Goal: Use online tool/utility: Use online tool/utility

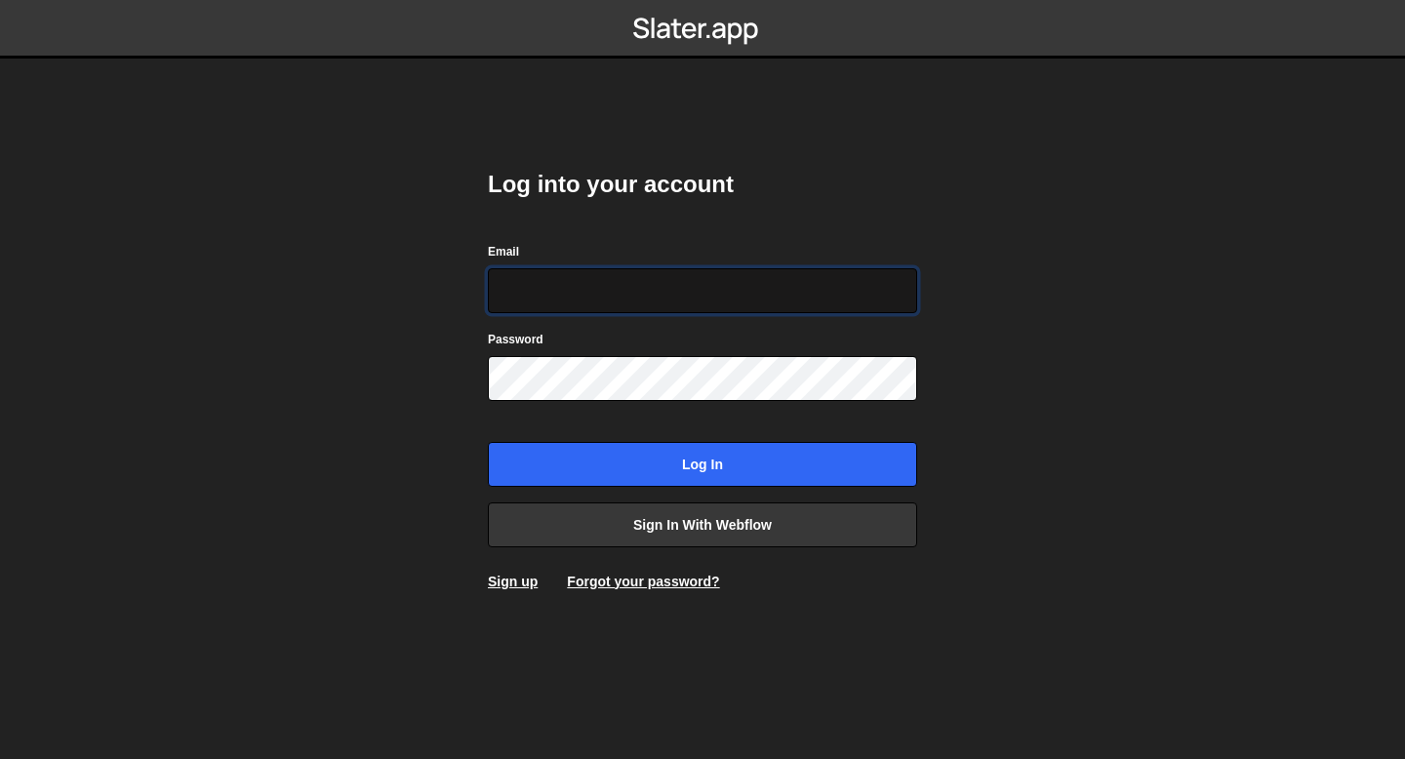
type input "[EMAIL_ADDRESS][DOMAIN_NAME]"
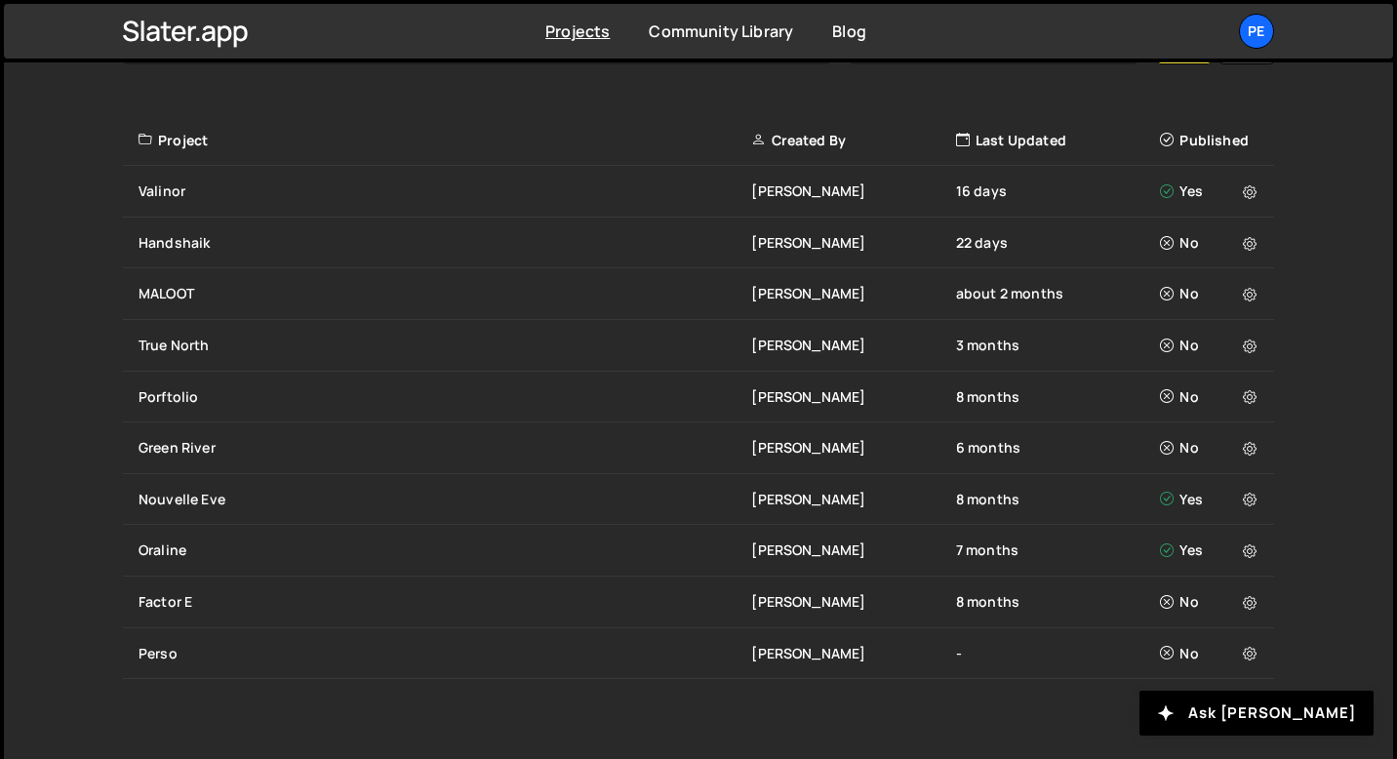
scroll to position [671, 0]
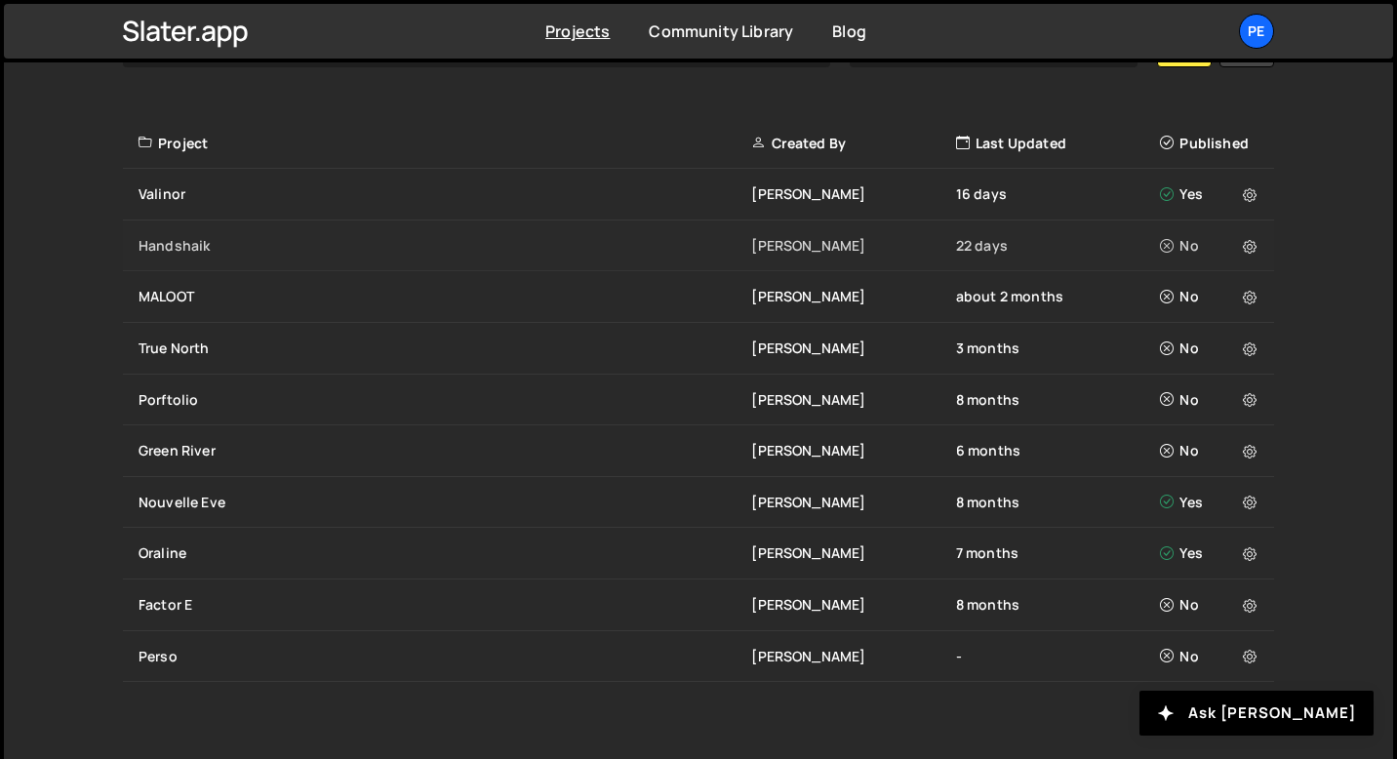
click at [331, 234] on div "Handshaik [PERSON_NAME] 22 days No" at bounding box center [698, 247] width 1151 height 52
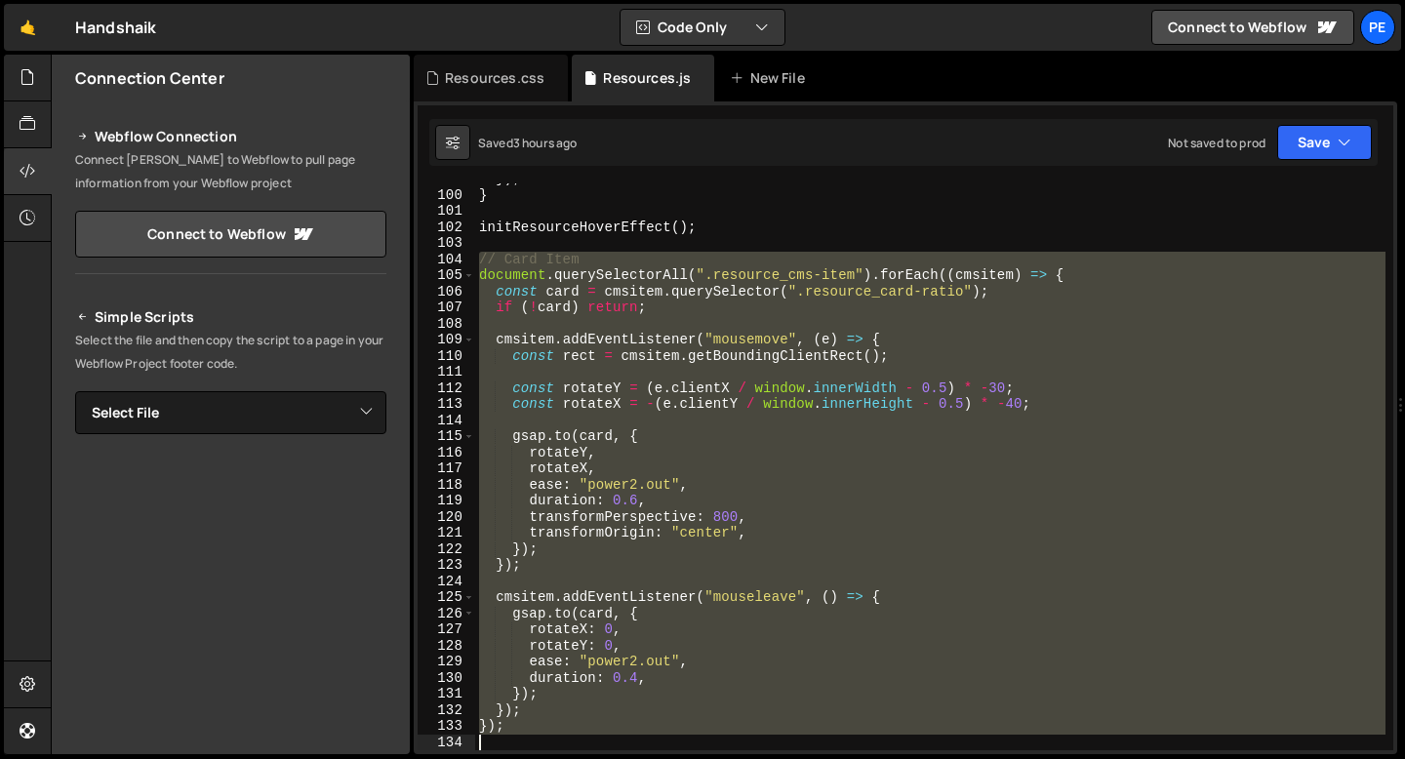
scroll to position [1590, 0]
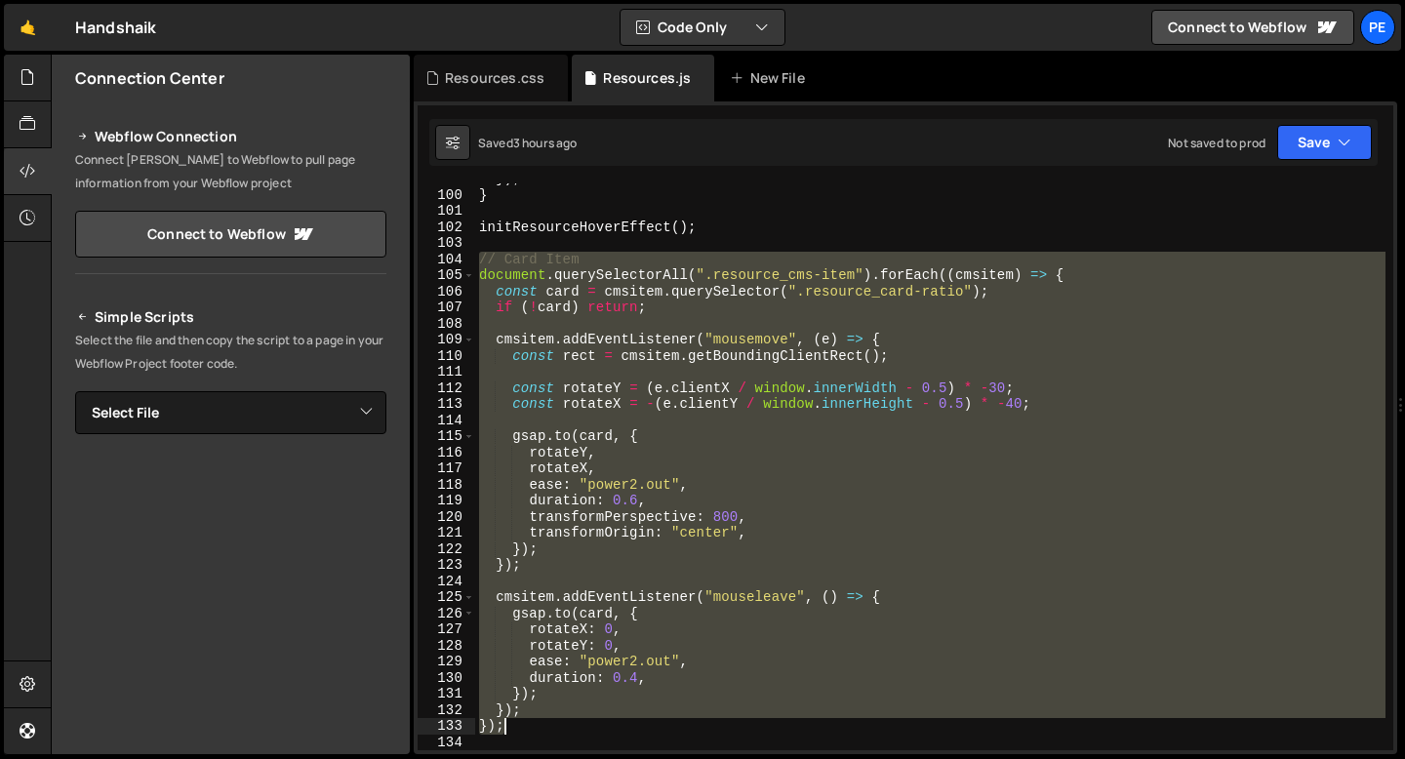
drag, startPoint x: 479, startPoint y: 338, endPoint x: 596, endPoint y: 725, distance: 404.7
click at [596, 725] on div "}) ; } initResourceHoverEffect ( ) ; // Card Item document . querySelectorAll (…" at bounding box center [930, 470] width 910 height 599
type textarea "}); });"
paste textarea
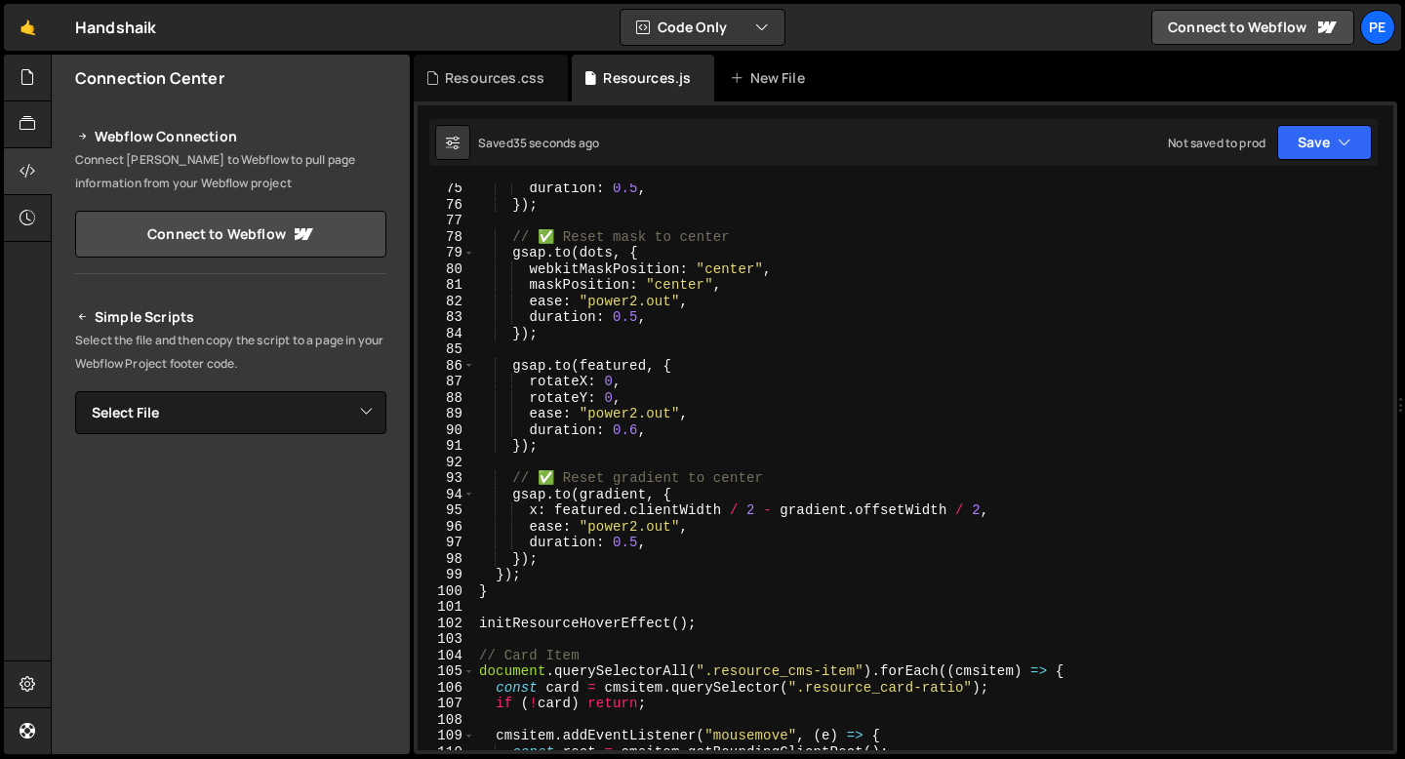
scroll to position [1194, 0]
click at [725, 627] on div "duration : 0.5 , }) ; // ✅ Reset mask to center gsap . to ( dots , { webkitMask…" at bounding box center [930, 480] width 910 height 599
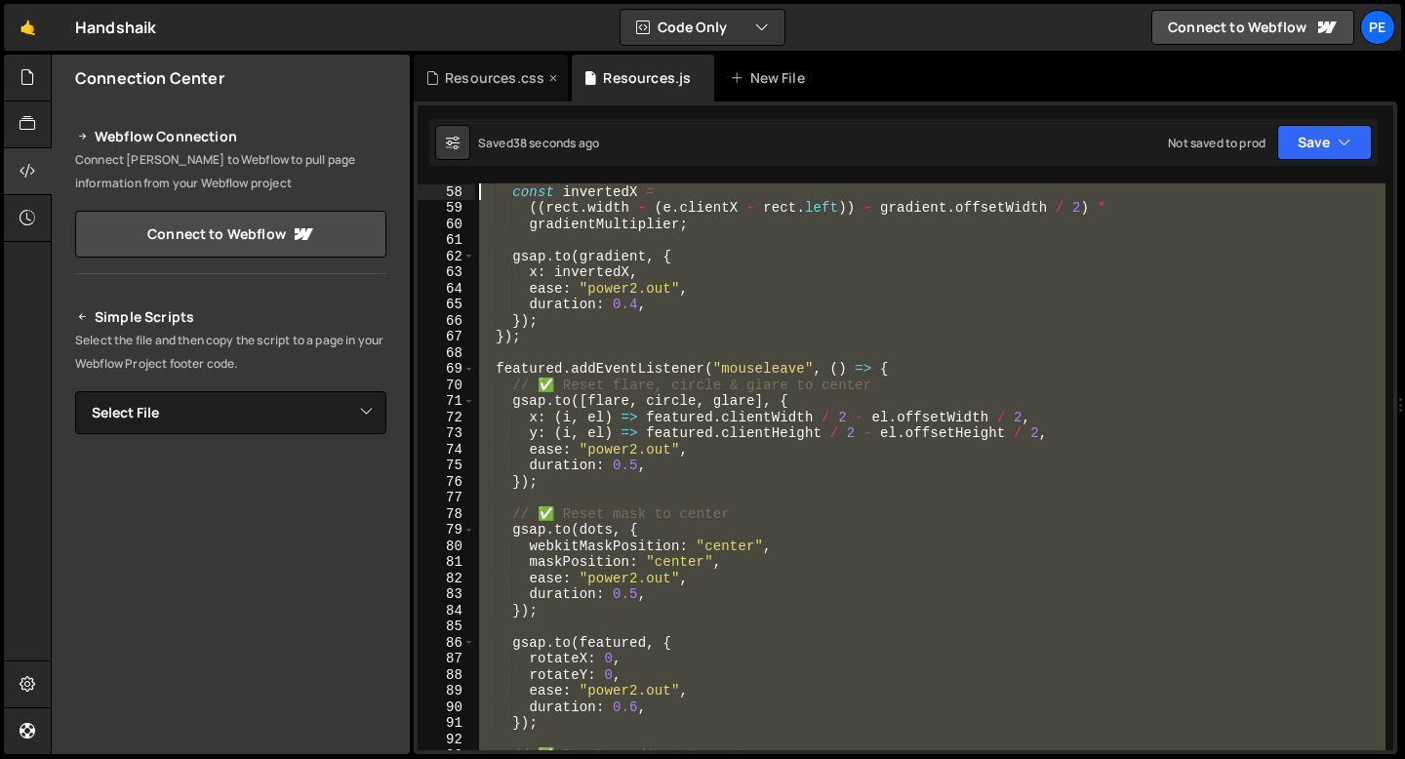
scroll to position [0, 0]
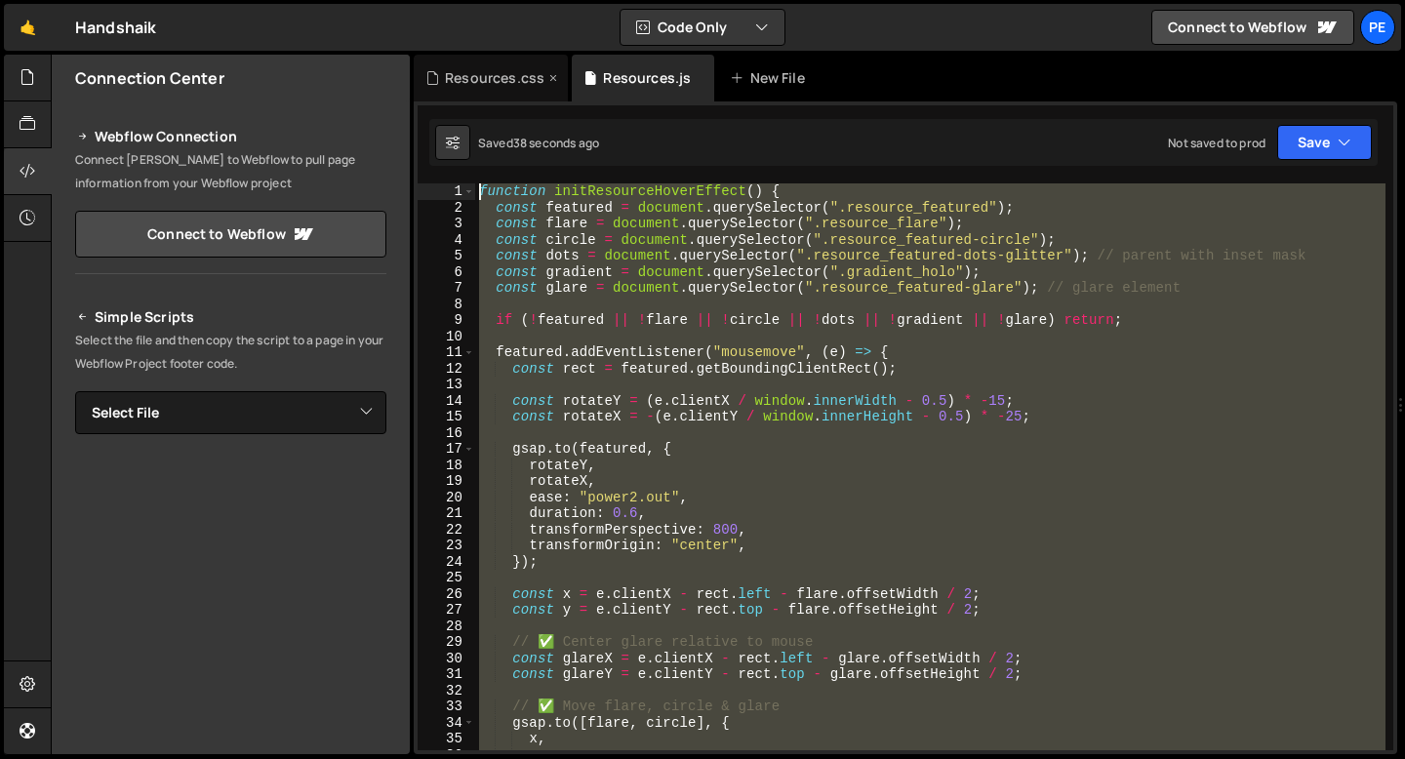
drag, startPoint x: 725, startPoint y: 627, endPoint x: 448, endPoint y: 59, distance: 632.7
click at [448, 59] on div "Debug Explain Copy Resources.css Resources.js New File Saved 38 seconds ago Not…" at bounding box center [906, 405] width 984 height 701
type textarea "function initResourceHoverEffect() { const featured = document.querySelector(".…"
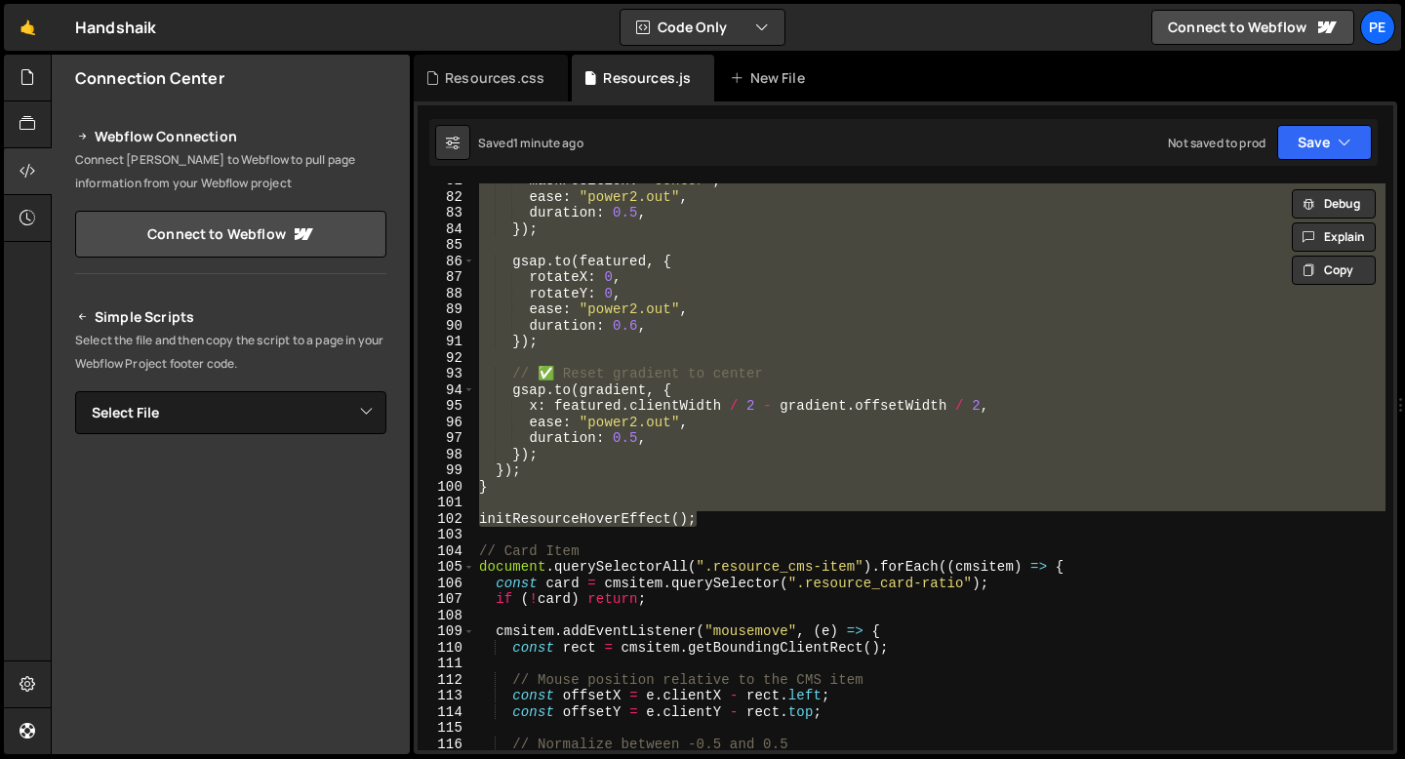
scroll to position [1411, 0]
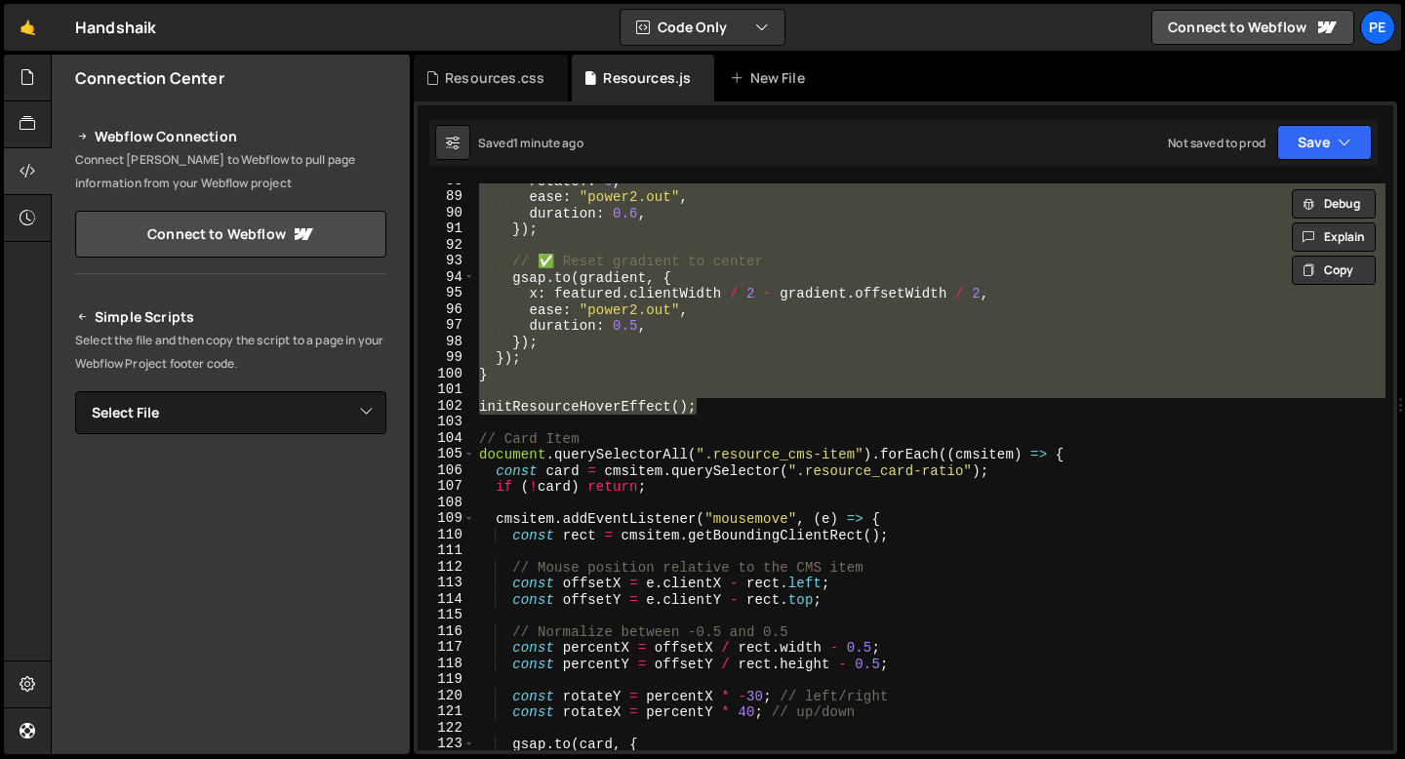
paste textarea
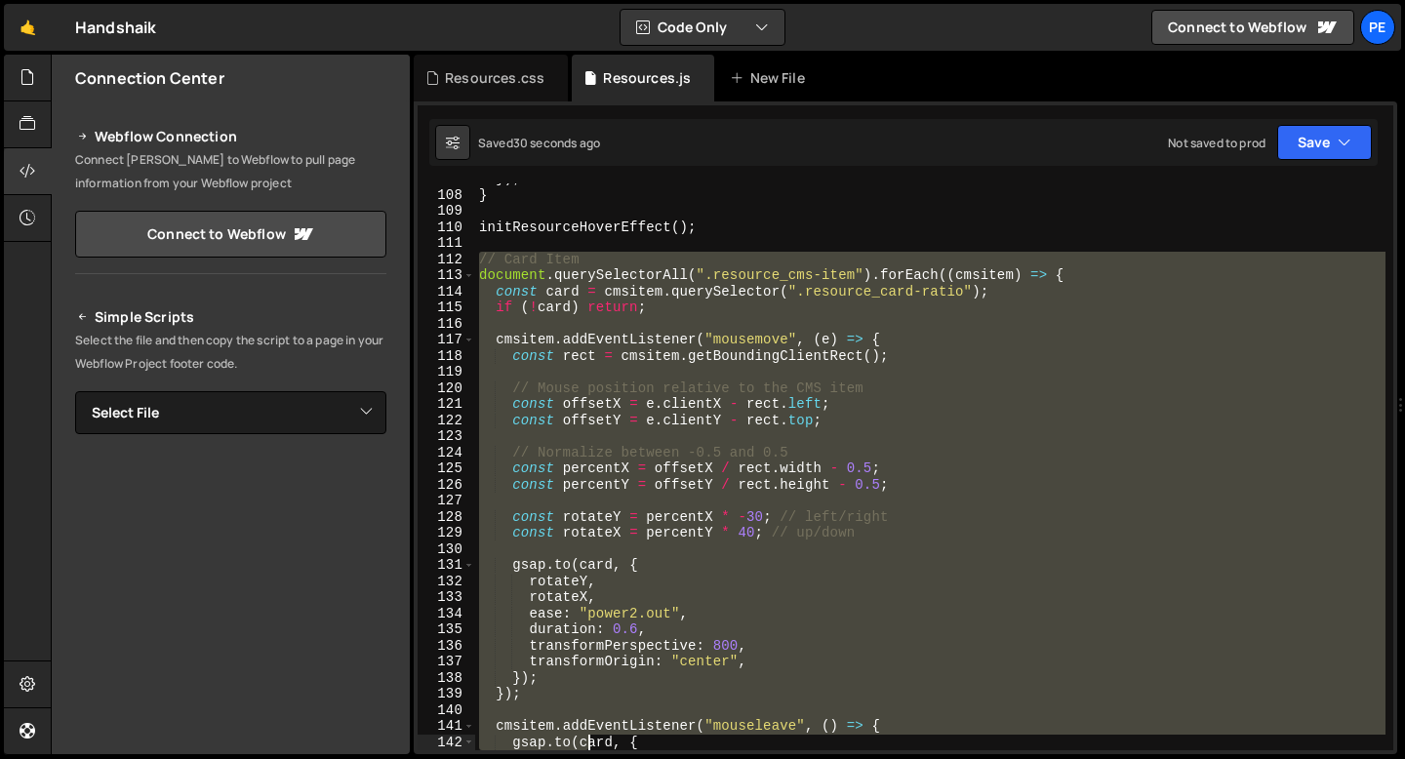
scroll to position [1848, 0]
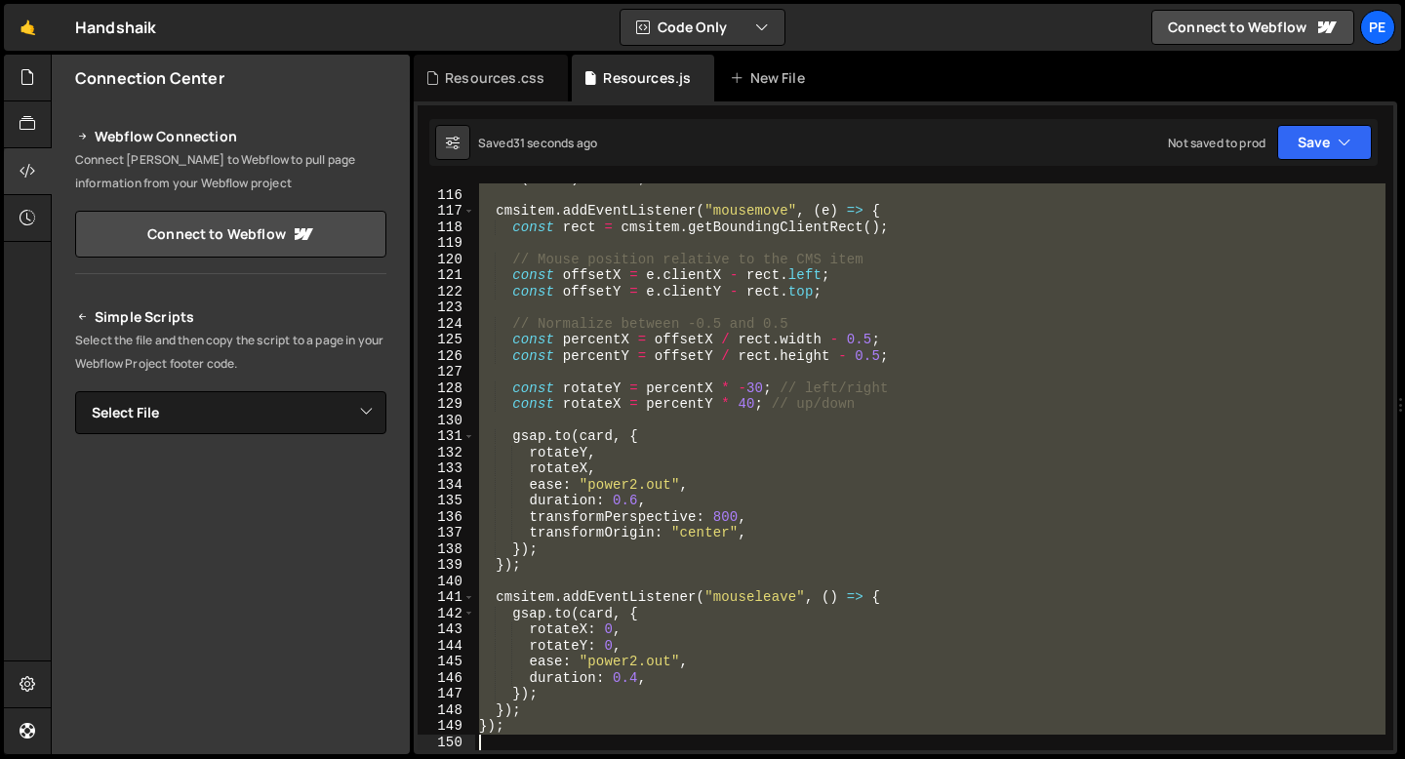
drag, startPoint x: 479, startPoint y: 569, endPoint x: 591, endPoint y: 756, distance: 218.4
click at [589, 757] on div "Hold on a sec... Are you certain you wish to leave this page? Any changes you'v…" at bounding box center [702, 379] width 1405 height 759
click at [731, 512] on div "if ( ! card ) return ; cmsitem . addEventListener ( "mousemove" , ( e ) => { co…" at bounding box center [930, 466] width 910 height 567
drag, startPoint x: 477, startPoint y: 301, endPoint x: 688, endPoint y: 747, distance: 493.2
click at [688, 748] on div "if ( ! card ) return ; cmsitem . addEventListener ( "mousemove" , ( e ) => { co…" at bounding box center [930, 470] width 910 height 599
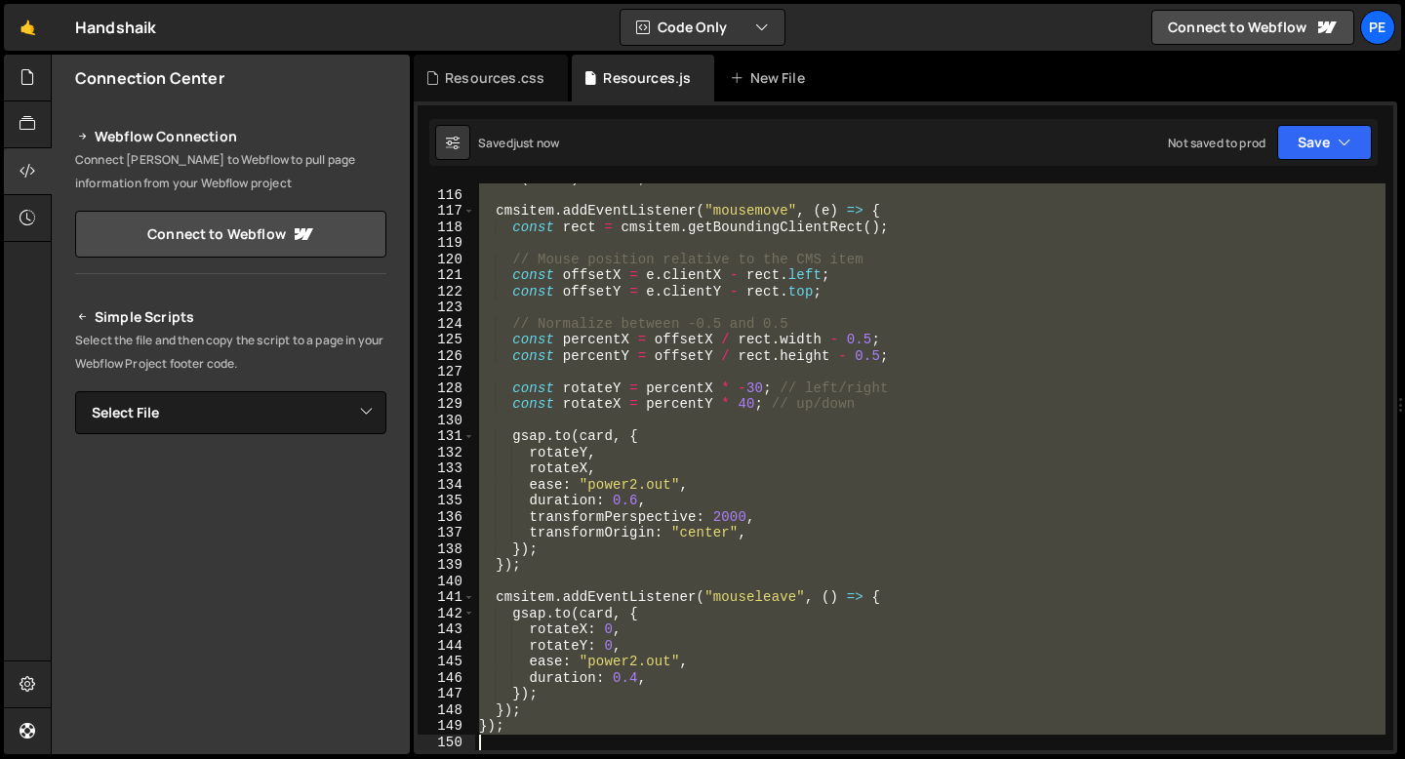
type textarea "});"
paste textarea
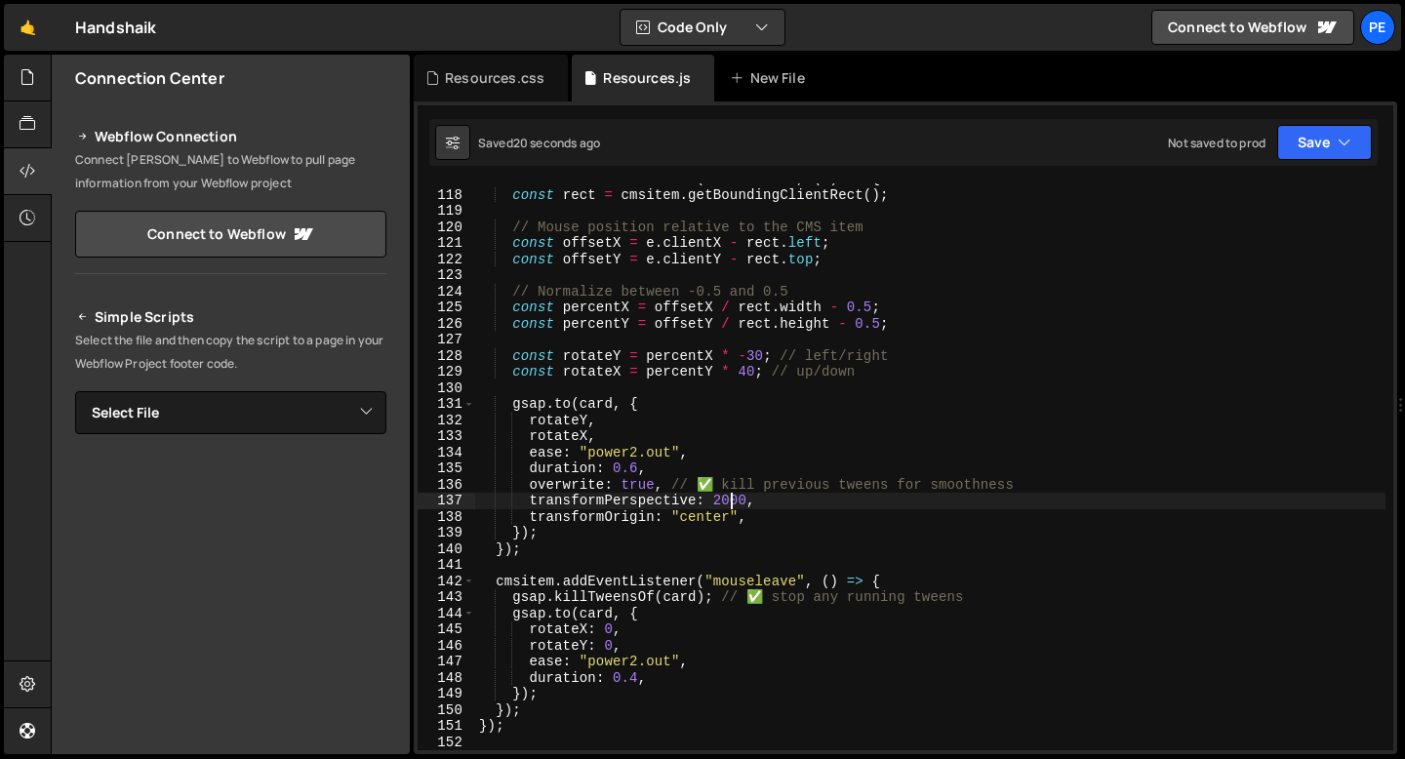
click at [732, 499] on div "cmsitem . addEventListener ( "mousemove" , ( e ) => { const rect = cmsitem . ge…" at bounding box center [930, 470] width 910 height 599
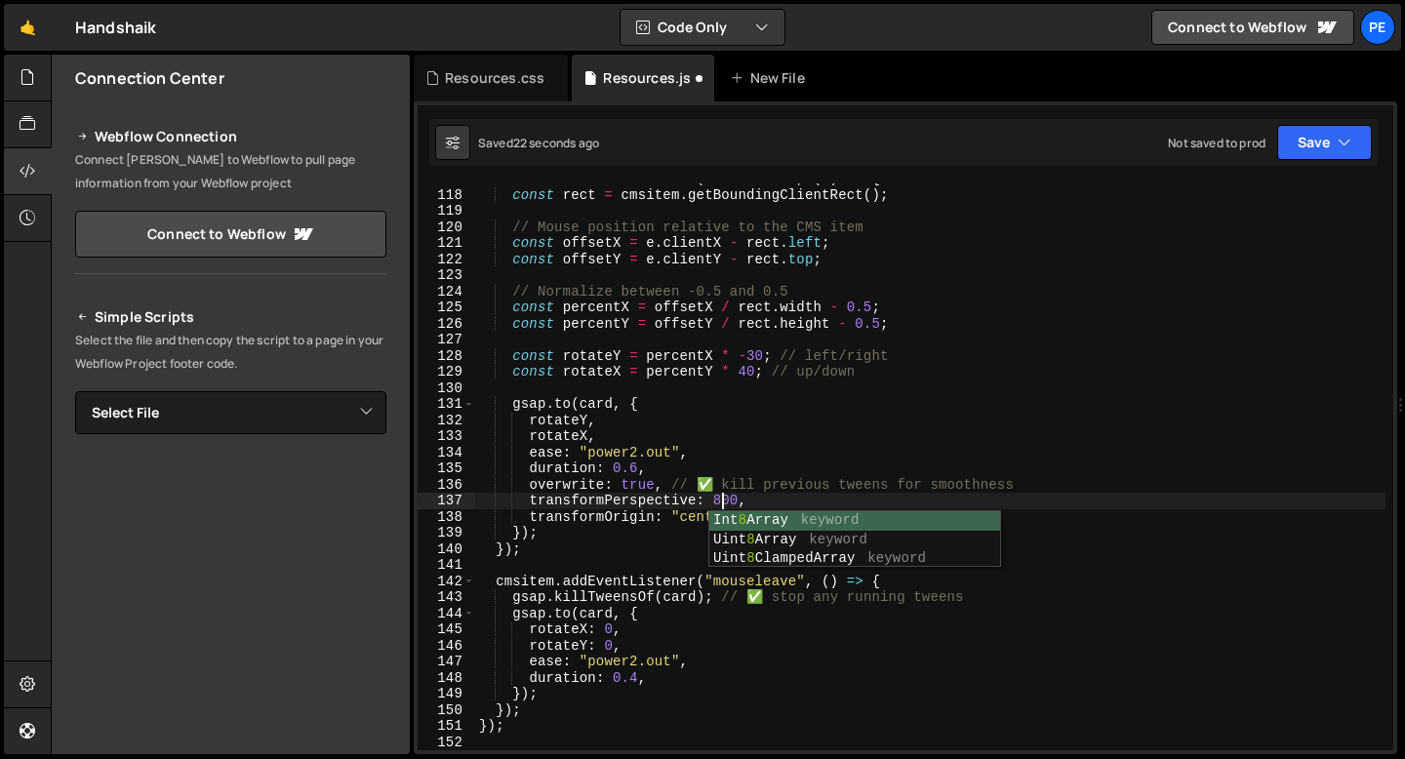
scroll to position [0, 17]
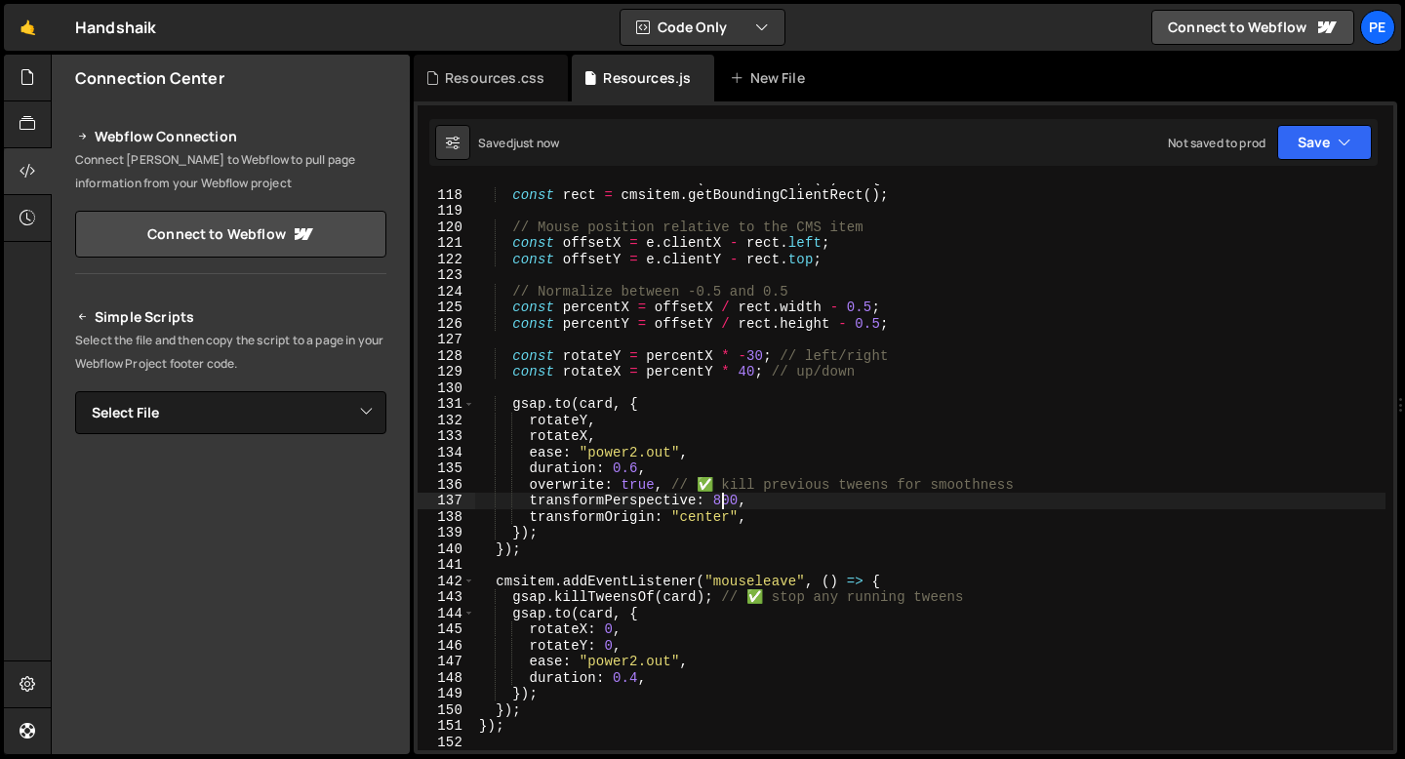
type textarea "transformPerspective: 800,"
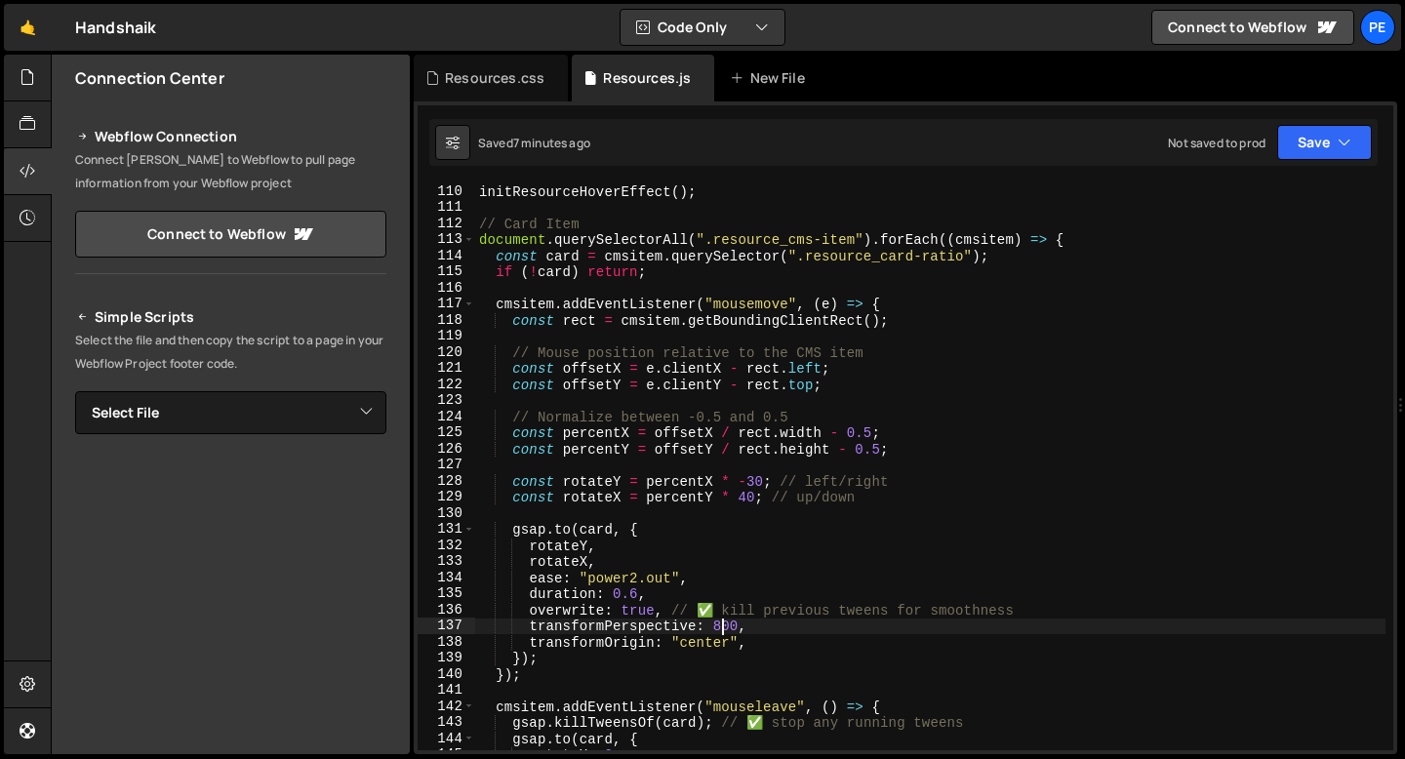
scroll to position [1548, 0]
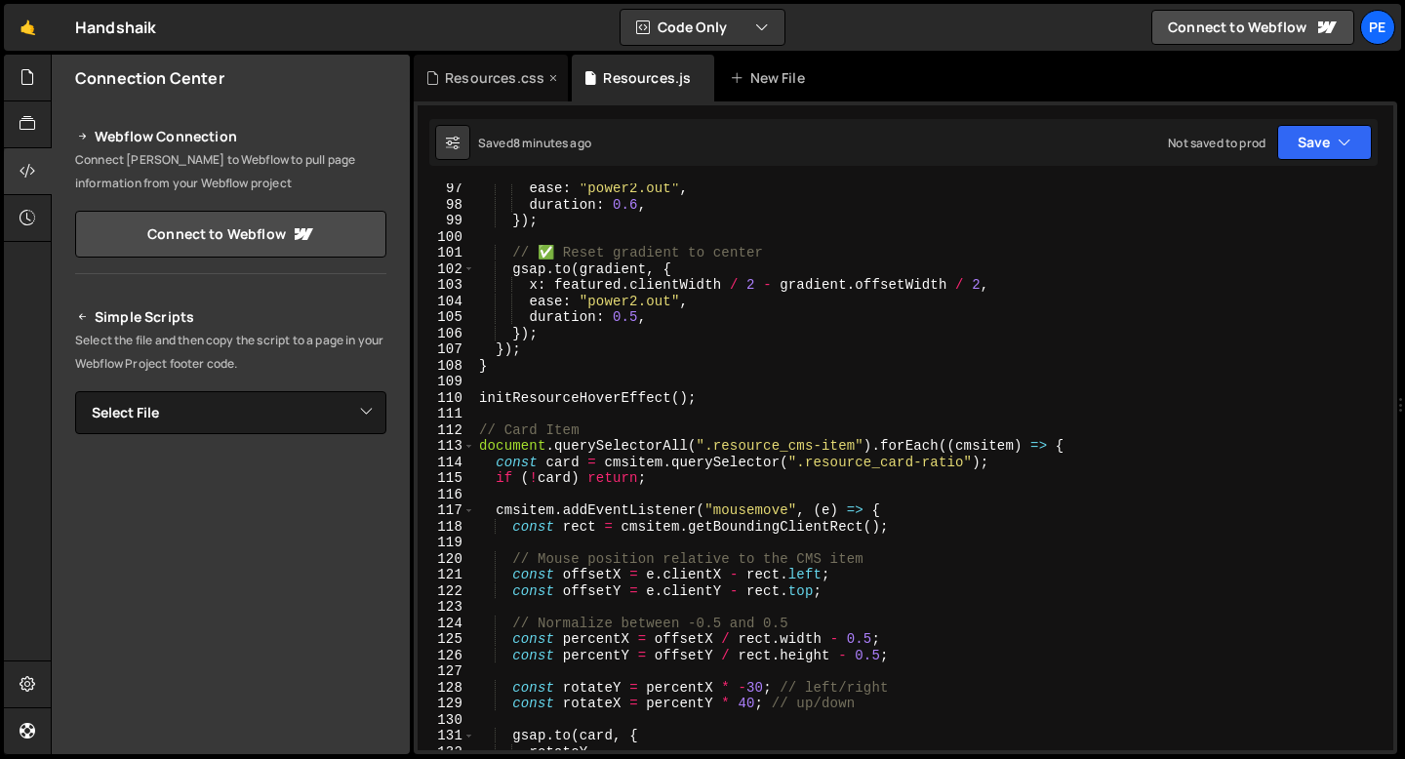
click at [511, 65] on div "Resources.css" at bounding box center [491, 78] width 154 height 47
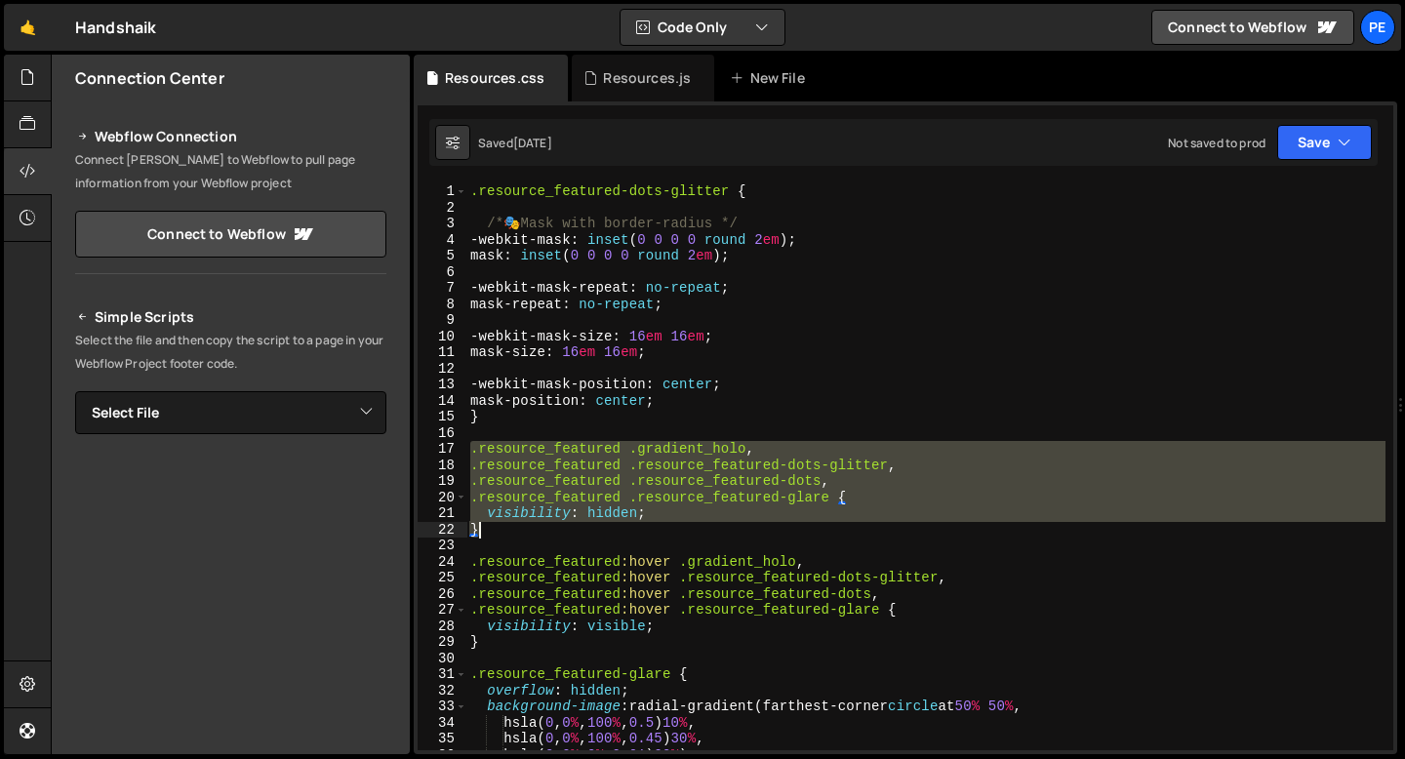
drag, startPoint x: 469, startPoint y: 446, endPoint x: 496, endPoint y: 536, distance: 93.6
click at [496, 536] on div ".resource_featured-dots-glitter { /* 🎭 Mask with border-radius */ -webkit-mask …" at bounding box center [925, 482] width 919 height 599
click at [502, 447] on div ".resource_featured-dots-glitter { /* 🎭 Mask with border-radius */ -webkit-mask …" at bounding box center [925, 466] width 919 height 567
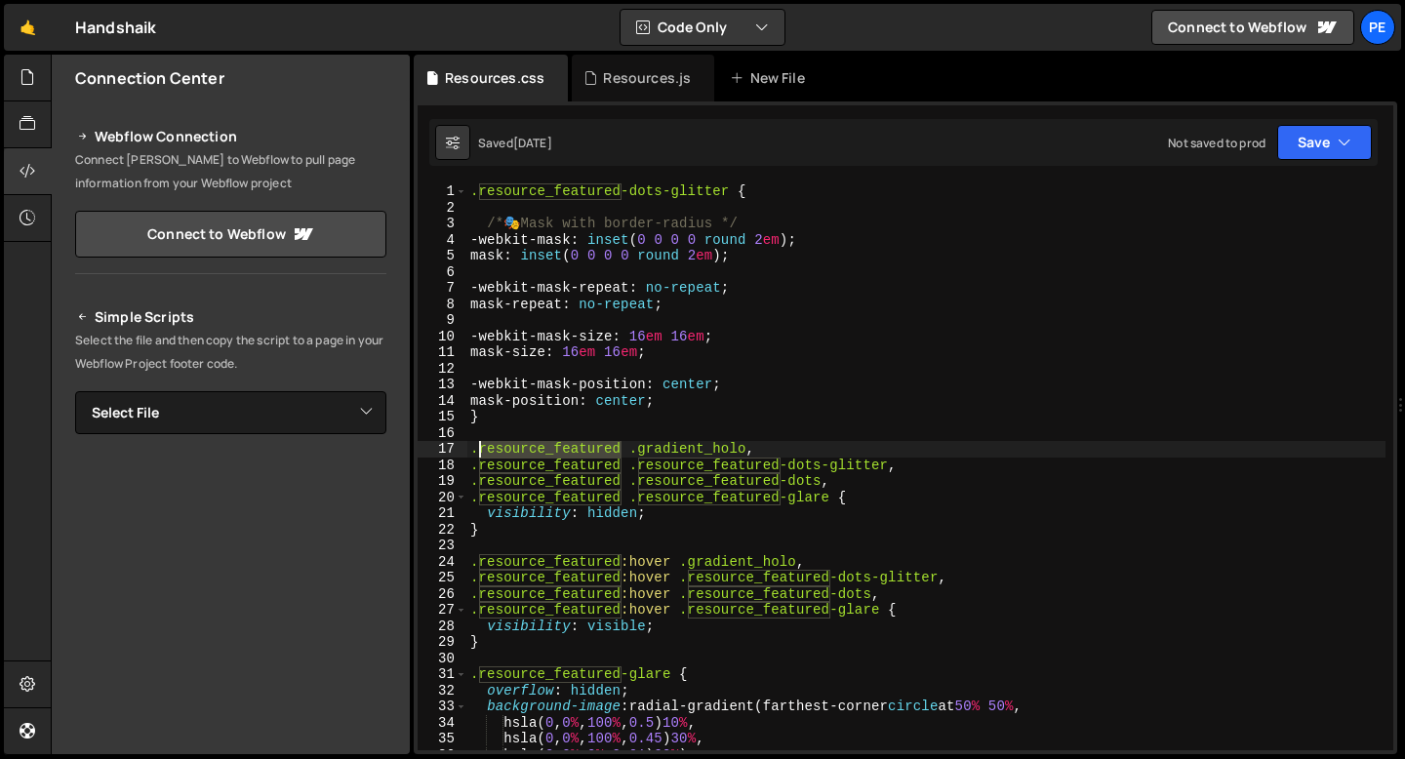
click at [502, 447] on div ".resource_featured-dots-glitter { /* 🎭 Mask with border-radius */ -webkit-mask …" at bounding box center [925, 482] width 919 height 599
click at [504, 452] on div ".resource_featured-dots-glitter { /* 🎭 Mask with border-radius */ -webkit-mask …" at bounding box center [925, 466] width 919 height 567
click at [504, 452] on div ".resource_featured-dots-glitter { /* 🎭 Mask with border-radius */ -webkit-mask …" at bounding box center [925, 482] width 919 height 599
type textarea ".resource_featured .gradient_holo, .resource_featured .resource_featured-dots-g…"
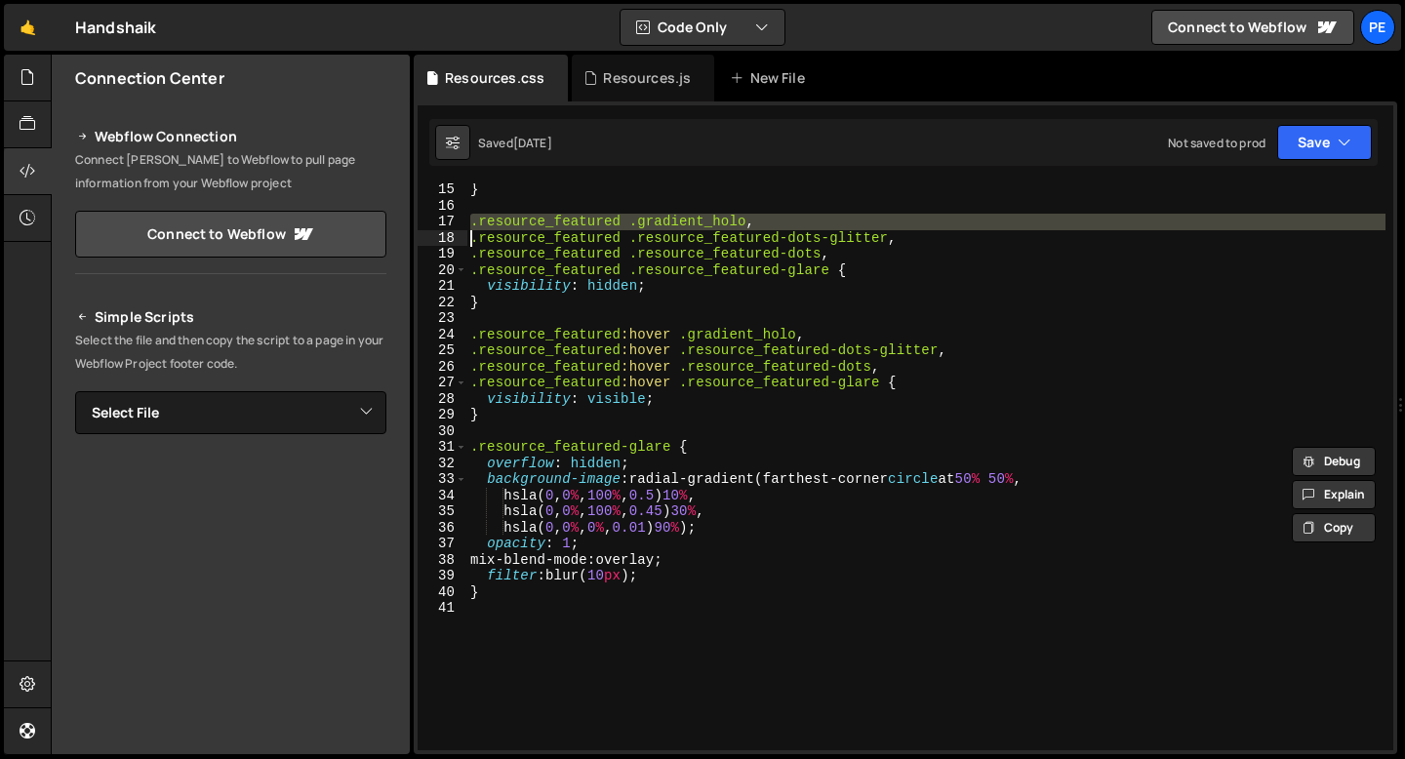
scroll to position [369, 0]
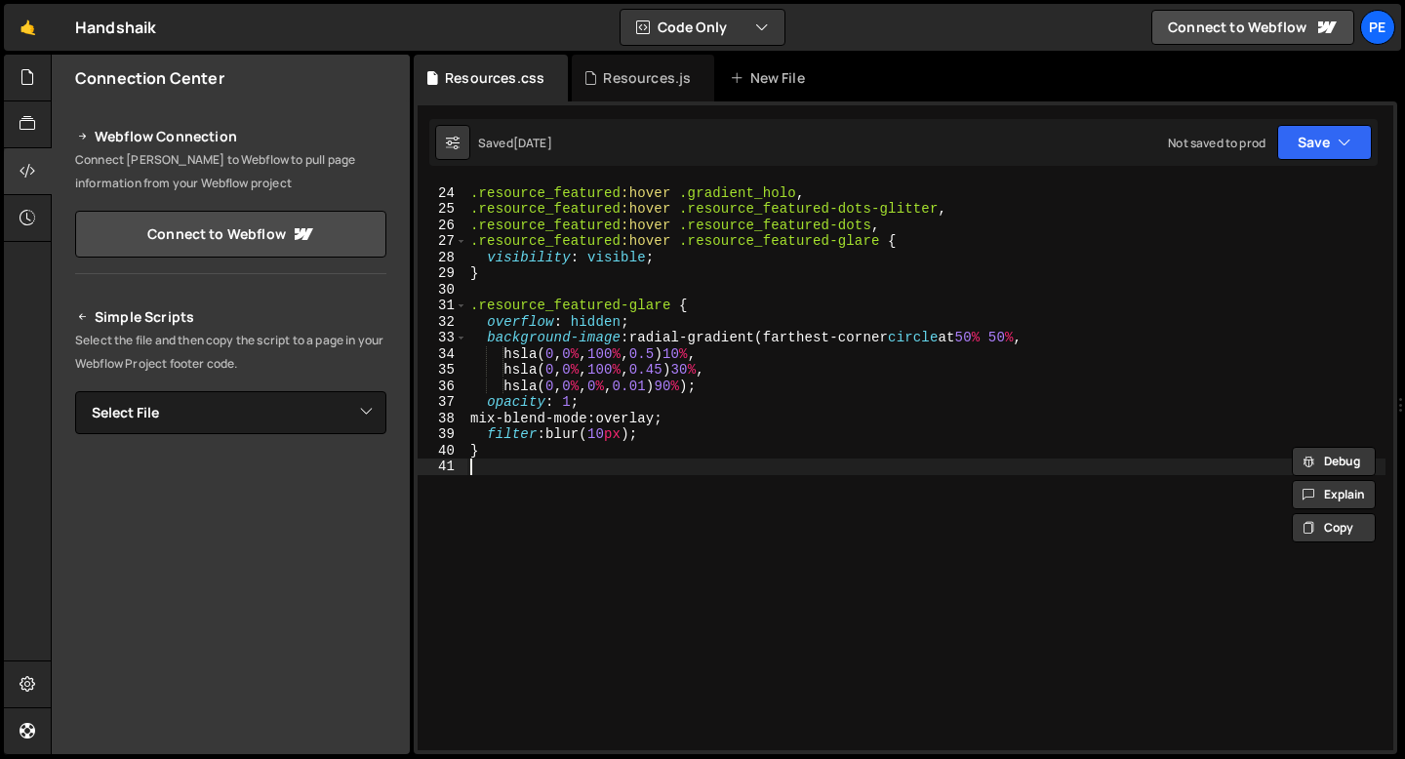
click at [500, 460] on div ".resource_featured :hover .gradient_holo , .resource_featured :hover .resource_…" at bounding box center [925, 468] width 919 height 599
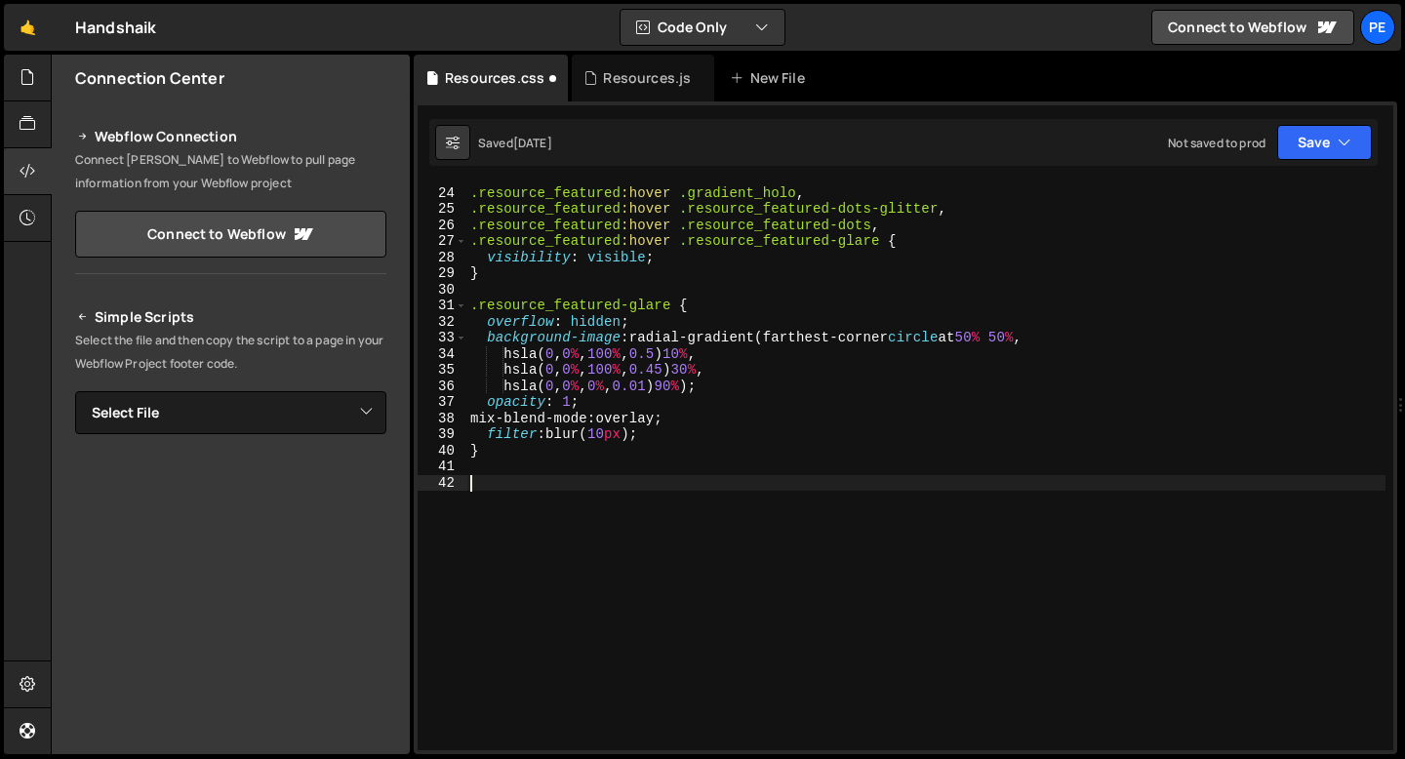
type textarea "."
paste textarea
drag, startPoint x: 632, startPoint y: 485, endPoint x: 480, endPoint y: 488, distance: 152.2
click at [480, 488] on div ".resource_featured :hover .gradient_holo , .resource_featured :hover .resource_…" at bounding box center [925, 468] width 919 height 599
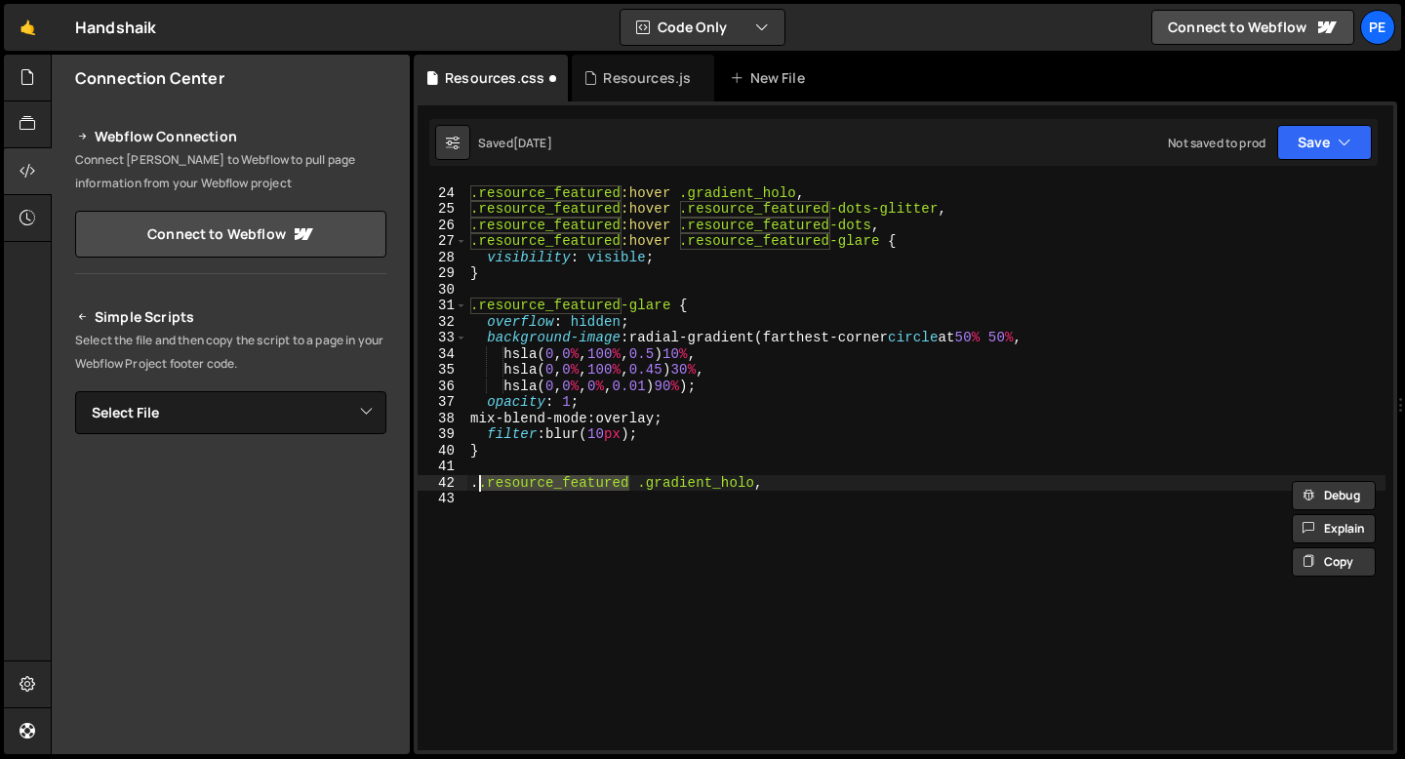
paste textarea "resource_cms-item"
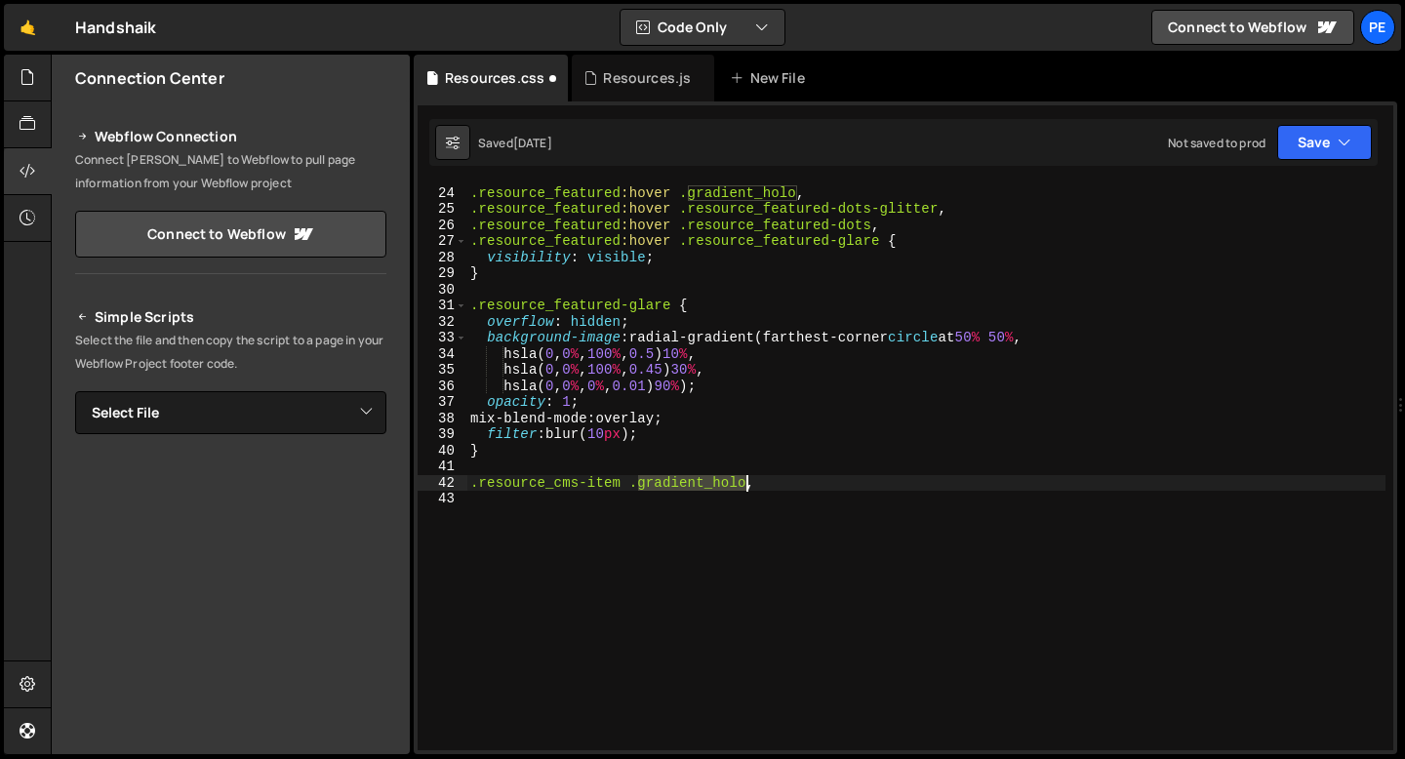
drag, startPoint x: 639, startPoint y: 483, endPoint x: 743, endPoint y: 480, distance: 104.4
click at [743, 480] on div ".resource_featured :hover .gradient_holo , .resource_featured :hover .resource_…" at bounding box center [925, 468] width 919 height 599
paste textarea "resource_card-rati"
click at [832, 484] on div ".resource_featured :hover .gradient_holo , .resource_featured :hover .resource_…" at bounding box center [925, 468] width 919 height 599
type textarea ".resource_cms-item .resource_card-ratio {"
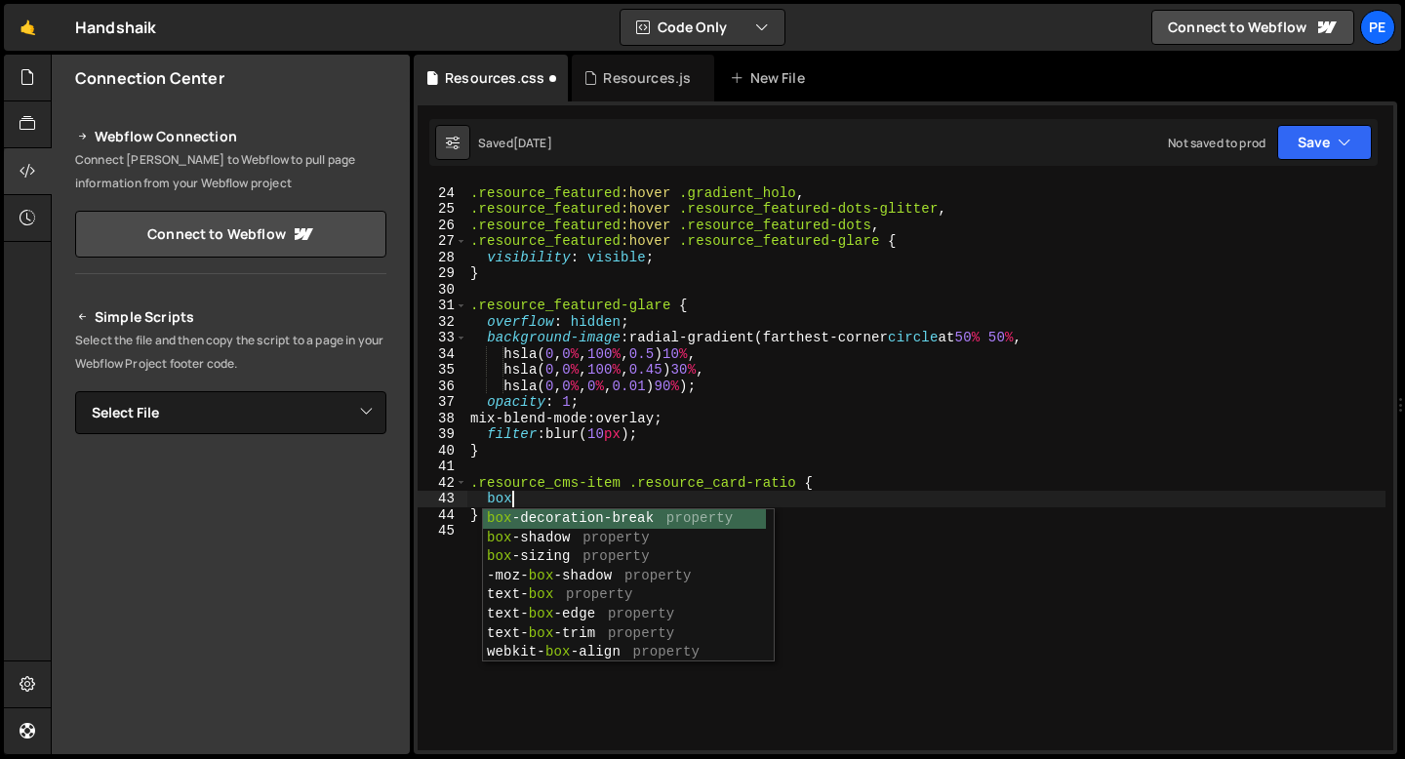
scroll to position [0, 3]
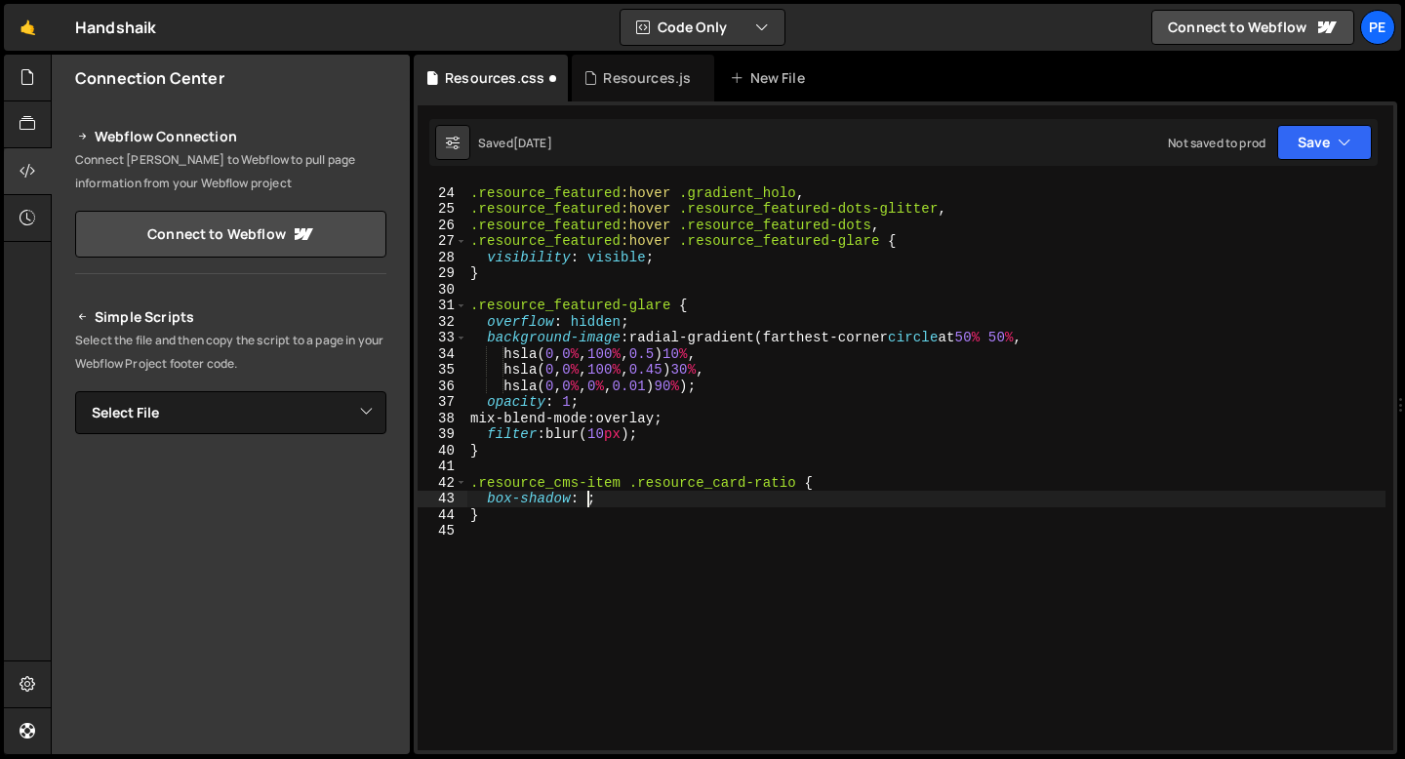
paste textarea "0 1px 4px #0f032066,0 16px 32px #8a2cf633"
click at [753, 502] on div ".resource_featured :hover .gradient_holo , .resource_featured :hover .resource_…" at bounding box center [925, 468] width 919 height 599
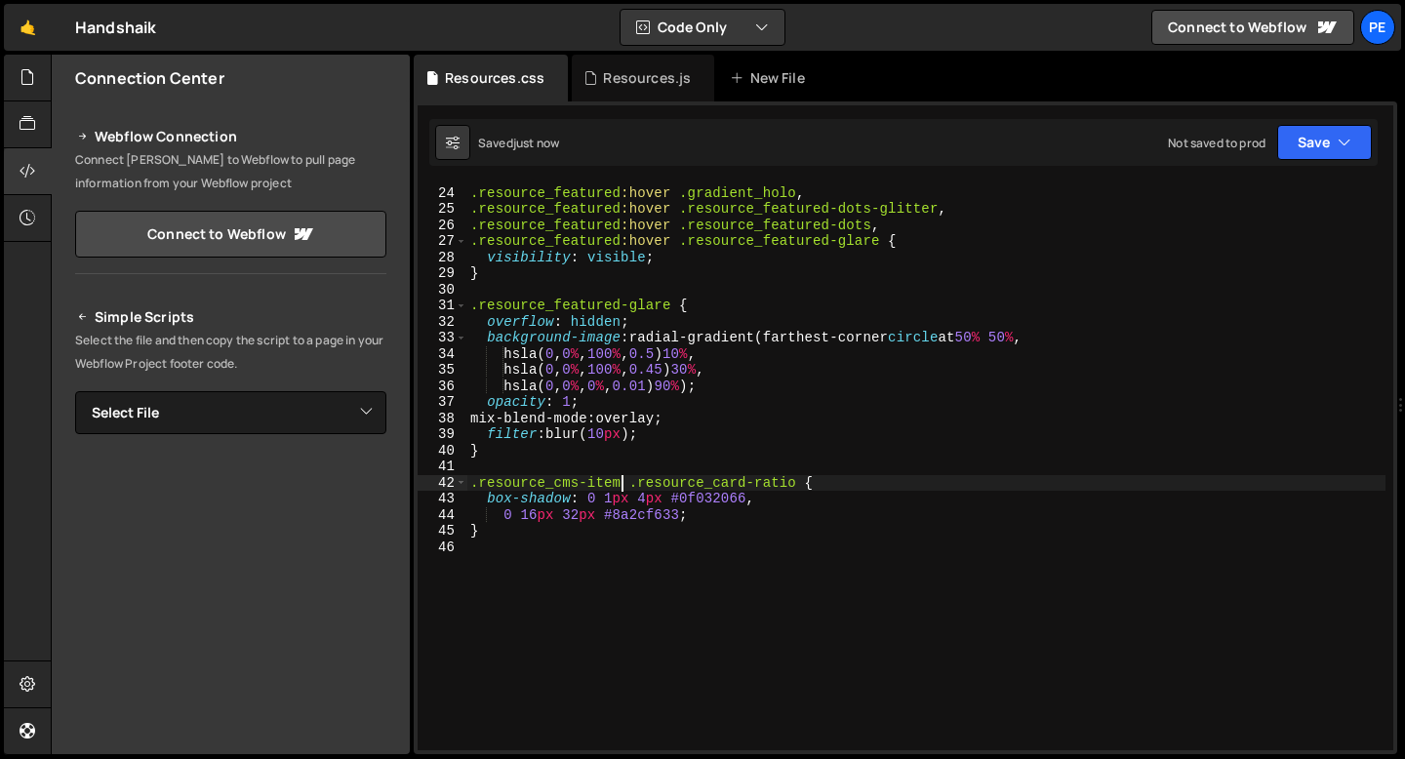
click at [622, 476] on div ".resource_featured :hover .gradient_holo , .resource_featured :hover .resource_…" at bounding box center [925, 468] width 919 height 599
type textarea ".resource_cms-item:hover .resource_card-ratio {"
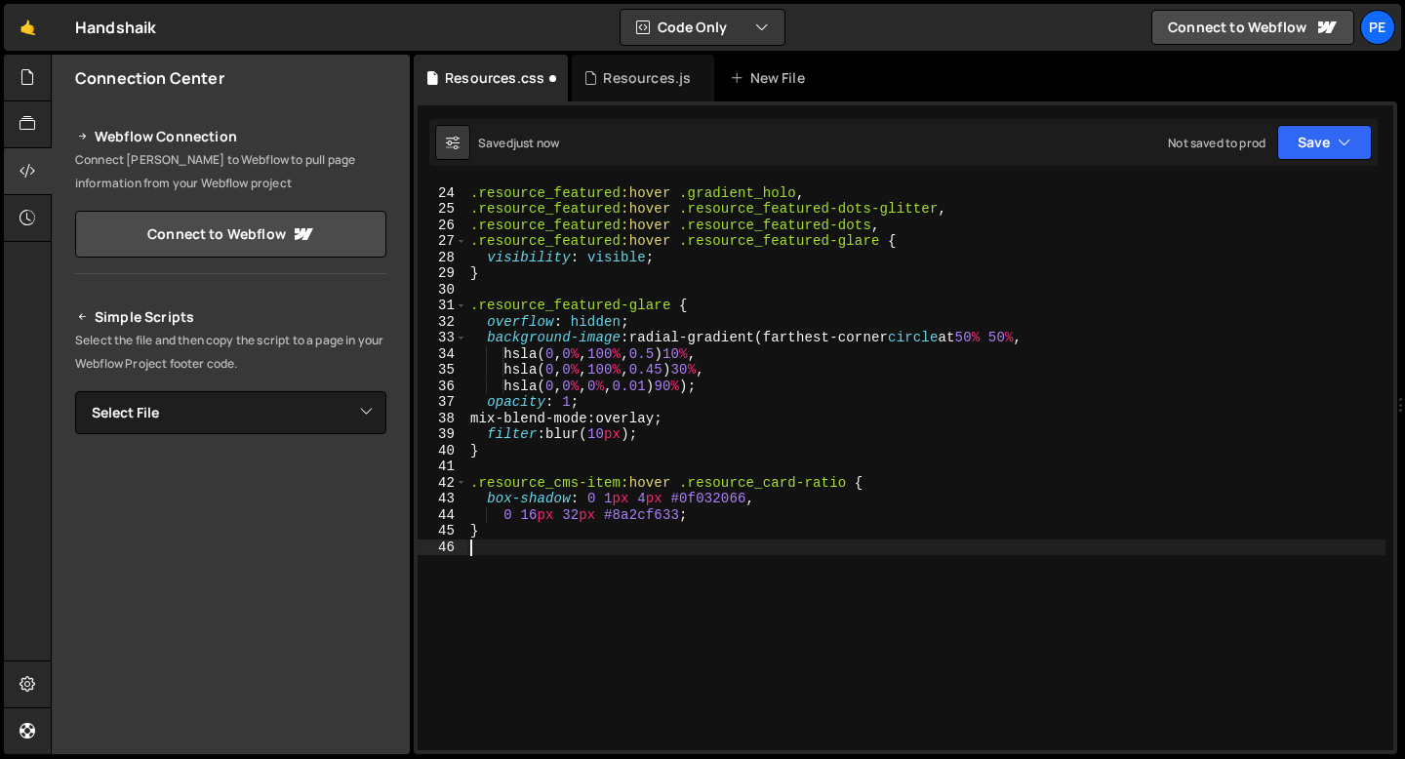
click at [552, 541] on div ".resource_featured :hover .gradient_holo , .resource_featured :hover .resource_…" at bounding box center [925, 468] width 919 height 599
click at [634, 66] on div "Resources.js" at bounding box center [643, 78] width 142 height 47
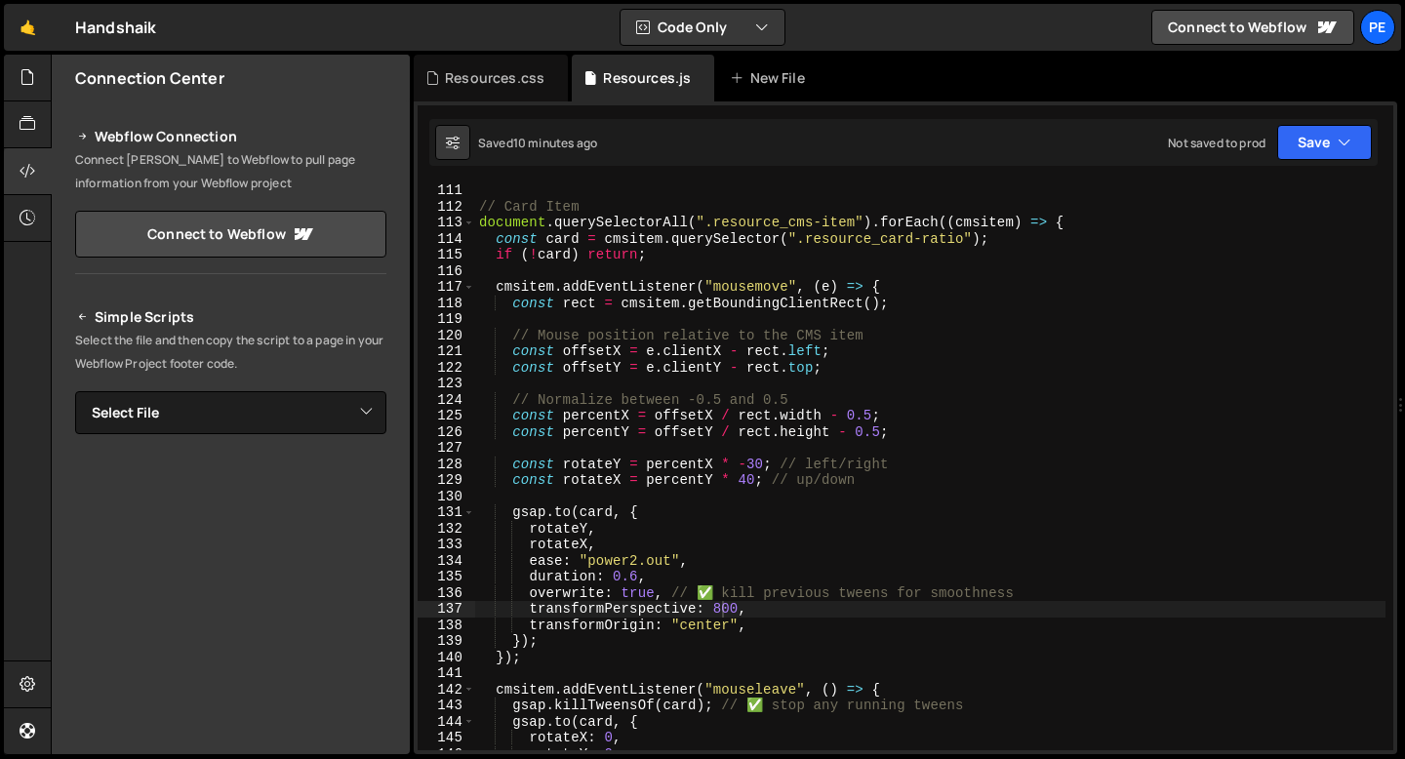
scroll to position [1772, 0]
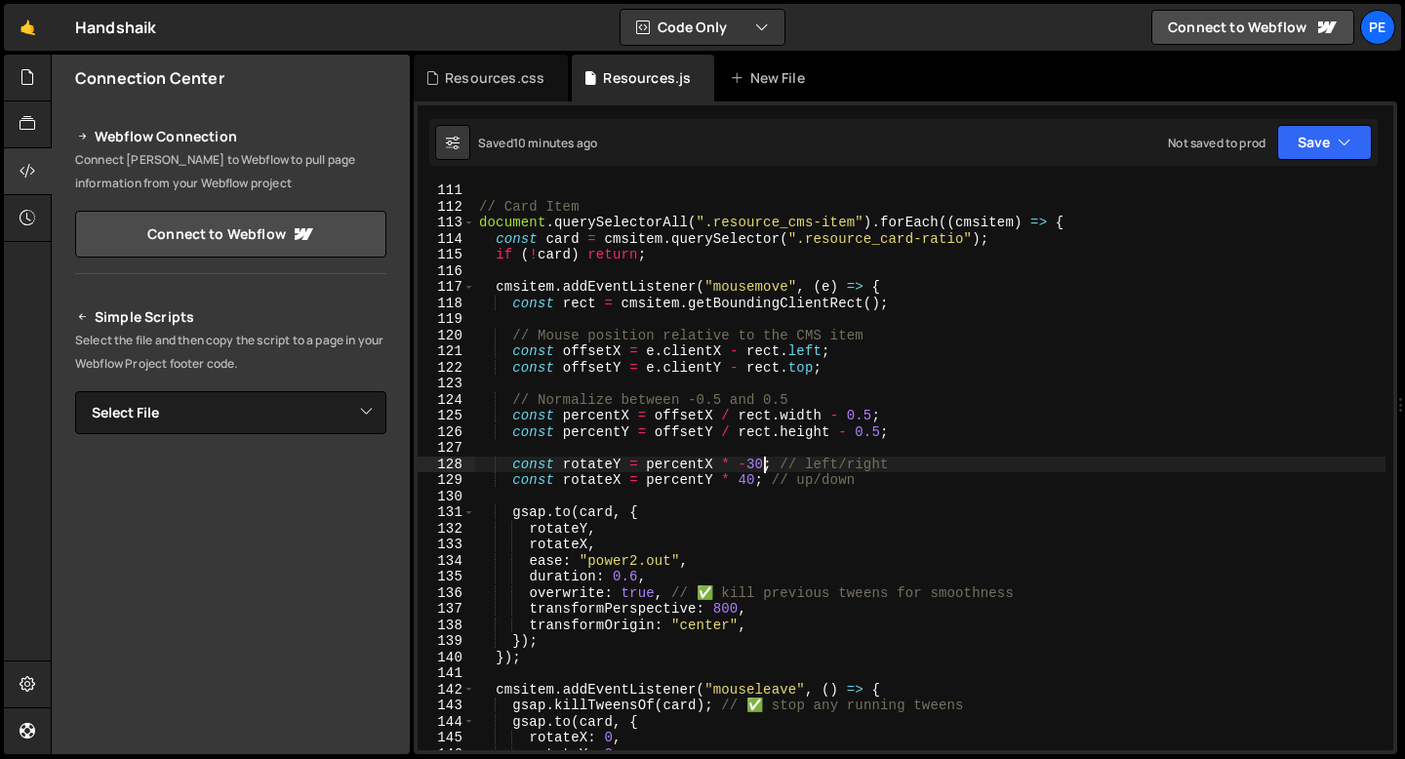
click at [764, 465] on div "// Card Item document . querySelectorAll ( ".resource_cms-item" ) . forEach (( …" at bounding box center [930, 481] width 910 height 599
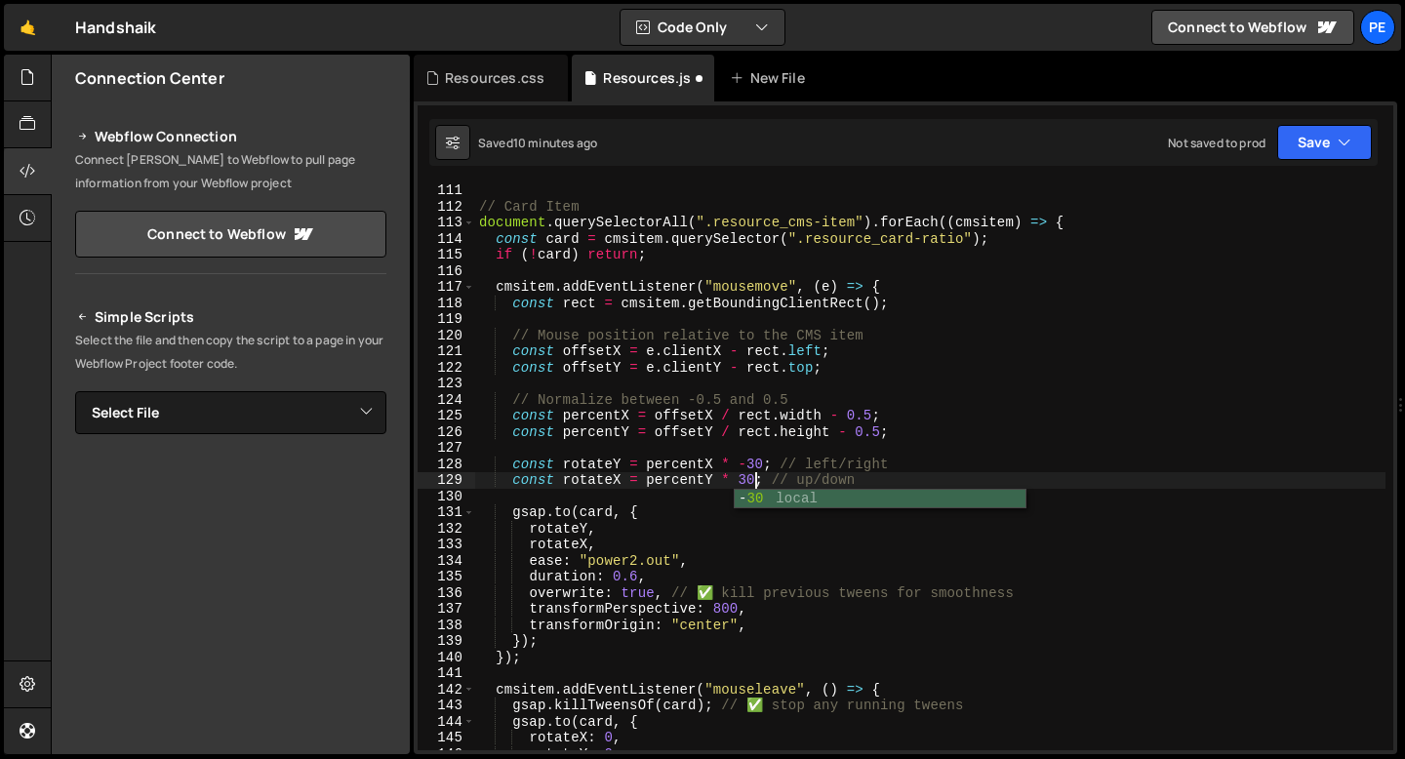
click at [765, 458] on div "// Card Item document . querySelectorAll ( ".resource_cms-item" ) . forEach (( …" at bounding box center [930, 481] width 910 height 599
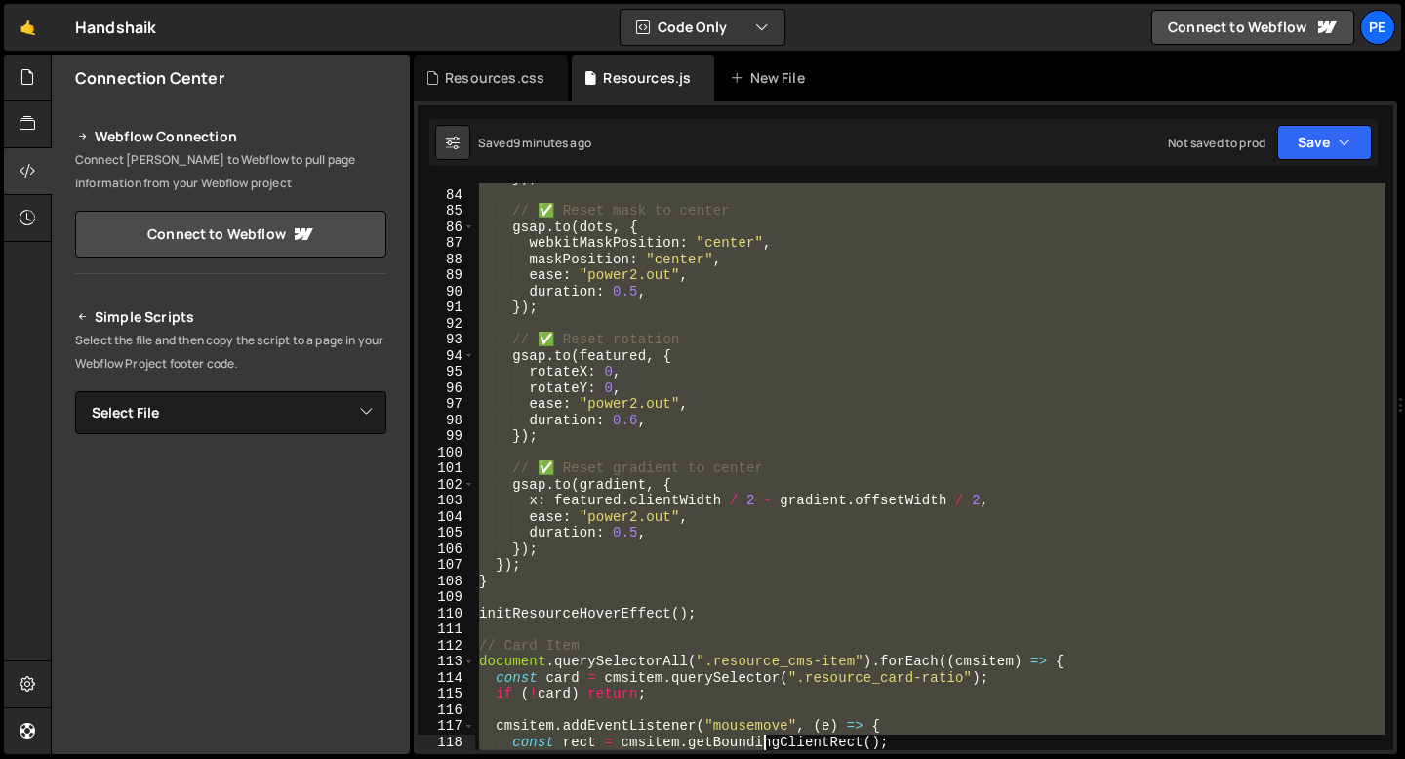
scroll to position [1333, 0]
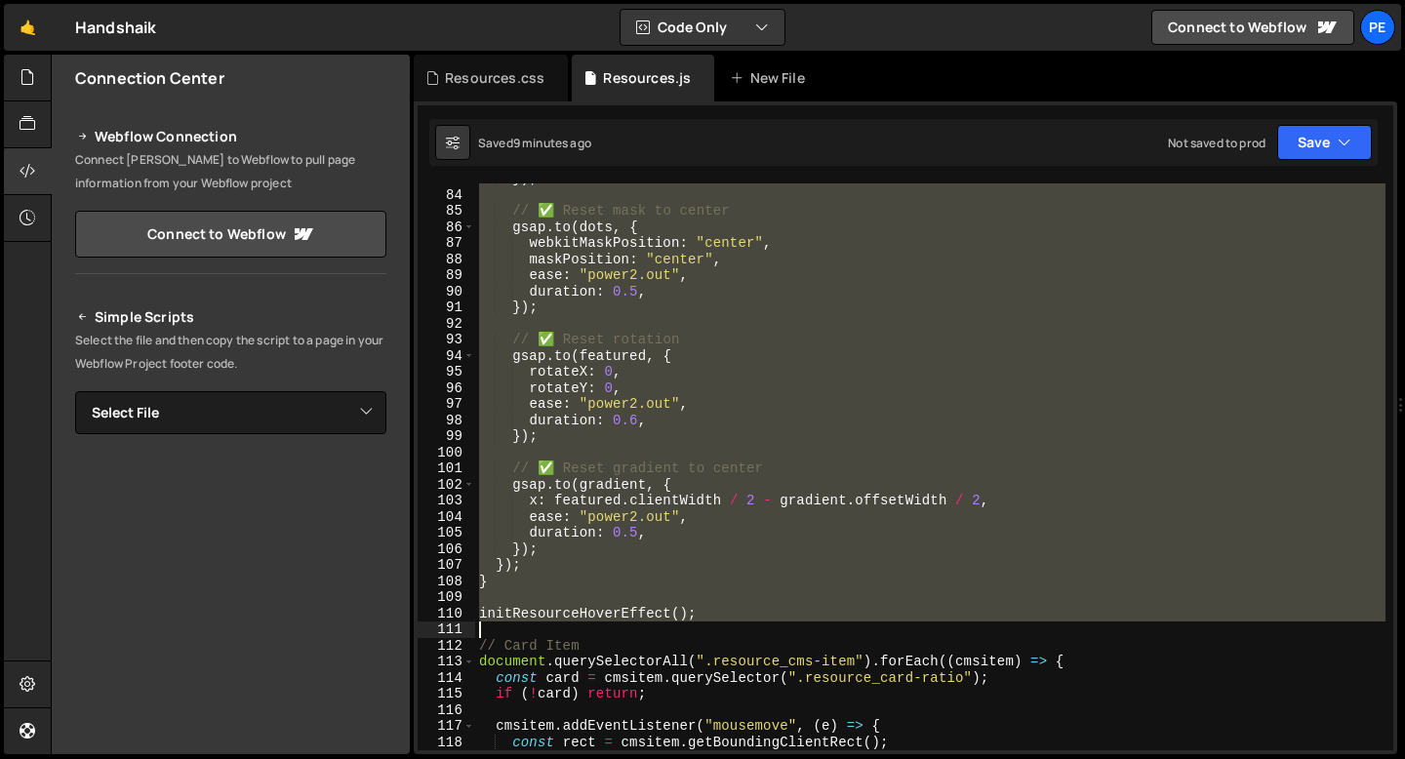
drag, startPoint x: 480, startPoint y: 196, endPoint x: 737, endPoint y: 622, distance: 497.6
click at [737, 622] on div "}) ; // ✅ Reset mask to center gsap . to ( dots , { webkitMaskPosition : "cente…" at bounding box center [930, 470] width 910 height 599
type textarea "initResourceHoverEffect();"
paste textarea
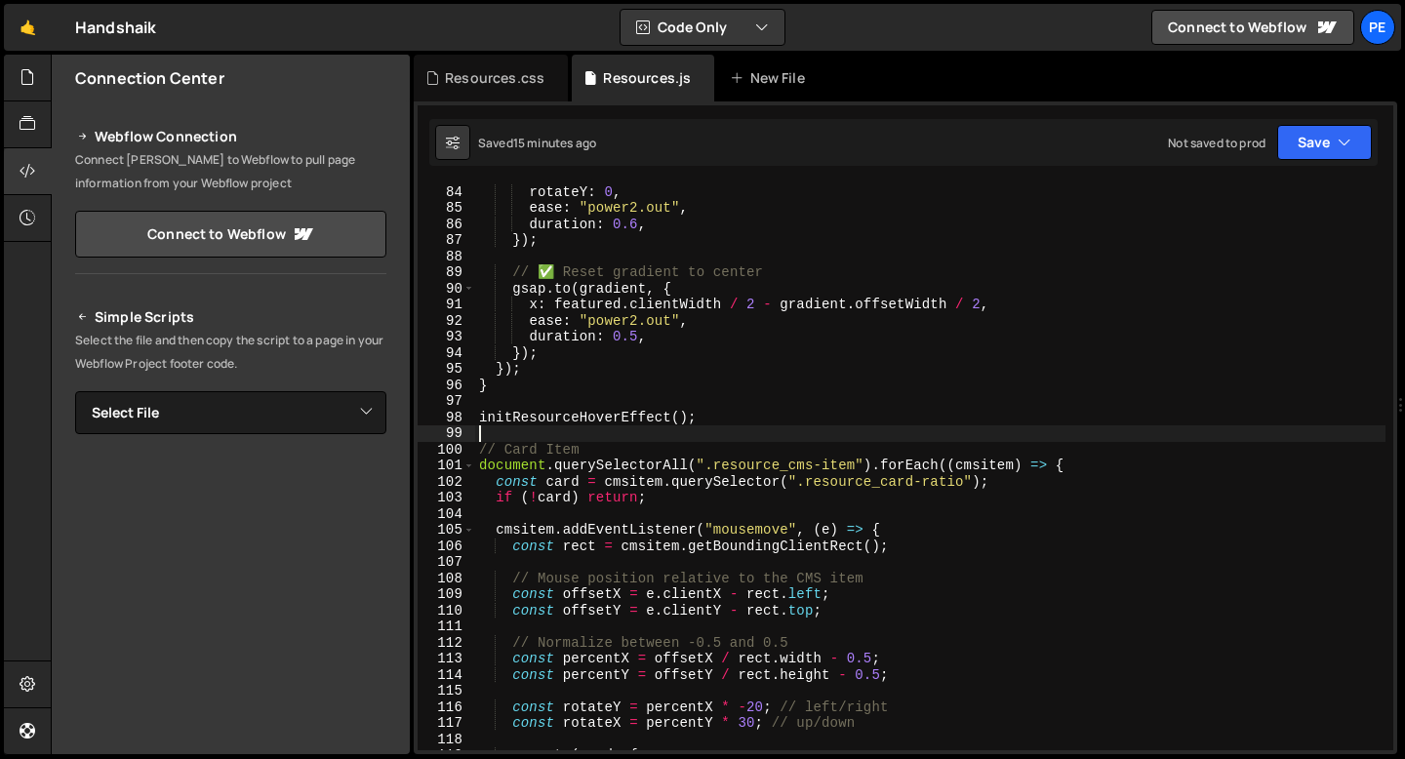
scroll to position [1587, 0]
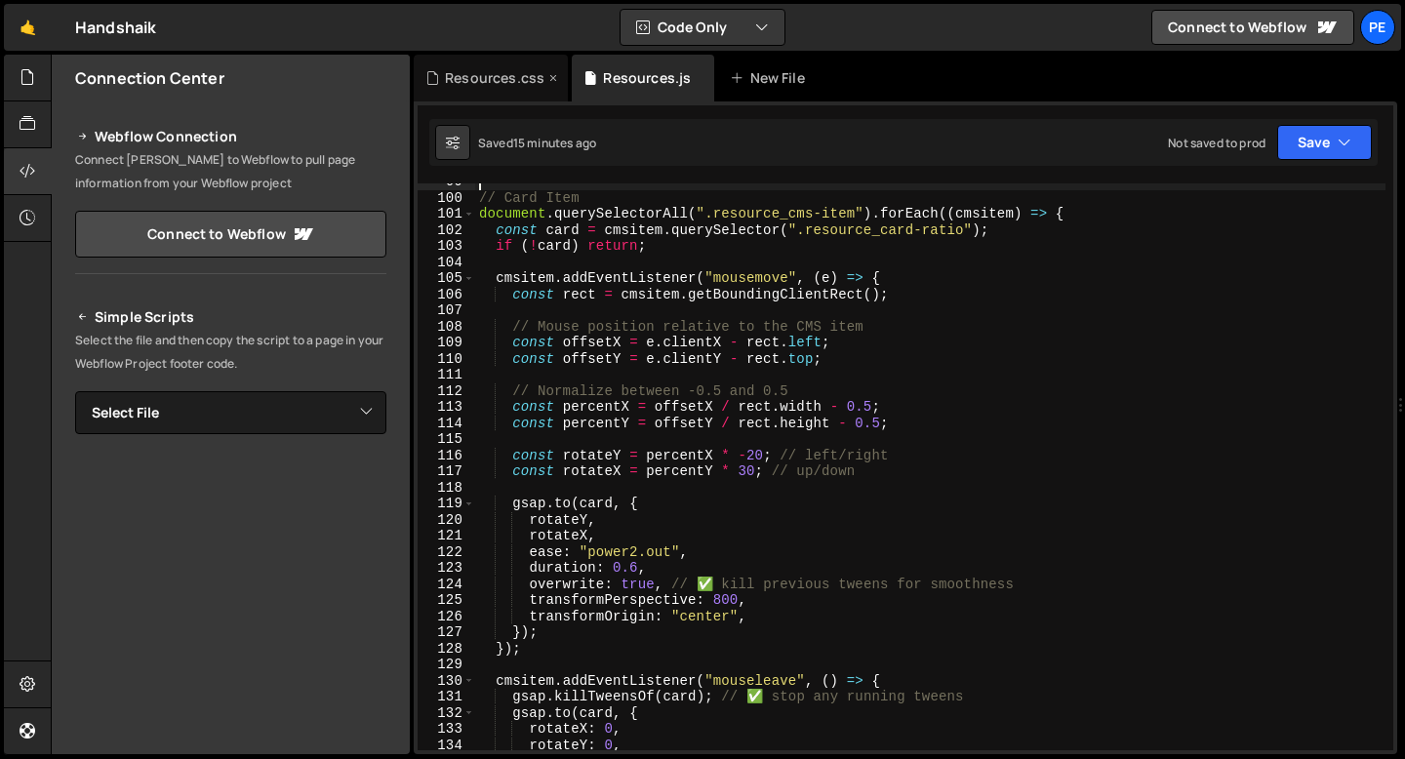
click at [504, 87] on div "Resources.css" at bounding box center [495, 78] width 100 height 20
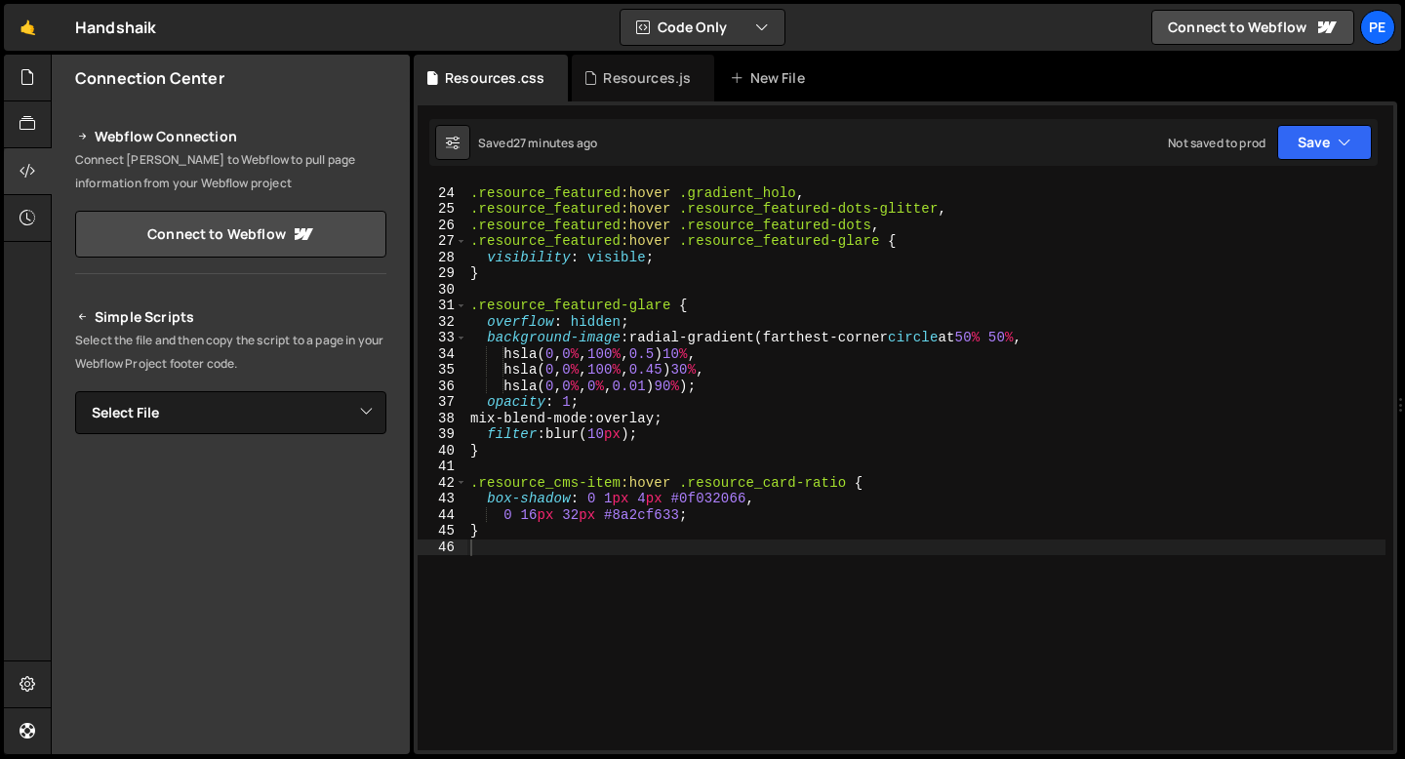
type textarea "box-shadow: 0 1px 4px #0f032066,"
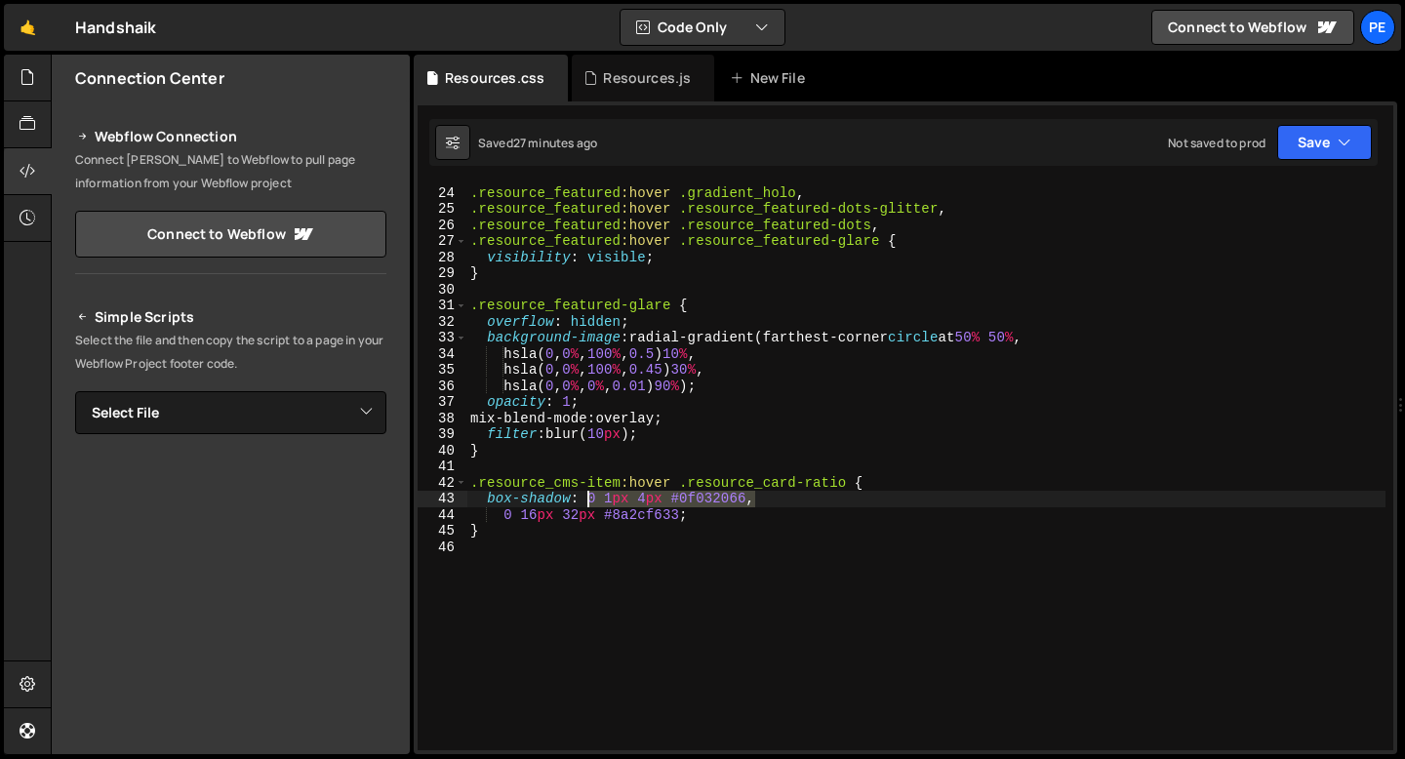
drag, startPoint x: 756, startPoint y: 500, endPoint x: 586, endPoint y: 497, distance: 169.8
click at [586, 497] on div ".resource_featured :hover .gradient_holo , .resource_featured :hover .resource_…" at bounding box center [925, 468] width 919 height 599
click at [754, 498] on div ".resource_featured :hover .gradient_holo , .resource_featured :hover .resource_…" at bounding box center [925, 466] width 919 height 567
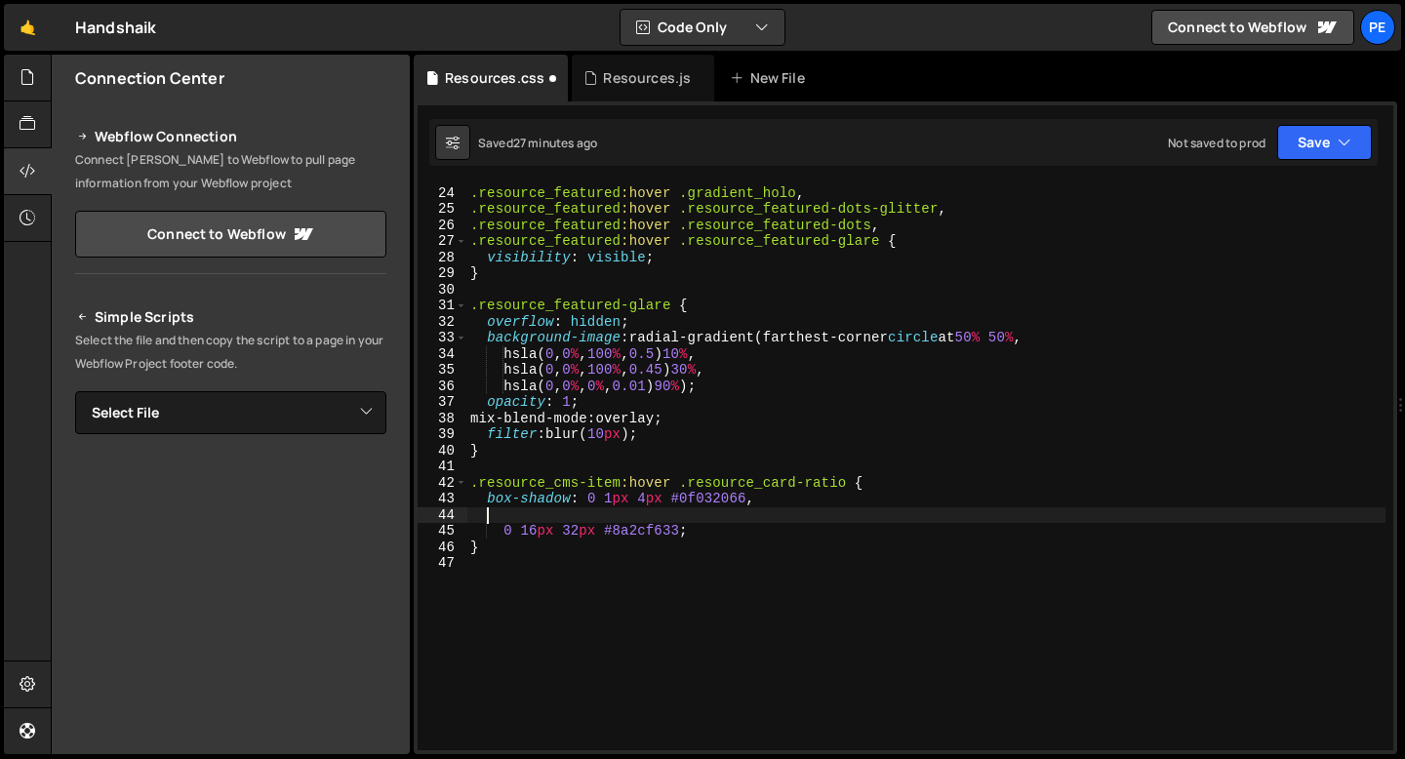
paste textarea "0 1px 4px #0f032066,"
click at [508, 506] on div ".resource_featured :hover .gradient_holo , .resource_featured :hover .resource_…" at bounding box center [925, 468] width 919 height 599
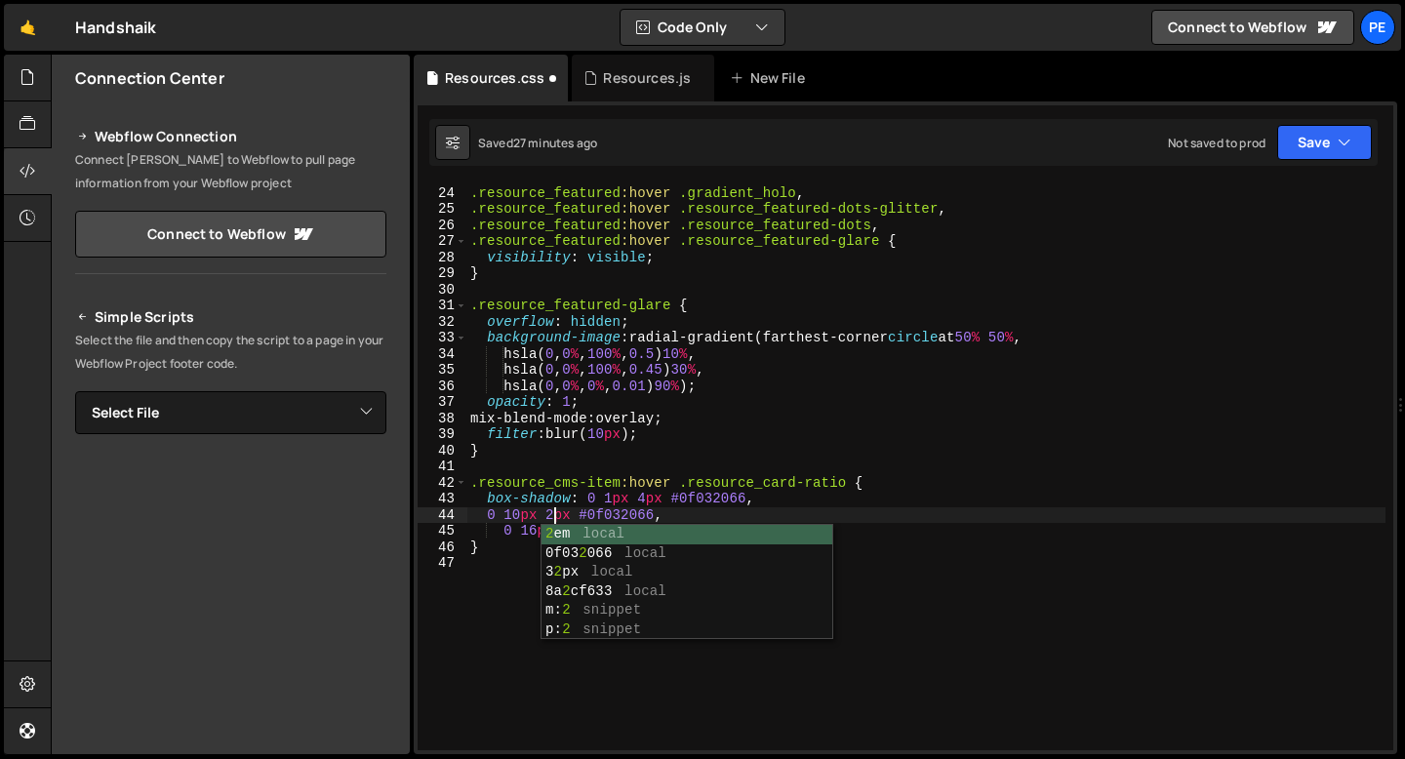
scroll to position [0, 6]
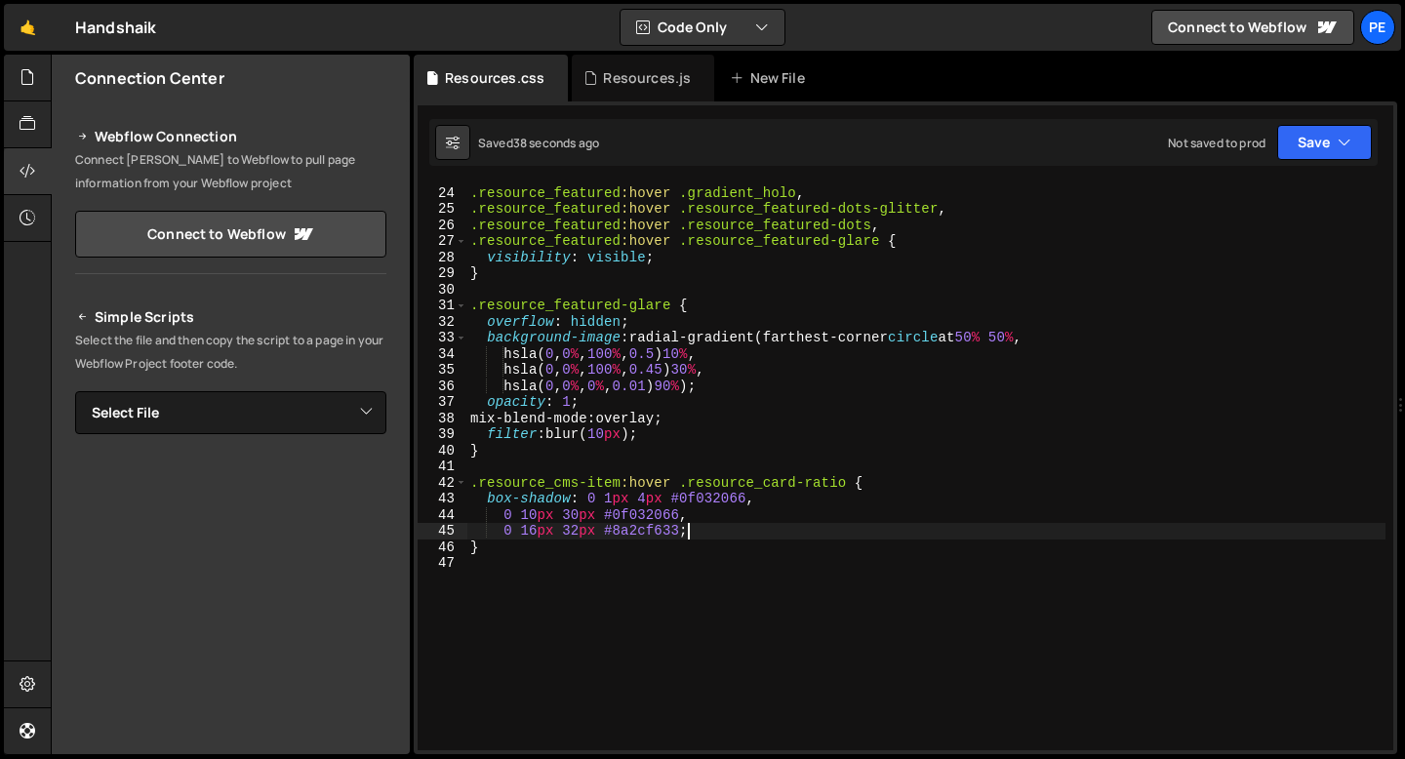
click at [710, 535] on div ".resource_featured :hover .gradient_holo , .resource_featured :hover .resource_…" at bounding box center [925, 468] width 919 height 599
click at [696, 516] on div ".resource_featured :hover .gradient_holo , .resource_featured :hover .resource_…" at bounding box center [925, 468] width 919 height 599
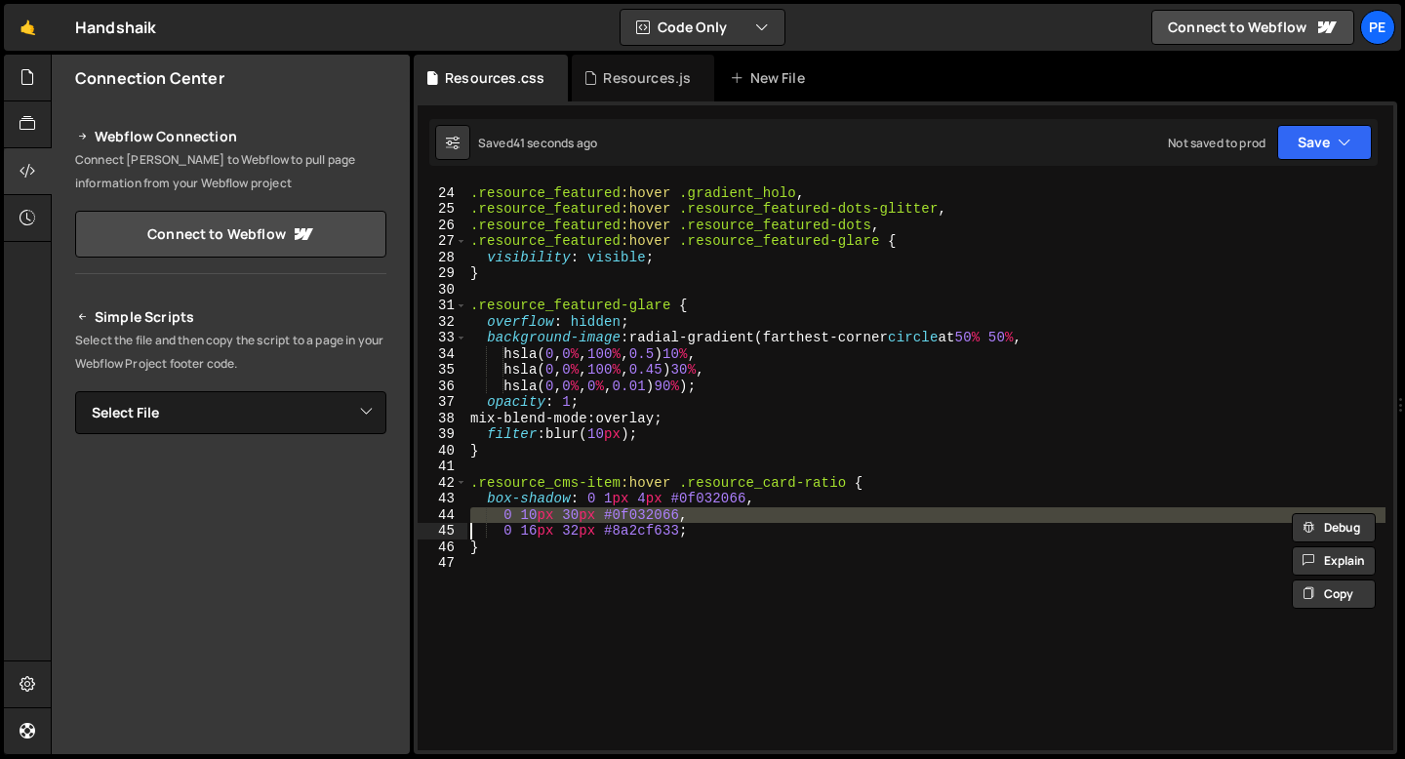
type textarea "0 16px 32px #8a2cf633;"
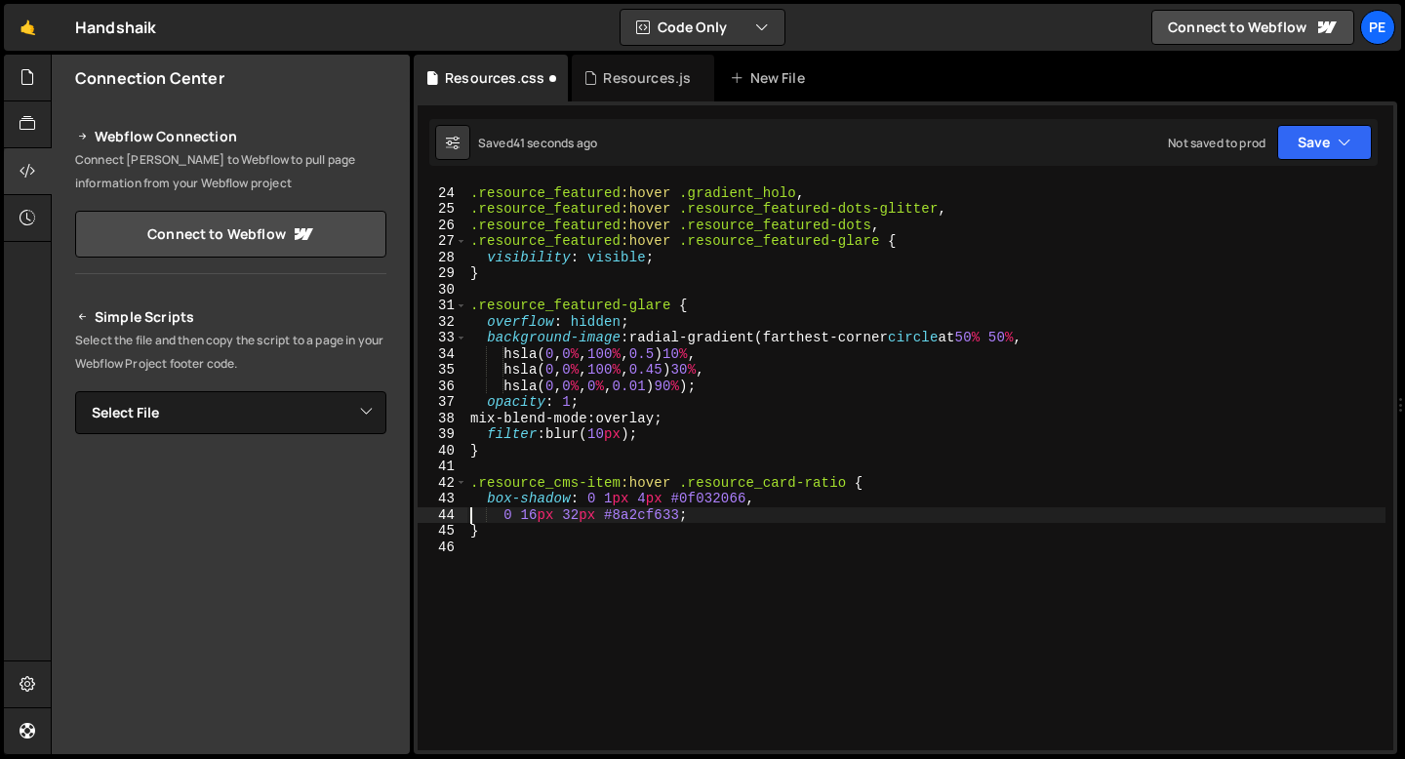
click at [696, 516] on div ".resource_featured :hover .gradient_holo , .resource_featured :hover .resource_…" at bounding box center [925, 468] width 919 height 599
paste textarea
click at [691, 515] on div ".resource_featured :hover .gradient_holo , .resource_featured :hover .resource_…" at bounding box center [925, 468] width 919 height 599
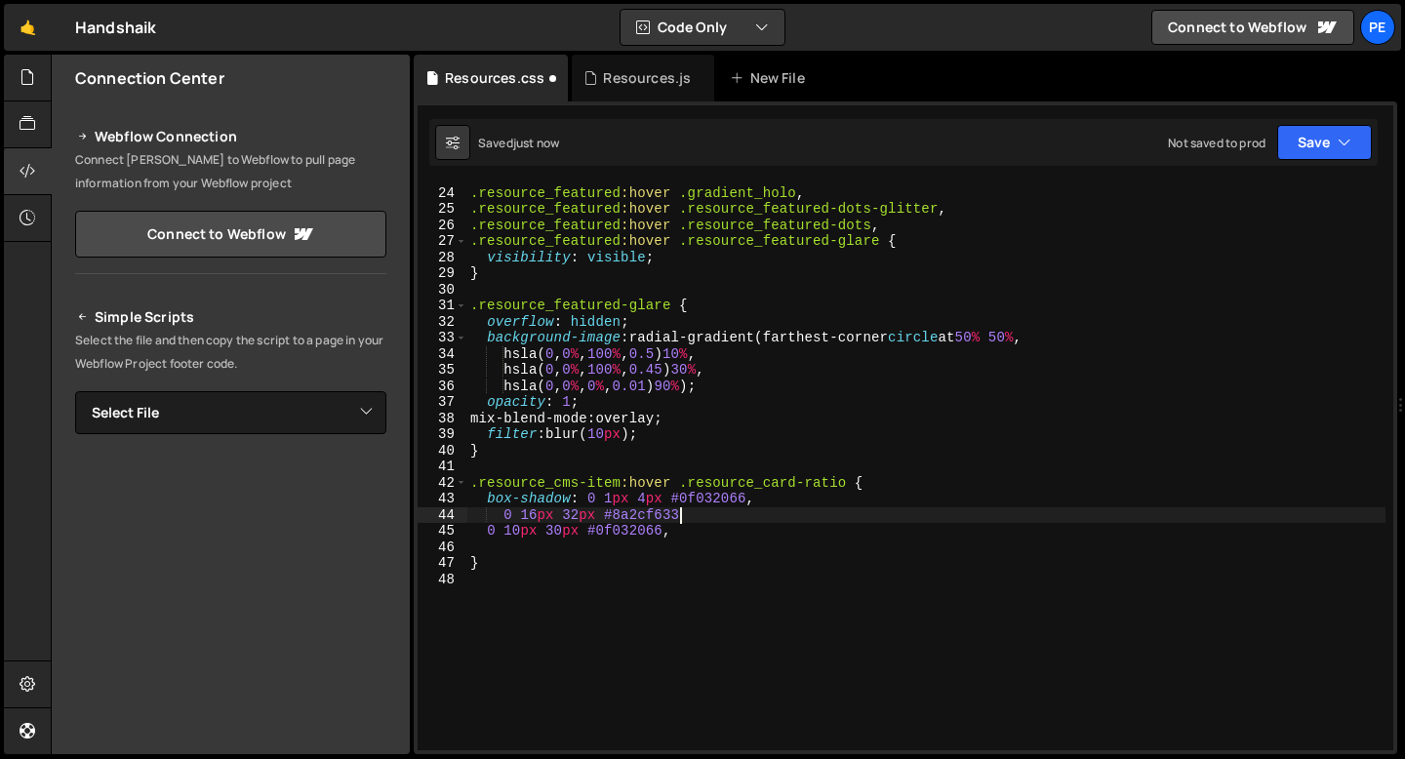
scroll to position [0, 14]
click at [681, 534] on div ".resource_featured :hover .gradient_holo , .resource_featured :hover .resource_…" at bounding box center [925, 468] width 919 height 599
type textarea "0 10px 30px #0f032048;"
click at [502, 554] on div ".resource_featured :hover .gradient_holo , .resource_featured :hover .resource_…" at bounding box center [925, 468] width 919 height 599
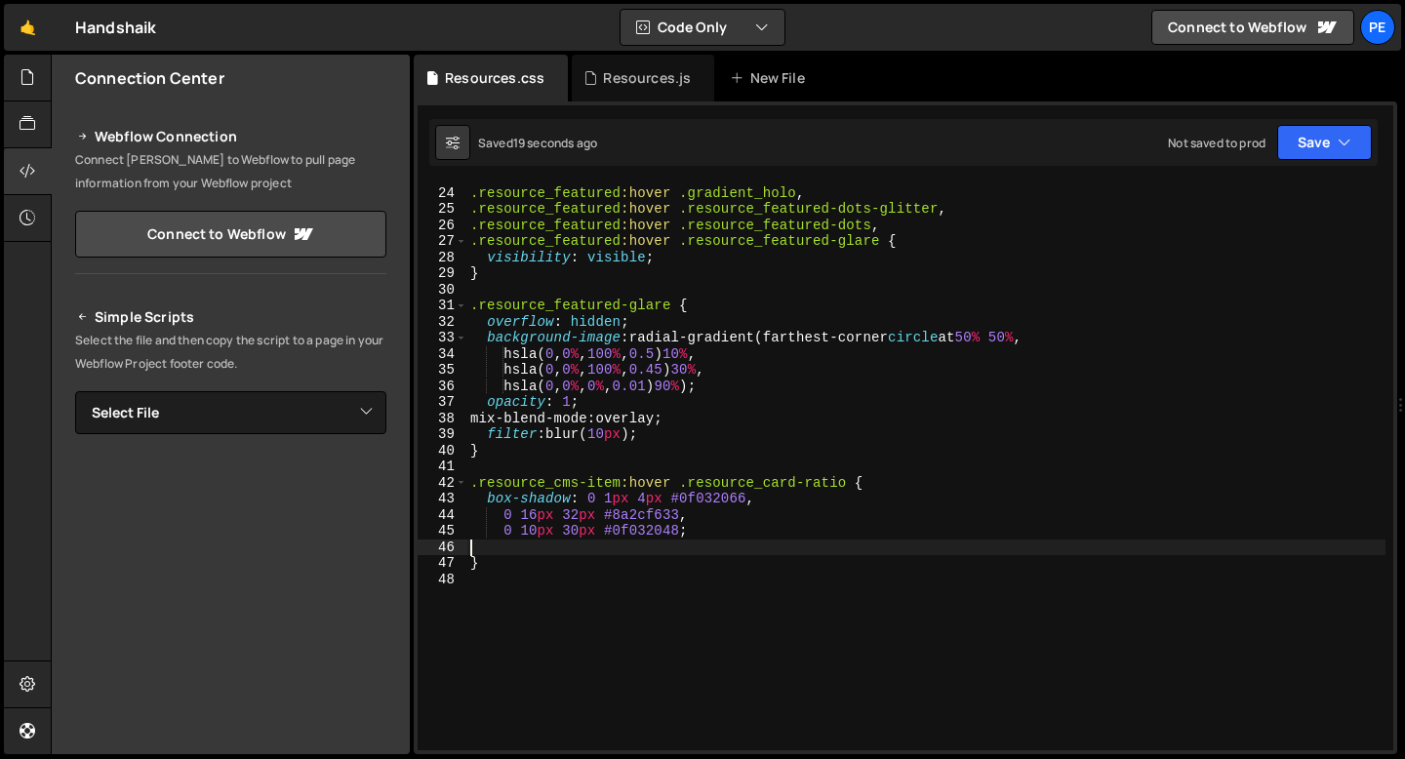
scroll to position [0, 0]
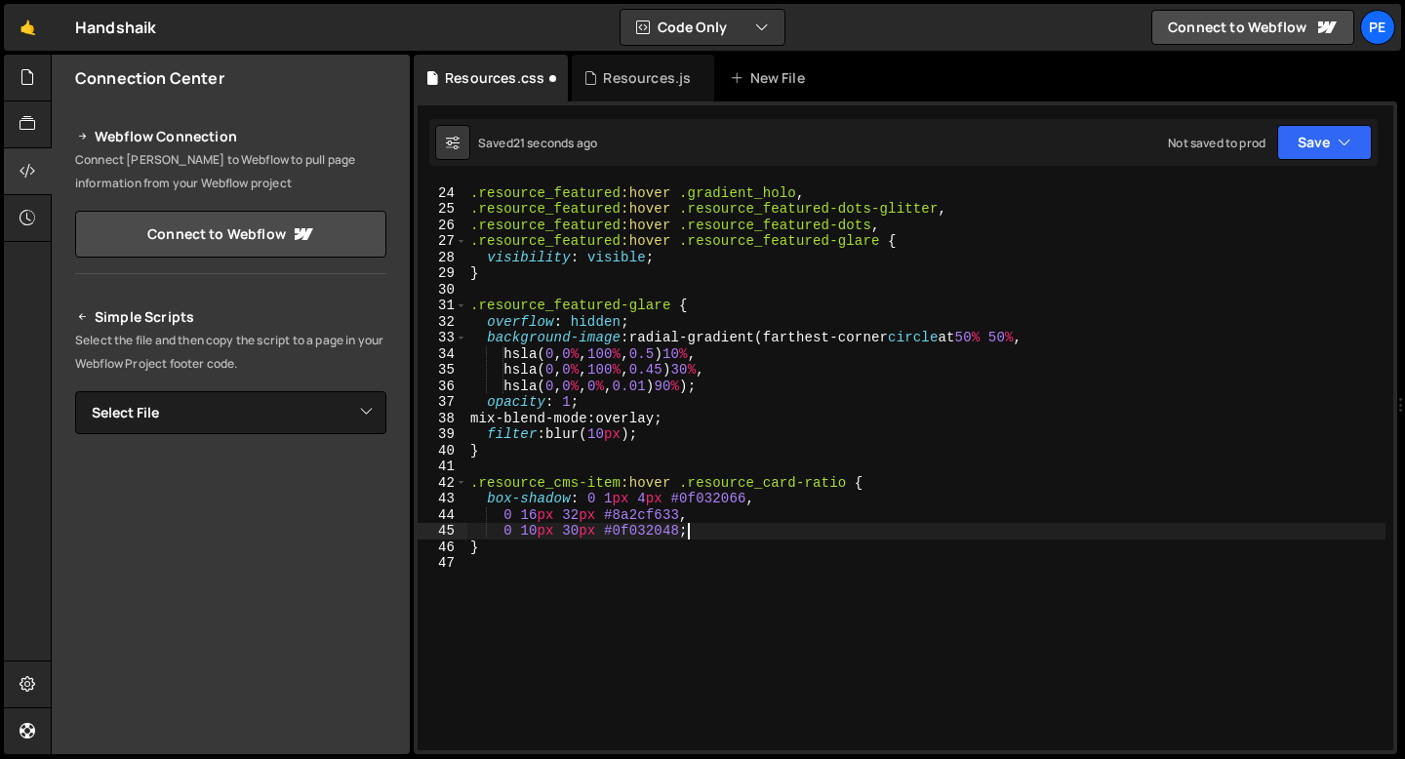
click at [876, 483] on div ".resource_featured :hover .gradient_holo , .resource_featured :hover .resource_…" at bounding box center [925, 468] width 919 height 599
type textarea ".resource_cms-item:hover .resource_card-ratio {"
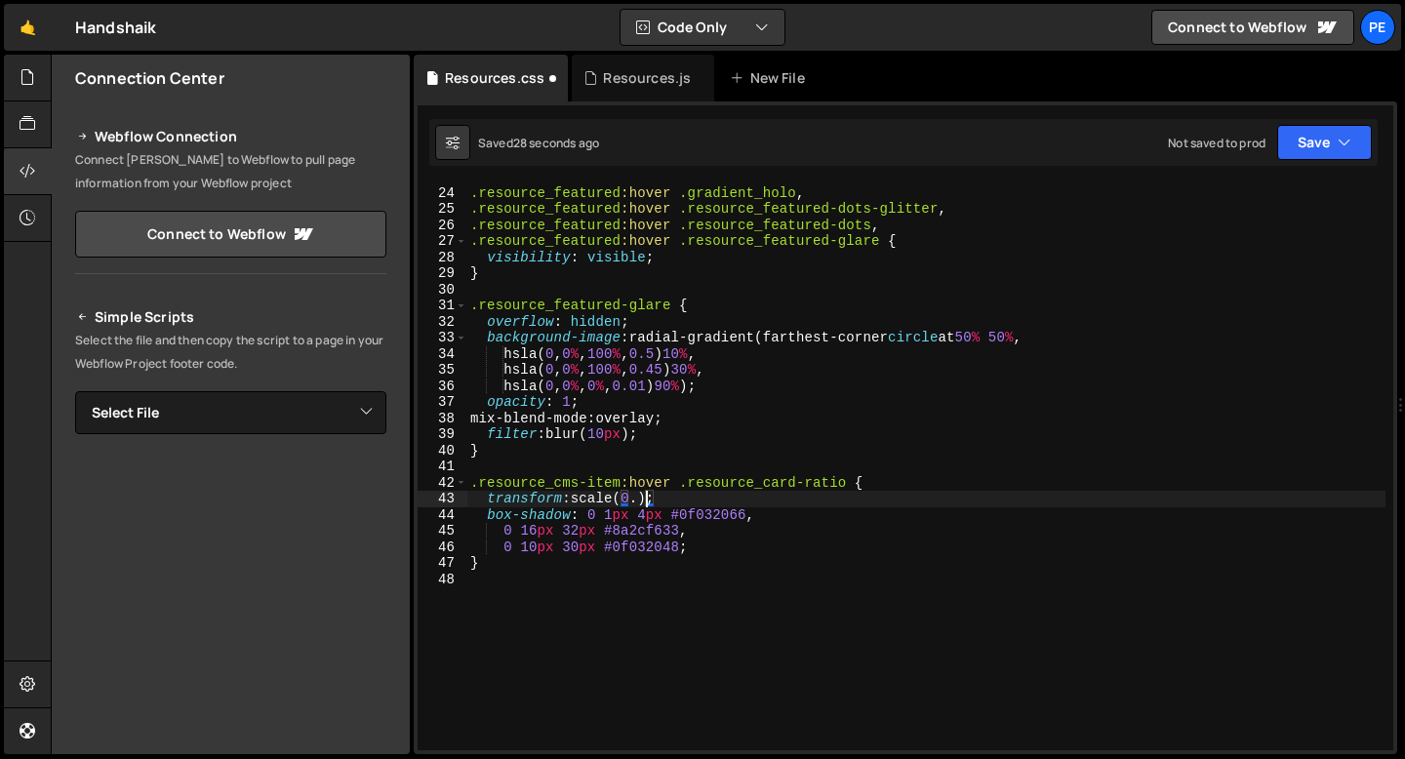
scroll to position [0, 12]
click at [679, 500] on div ".resource_featured :hover .gradient_holo , .resource_featured :hover .resource_…" at bounding box center [925, 468] width 919 height 599
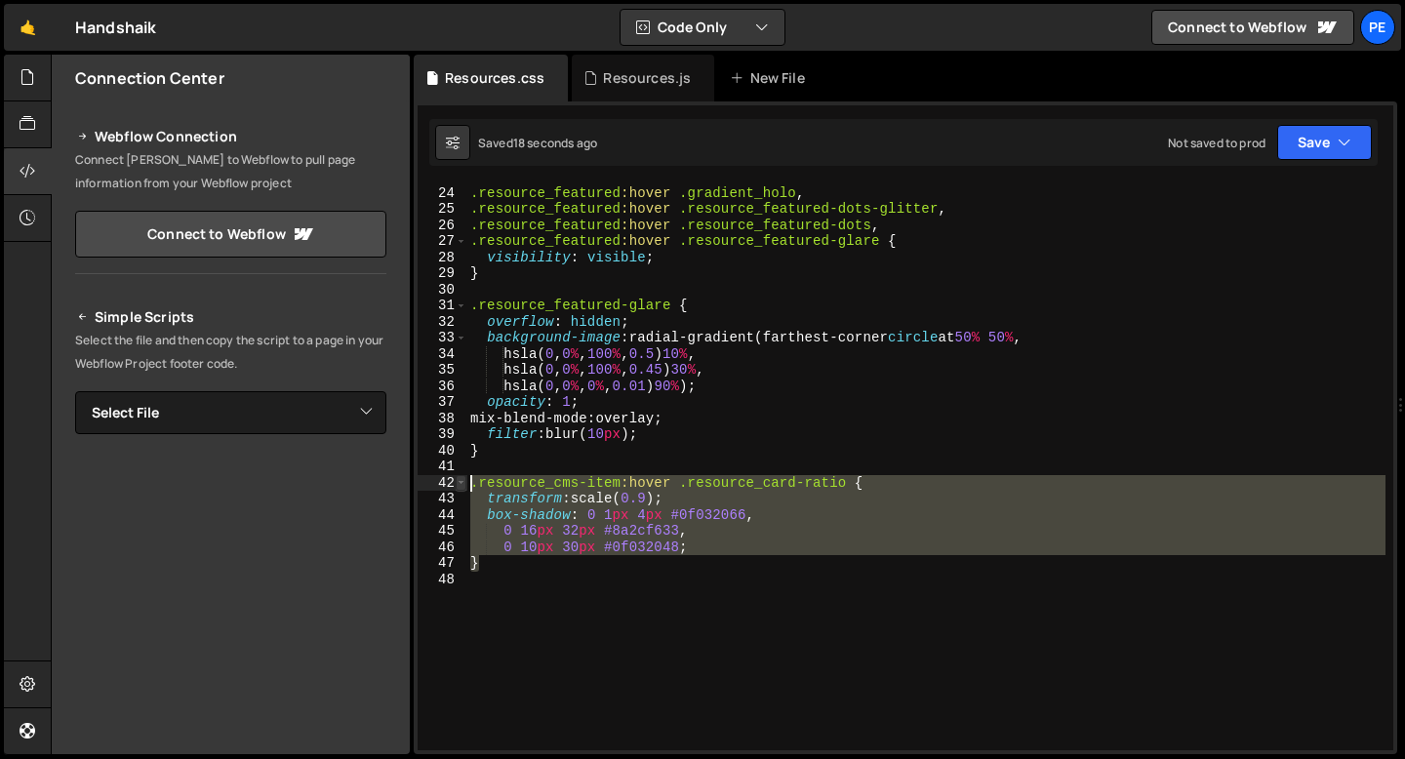
drag, startPoint x: 503, startPoint y: 564, endPoint x: 465, endPoint y: 488, distance: 85.1
click at [465, 489] on div "transform: scale(0.9); 23 24 25 26 27 28 29 30 31 32 33 34 35 36 37 38 39 40 41…" at bounding box center [906, 466] width 976 height 567
type textarea ".resource_cms-item:hover .resource_card-ratio { transform: scale(0.9);"
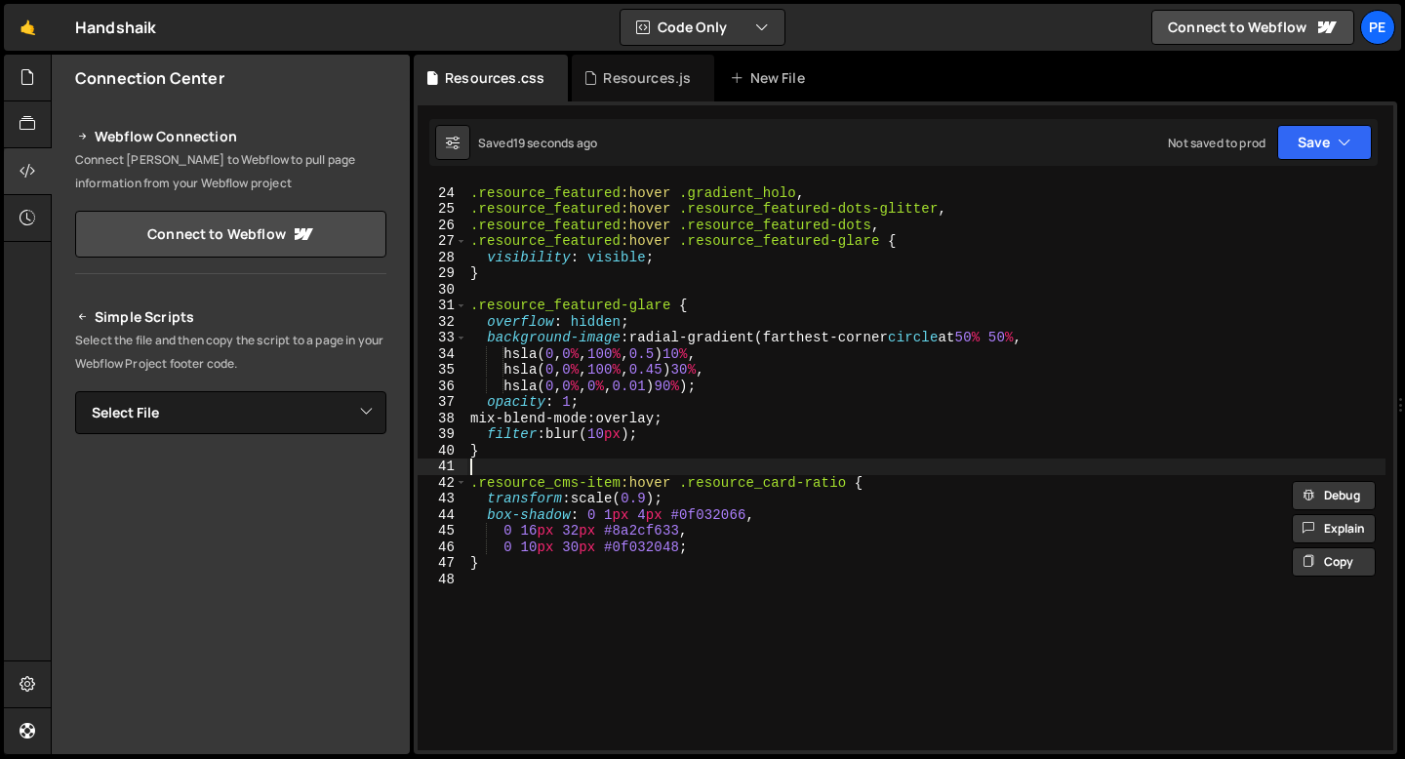
click at [497, 470] on div ".resource_featured :hover .gradient_holo , .resource_featured :hover .resource_…" at bounding box center [925, 468] width 919 height 599
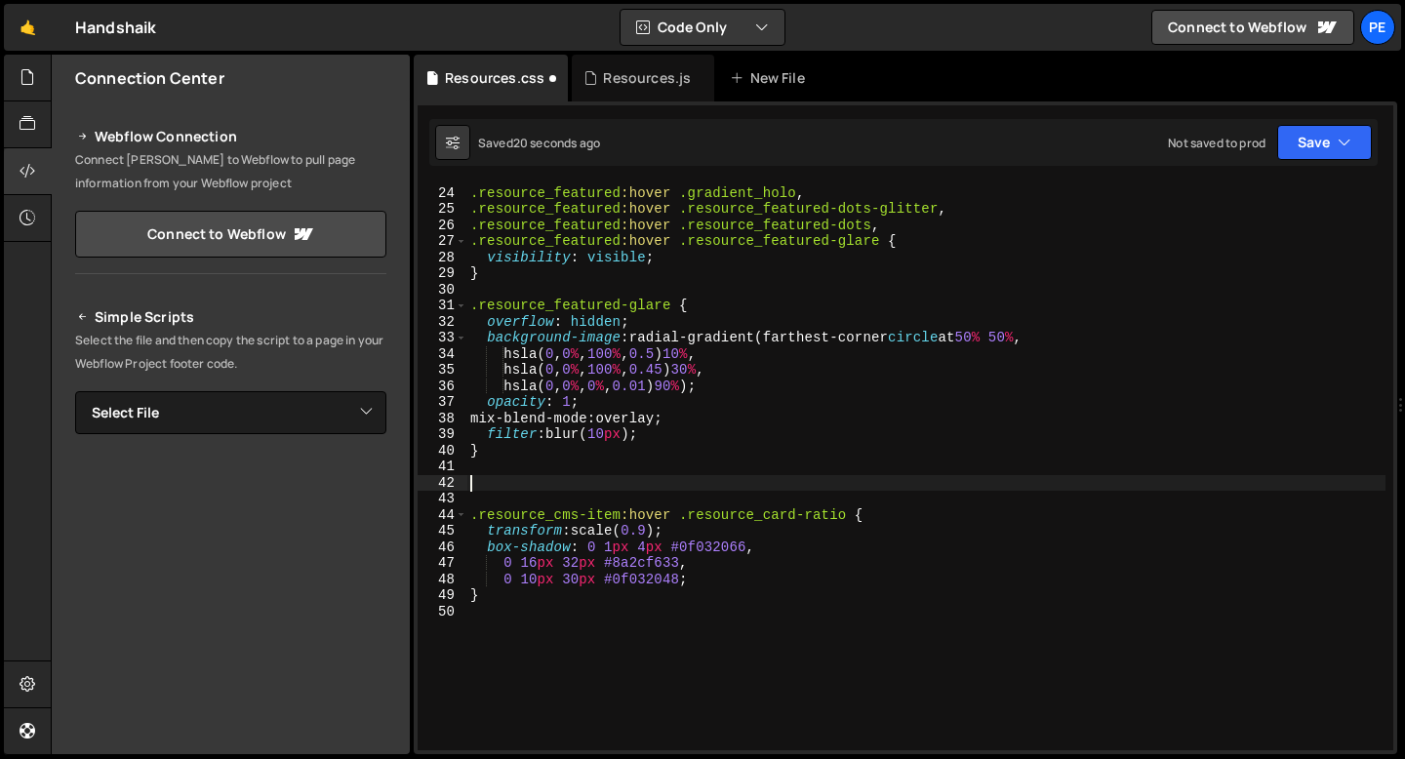
paste textarea "}"
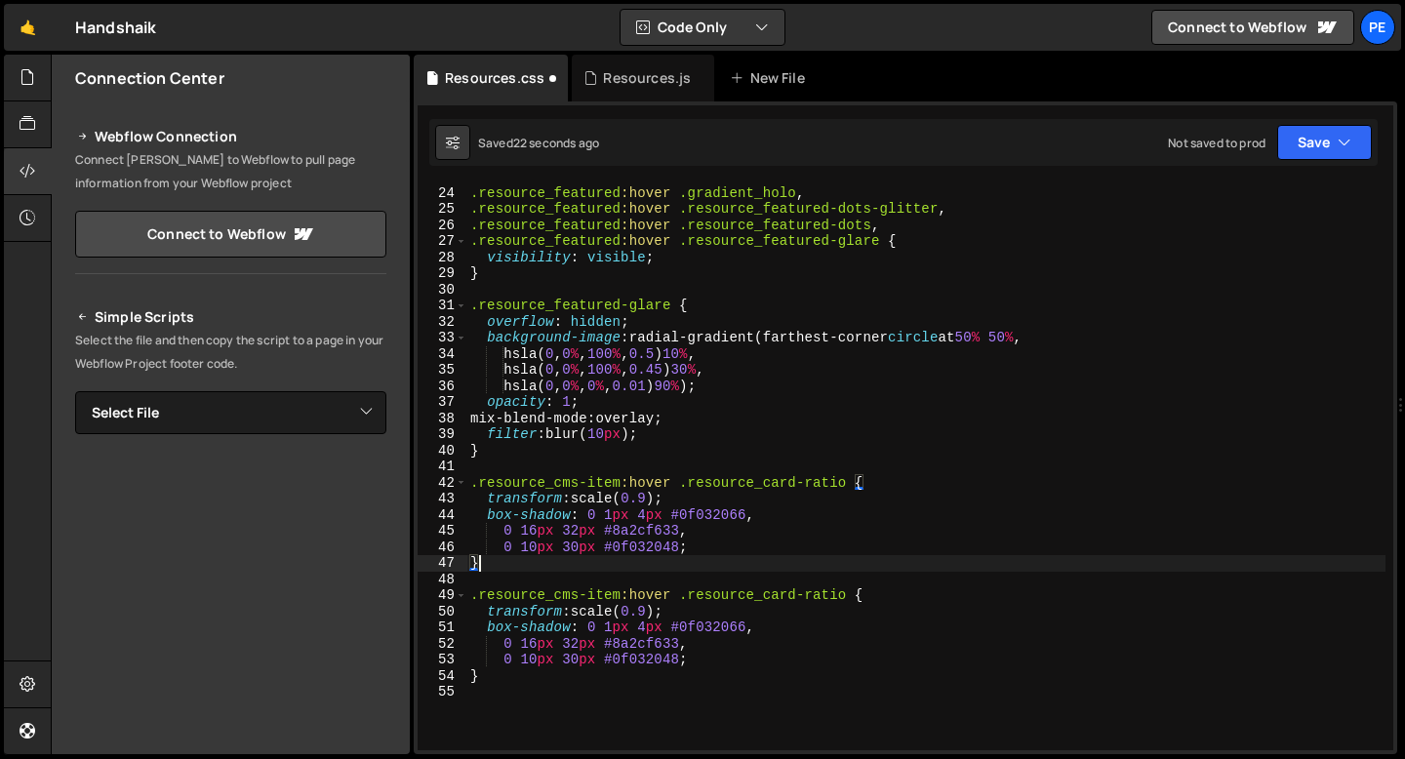
click at [670, 487] on div ".resource_featured :hover .gradient_holo , .resource_featured :hover .resource_…" at bounding box center [925, 468] width 919 height 599
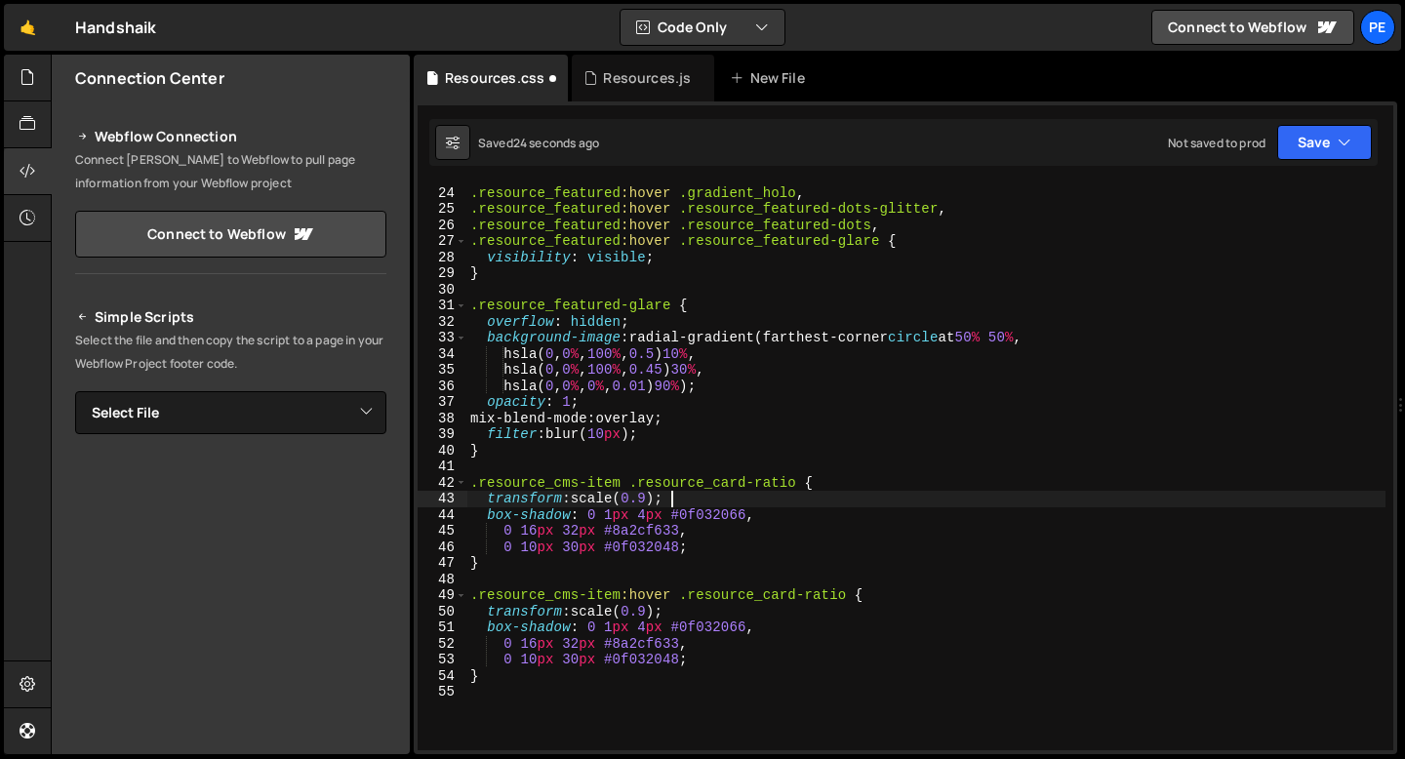
click at [676, 495] on div ".resource_featured :hover .gradient_holo , .resource_featured :hover .resource_…" at bounding box center [925, 468] width 919 height 599
click at [651, 495] on div ".resource_featured :hover .gradient_holo , .resource_featured :hover .resource_…" at bounding box center [925, 468] width 919 height 599
click at [702, 499] on div ".resource_featured :hover .gradient_holo , .resource_featured :hover .resource_…" at bounding box center [925, 468] width 919 height 599
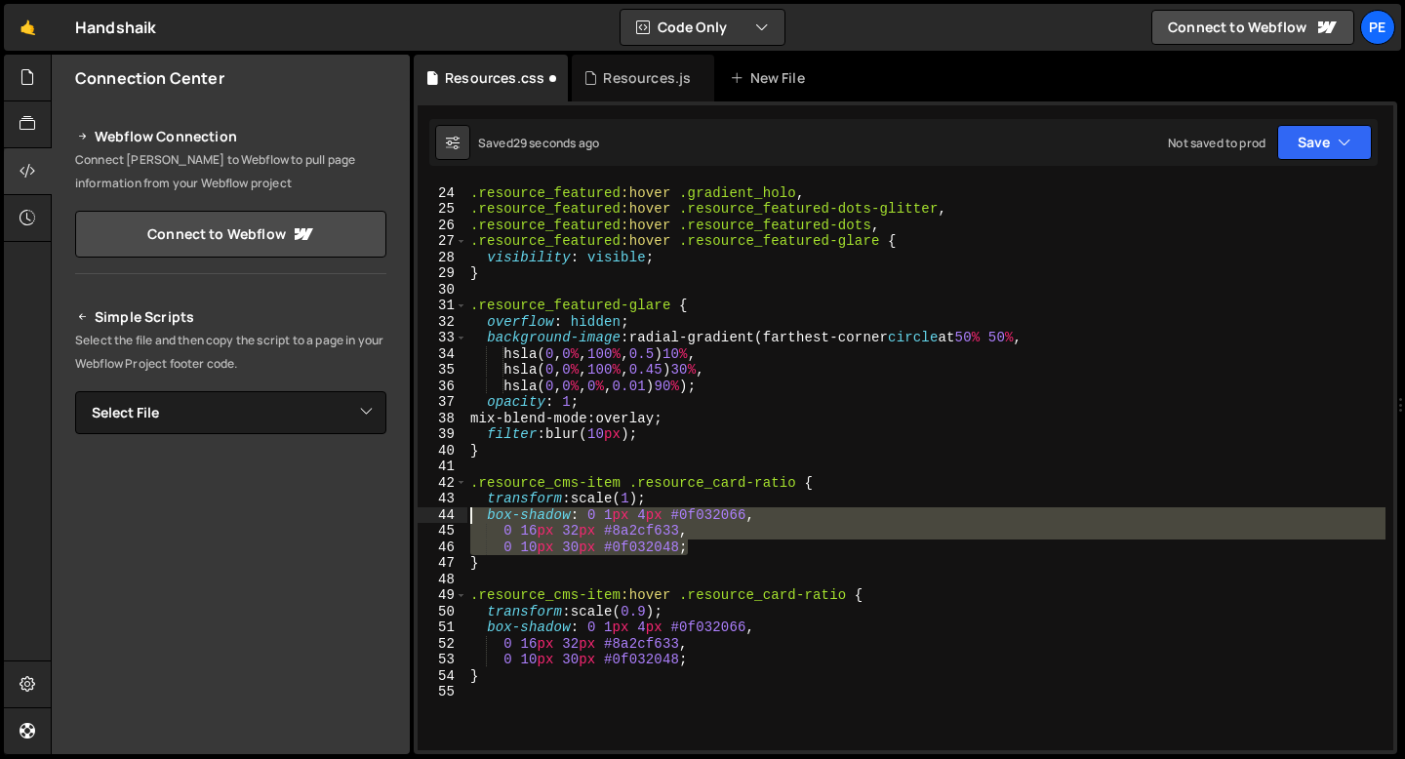
drag, startPoint x: 686, startPoint y: 550, endPoint x: 454, endPoint y: 518, distance: 234.4
click at [454, 519] on div "transform: scale(1); 23 24 25 26 27 28 29 30 31 32 33 34 35 36 37 38 39 40 41 4…" at bounding box center [906, 466] width 976 height 567
type textarea "box-shadow: 0 1px 4px #0f032066, 0 16px 32px #8a2cf633,"
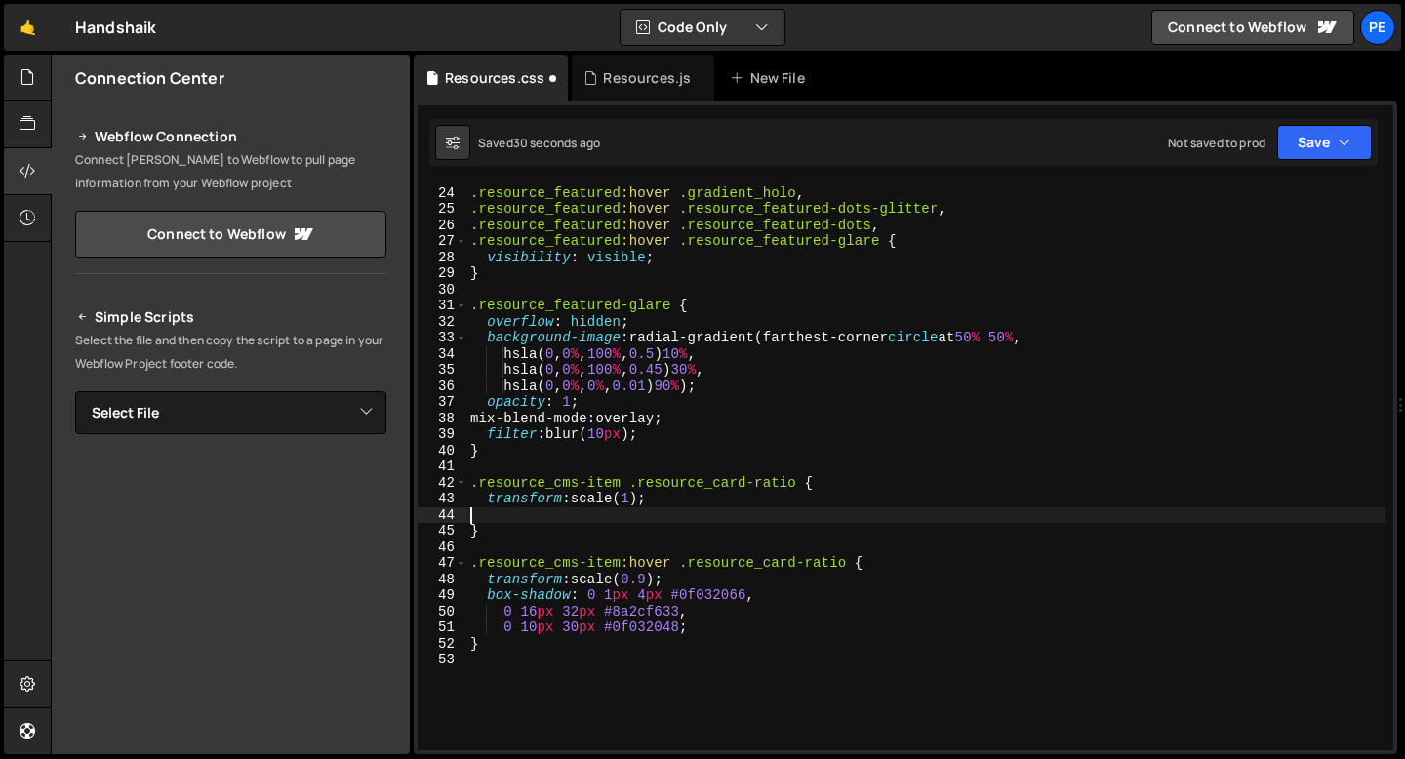
scroll to position [0, 0]
type textarea "transform: scale(1);"
paste textarea "cubic-bezier(.175, .885, .32, 1.275)"
click at [686, 500] on div ".resource_featured :hover .gradient_holo , .resource_featured :hover .resource_…" at bounding box center [925, 468] width 919 height 599
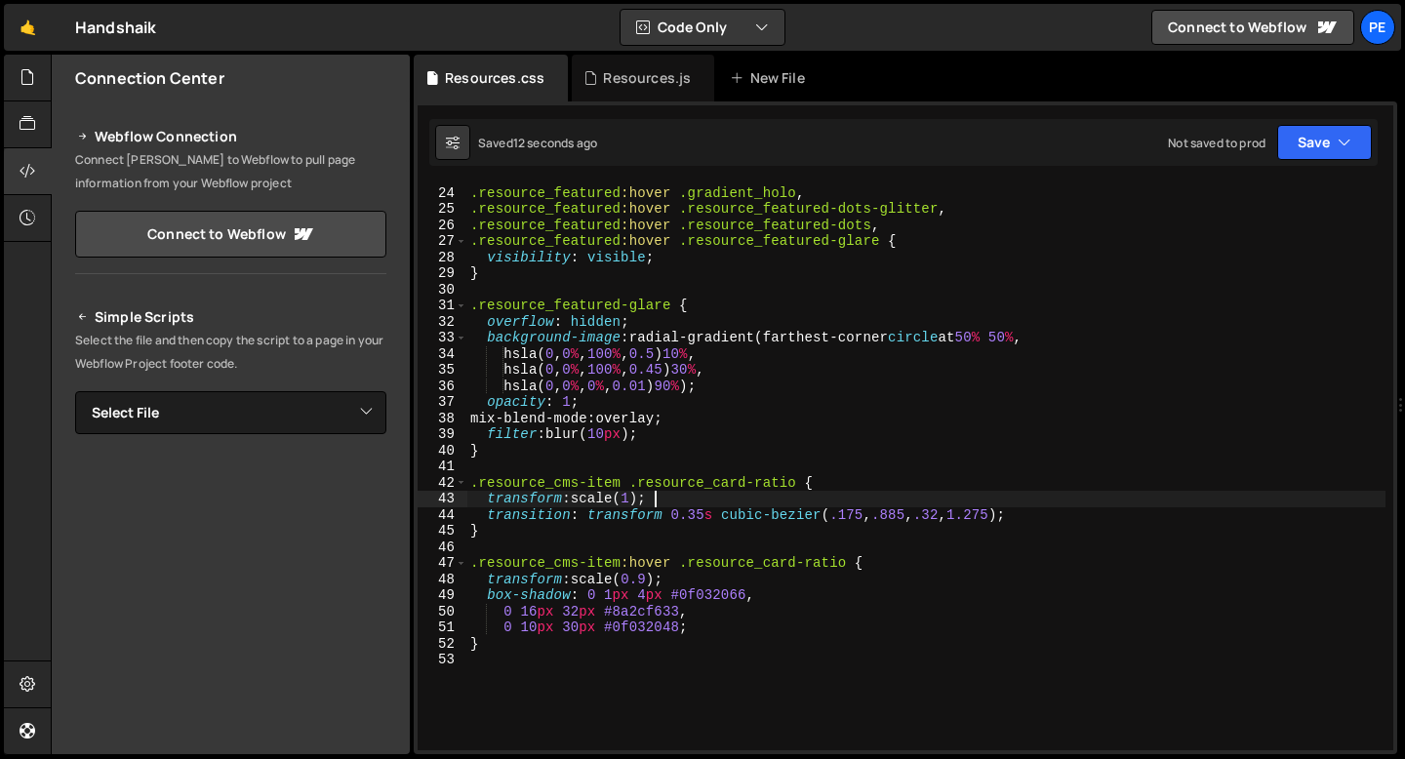
scroll to position [0, 12]
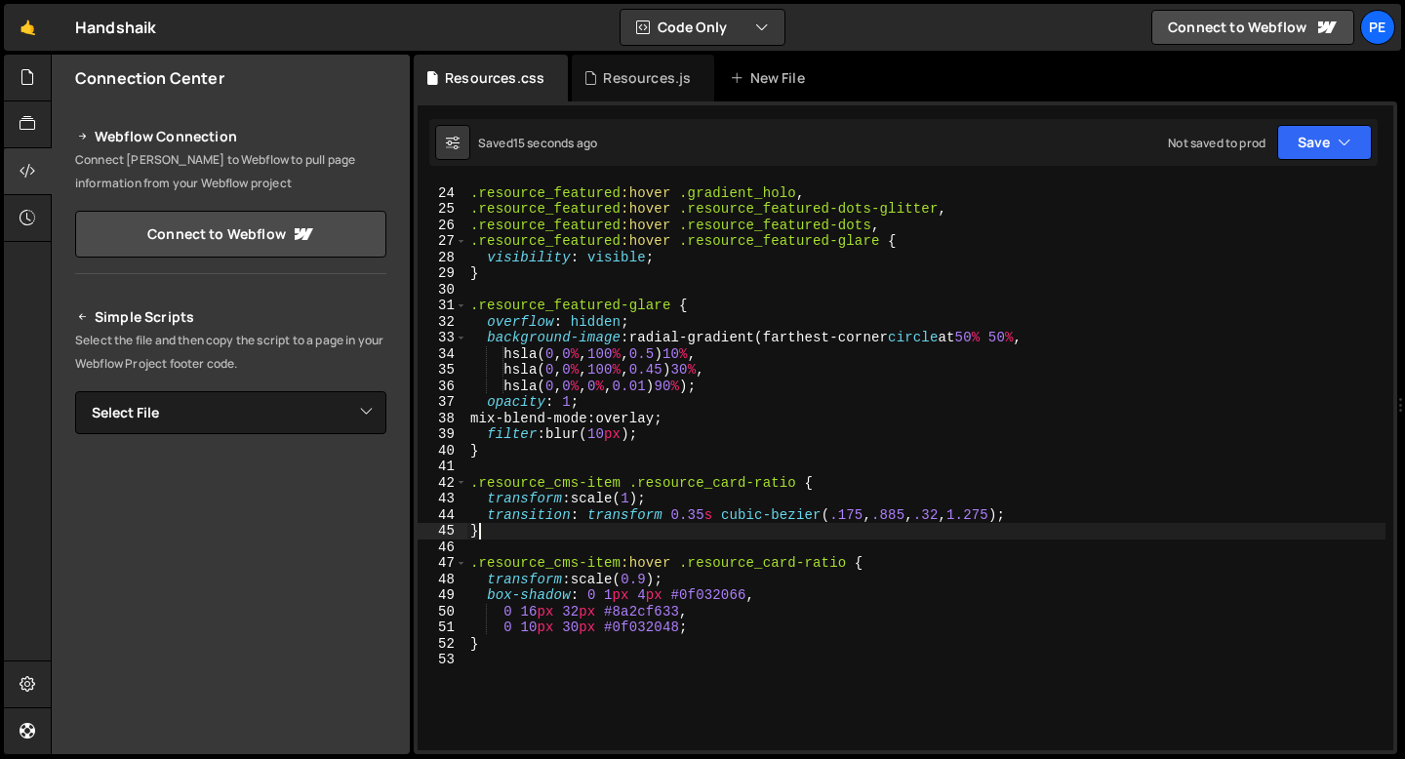
click at [553, 529] on div ".resource_featured :hover .gradient_holo , .resource_featured :hover .resource_…" at bounding box center [925, 468] width 919 height 599
click at [668, 507] on div ".resource_featured :hover .gradient_holo , .resource_featured :hover .resource_…" at bounding box center [925, 468] width 919 height 599
click at [666, 500] on div ".resource_featured :hover .gradient_holo , .resource_featured :hover .resource_…" at bounding box center [925, 468] width 919 height 599
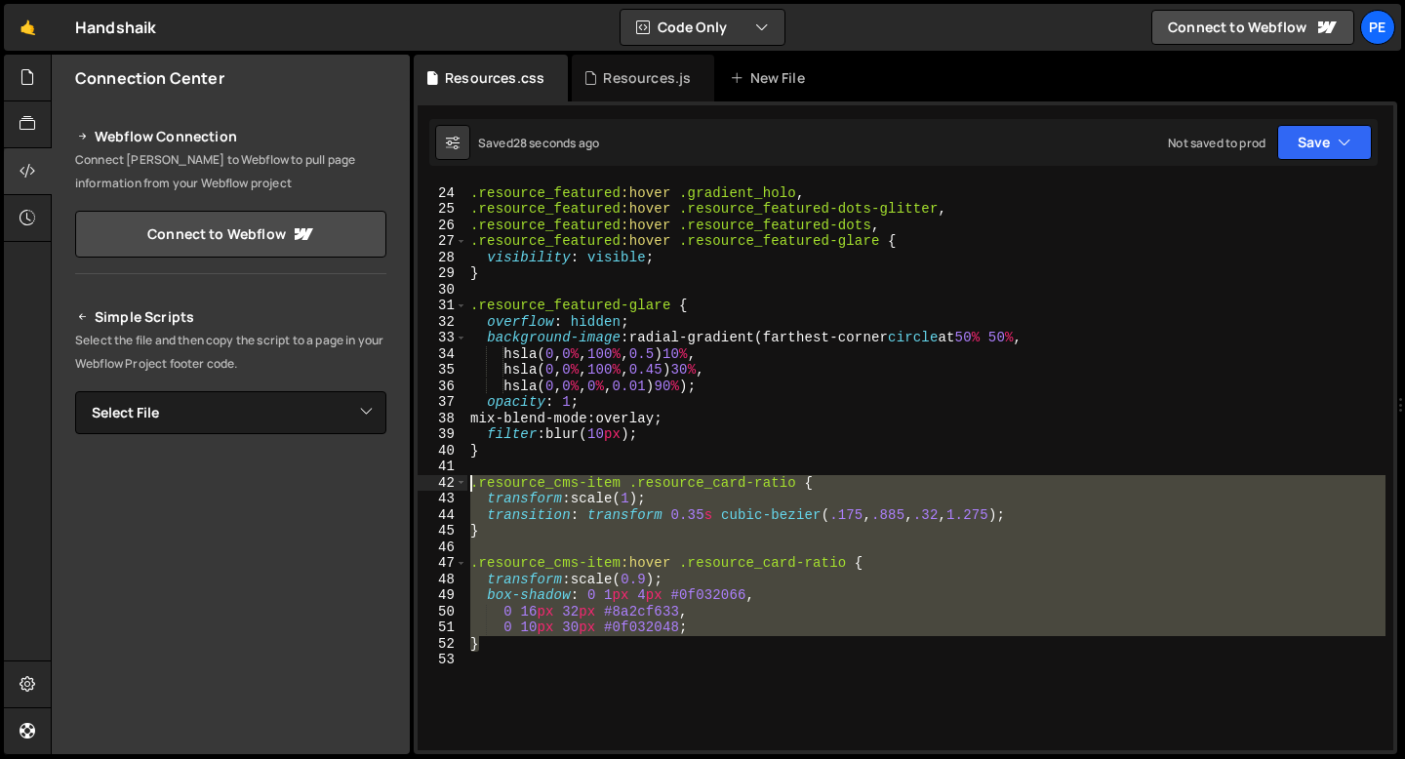
drag, startPoint x: 496, startPoint y: 645, endPoint x: 469, endPoint y: 478, distance: 168.9
click at [469, 478] on div ".resource_featured :hover .gradient_holo , .resource_featured :hover .resource_…" at bounding box center [925, 468] width 919 height 599
click at [558, 438] on div ".resource_featured :hover .gradient_holo , .resource_featured :hover .resource_…" at bounding box center [925, 468] width 919 height 599
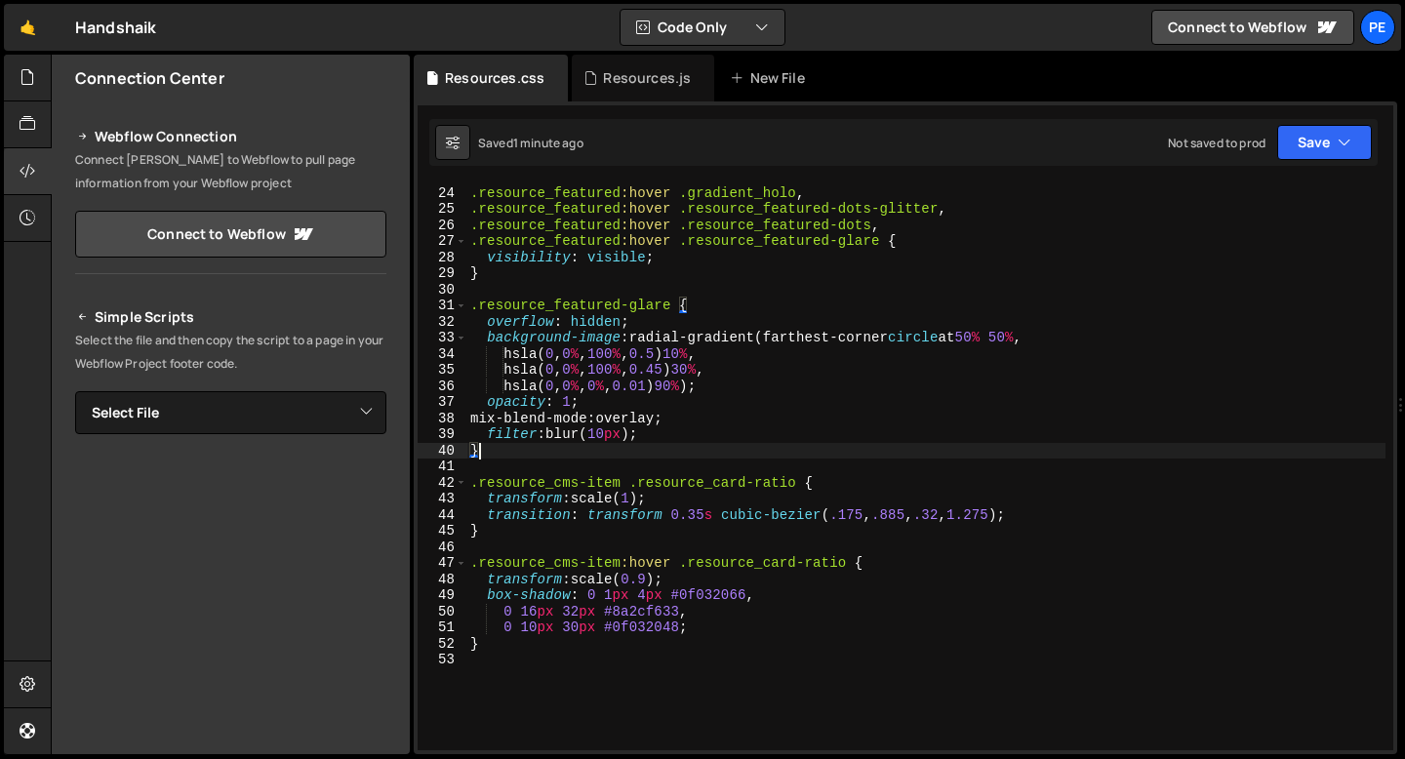
click at [509, 445] on div ".resource_featured :hover .gradient_holo , .resource_featured :hover .resource_…" at bounding box center [925, 468] width 919 height 599
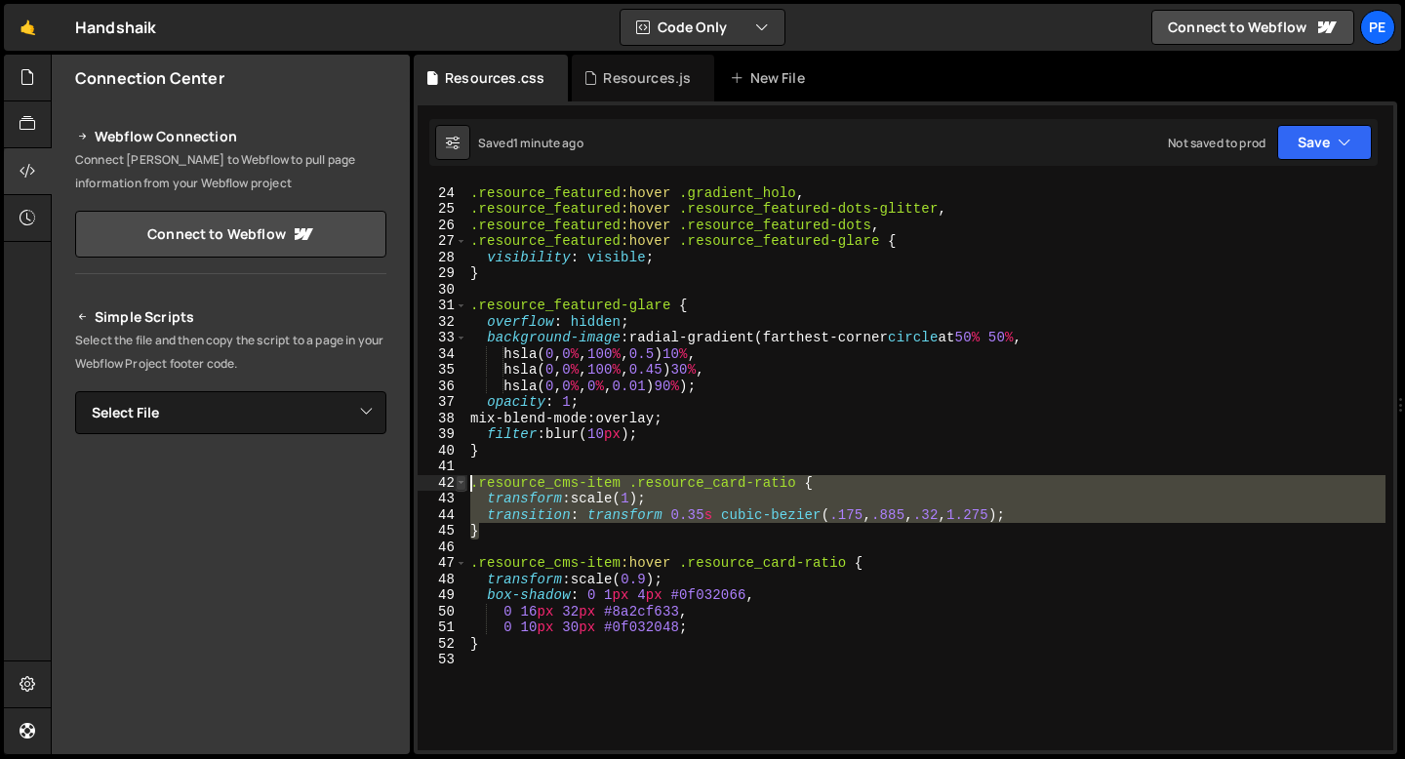
drag, startPoint x: 500, startPoint y: 528, endPoint x: 465, endPoint y: 489, distance: 51.9
click at [465, 489] on div "} 23 24 25 26 27 28 29 30 31 32 33 34 35 36 37 38 39 40 41 42 43 44 45 46 47 48…" at bounding box center [906, 466] width 976 height 567
type textarea ".resource_cms-item .resource_card-ratio { transform: scale(1);"
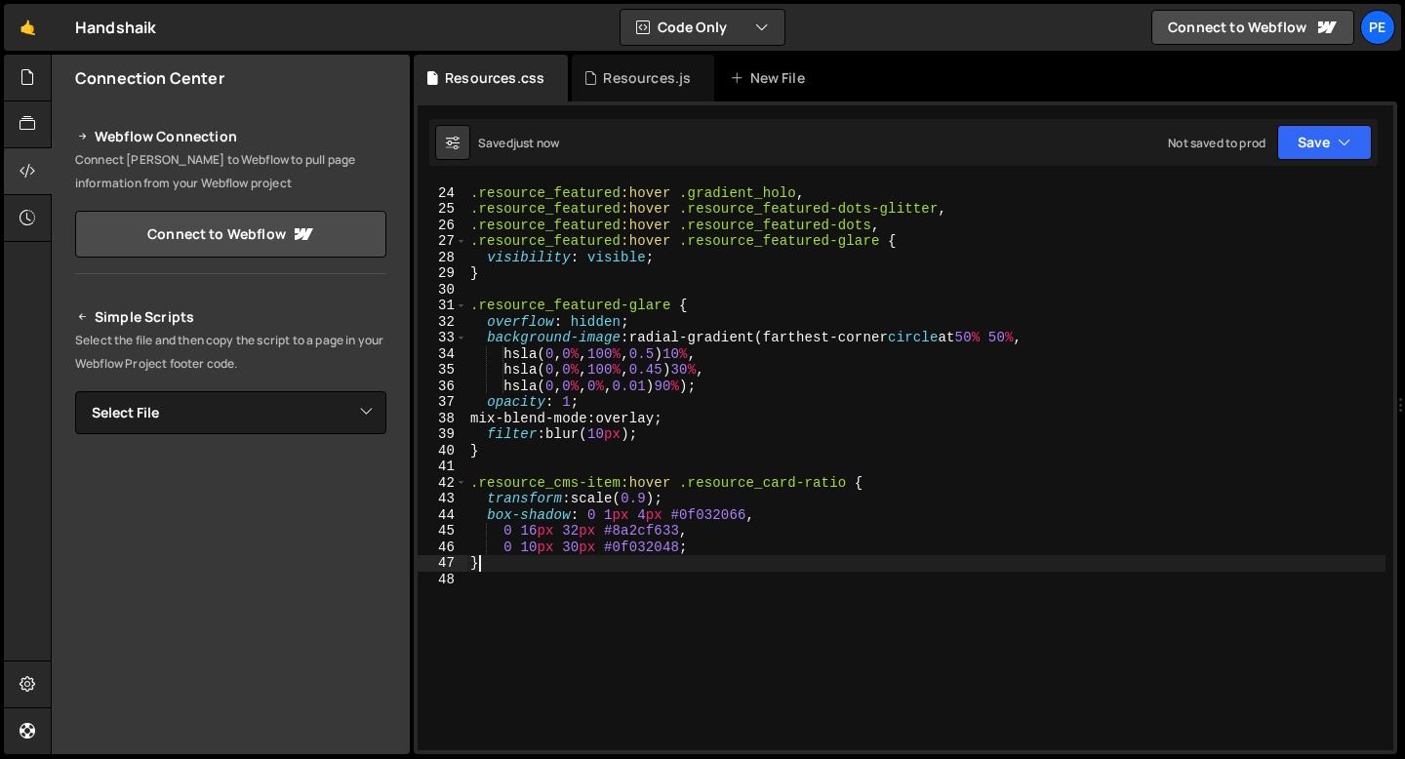
click at [513, 567] on div ".resource_featured :hover .gradient_holo , .resource_featured :hover .resource_…" at bounding box center [925, 468] width 919 height 599
type textarea "}"
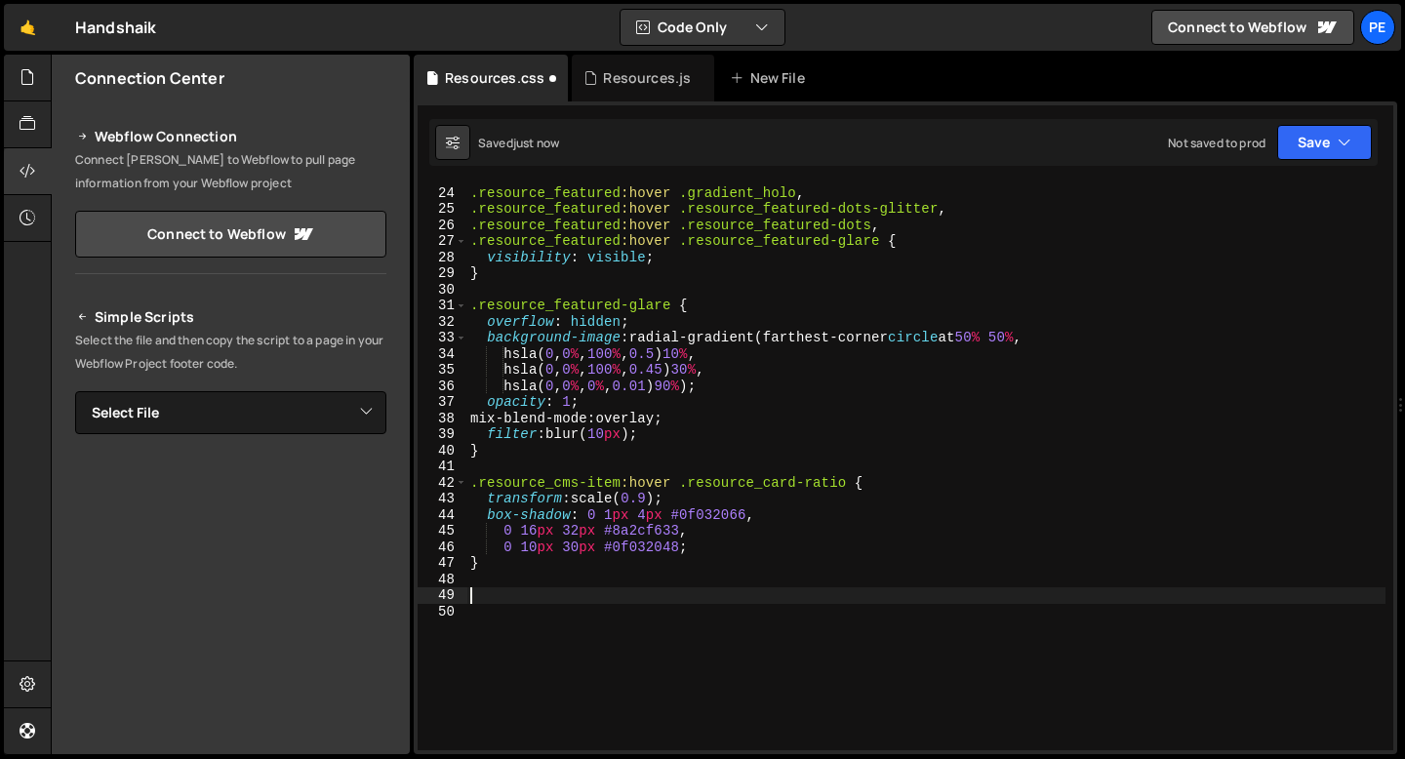
paste textarea "}"
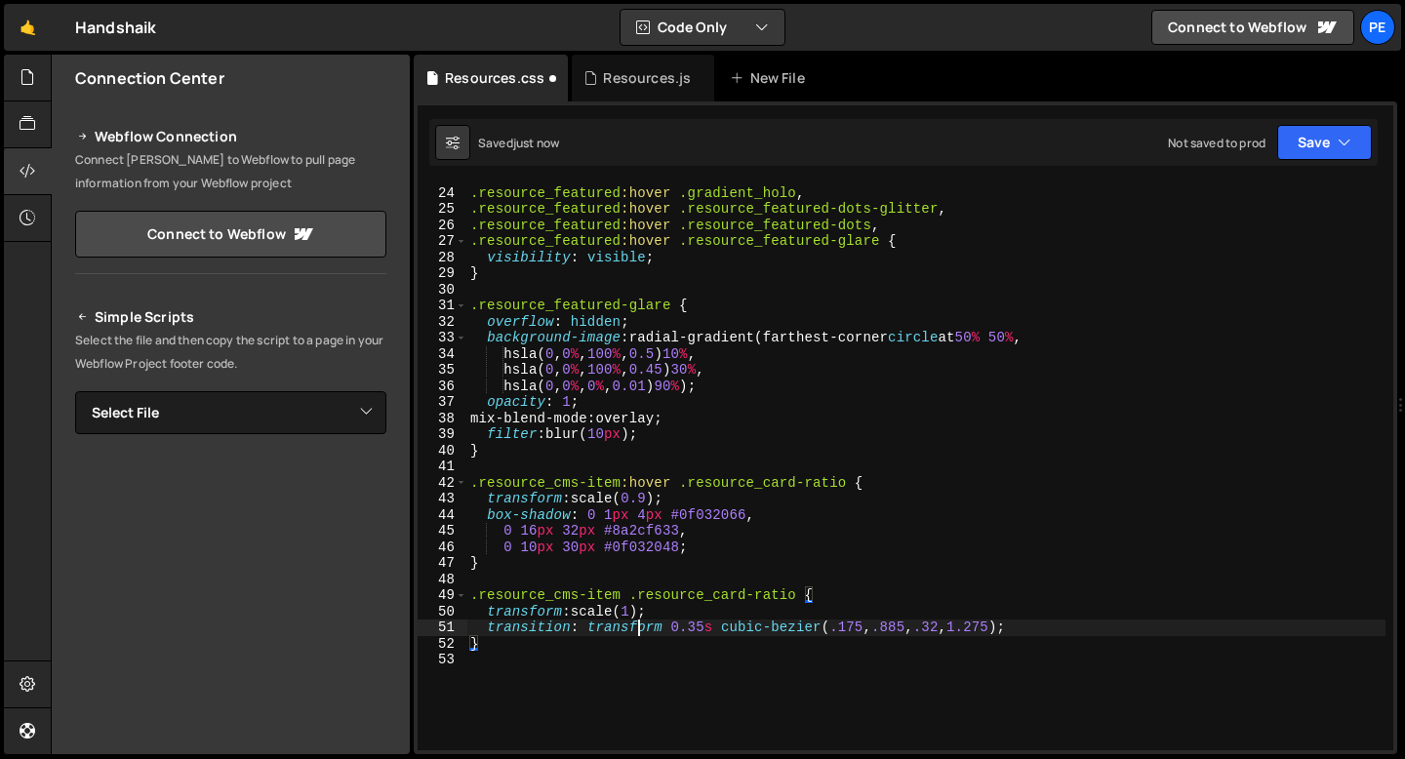
click at [639, 625] on div ".resource_featured :hover .gradient_holo , .resource_featured :hover .resource_…" at bounding box center [925, 468] width 919 height 599
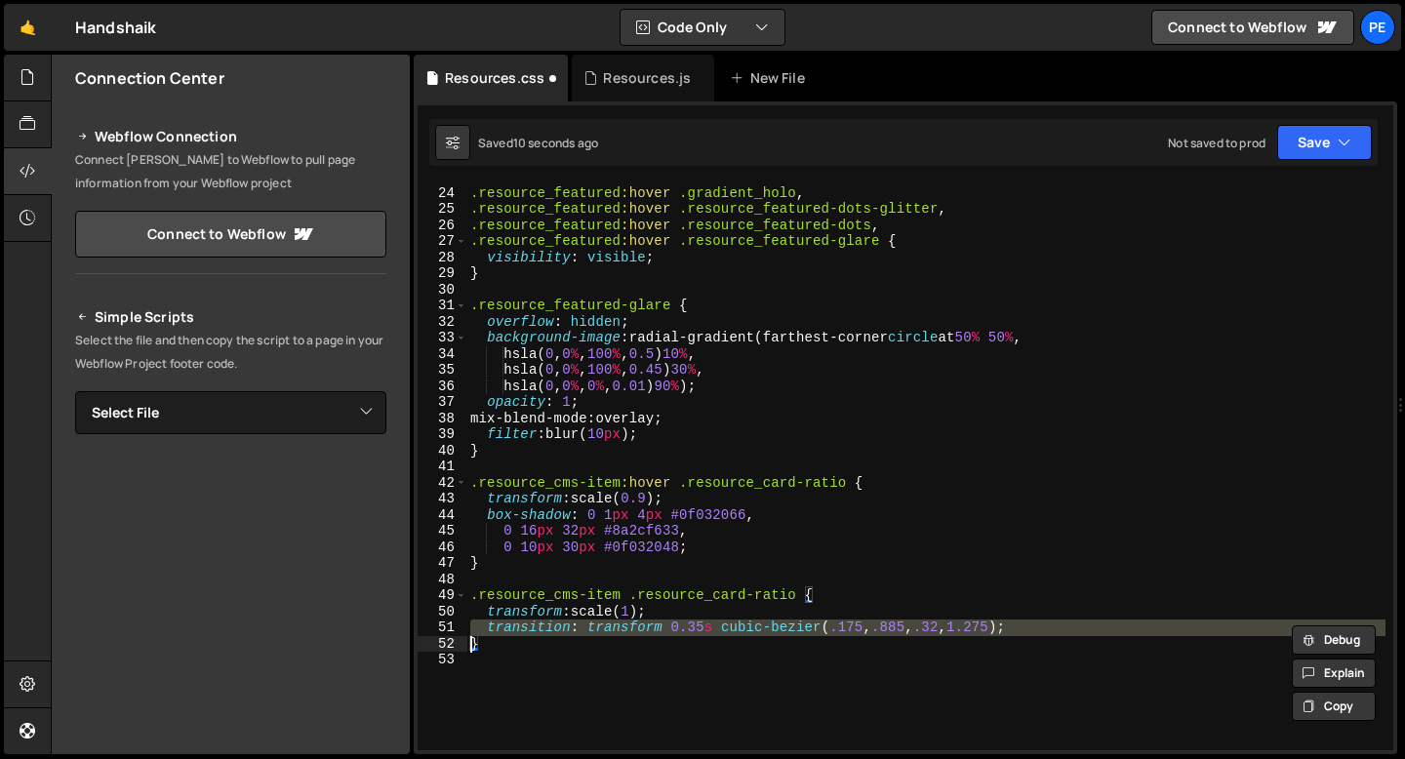
click at [639, 625] on div ".resource_featured :hover .gradient_holo , .resource_featured :hover .resource_…" at bounding box center [925, 468] width 919 height 599
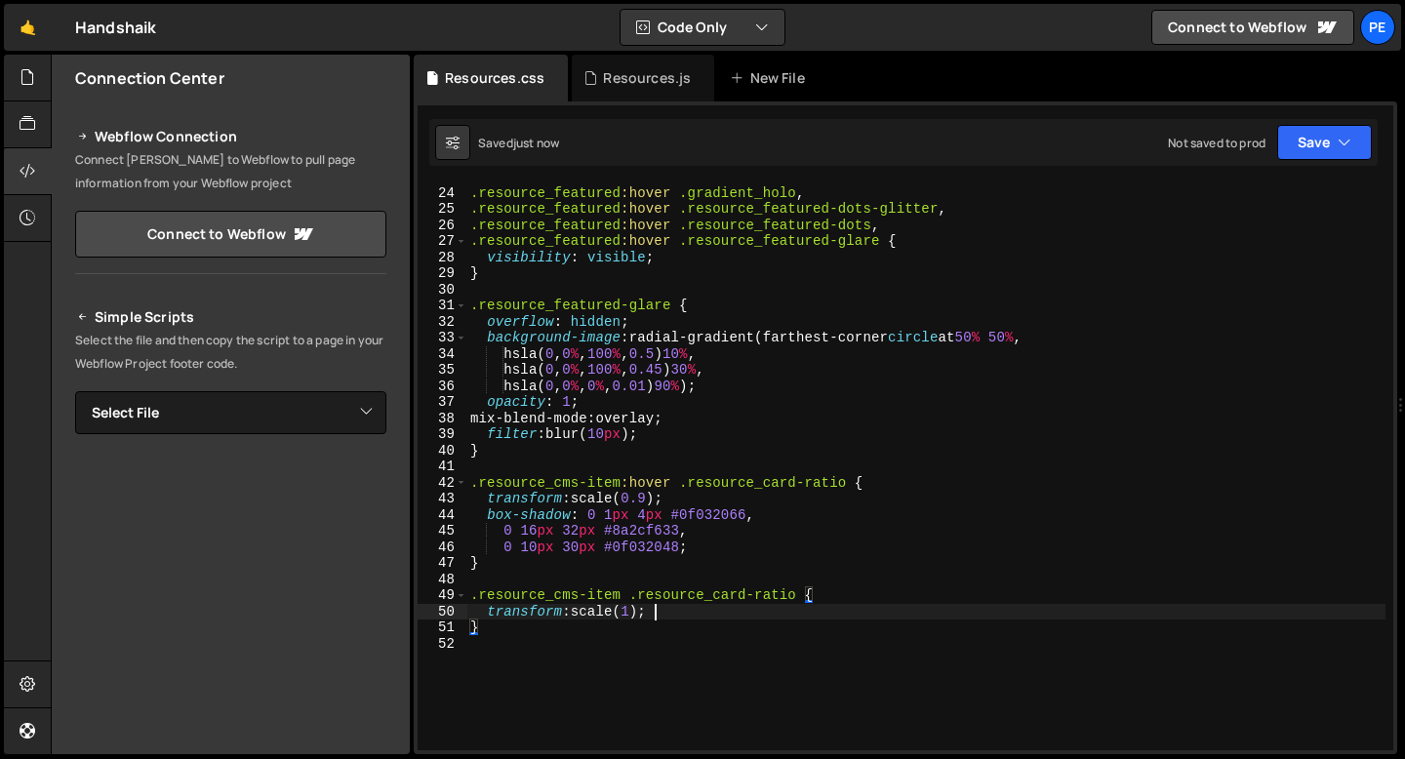
click at [675, 618] on div ".resource_featured :hover .gradient_holo , .resource_featured :hover .resource_…" at bounding box center [925, 468] width 919 height 599
type textarea "transform: scale(1);"
click at [604, 82] on div "Resources.js" at bounding box center [647, 78] width 88 height 20
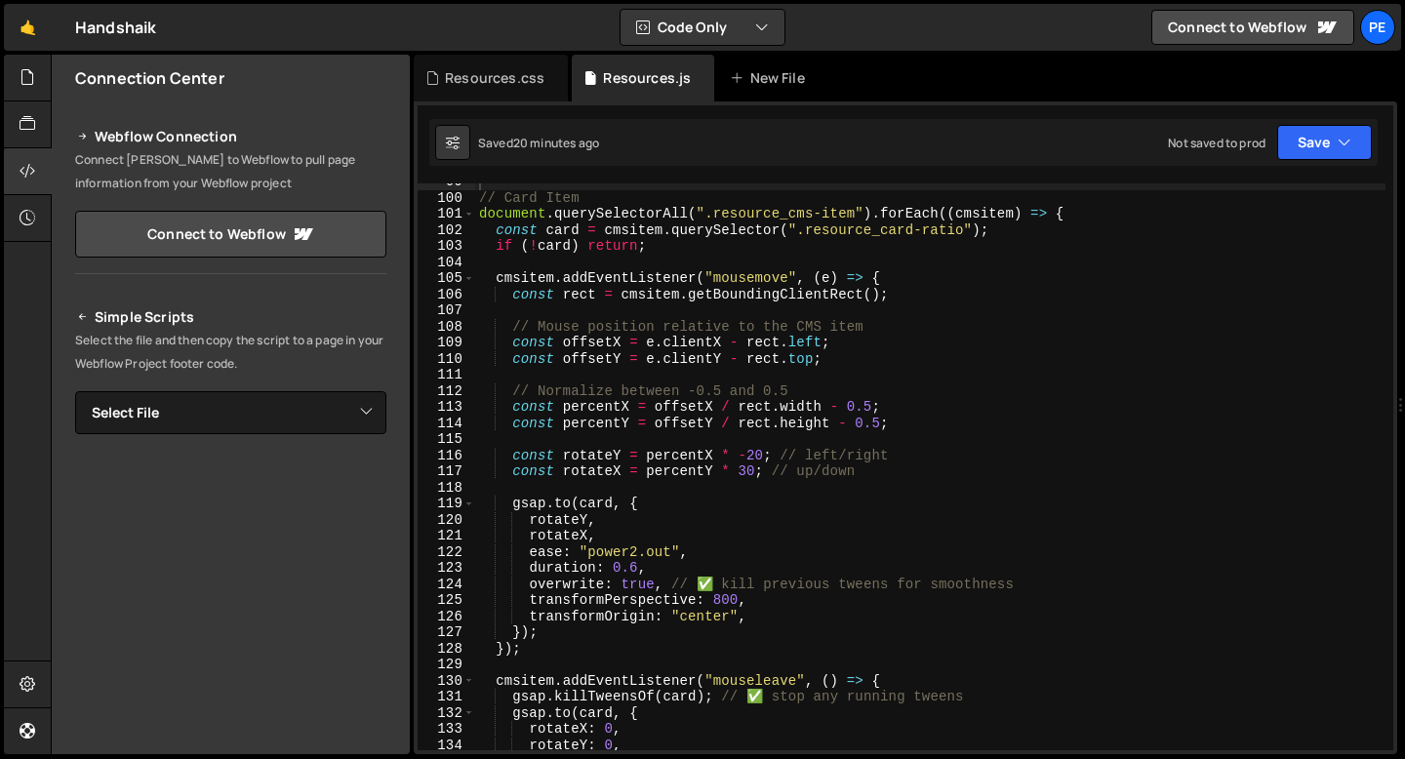
click at [608, 485] on div "// Card Item document . querySelectorAll ( ".resource_cms-item" ) . forEach (( …" at bounding box center [930, 473] width 910 height 599
click at [607, 520] on div "// Card Item document . querySelectorAll ( ".resource_cms-item" ) . forEach (( …" at bounding box center [930, 473] width 910 height 599
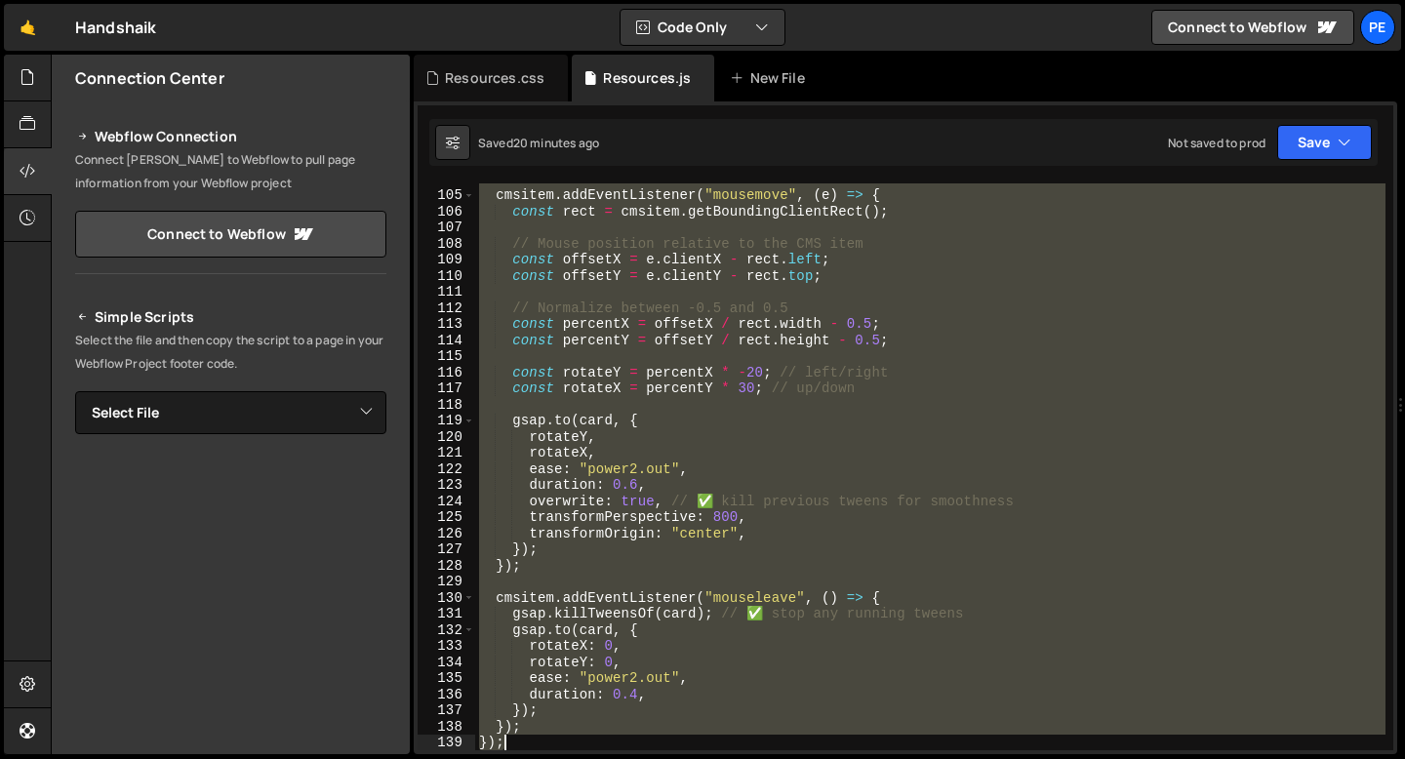
scroll to position [1687, 0]
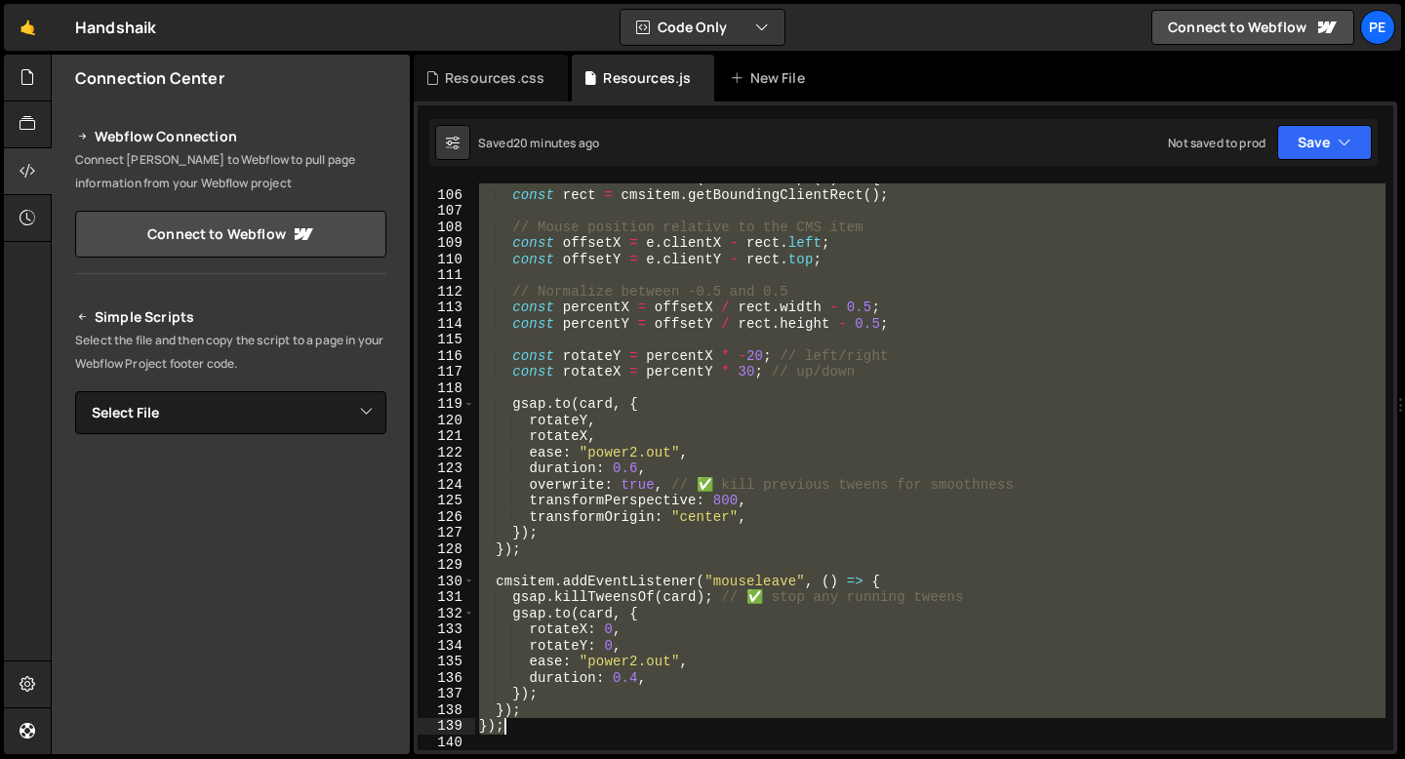
drag, startPoint x: 481, startPoint y: 216, endPoint x: 658, endPoint y: 723, distance: 537.2
click at [658, 723] on div "cmsitem . addEventListener ( "mousemove" , ( e ) => { const rect = cmsitem . ge…" at bounding box center [930, 470] width 910 height 599
type textarea "}); });"
paste textarea
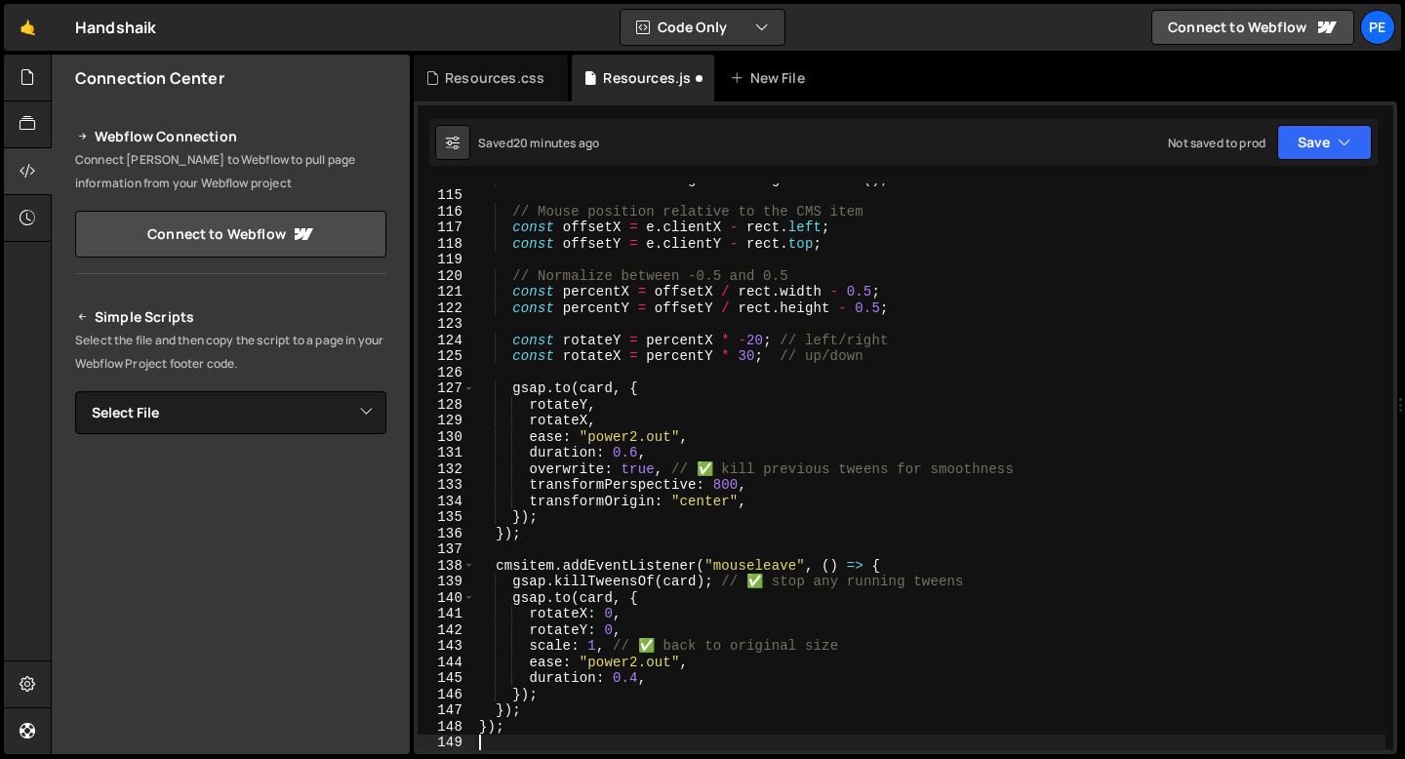
scroll to position [1831, 0]
click at [499, 95] on div "Resources.css" at bounding box center [491, 78] width 154 height 47
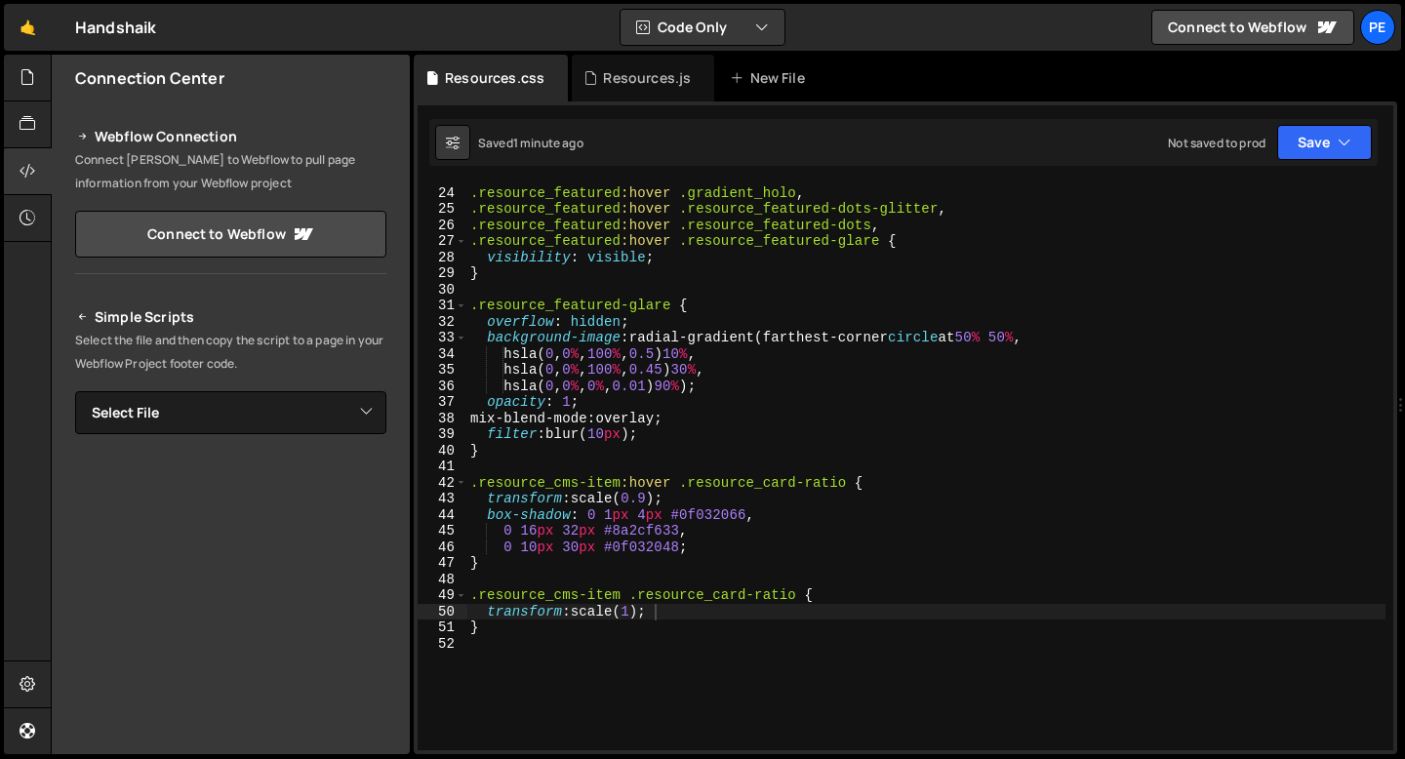
click at [507, 497] on div ".resource_featured :hover .gradient_holo , .resource_featured :hover .resource_…" at bounding box center [925, 468] width 919 height 599
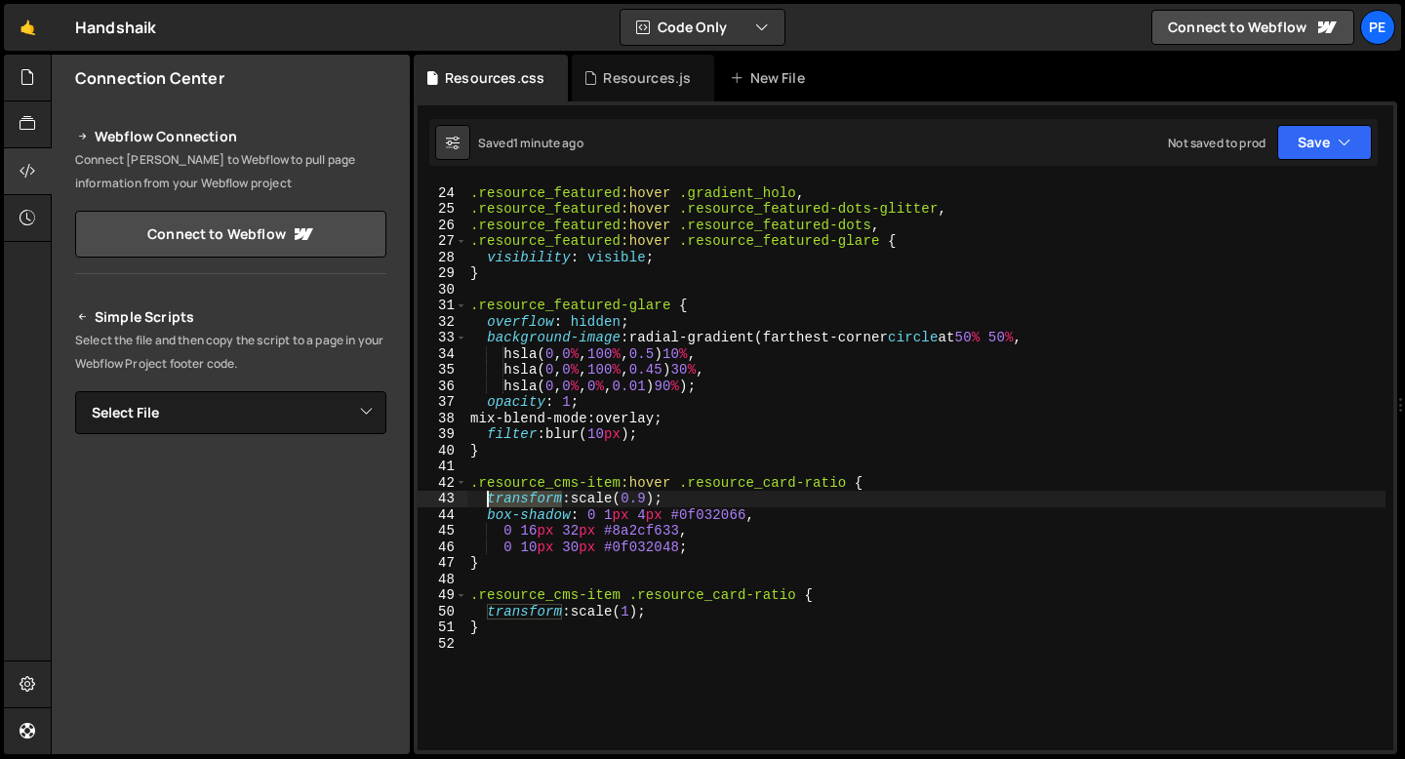
click at [507, 497] on div ".resource_featured :hover .gradient_holo , .resource_featured :hover .resource_…" at bounding box center [925, 468] width 919 height 599
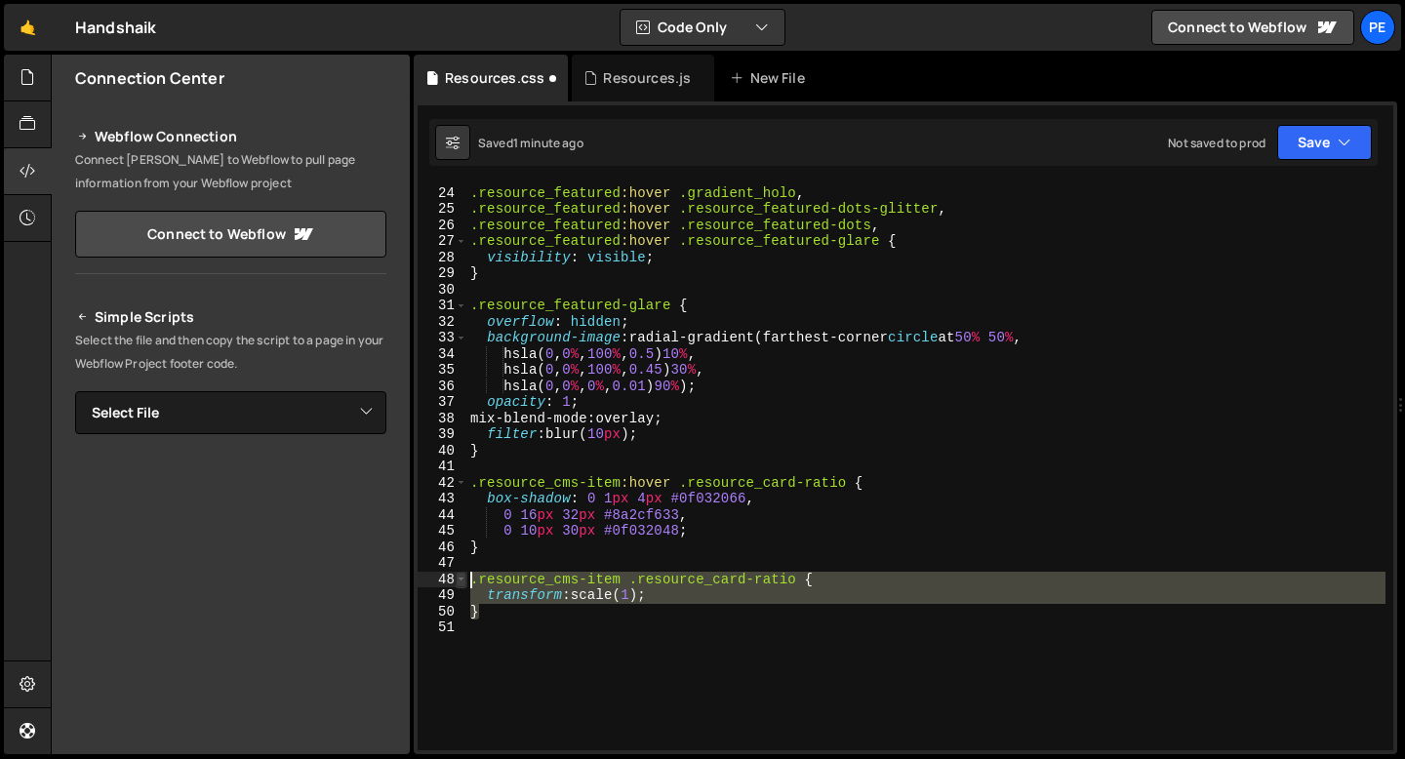
drag, startPoint x: 499, startPoint y: 610, endPoint x: 459, endPoint y: 583, distance: 47.9
click at [459, 583] on div "box-shadow: 0 1px 4px #0f032066, 23 24 25 26 27 28 29 30 31 32 33 34 35 36 37 3…" at bounding box center [906, 466] width 976 height 567
type textarea ".resource_cms-item .resource_card-ratio { transform: scale(1);"
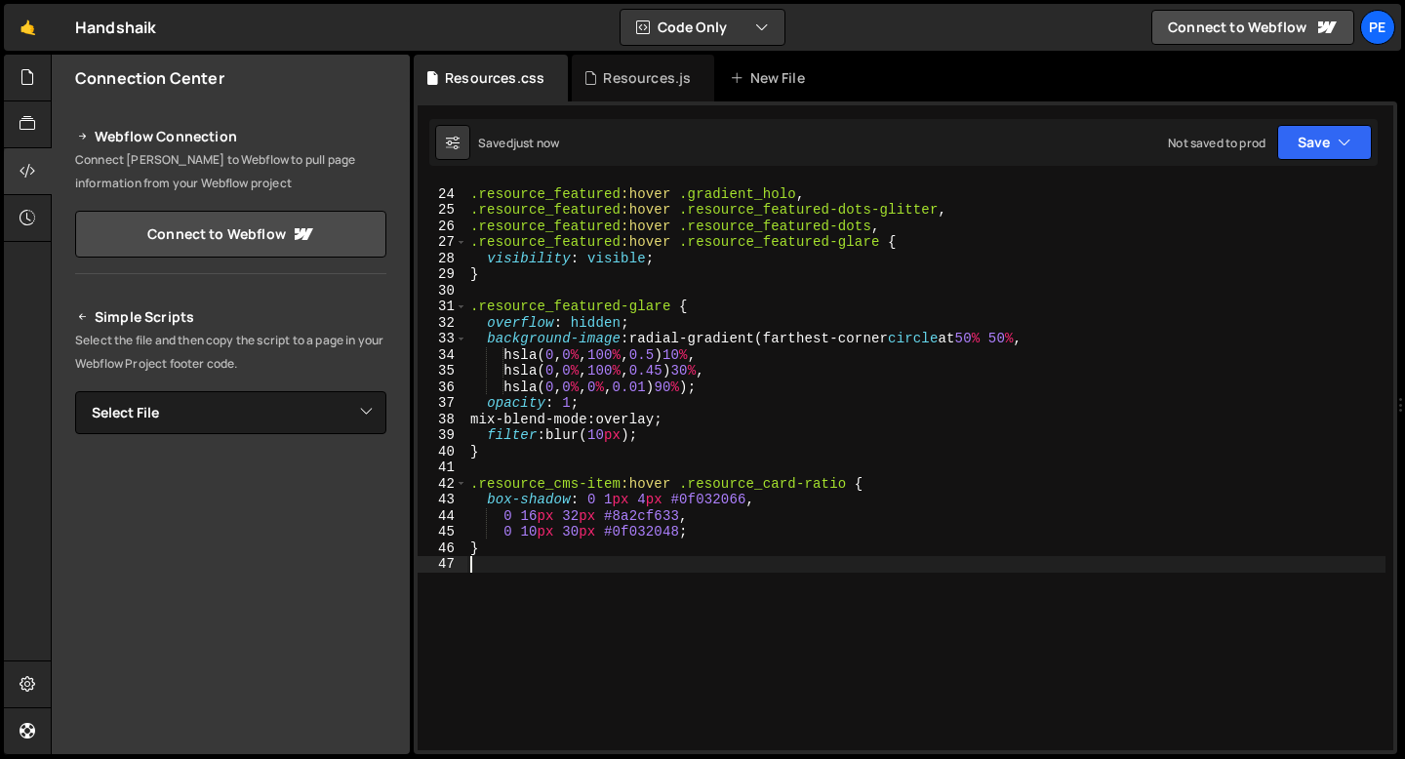
scroll to position [261, 0]
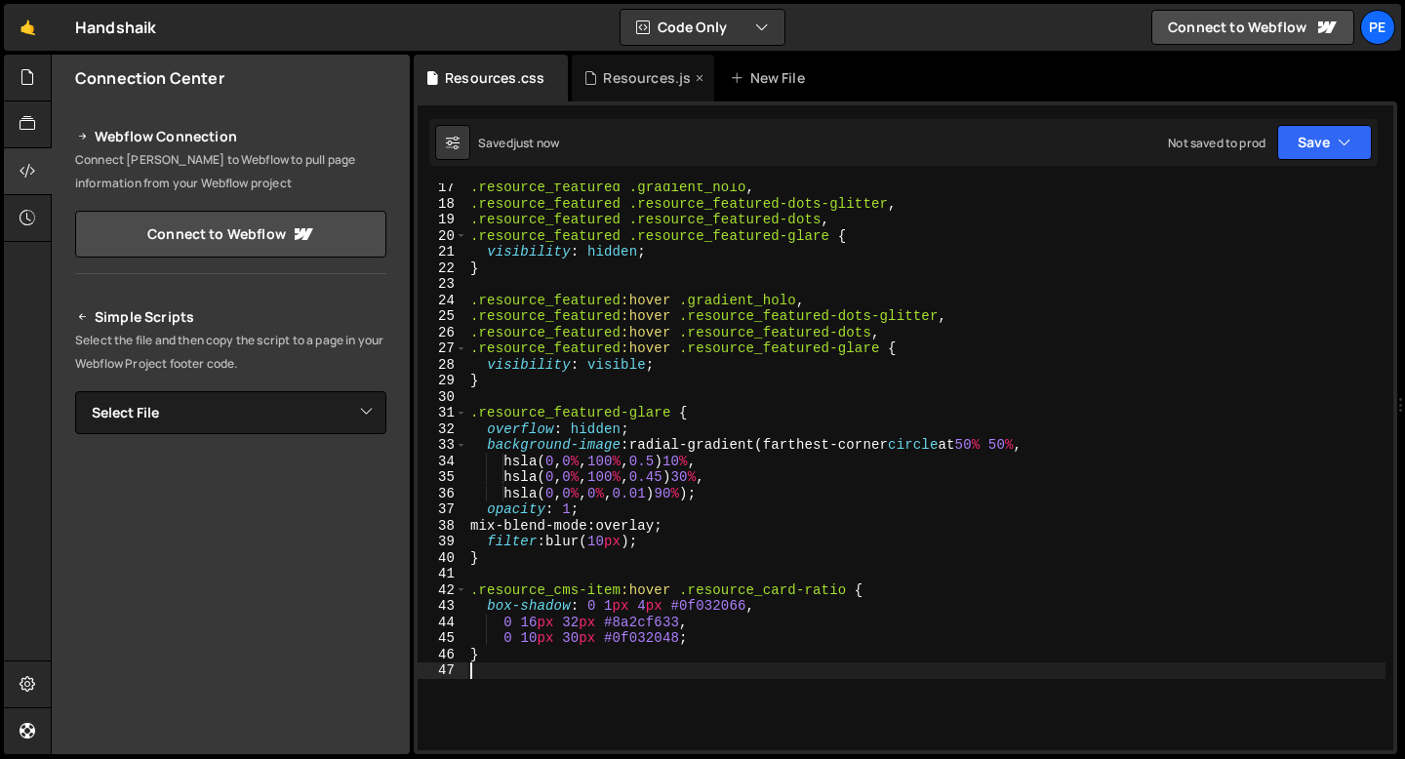
click at [633, 83] on div "Resources.js" at bounding box center [647, 78] width 88 height 20
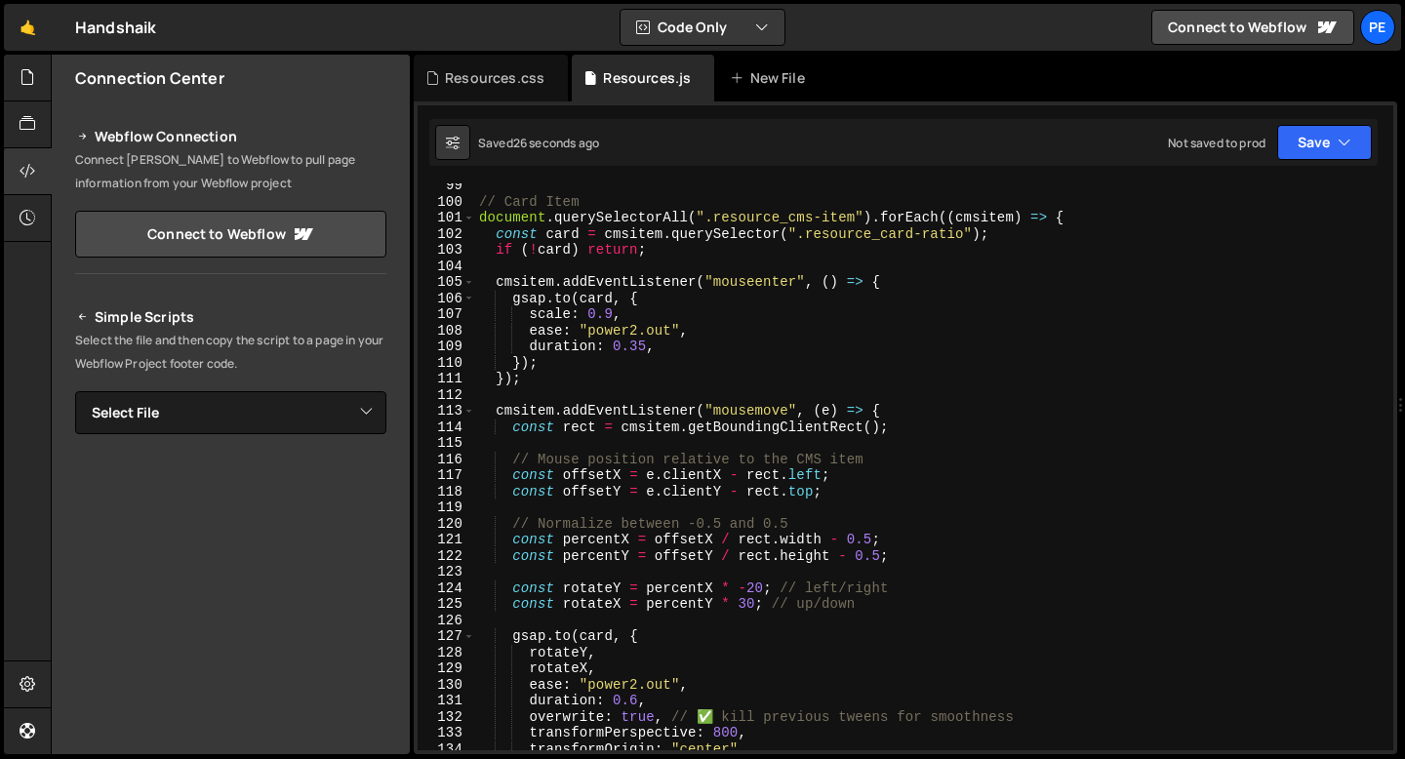
scroll to position [1459, 0]
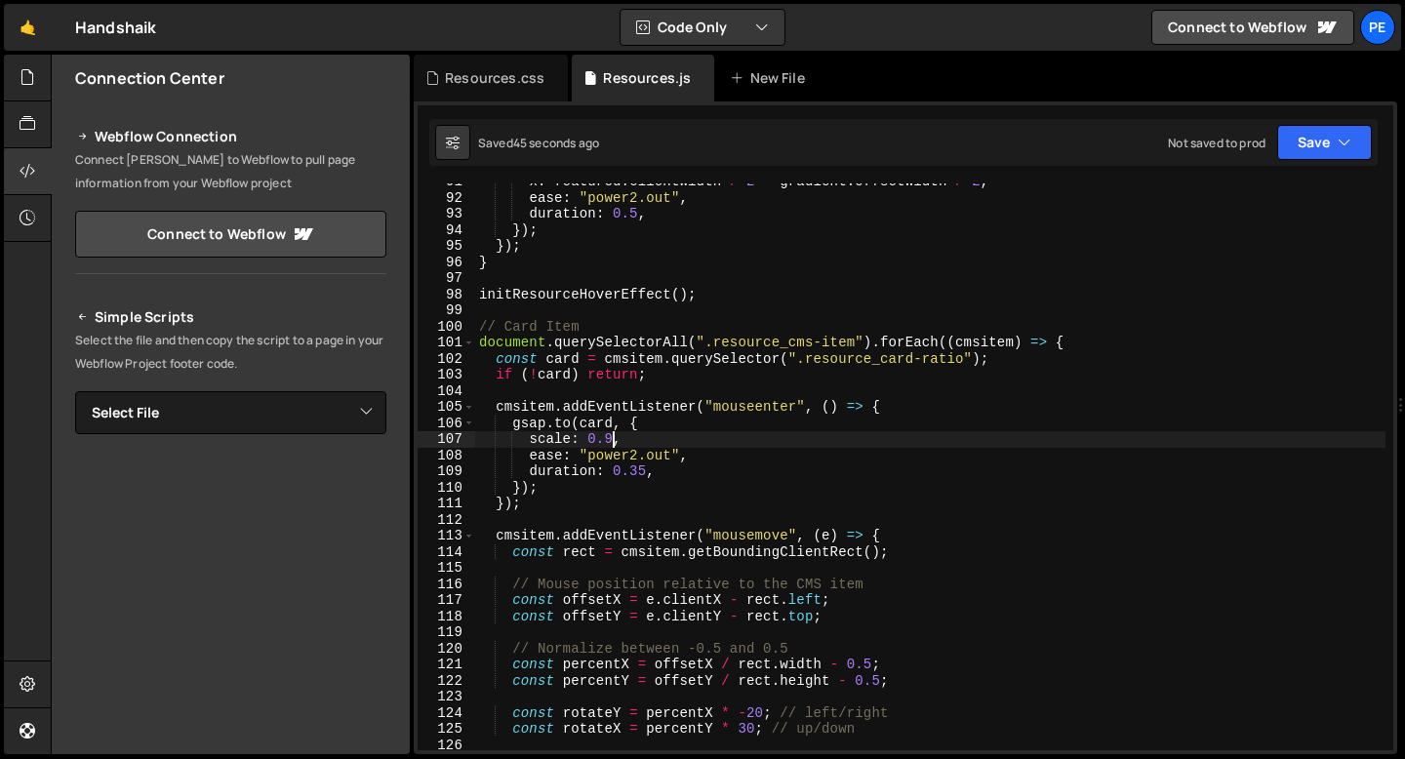
click at [614, 436] on div "x : featured . clientWidth / 2 - gradient . offsetWidth / 2 , ease : "power2.ou…" at bounding box center [930, 473] width 910 height 599
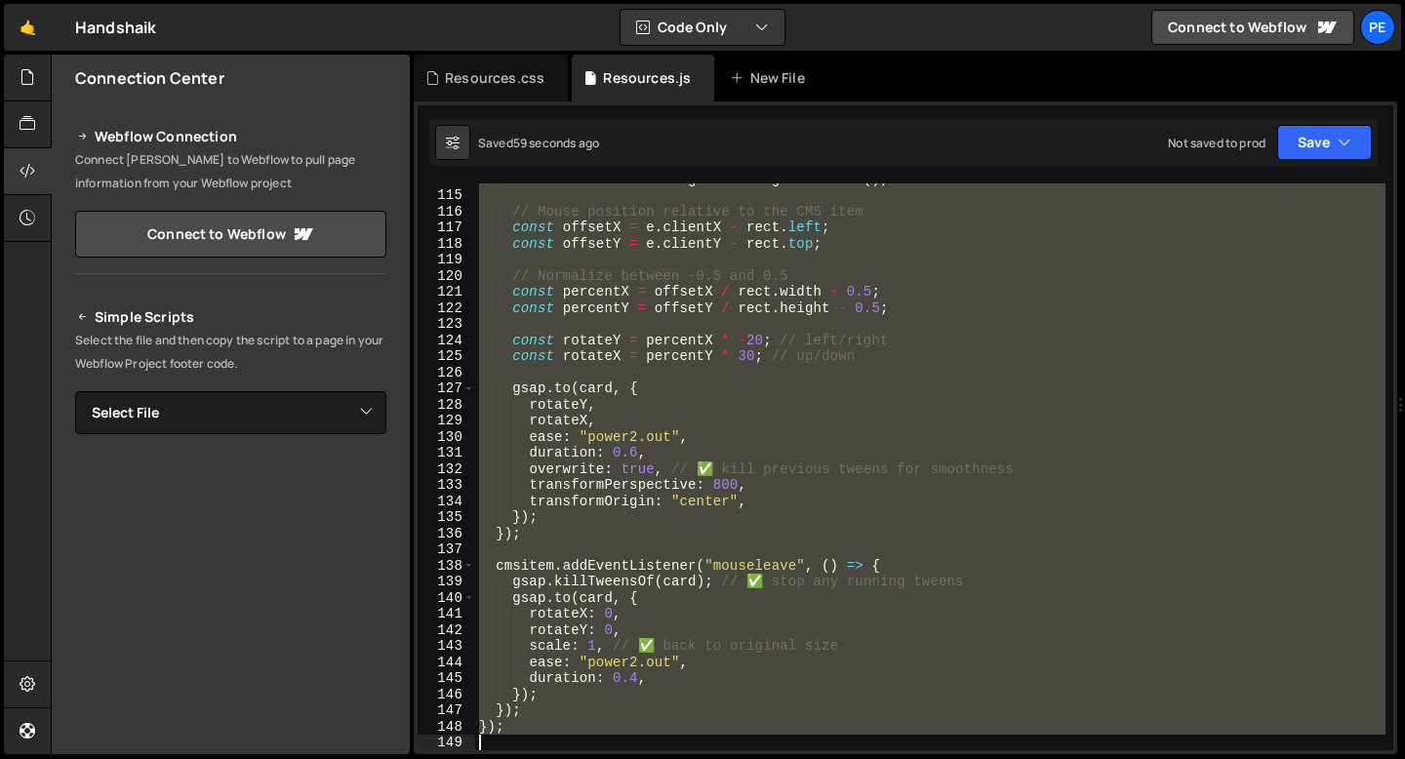
scroll to position [1831, 0]
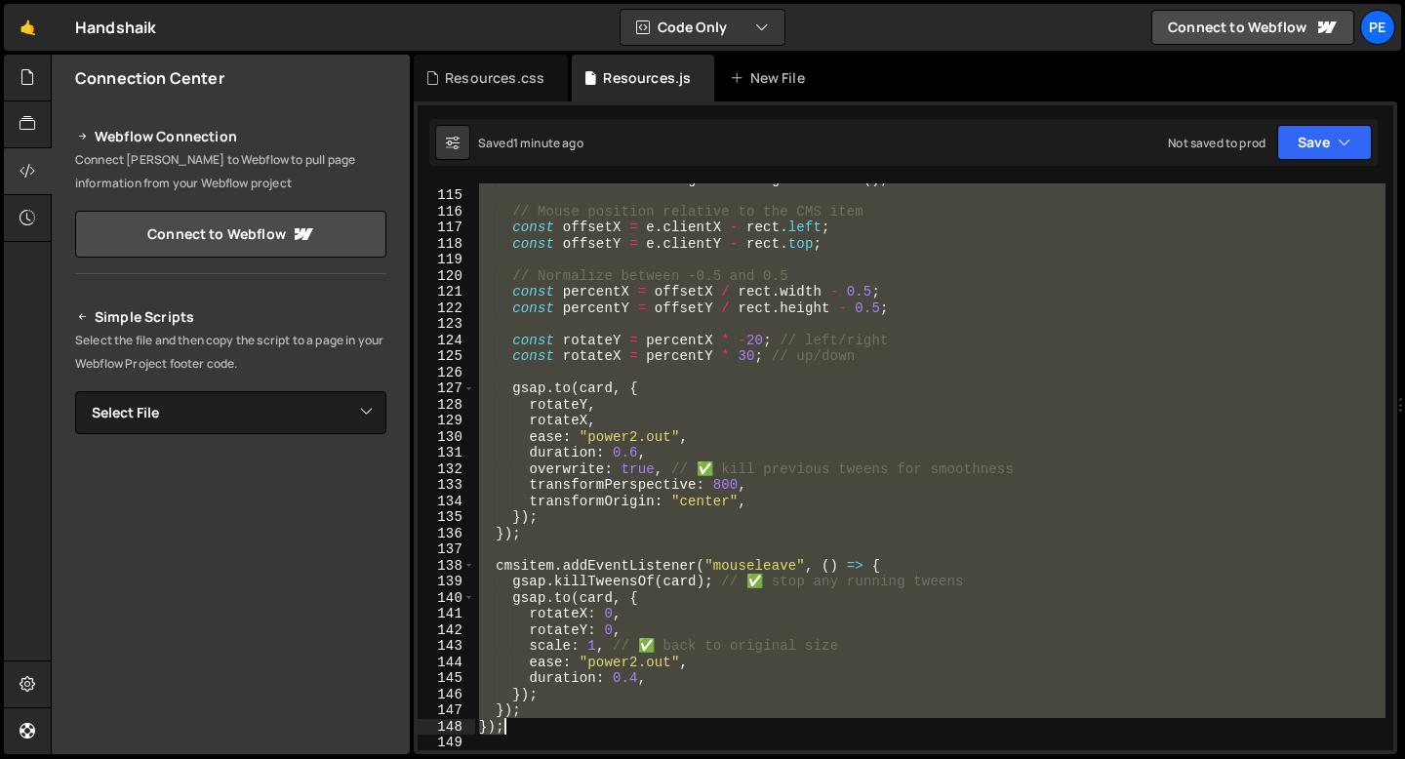
drag, startPoint x: 478, startPoint y: 386, endPoint x: 551, endPoint y: 732, distance: 353.1
click at [551, 732] on div "const rect = cmsitem . getBoundingClientRect ( ) ; // Mouse position relative t…" at bounding box center [930, 470] width 910 height 599
type textarea "}); });"
paste textarea
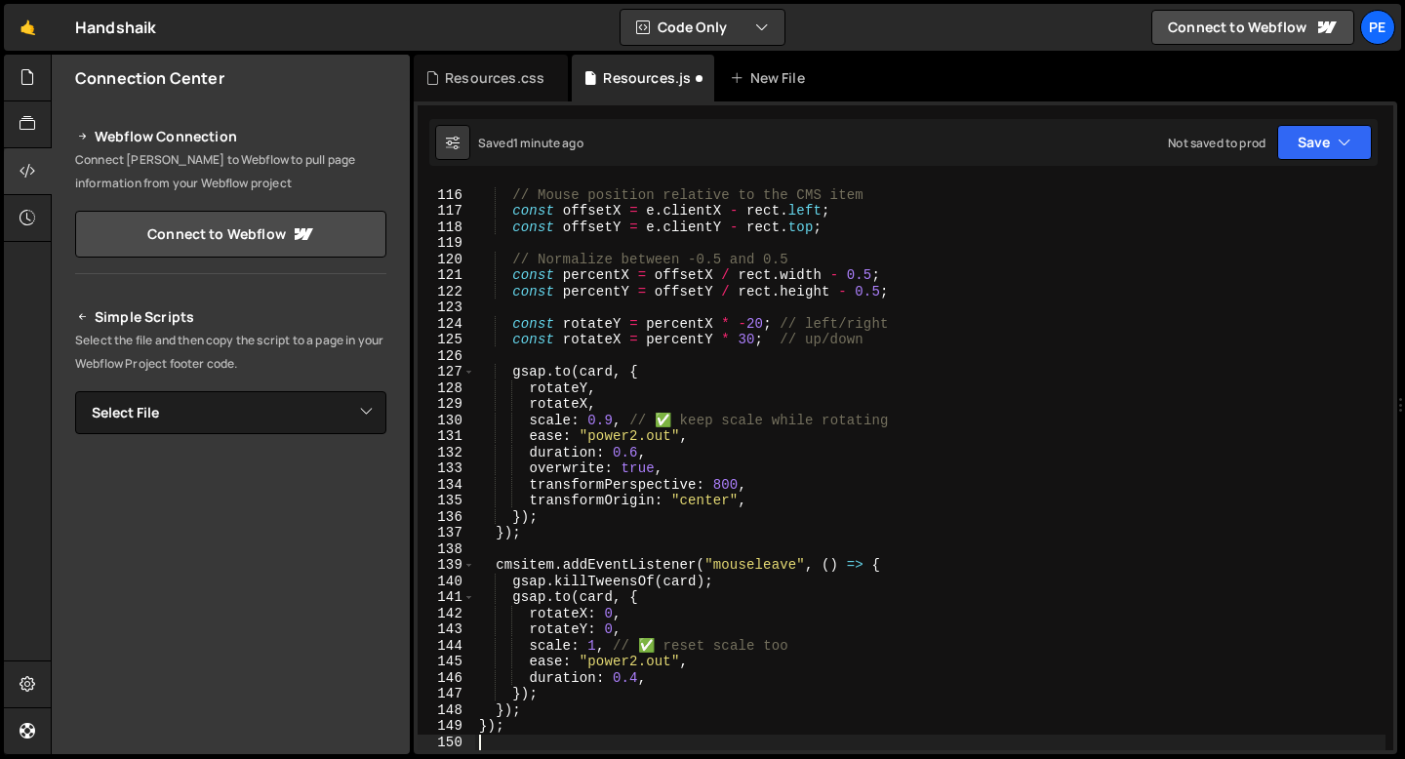
scroll to position [1848, 0]
click at [762, 326] on div "// Mouse position relative to the CMS item const offsetX = e . clientX - rect .…" at bounding box center [930, 470] width 910 height 599
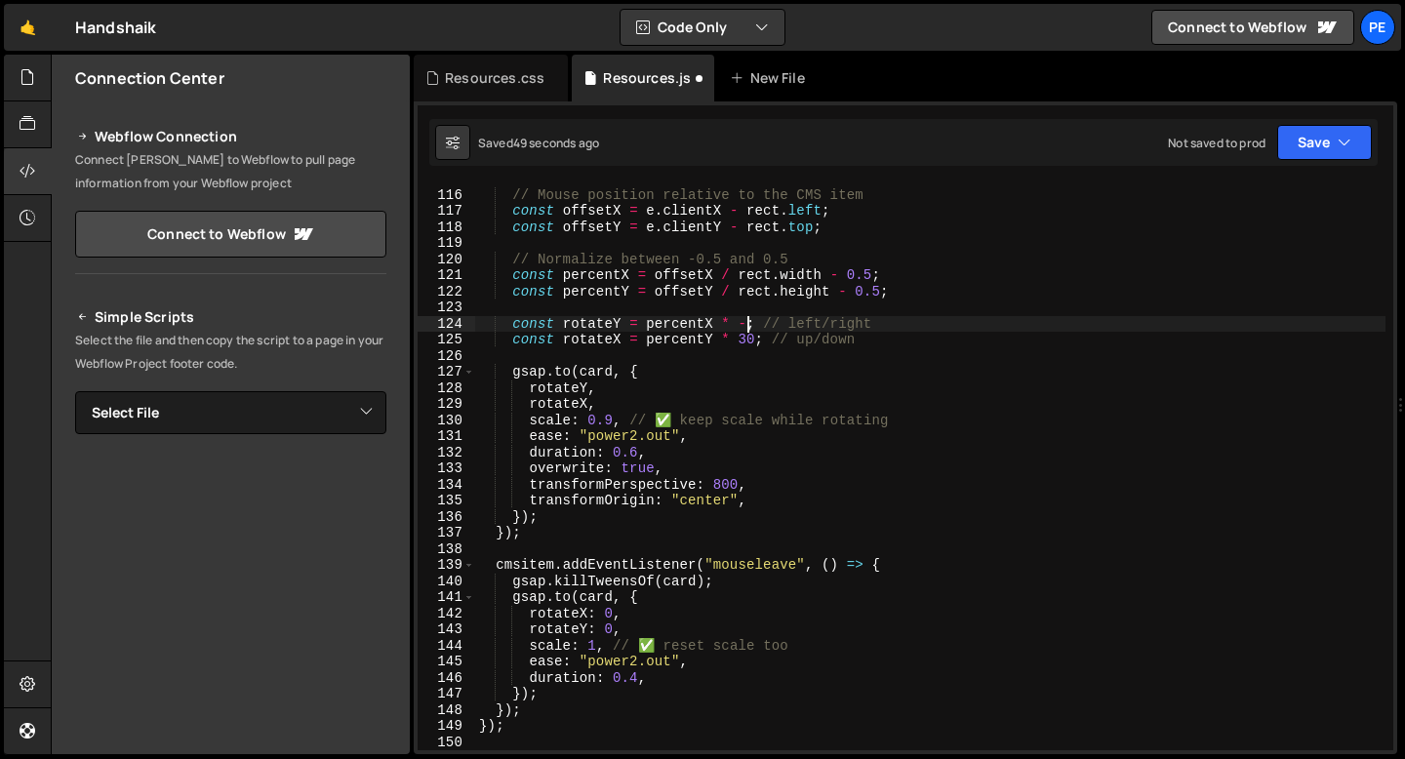
scroll to position [0, 20]
click at [753, 332] on div "// Mouse position relative to the CMS item const offsetX = e . clientX - rect .…" at bounding box center [930, 470] width 910 height 599
type textarea "const rotateX = percentY * 45; // up/down"
click at [502, 80] on div "Resources.css" at bounding box center [495, 78] width 100 height 20
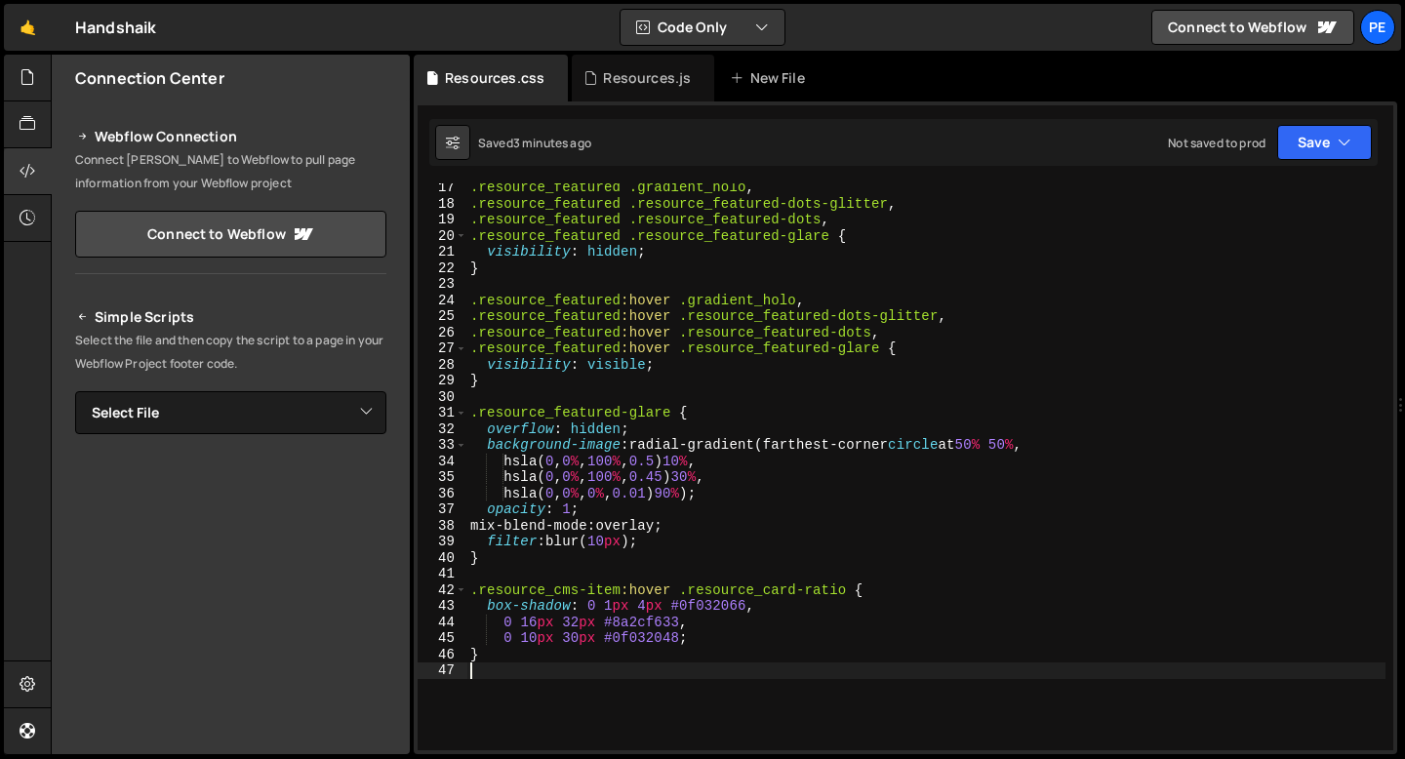
click at [511, 672] on div ".resource_featured .gradient_holo , .resource_featured .resource_featured-dots-…" at bounding box center [925, 479] width 919 height 599
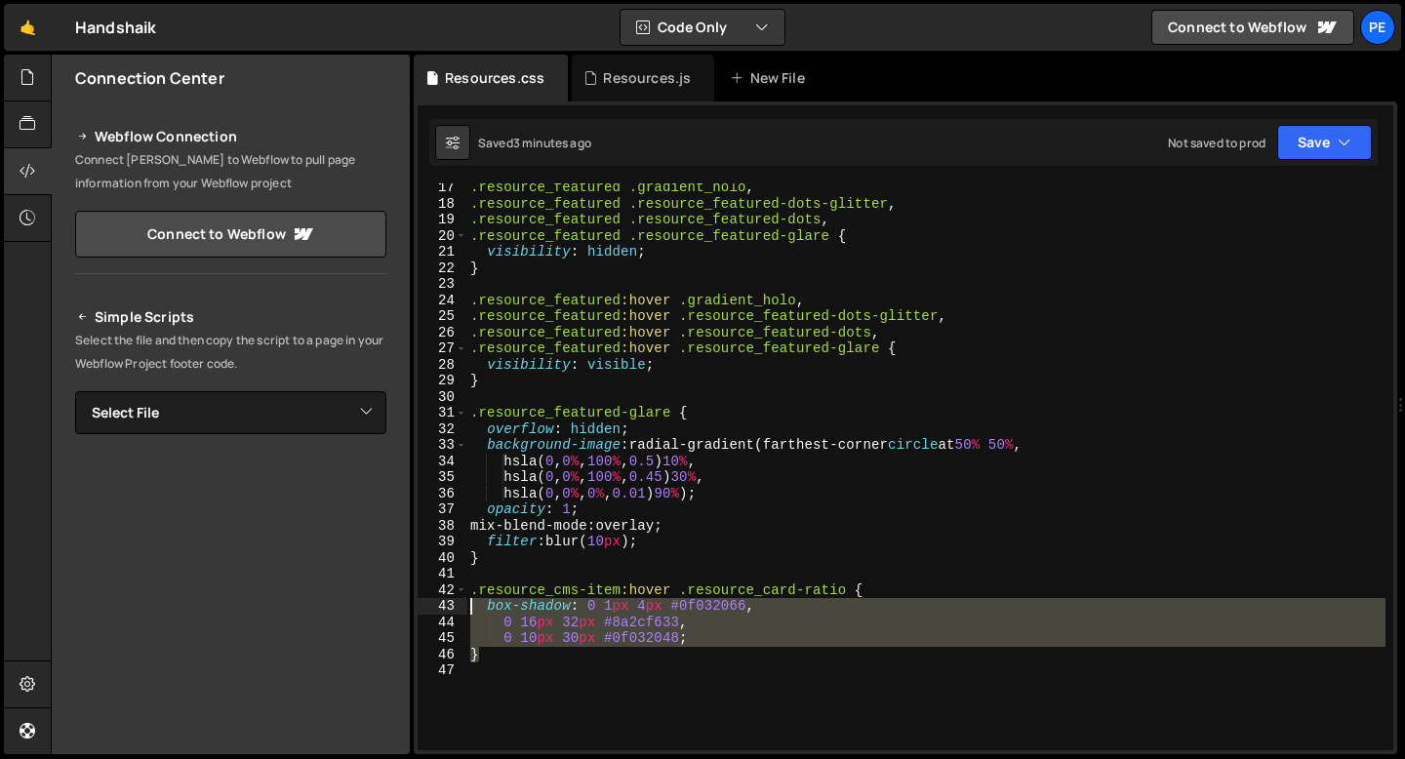
drag, startPoint x: 479, startPoint y: 659, endPoint x: 468, endPoint y: 598, distance: 61.4
click at [469, 598] on div ".resource_featured .gradient_holo , .resource_featured .resource_featured-dots-…" at bounding box center [925, 479] width 919 height 599
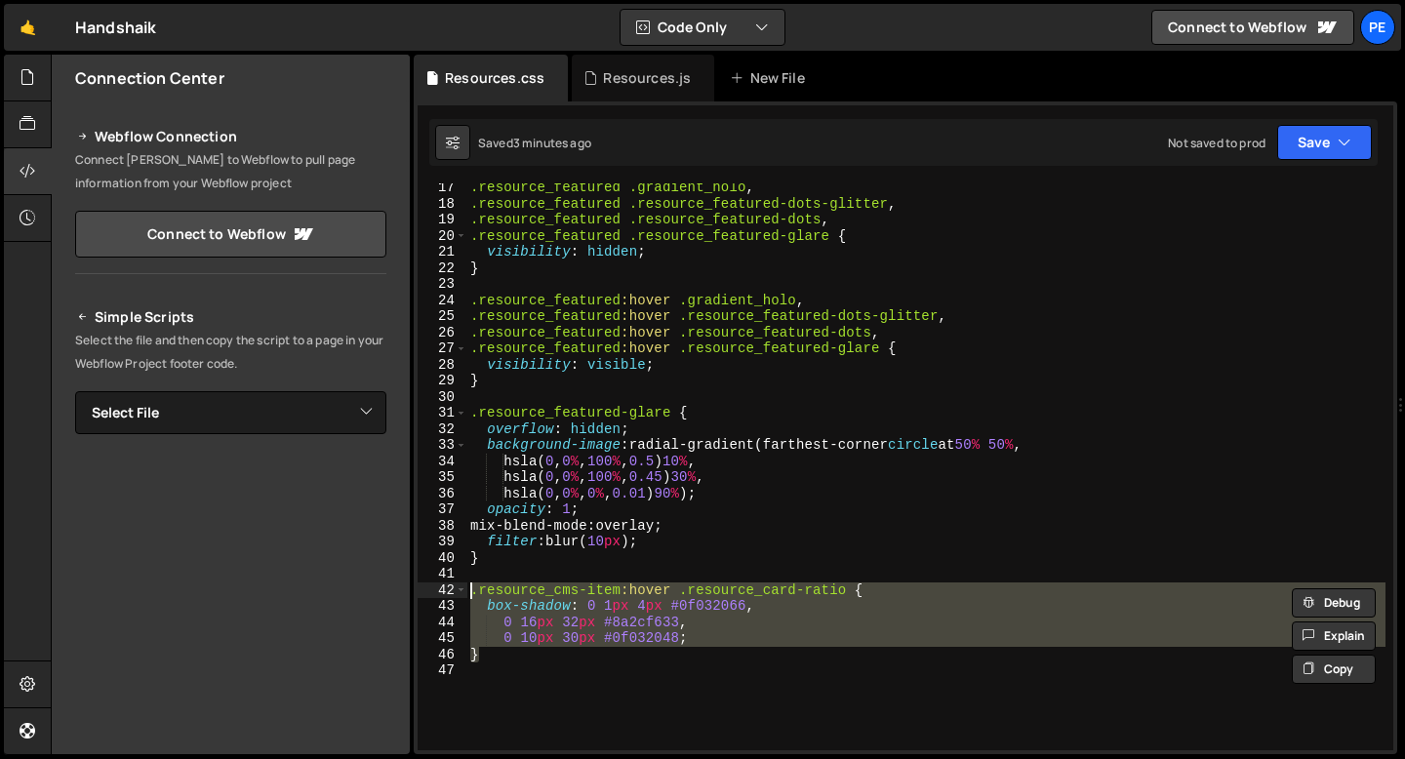
click at [514, 662] on div ".resource_featured .gradient_holo , .resource_featured .resource_featured-dots-…" at bounding box center [925, 466] width 919 height 567
type textarea "}"
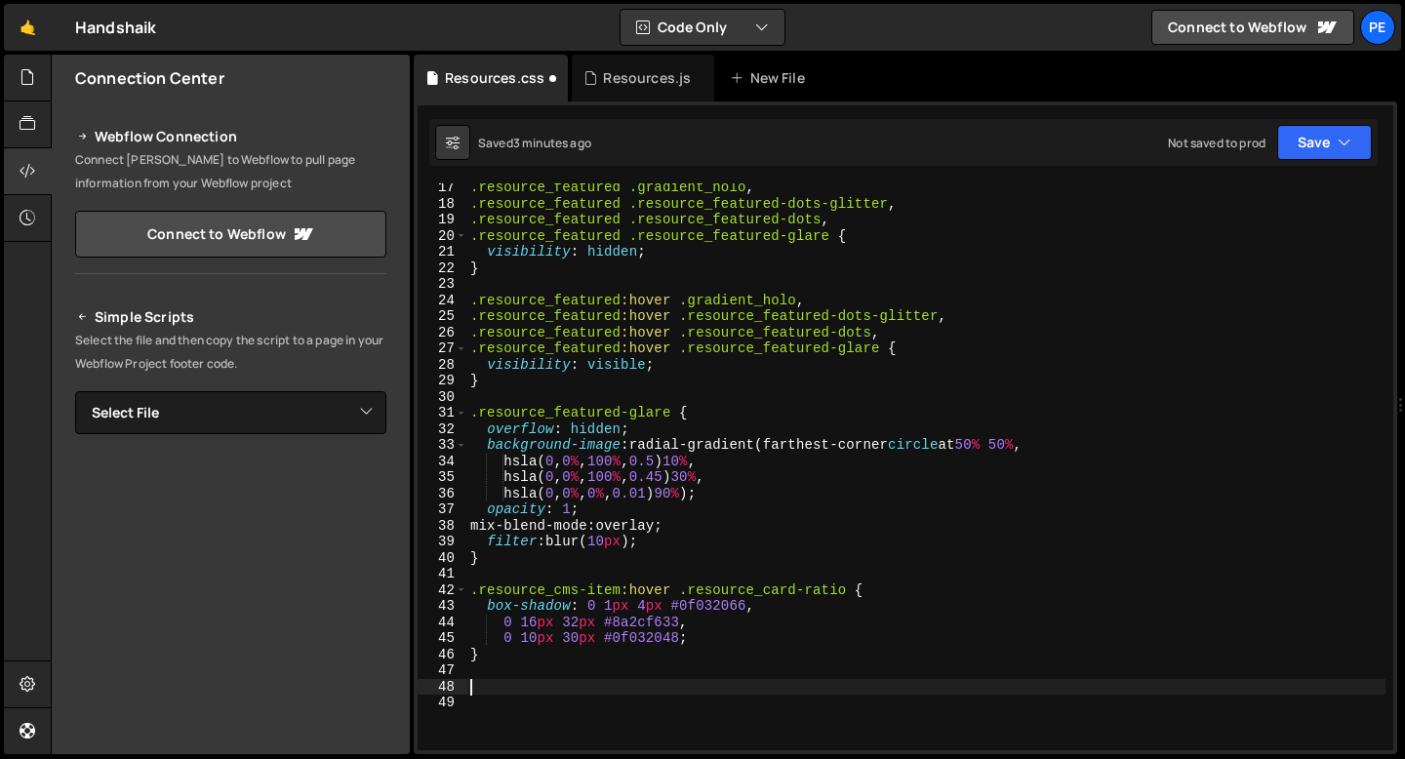
paste textarea "}"
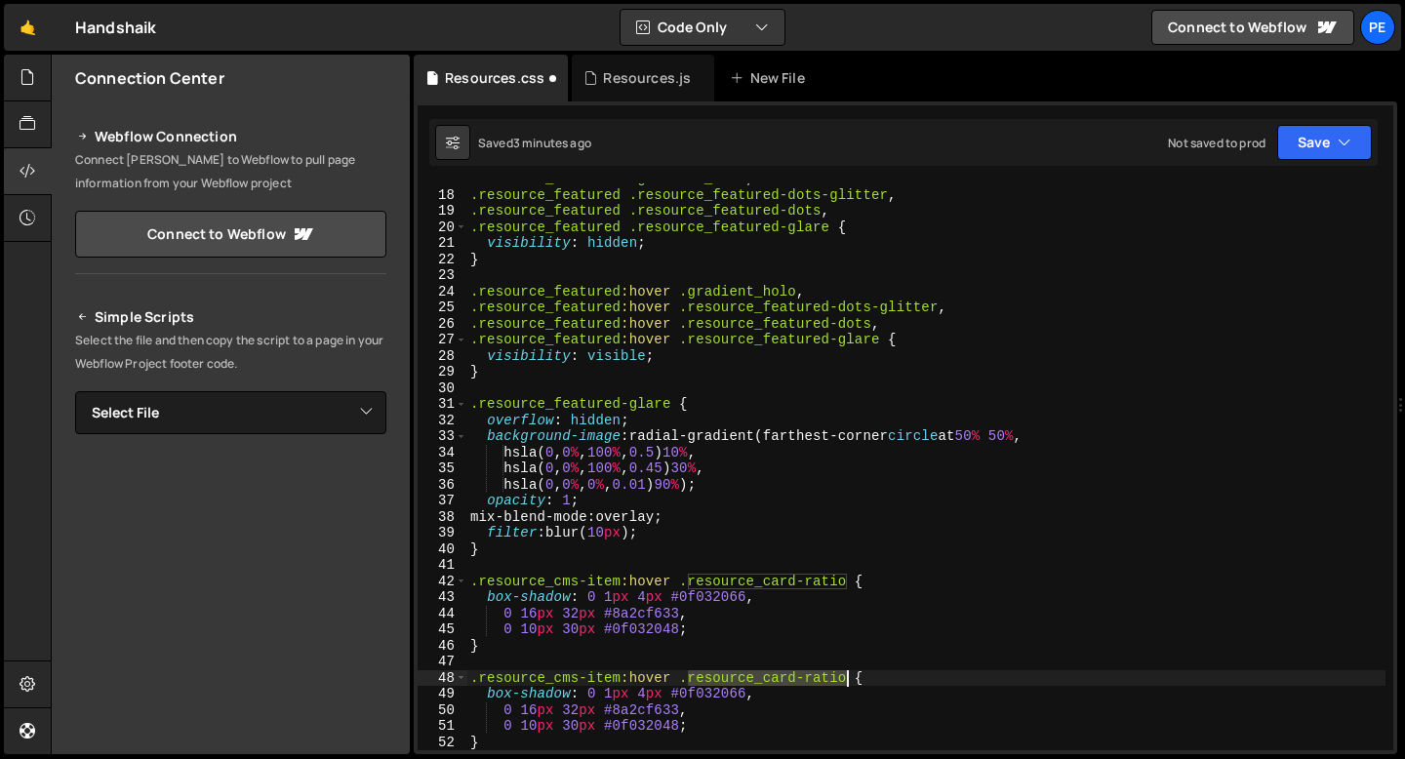
drag, startPoint x: 690, startPoint y: 676, endPoint x: 847, endPoint y: 673, distance: 157.1
click at [847, 673] on div ".resource_featured .gradient_holo , .resource_featured .resource_featured-dots-…" at bounding box center [925, 470] width 919 height 599
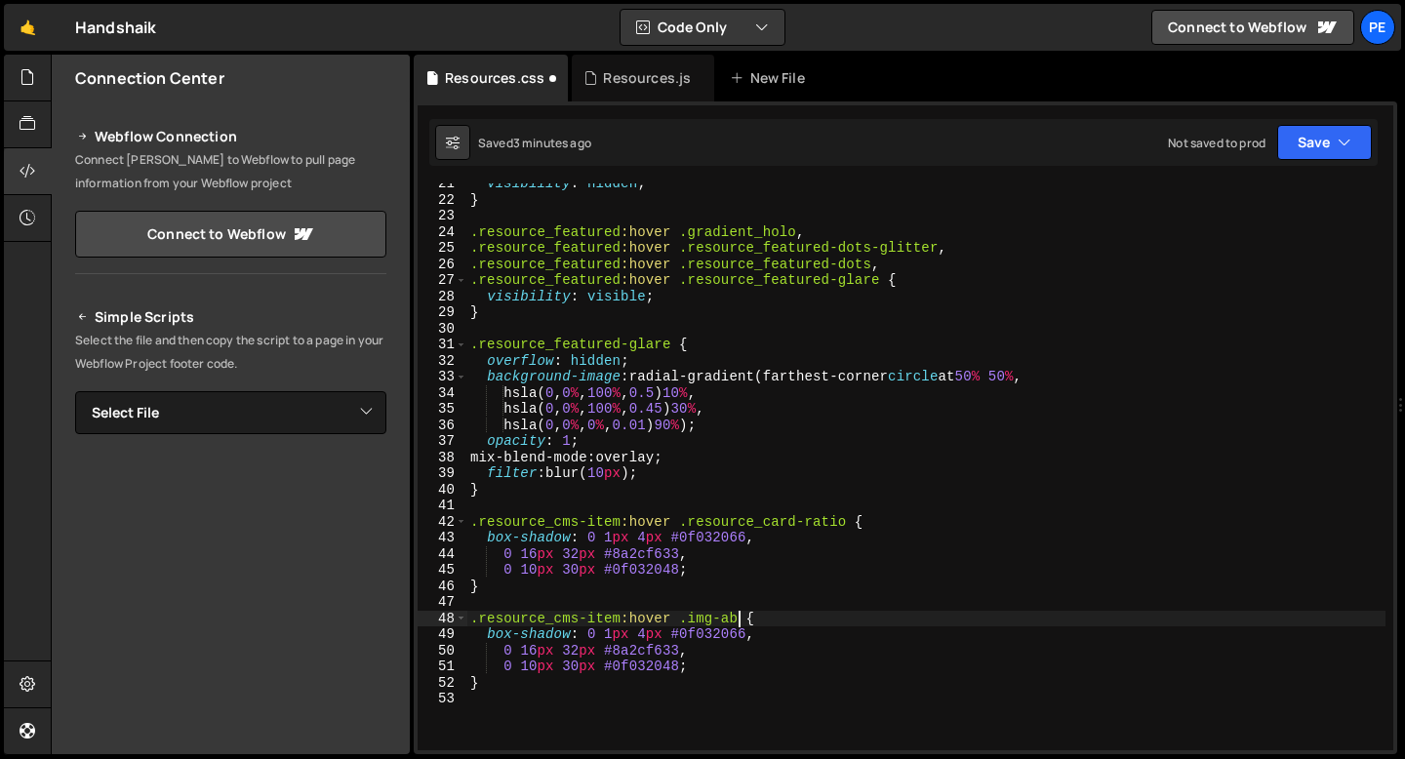
scroll to position [329, 0]
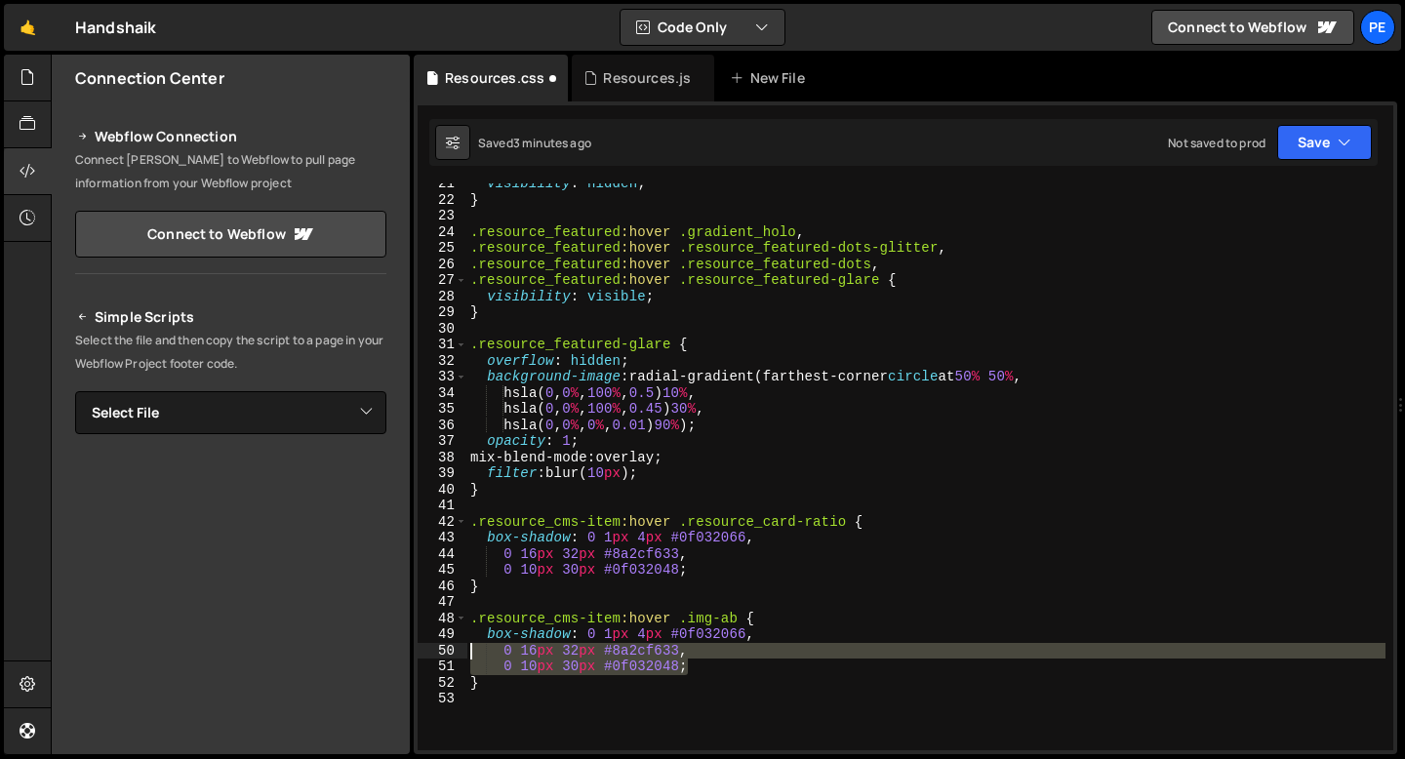
drag, startPoint x: 694, startPoint y: 674, endPoint x: 446, endPoint y: 631, distance: 251.5
click at [446, 637] on div ".resource_cms-item:hover .img-ab { 21 22 23 24 25 26 27 28 29 30 31 32 33 34 35…" at bounding box center [906, 466] width 976 height 567
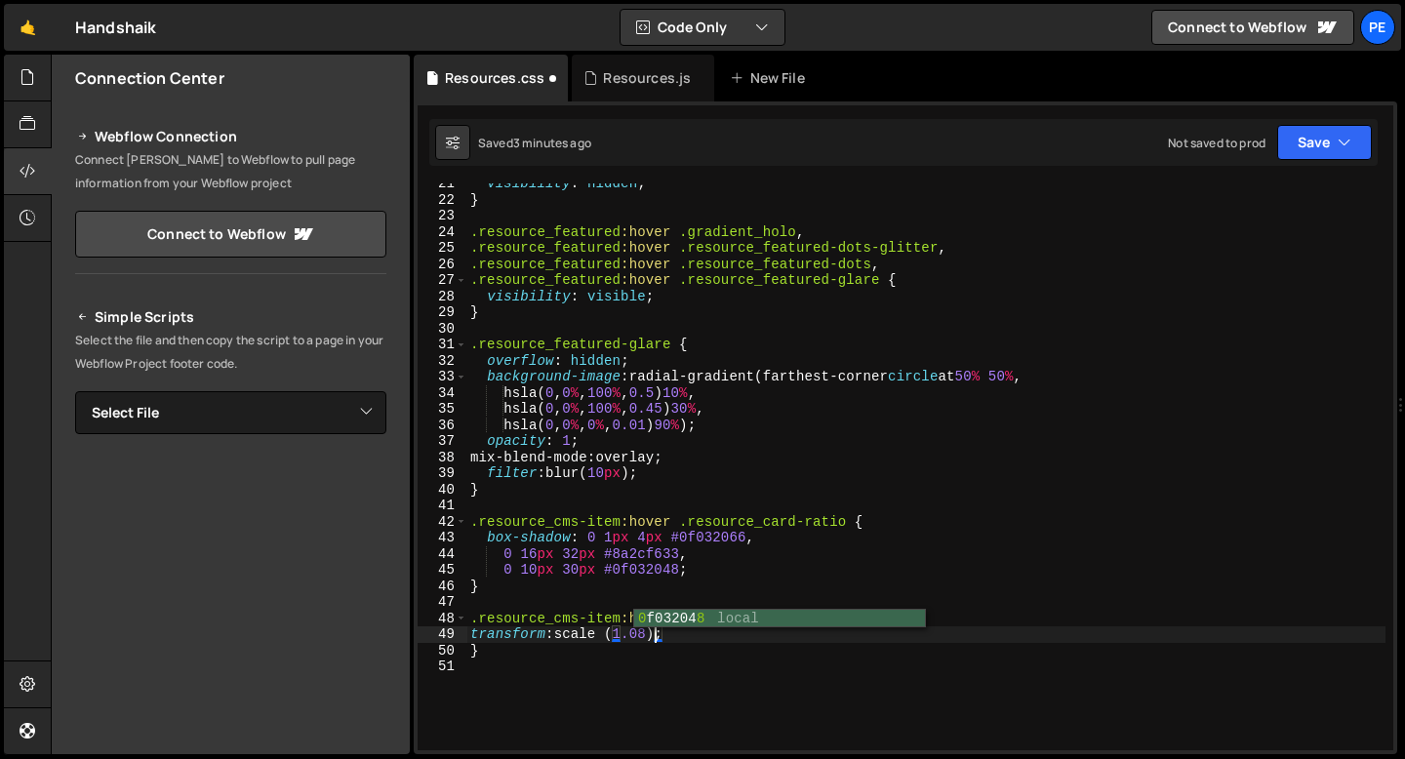
scroll to position [0, 12]
type textarea "transform: scale (1.08);"
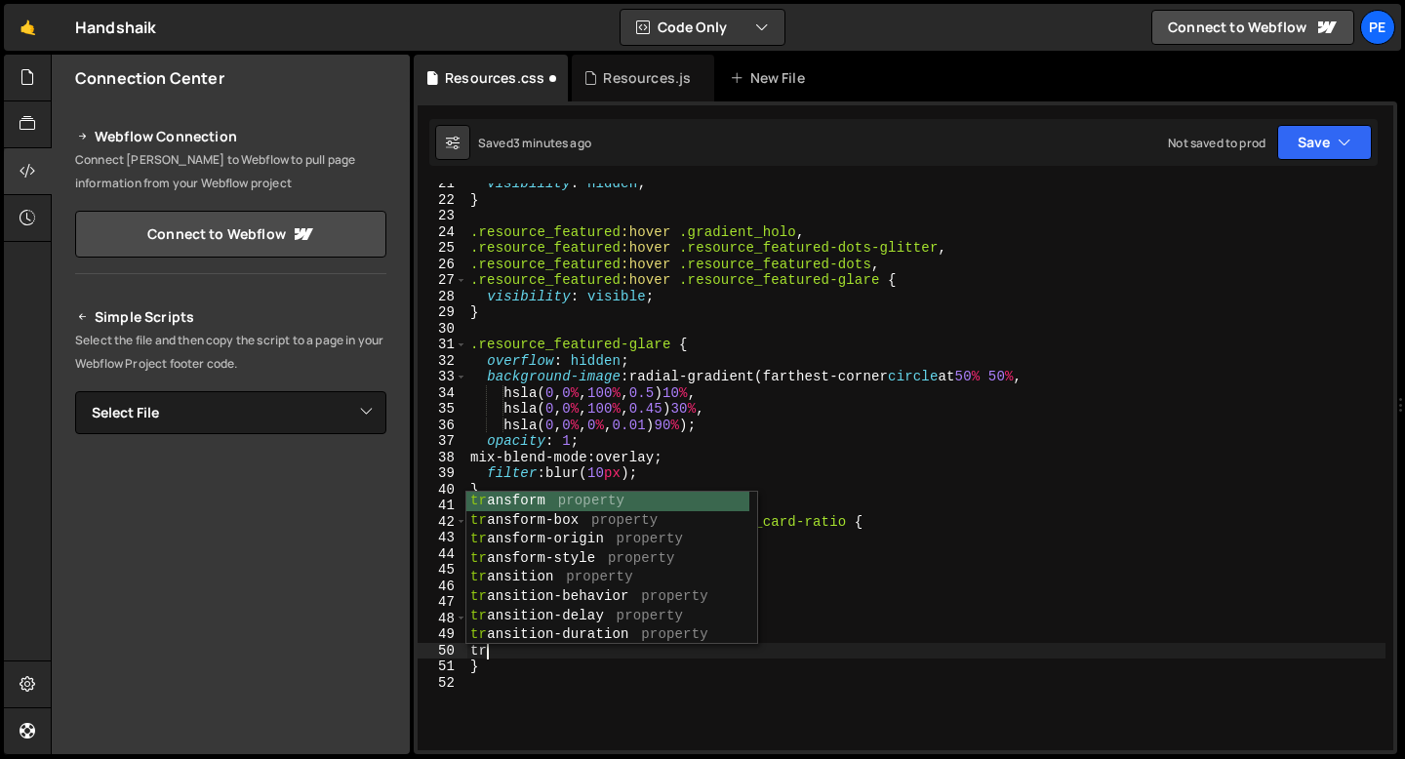
type textarea "t"
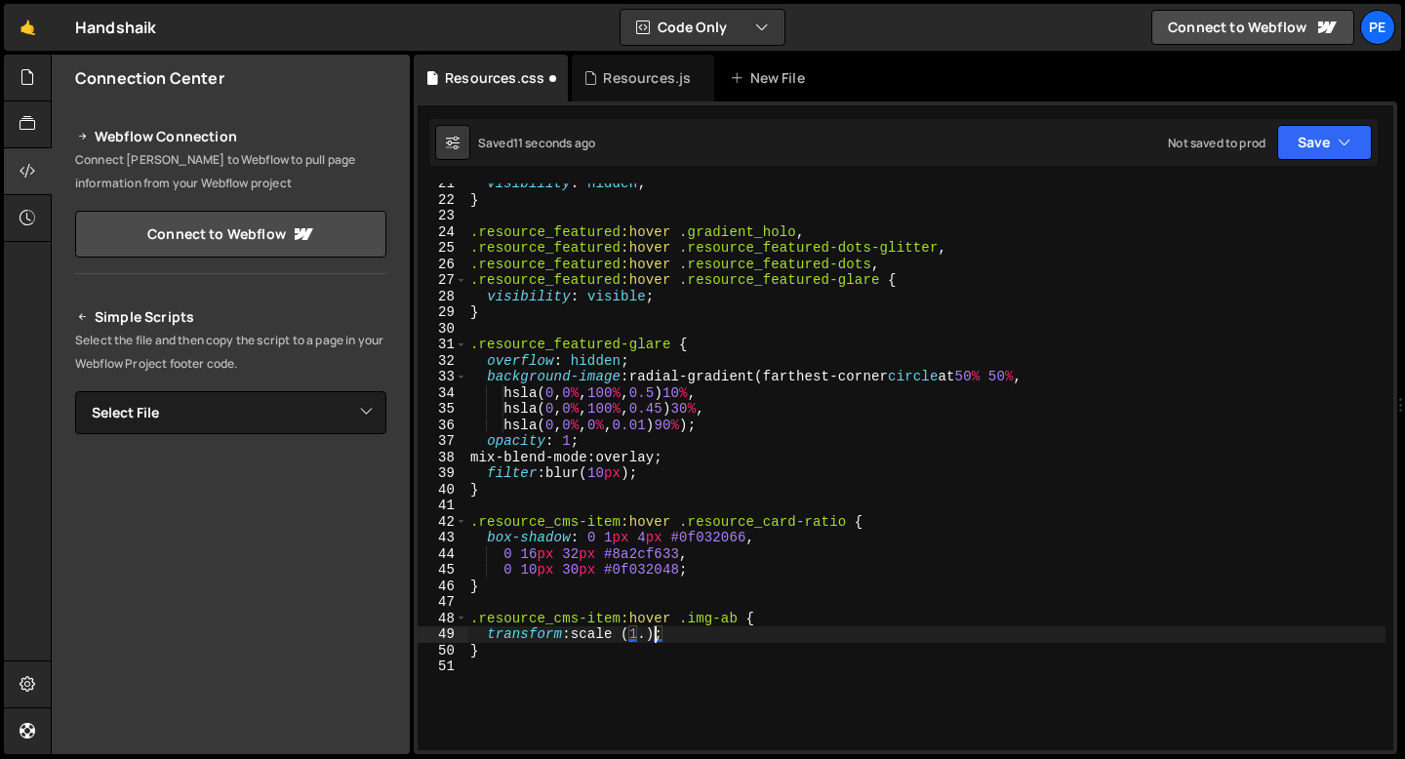
scroll to position [0, 13]
click at [683, 619] on div "visibility : hidden ; } .resource_featured :hover .gradient_holo , .resource_fe…" at bounding box center [925, 475] width 919 height 599
click at [709, 629] on div "visibility : hidden ; } .resource_featured :hover .gradient_holo , .resource_fe…" at bounding box center [925, 475] width 919 height 599
type textarea "transform: scale (1.6);"
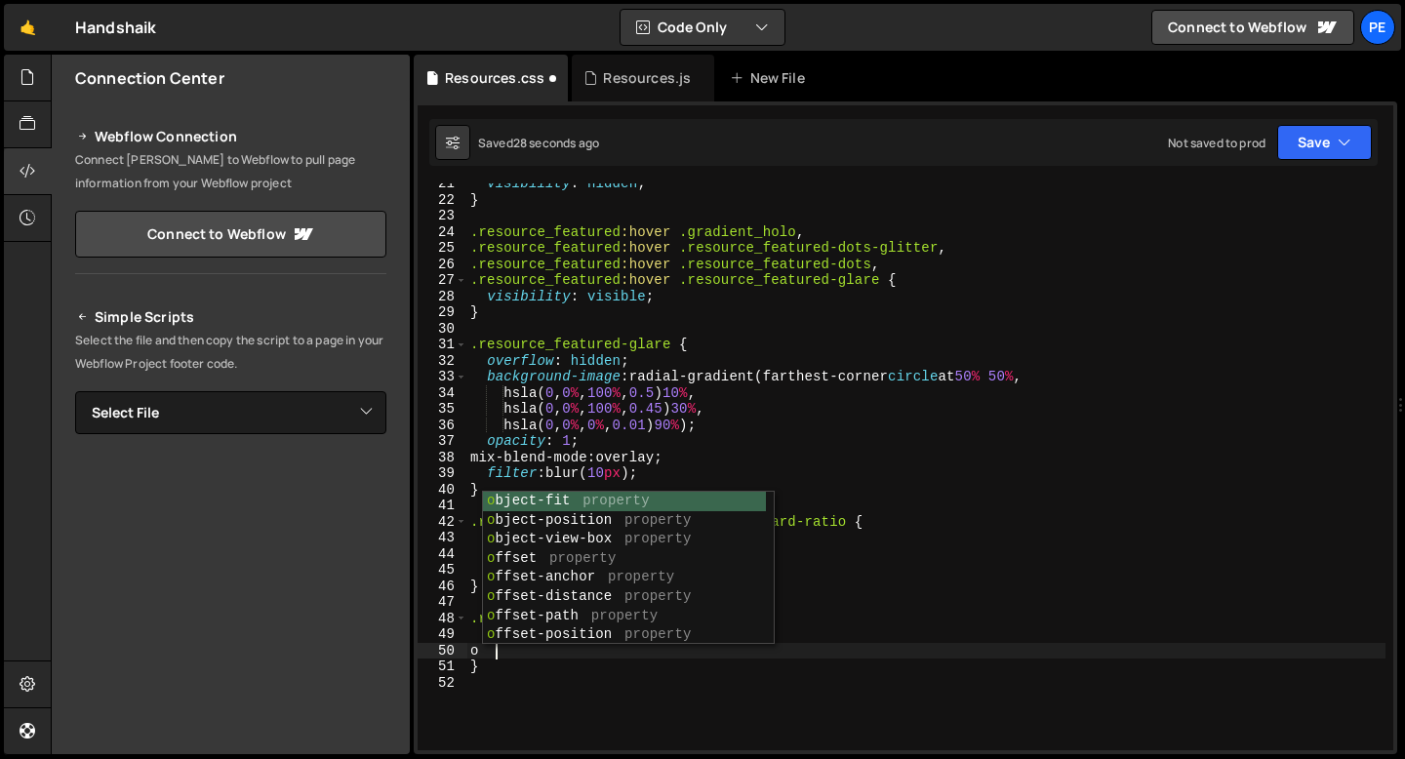
scroll to position [0, 0]
type textarea "o"
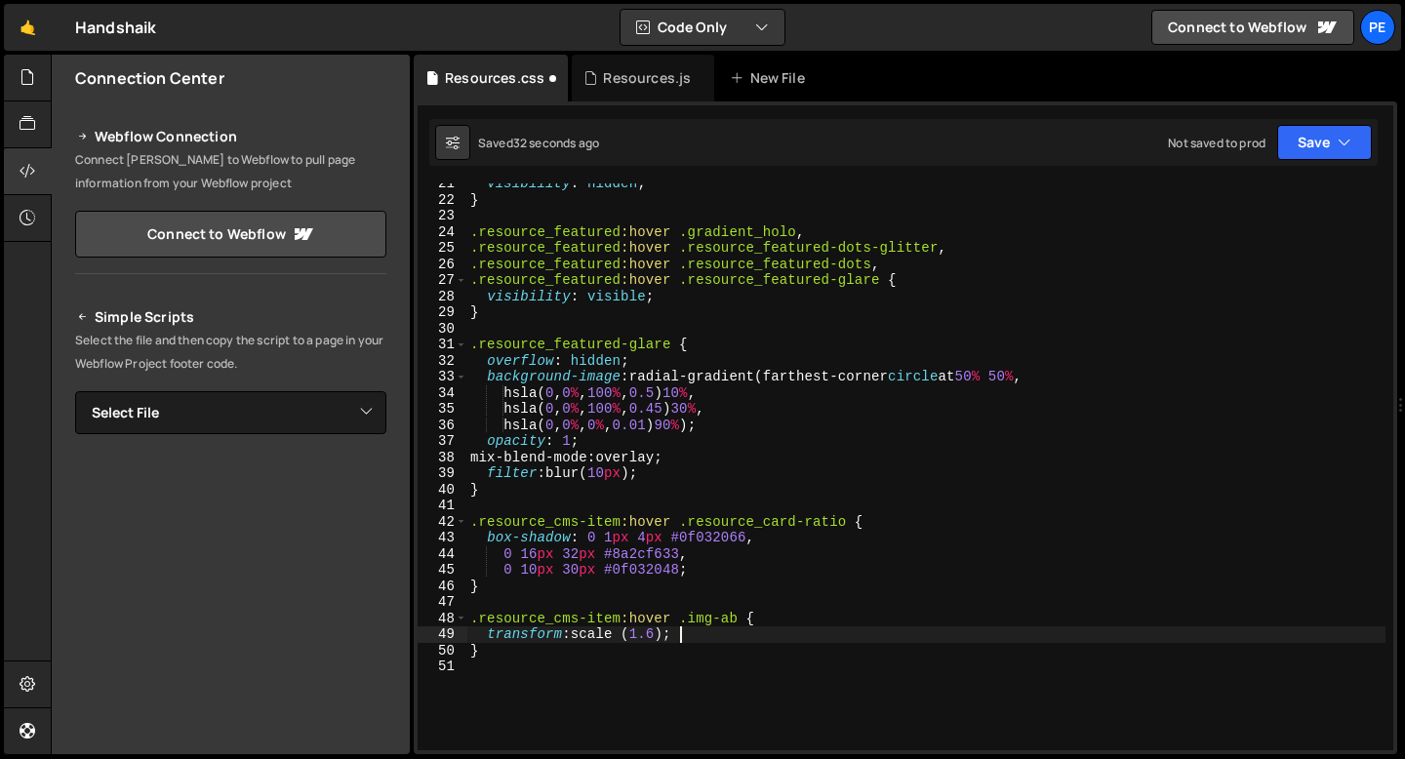
click at [628, 628] on div "visibility : hidden ; } .resource_featured :hover .gradient_holo , .resource_fe…" at bounding box center [925, 475] width 919 height 599
click at [653, 636] on div "visibility : hidden ; } .resource_featured :hover .gradient_holo , .resource_fe…" at bounding box center [925, 475] width 919 height 599
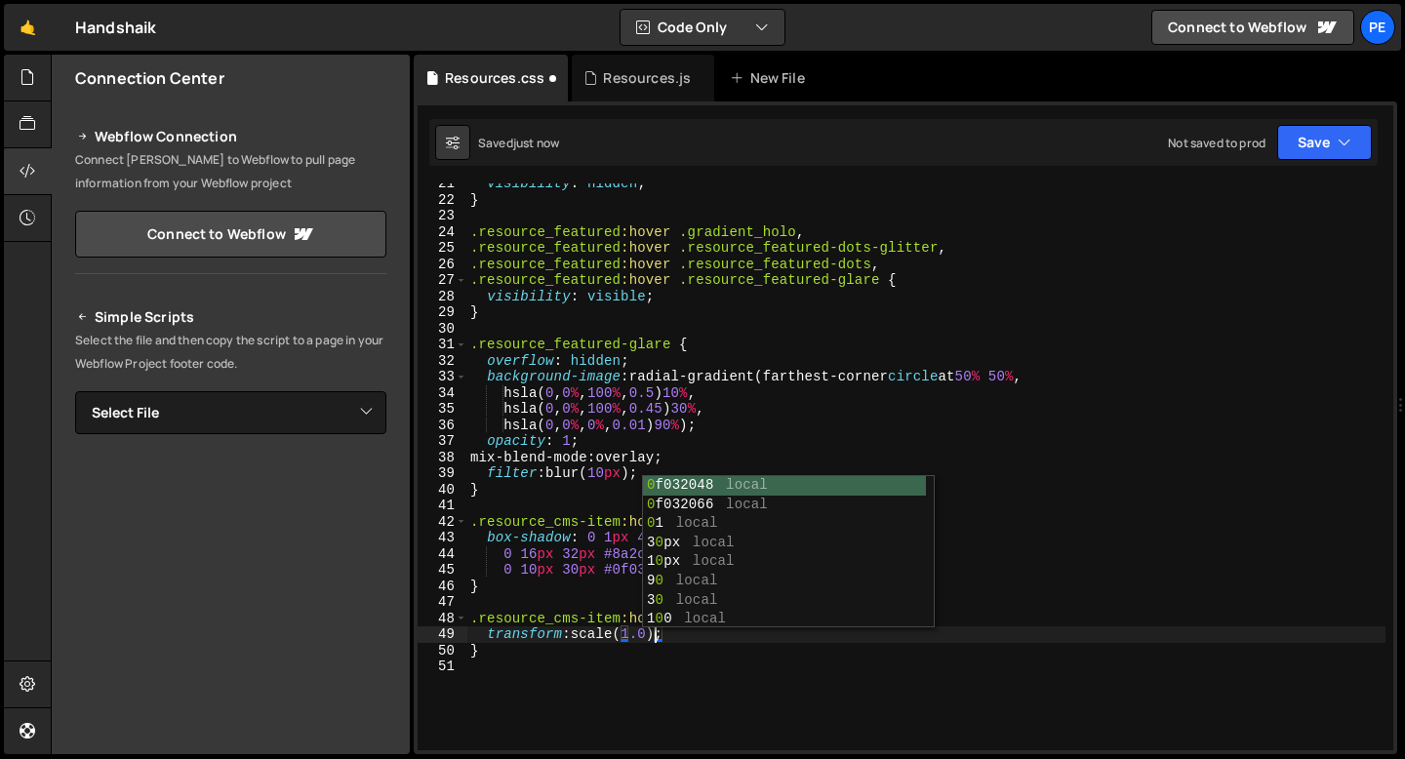
scroll to position [0, 13]
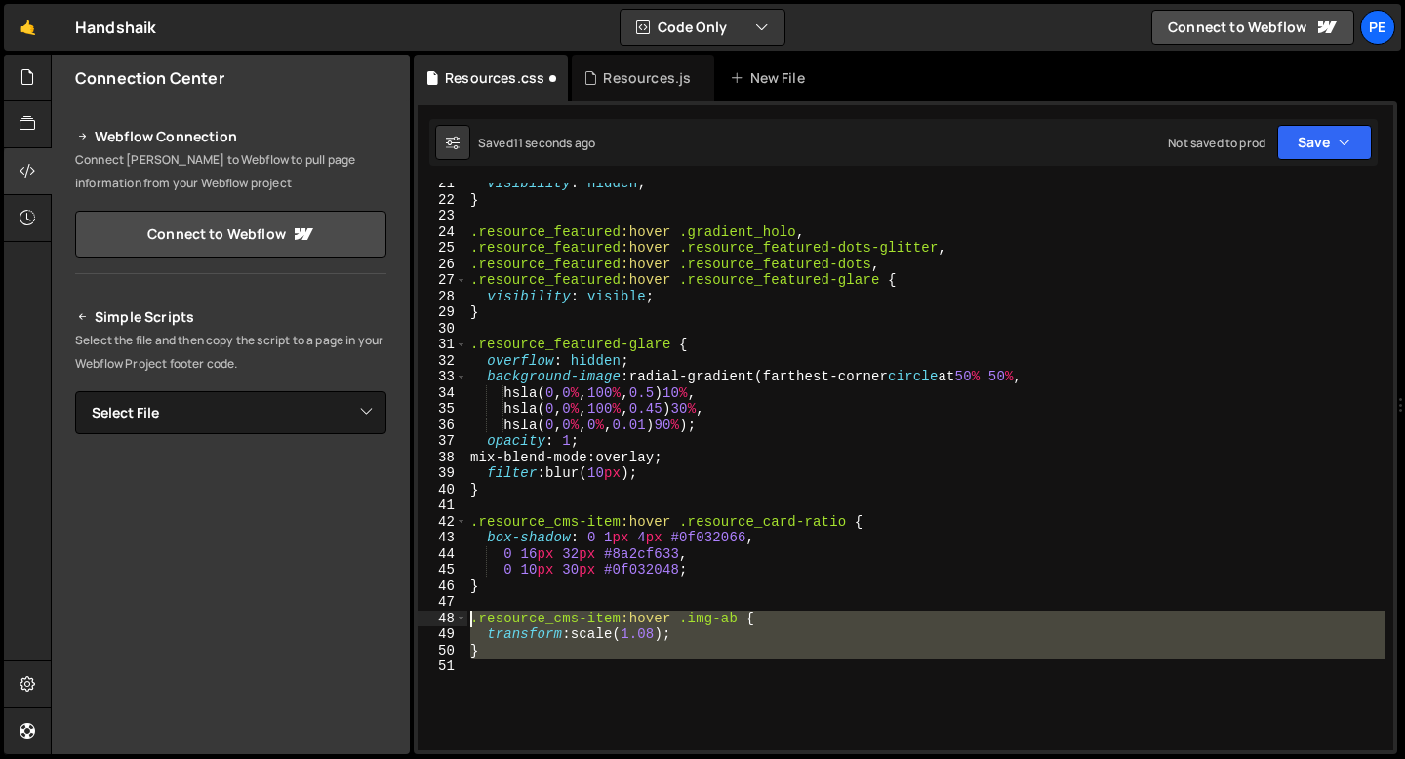
drag, startPoint x: 479, startPoint y: 660, endPoint x: 473, endPoint y: 624, distance: 35.6
click at [473, 624] on div "visibility : hidden ; } .resource_featured :hover .gradient_holo , .resource_fe…" at bounding box center [925, 475] width 919 height 599
type textarea ".resource_cms-item:hover .img-ab { transform: scale(1.08);"
click at [499, 597] on div "visibility : hidden ; } .resource_featured :hover .gradient_holo , .resource_fe…" at bounding box center [925, 475] width 919 height 599
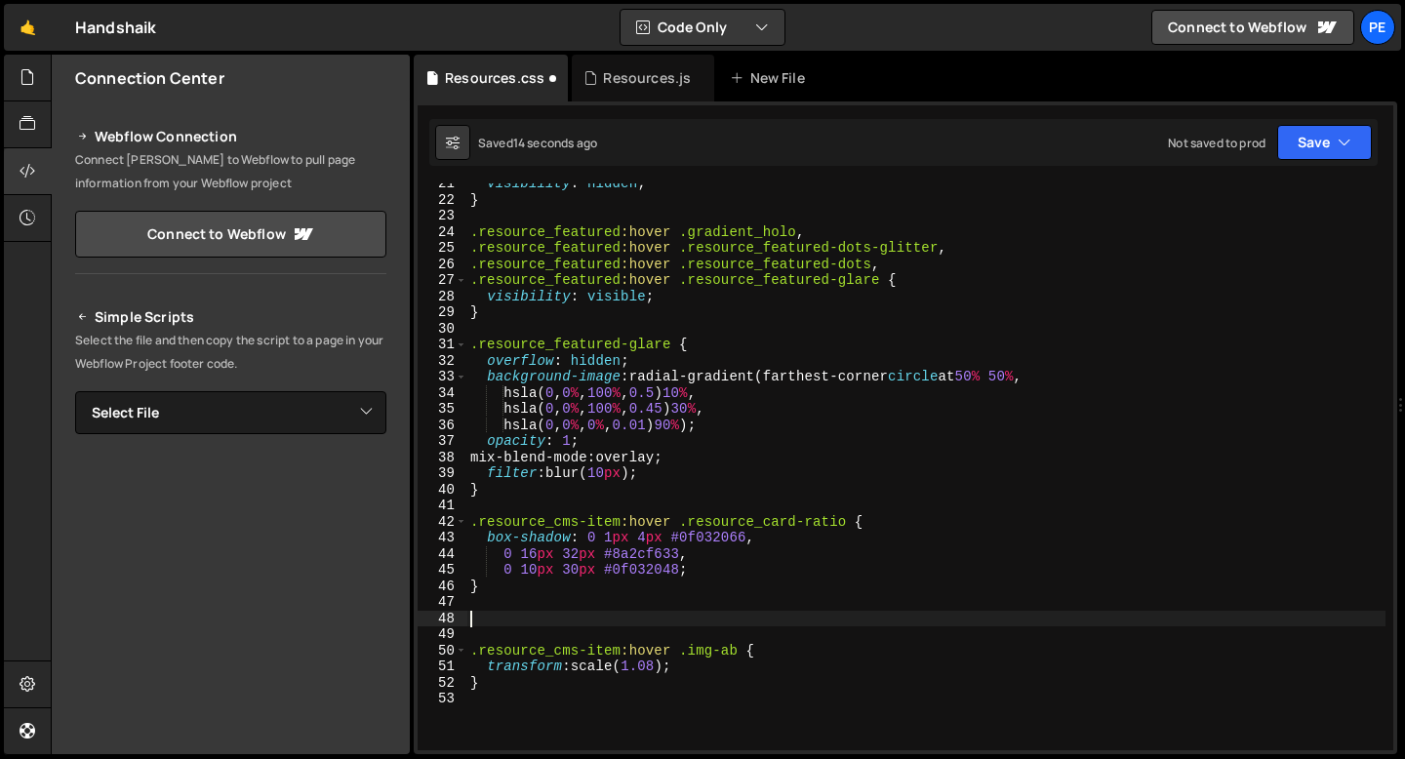
paste textarea ".resource_cms-item:hover .img-ab {"
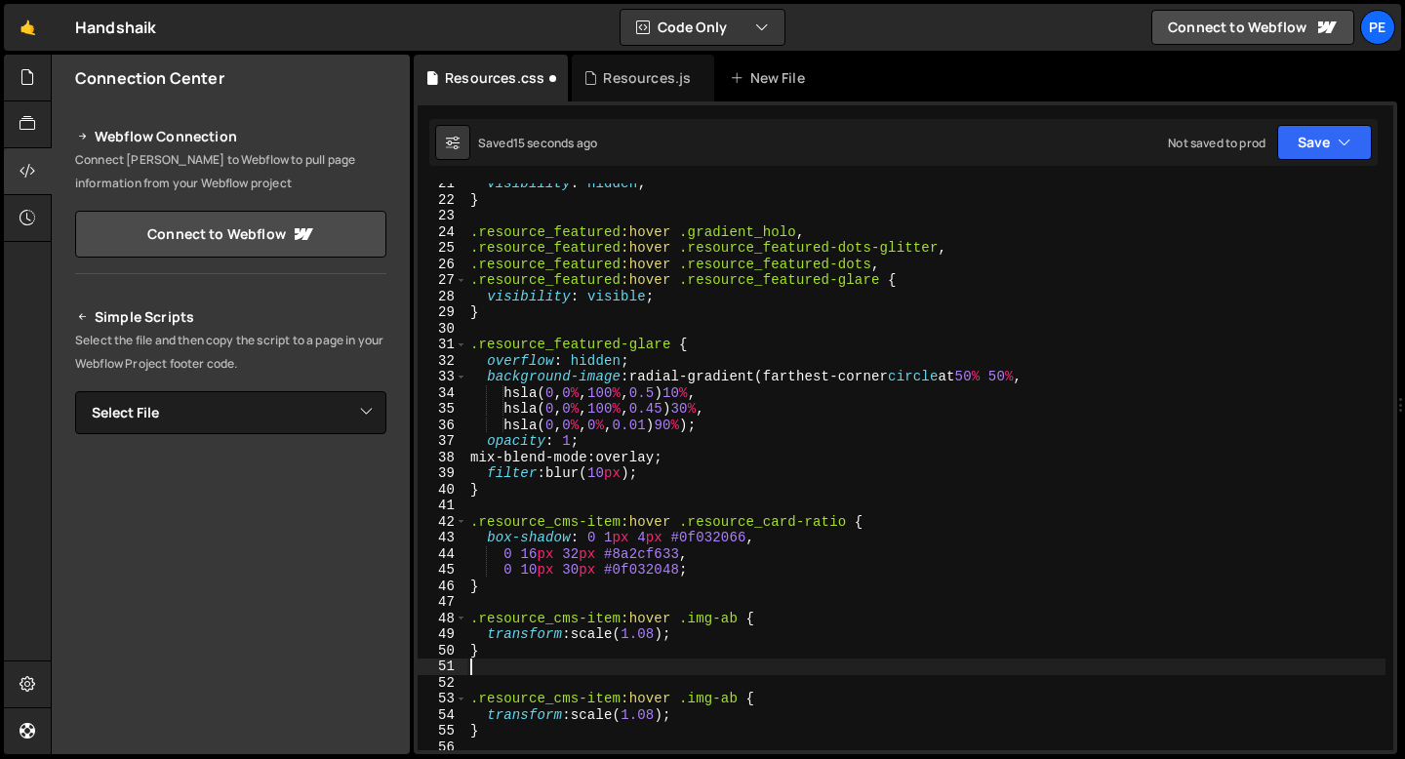
click at [645, 615] on div "visibility : hidden ; } .resource_featured :hover .gradient_holo , .resource_fe…" at bounding box center [925, 475] width 919 height 599
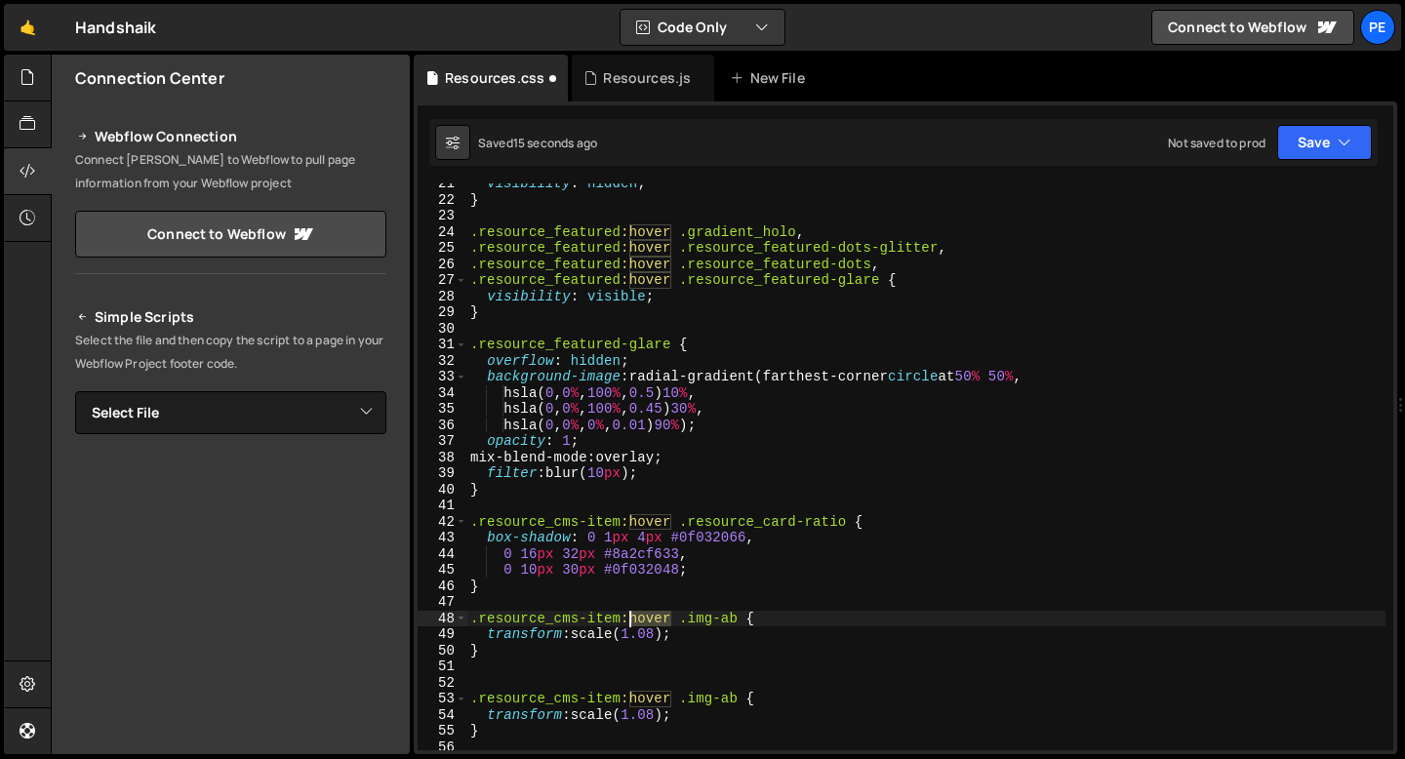
click at [645, 615] on div "visibility : hidden ; } .resource_featured :hover .gradient_holo , .resource_fe…" at bounding box center [925, 475] width 919 height 599
click at [519, 644] on div "visibility : hidden ; } .resource_featured :hover .gradient_holo , .resource_fe…" at bounding box center [925, 475] width 919 height 599
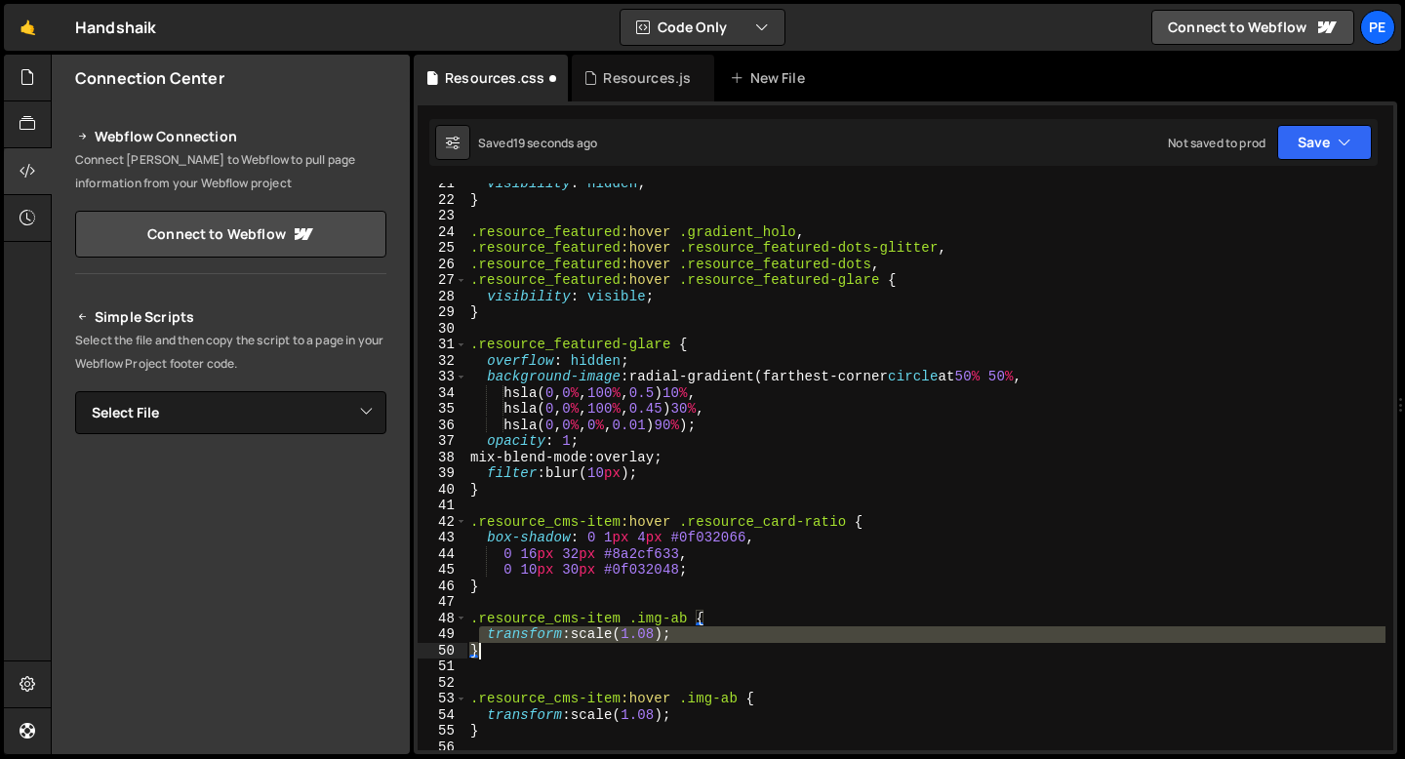
drag, startPoint x: 481, startPoint y: 638, endPoint x: 748, endPoint y: 646, distance: 267.5
click at [748, 646] on div "visibility : hidden ; } .resource_featured :hover .gradient_holo , .resource_fe…" at bounding box center [925, 475] width 919 height 599
drag, startPoint x: 749, startPoint y: 646, endPoint x: 685, endPoint y: 637, distance: 65.0
click at [685, 637] on div "visibility : hidden ; } .resource_featured :hover .gradient_holo , .resource_fe…" at bounding box center [925, 475] width 919 height 599
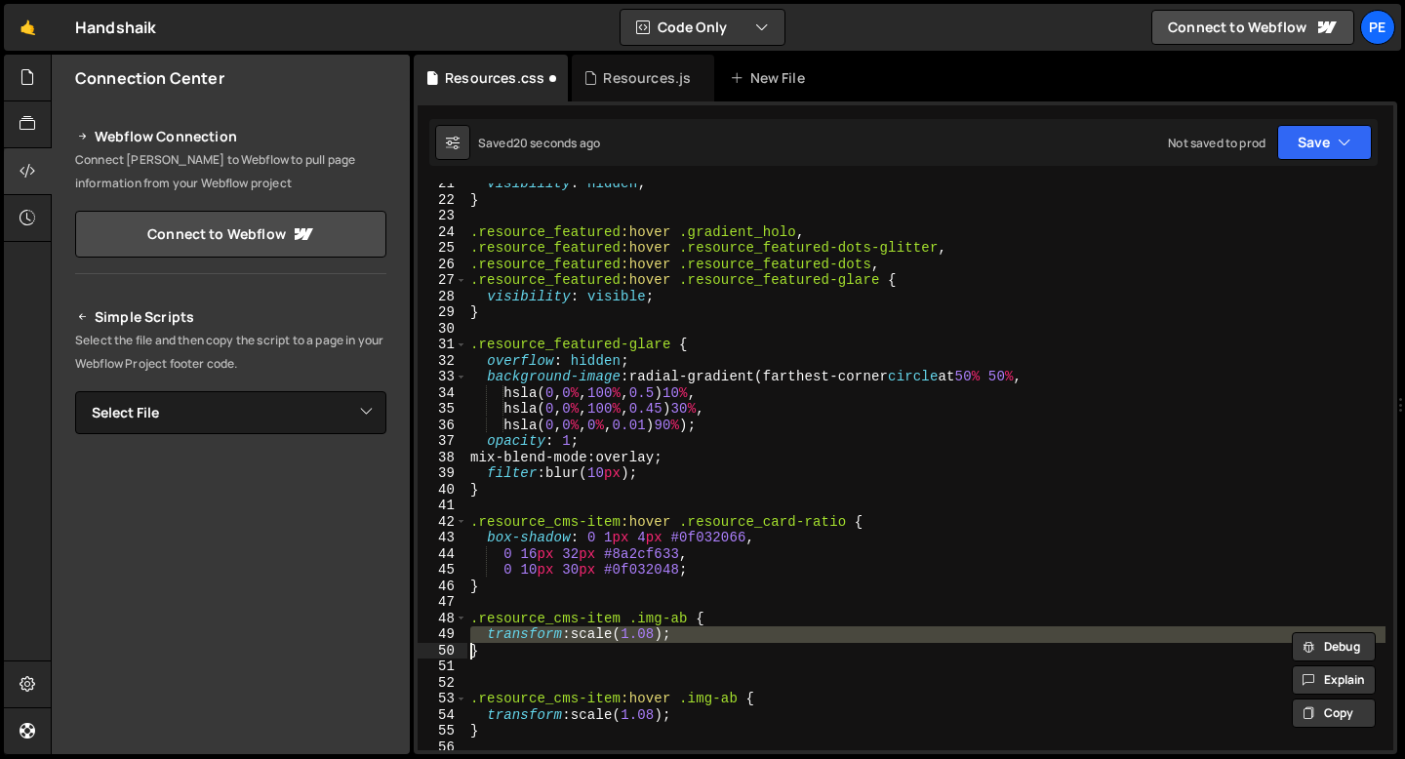
click at [685, 637] on div "visibility : hidden ; } .resource_featured :hover .gradient_holo , .resource_fe…" at bounding box center [925, 475] width 919 height 599
type textarea "}"
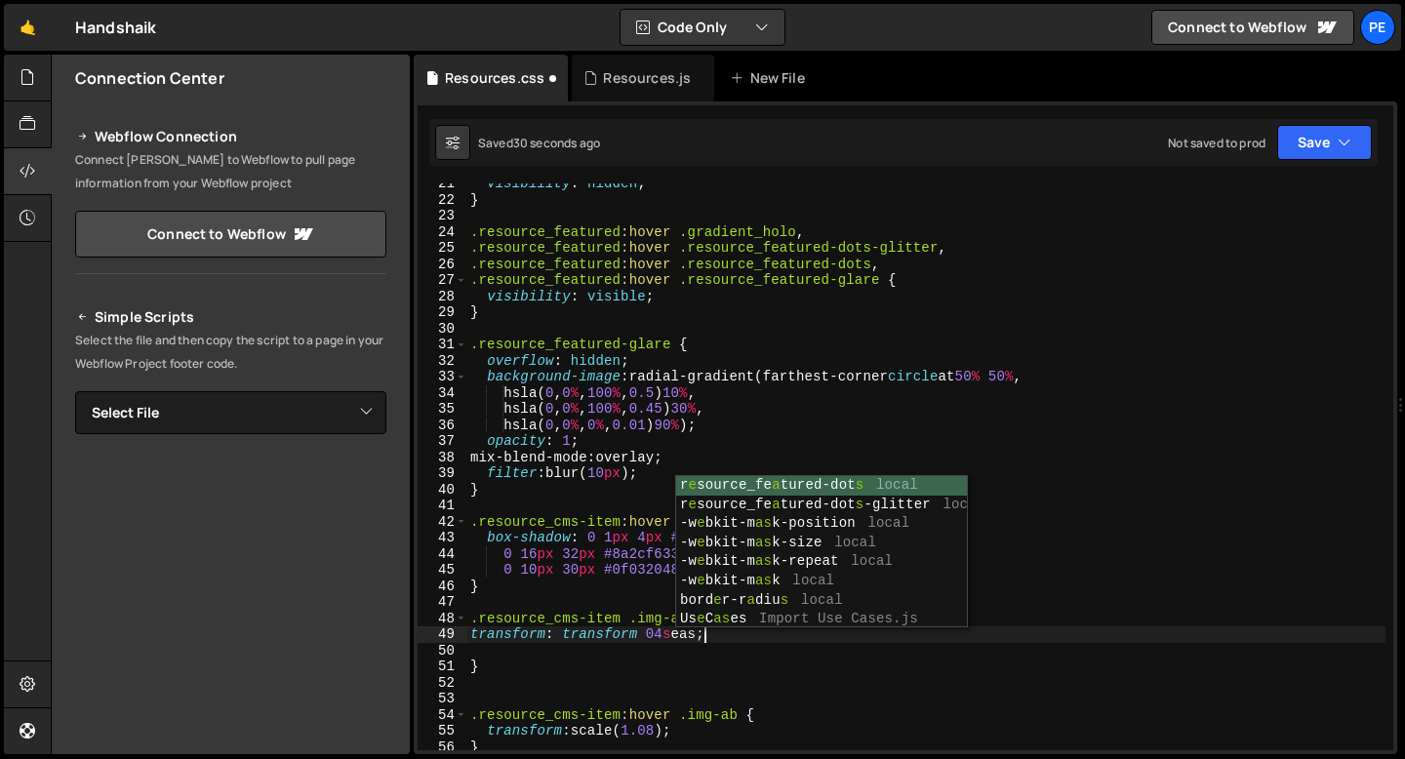
scroll to position [0, 17]
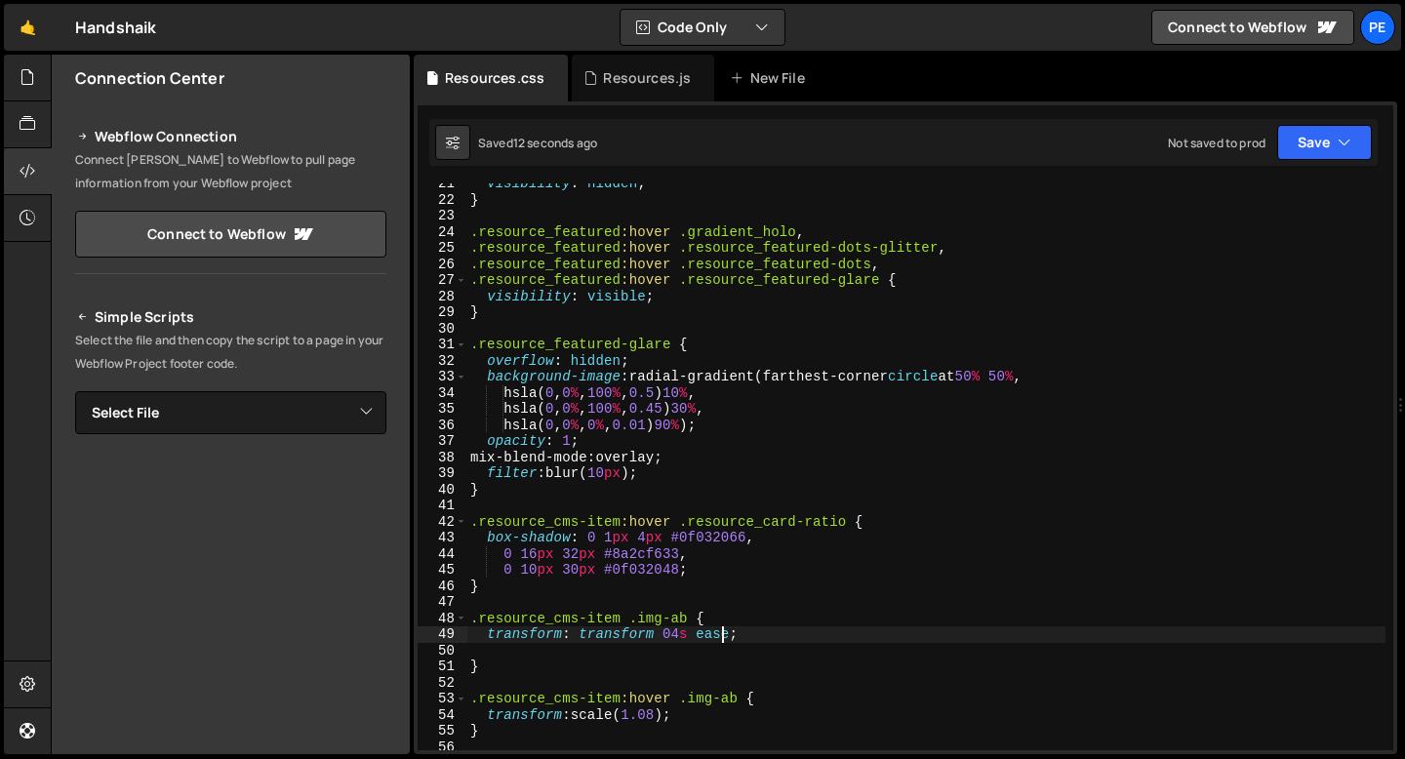
click at [675, 636] on div "visibility : hidden ; } .resource_featured :hover .gradient_holo , .resource_fe…" at bounding box center [925, 475] width 919 height 599
click at [719, 638] on div "visibility : hidden ; } .resource_featured :hover .gradient_holo , .resource_fe…" at bounding box center [925, 475] width 919 height 599
paste textarea "cubic-bezier(.215, .61, .355, 1)"
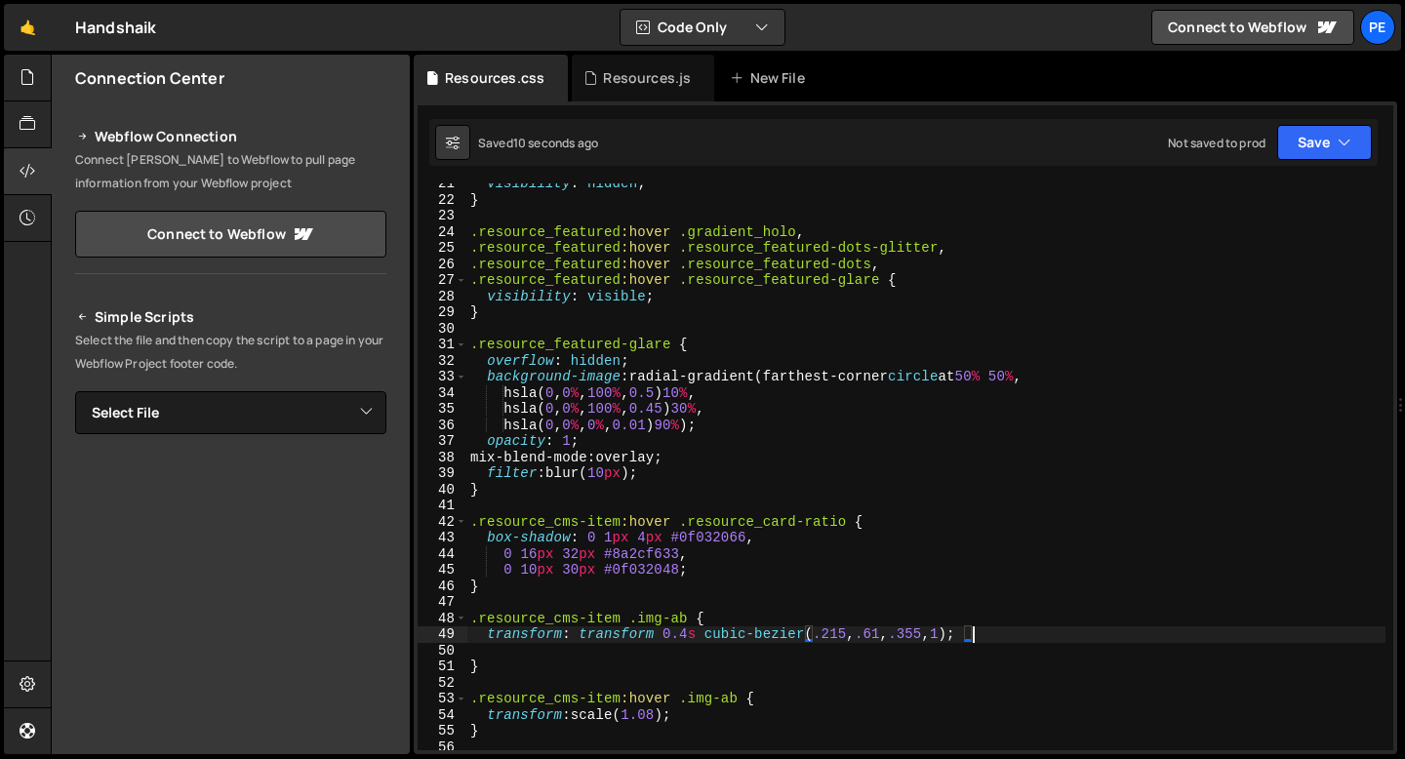
click at [661, 715] on div "visibility : hidden ; } .resource_featured :hover .gradient_holo , .resource_fe…" at bounding box center [925, 475] width 919 height 599
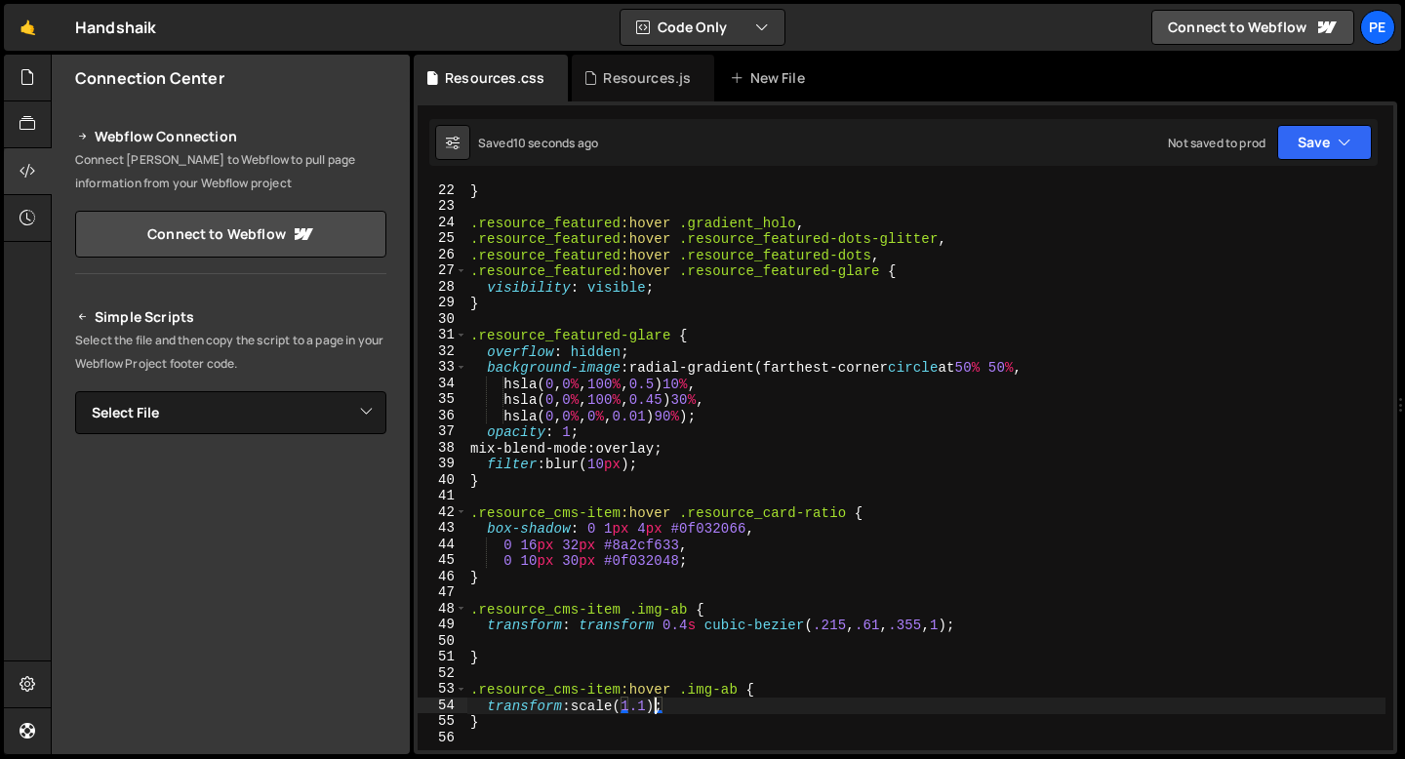
scroll to position [367, 0]
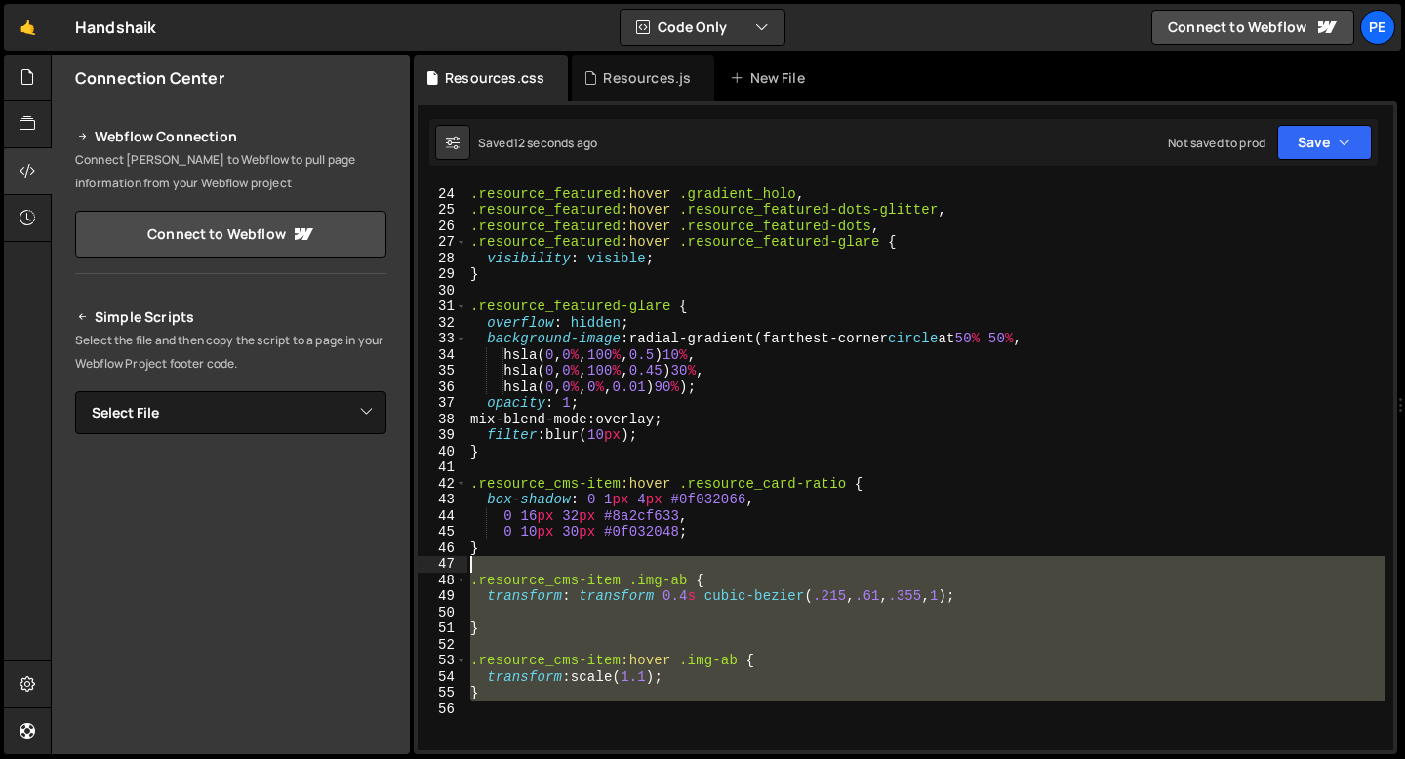
drag, startPoint x: 501, startPoint y: 702, endPoint x: 461, endPoint y: 569, distance: 138.6
click at [461, 570] on div "transform: scale(1.1); 23 24 25 26 27 28 29 30 31 32 33 34 35 36 37 38 39 40 41…" at bounding box center [906, 466] width 976 height 567
type textarea ".resource_cms-item .img-ab {"
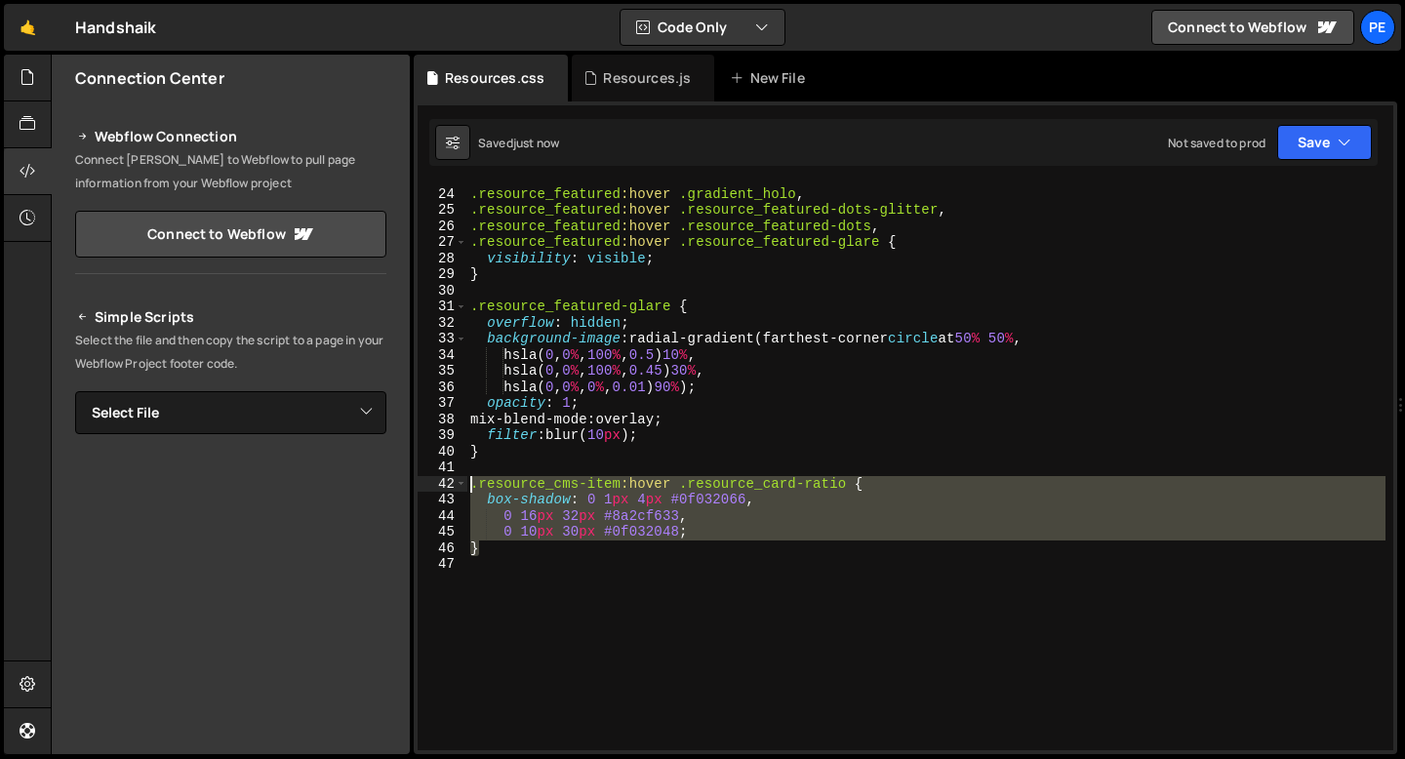
drag, startPoint x: 543, startPoint y: 553, endPoint x: 465, endPoint y: 491, distance: 100.0
click at [465, 491] on div "} 23 24 25 26 27 28 29 30 31 32 33 34 35 36 37 38 39 40 41 42 43 44 45 46 47 .r…" at bounding box center [906, 466] width 976 height 567
type textarea ".resource_cms-item:hover .resource_card-ratio { box-shadow: 0 1px 4px #0f032066,"
paste textarea
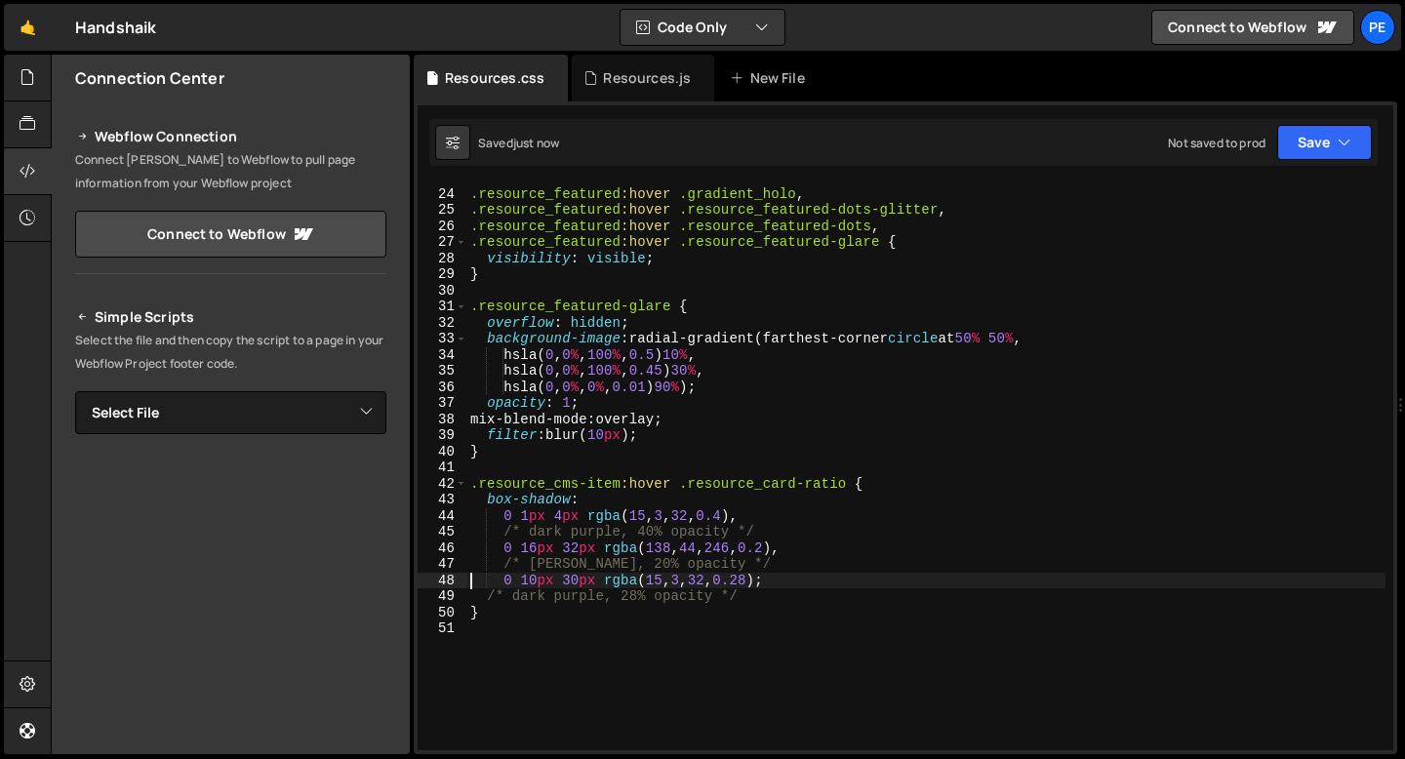
click at [564, 530] on div ".resource_featured :hover .gradient_holo , .resource_featured :hover .resource_…" at bounding box center [925, 469] width 919 height 599
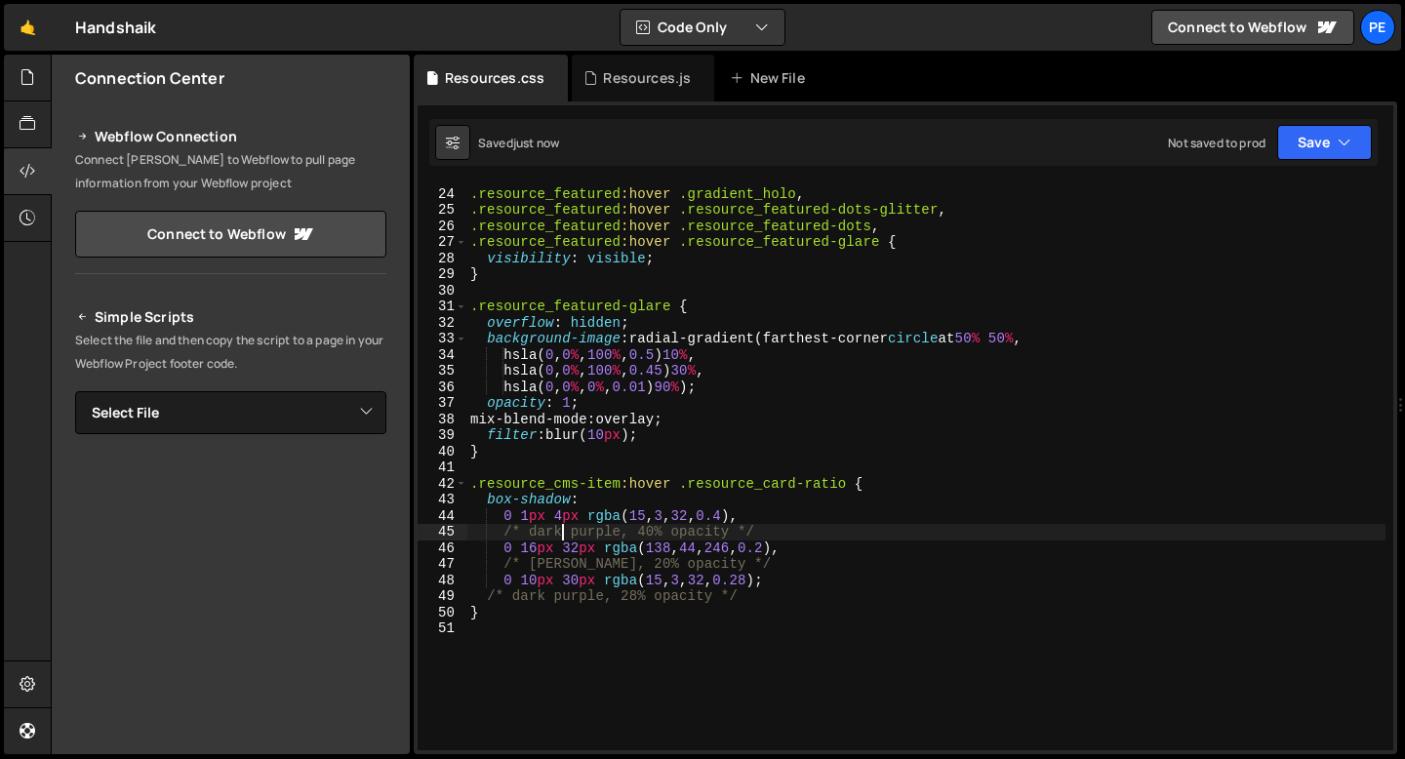
click at [564, 530] on div ".resource_featured :hover .gradient_holo , .resource_featured :hover .resource_…" at bounding box center [925, 469] width 919 height 599
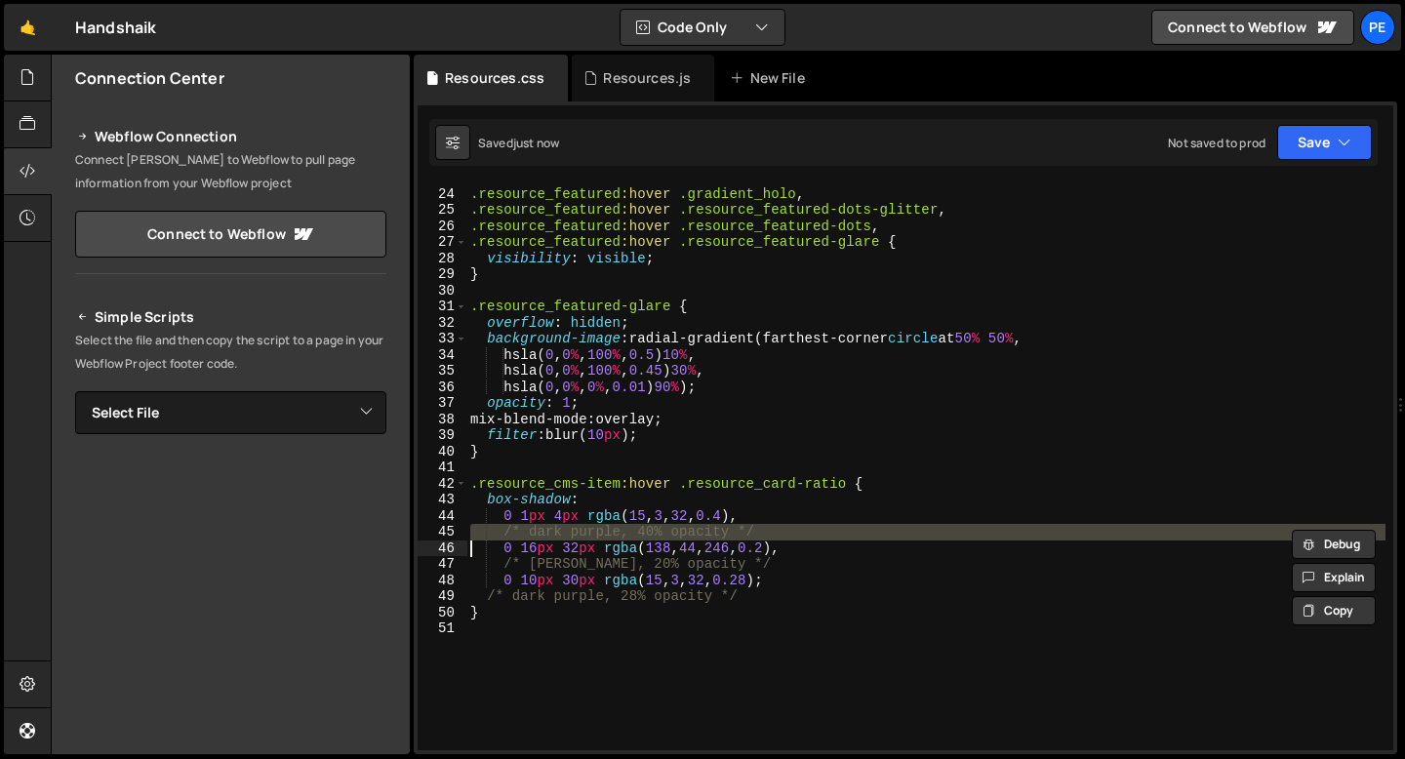
click at [564, 530] on div ".resource_featured :hover .gradient_holo , .resource_featured :hover .resource_…" at bounding box center [925, 469] width 919 height 599
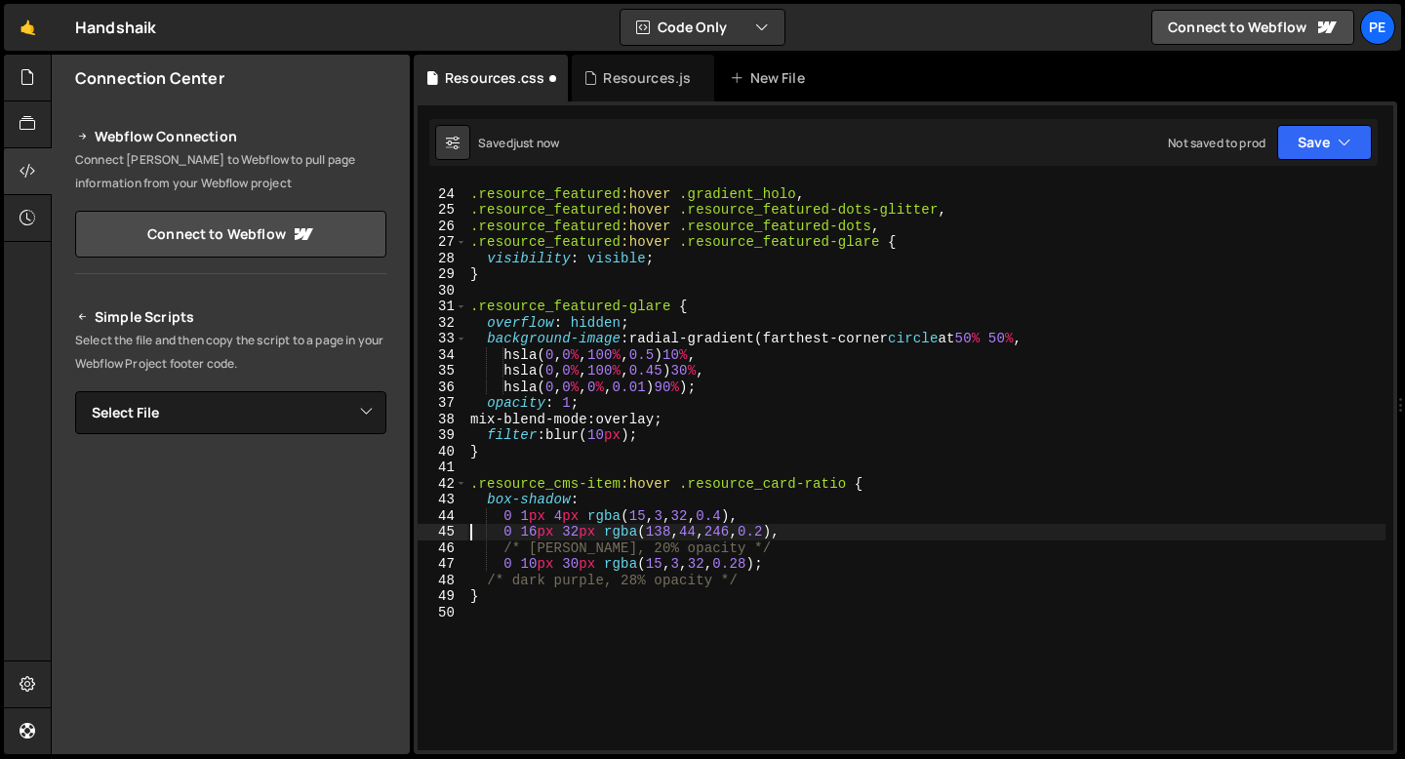
click at [563, 545] on div ".resource_featured :hover .gradient_holo , .resource_featured :hover .resource_…" at bounding box center [925, 469] width 919 height 599
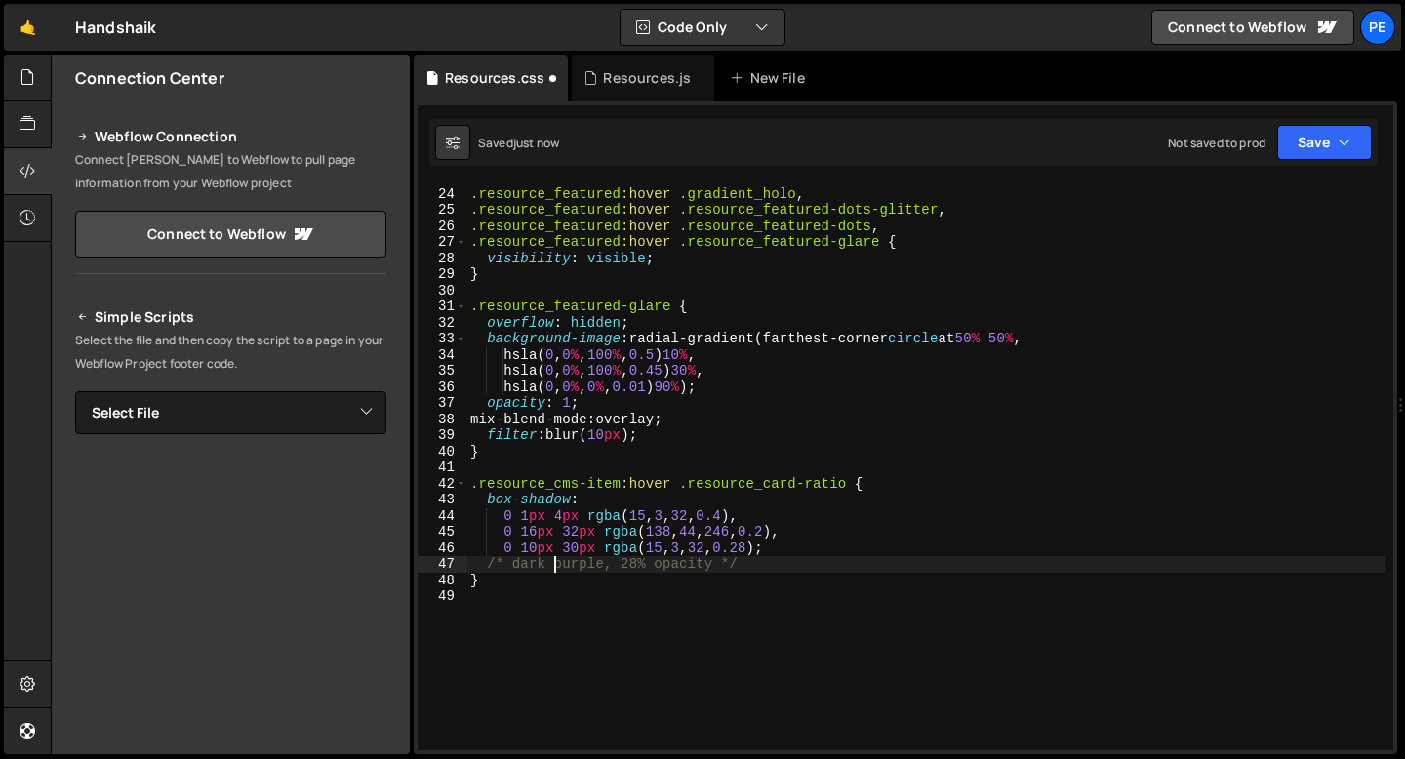
click at [556, 560] on div ".resource_featured :hover .gradient_holo , .resource_featured :hover .resource_…" at bounding box center [925, 469] width 919 height 599
click at [772, 547] on div ".resource_featured :hover .gradient_holo , .resource_featured :hover .resource_…" at bounding box center [925, 469] width 919 height 599
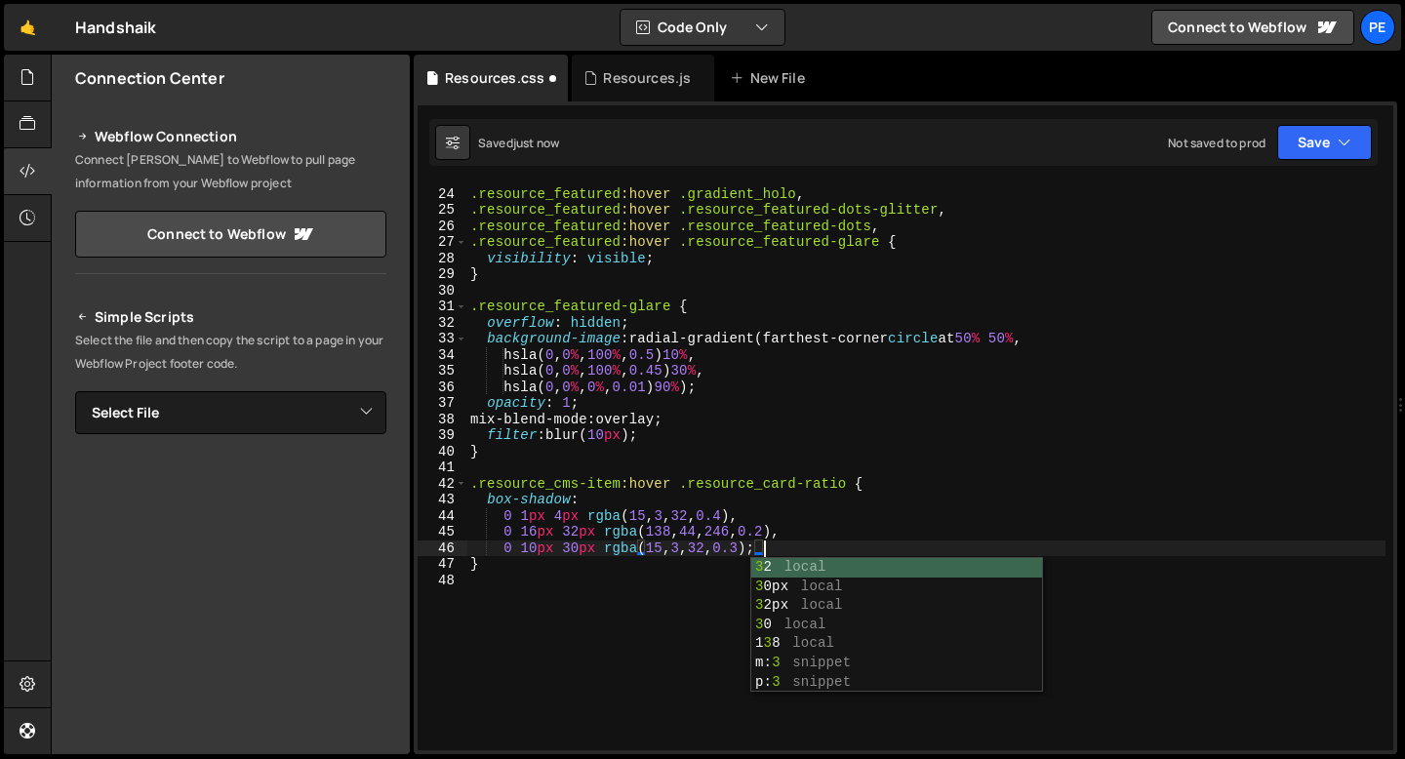
scroll to position [0, 20]
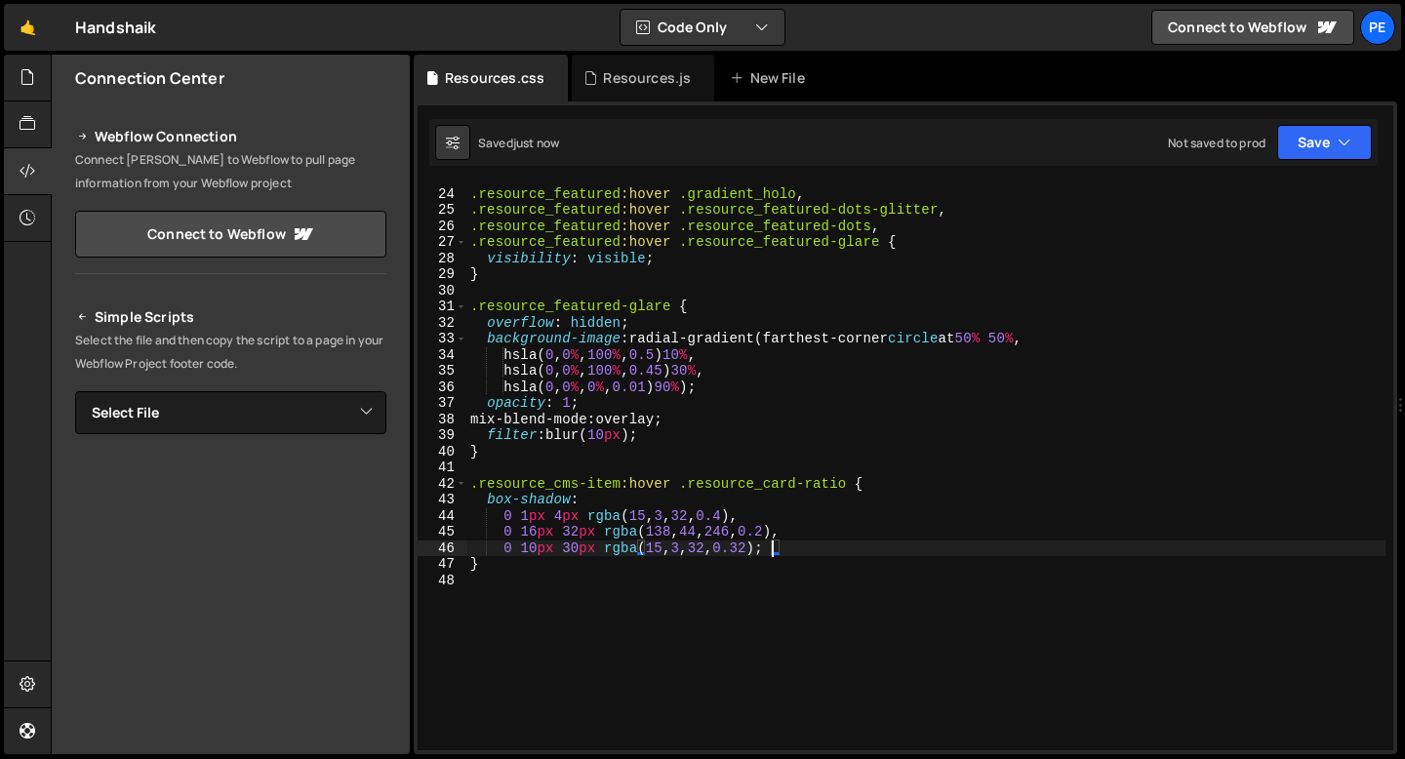
type textarea "0 10px 30px rgba(15, 3, 32, 0.32);"
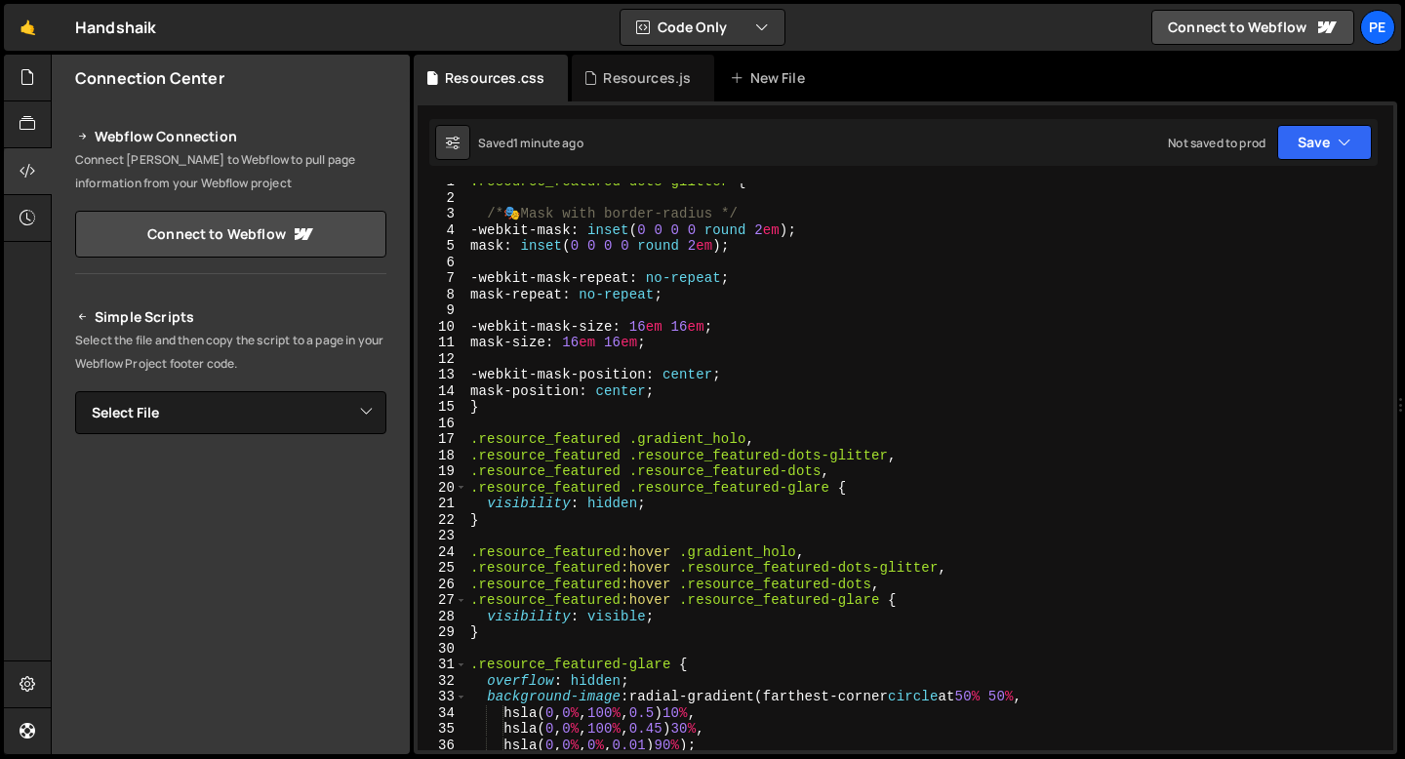
scroll to position [0, 0]
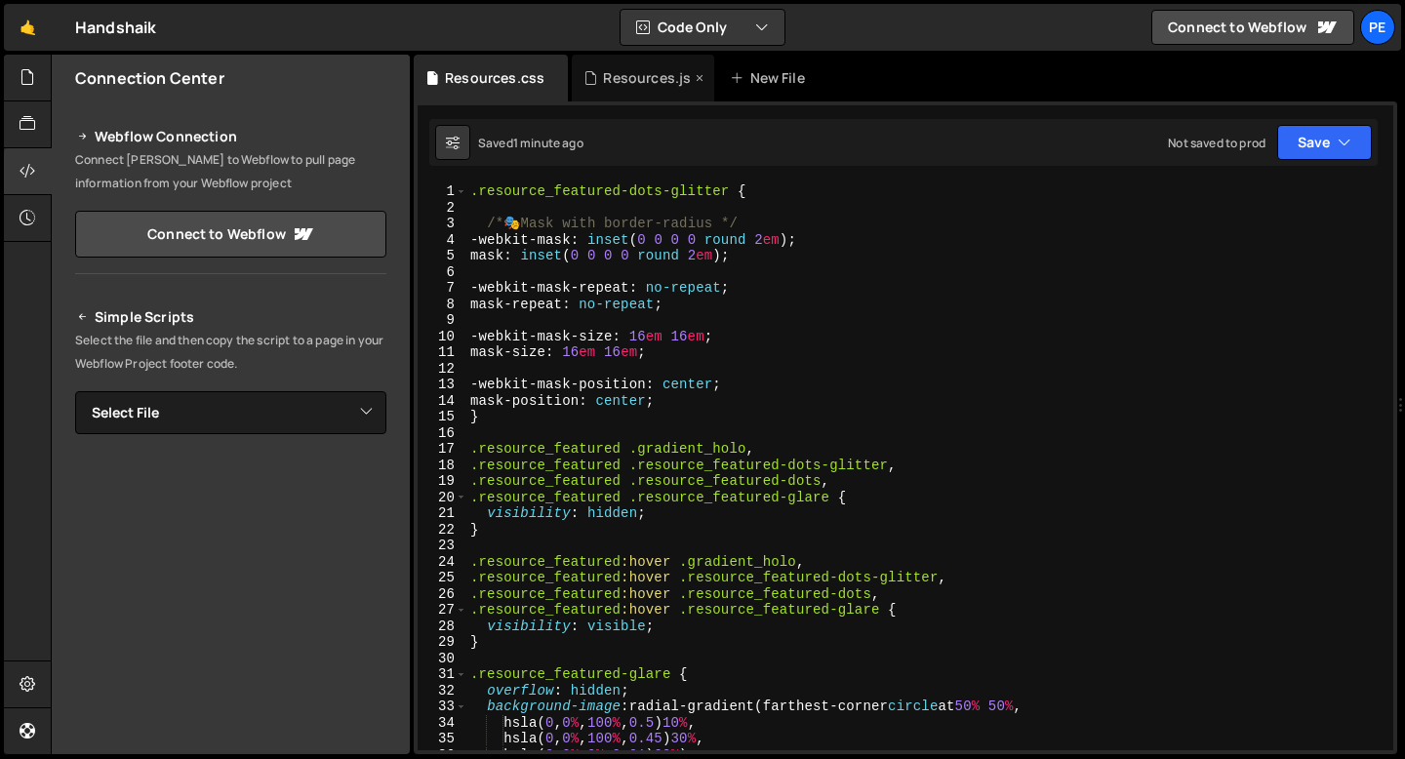
click at [628, 95] on div "Resources.js" at bounding box center [643, 78] width 142 height 47
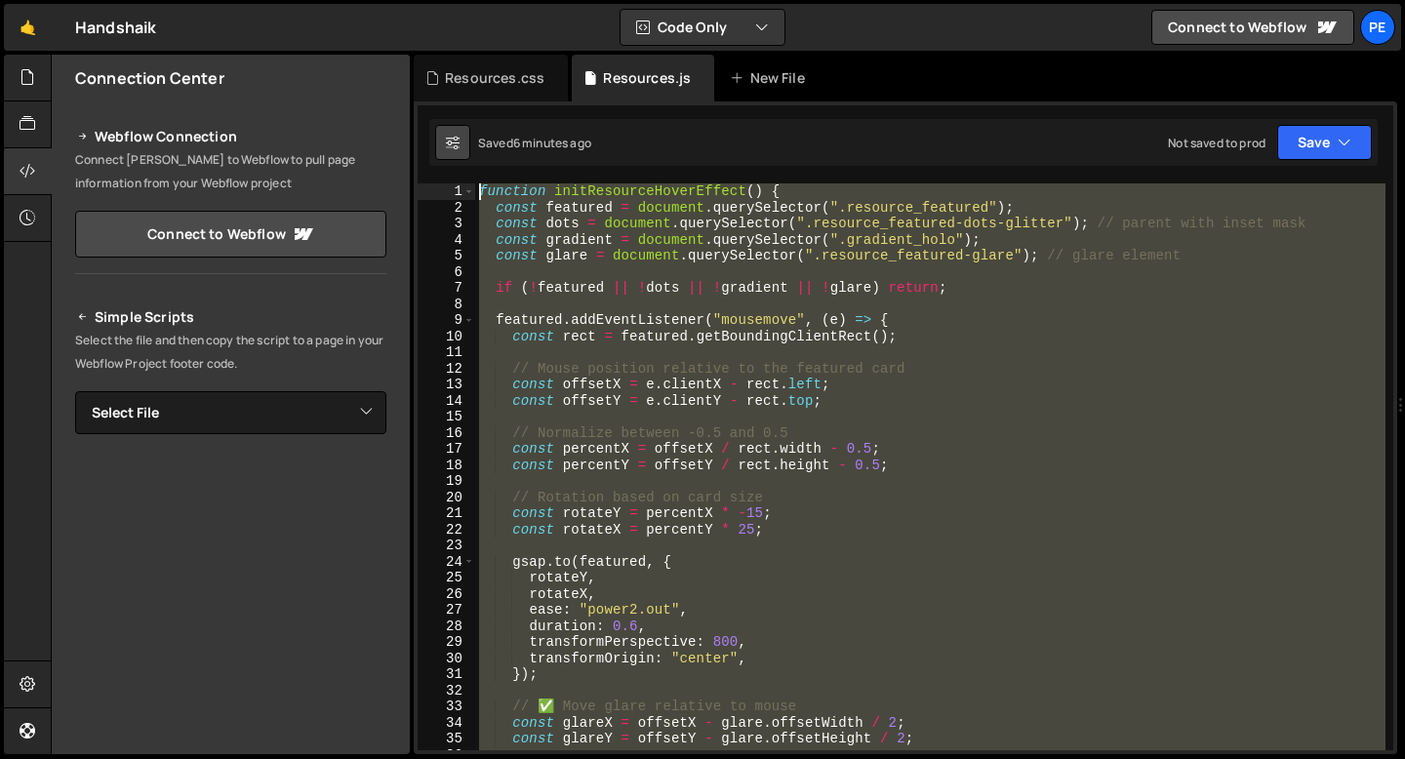
drag, startPoint x: 514, startPoint y: 523, endPoint x: 460, endPoint y: 128, distance: 398.9
click at [460, 128] on div "Debug Explain Copy Resources.css Resources.js New File Saved 6 minutes ago Not …" at bounding box center [906, 405] width 984 height 701
type textarea "function initResourceHoverEffect() { const featured = document.querySelector(".…"
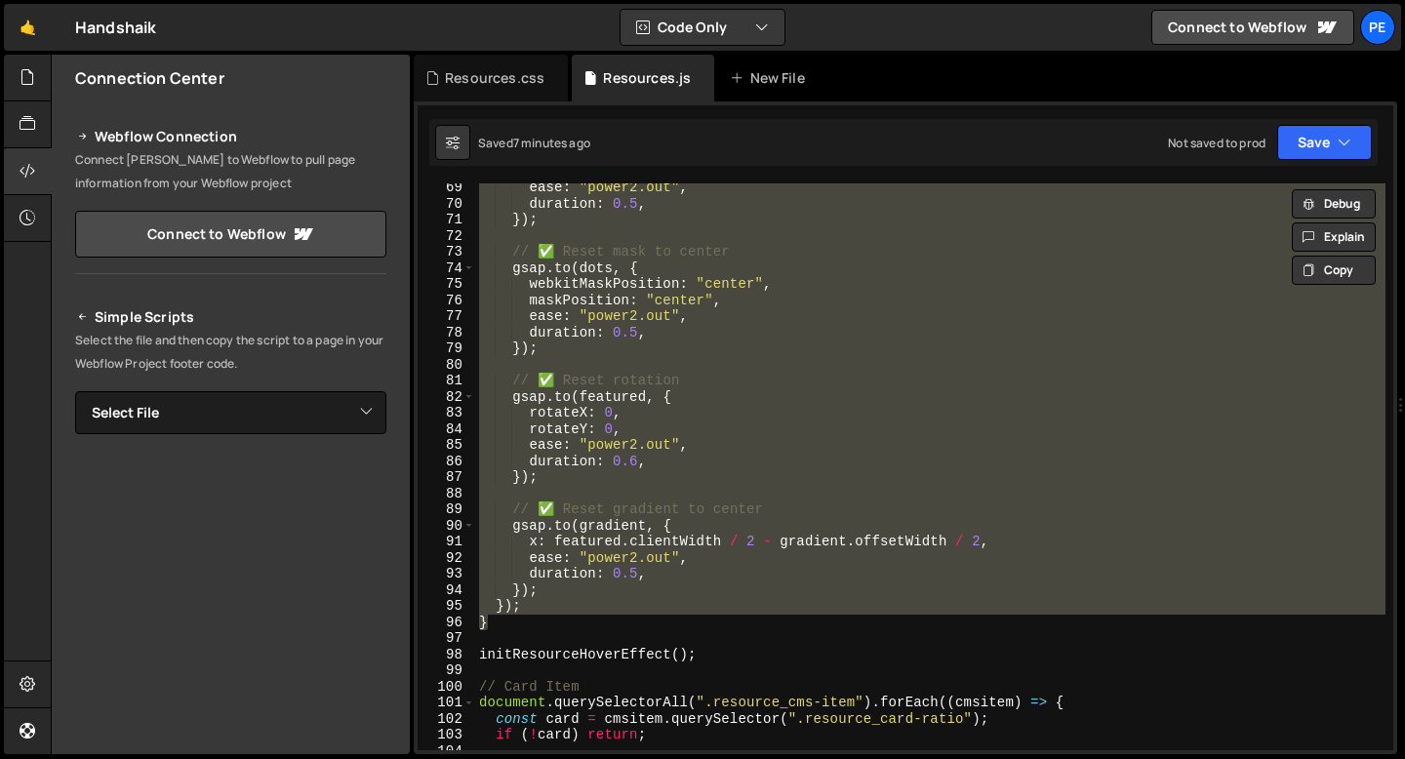
scroll to position [1109, 0]
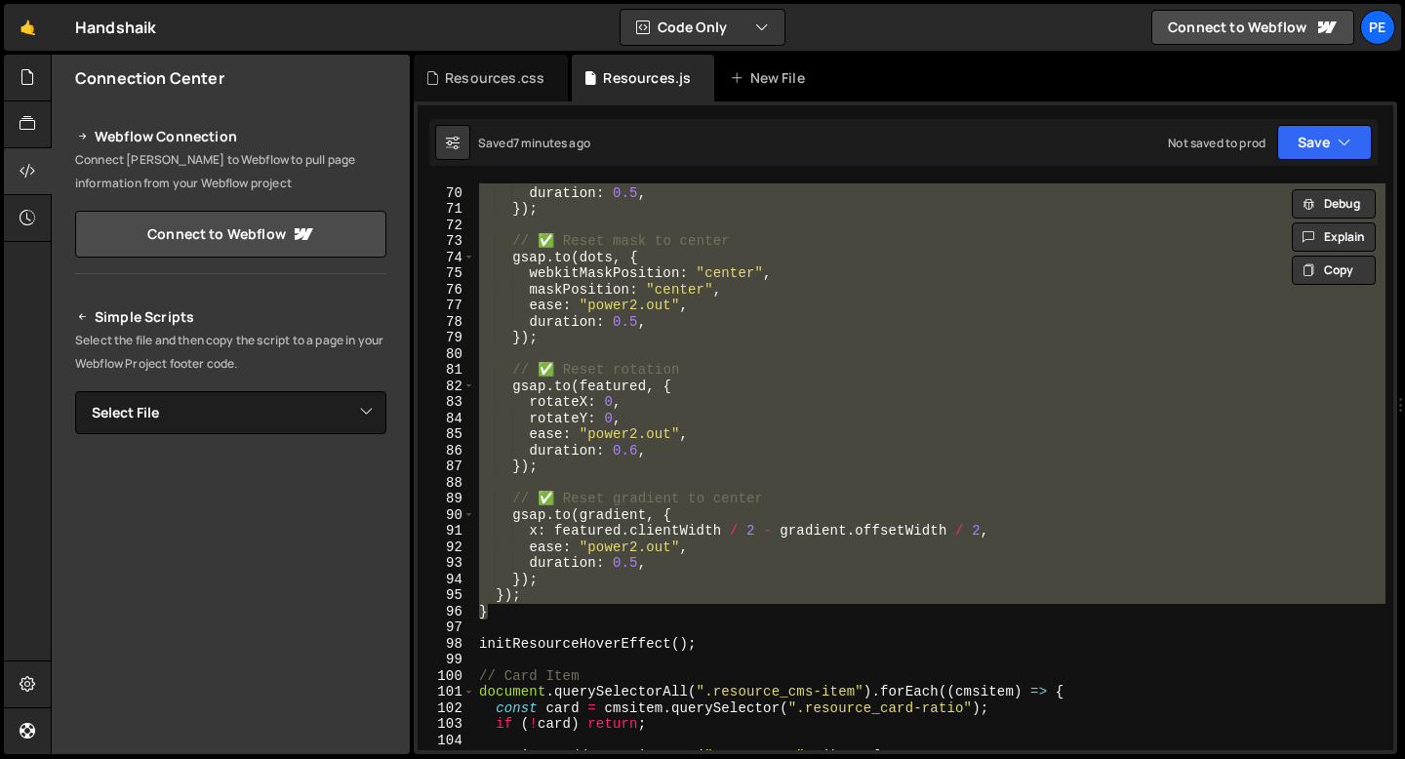
paste textarea
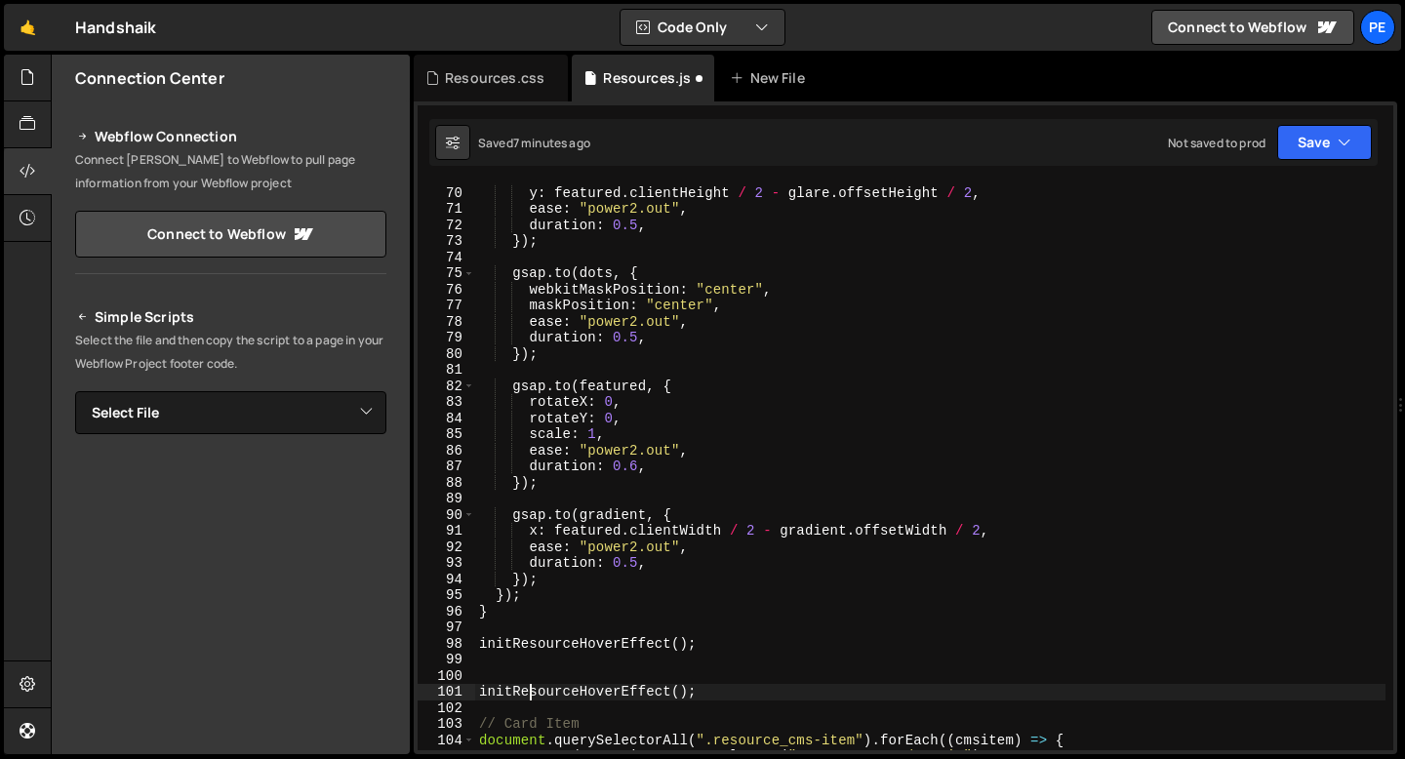
click at [529, 697] on div "x : featured . clientWidth / 2 - glare . offsetWidth / 2 , y : featured . clien…" at bounding box center [930, 468] width 910 height 599
click at [528, 697] on div "x : featured . clientWidth / 2 - glare . offsetWidth / 2 , y : featured . clien…" at bounding box center [930, 468] width 910 height 599
type textarea "initResourceHoverEffect();"
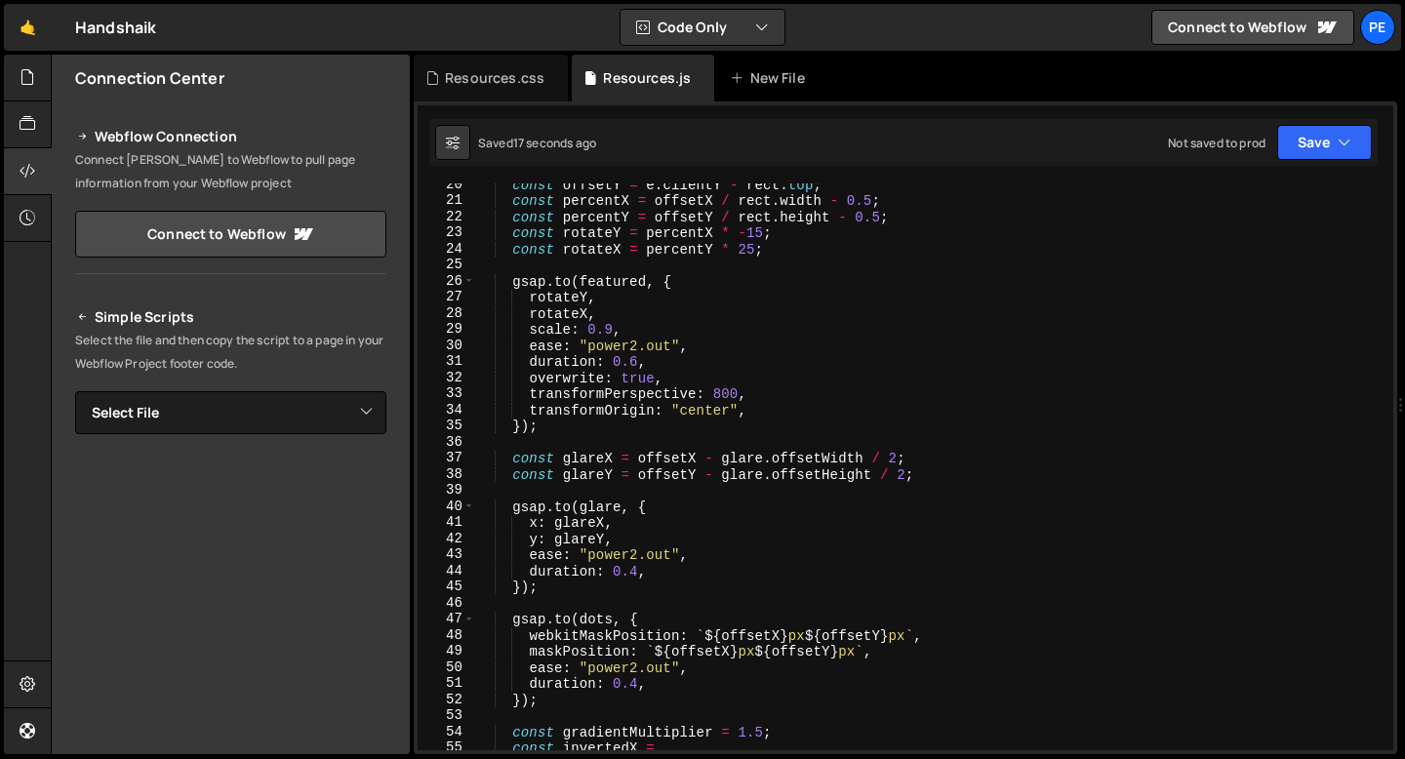
scroll to position [309, 0]
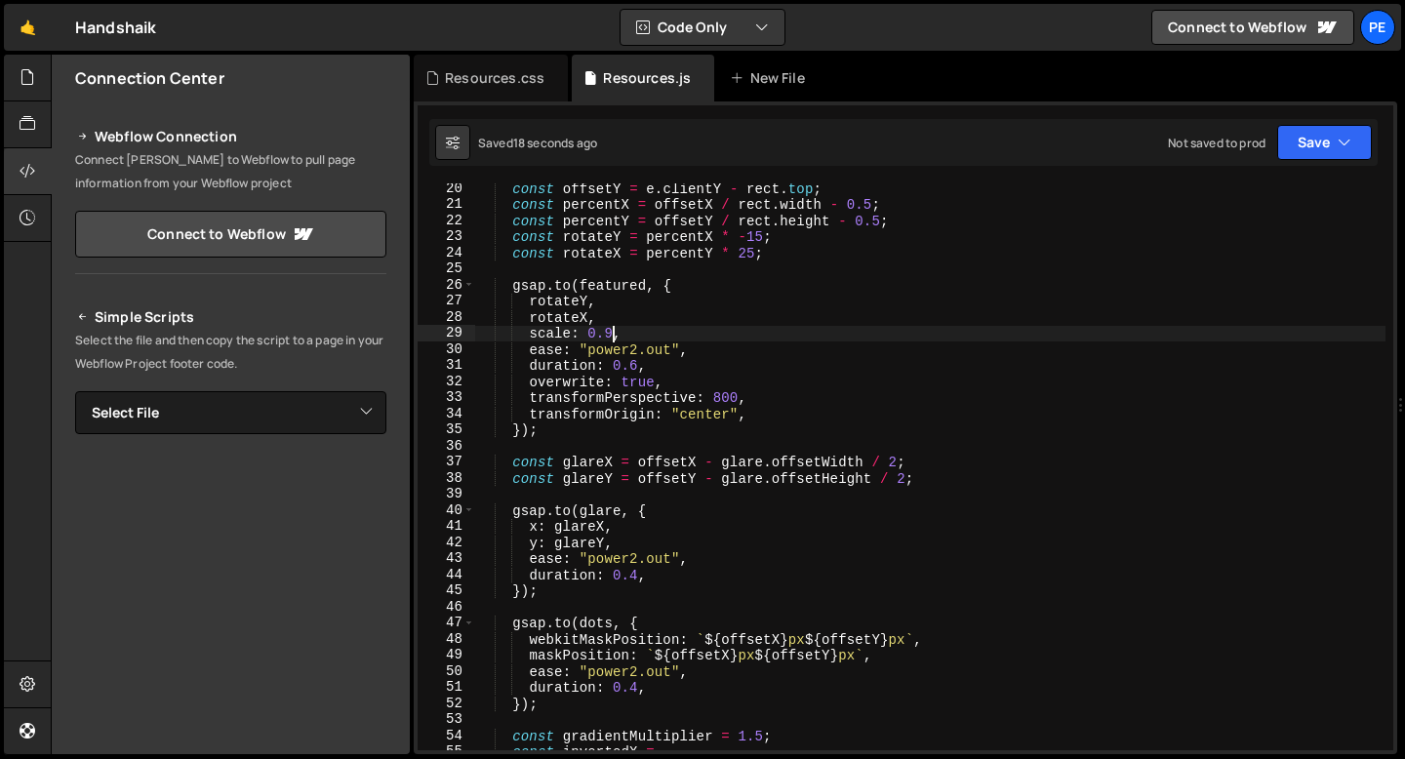
click at [614, 329] on div "const offsetY = e . clientY - rect . top ; const percentX = offsetX / rect . wi…" at bounding box center [930, 480] width 910 height 599
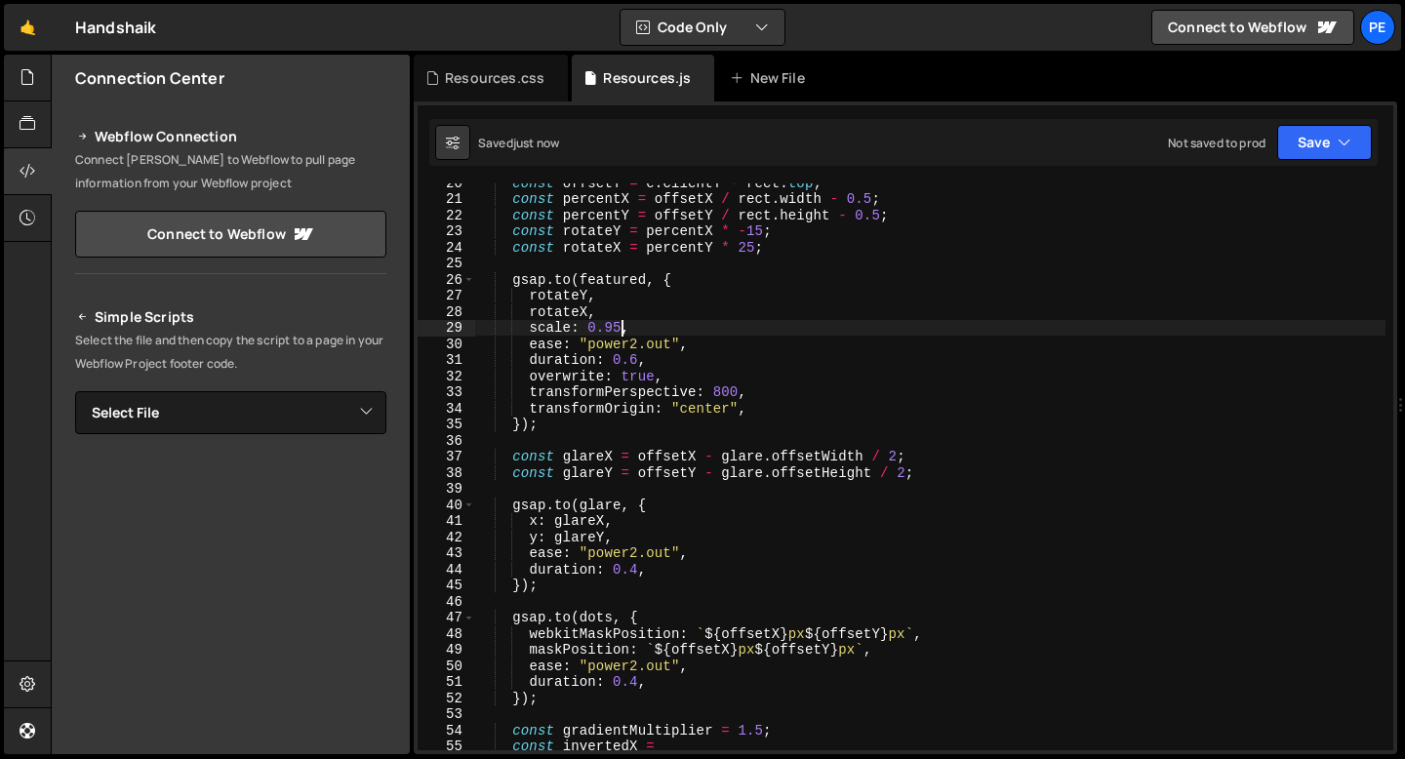
scroll to position [313, 0]
click at [638, 347] on div "const offsetY = e . clientY - rect . top ; const percentX = offsetX / rect . wi…" at bounding box center [930, 476] width 910 height 599
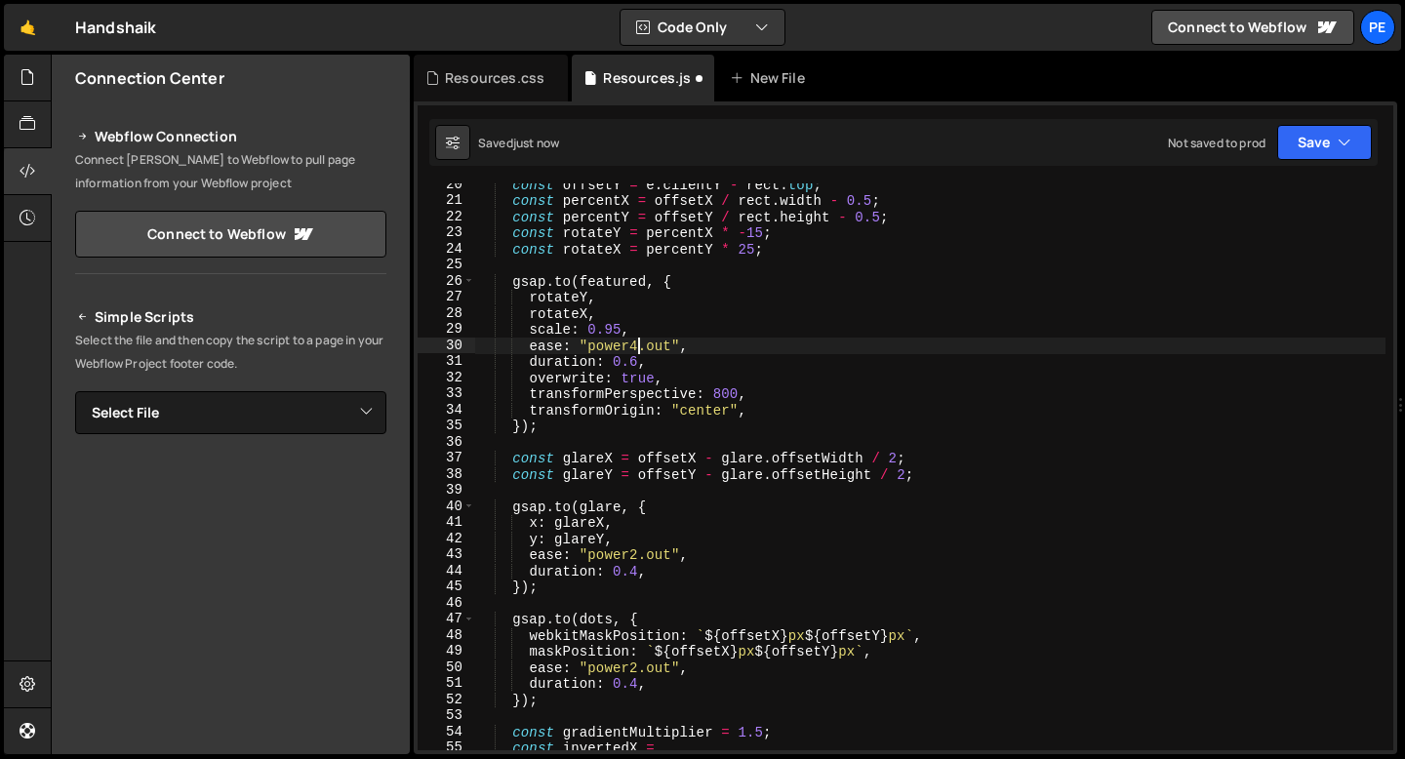
scroll to position [0, 11]
click at [619, 332] on div "const offsetY = e . clientY - rect . top ; const percentX = offsetX / rect . wi…" at bounding box center [930, 476] width 910 height 599
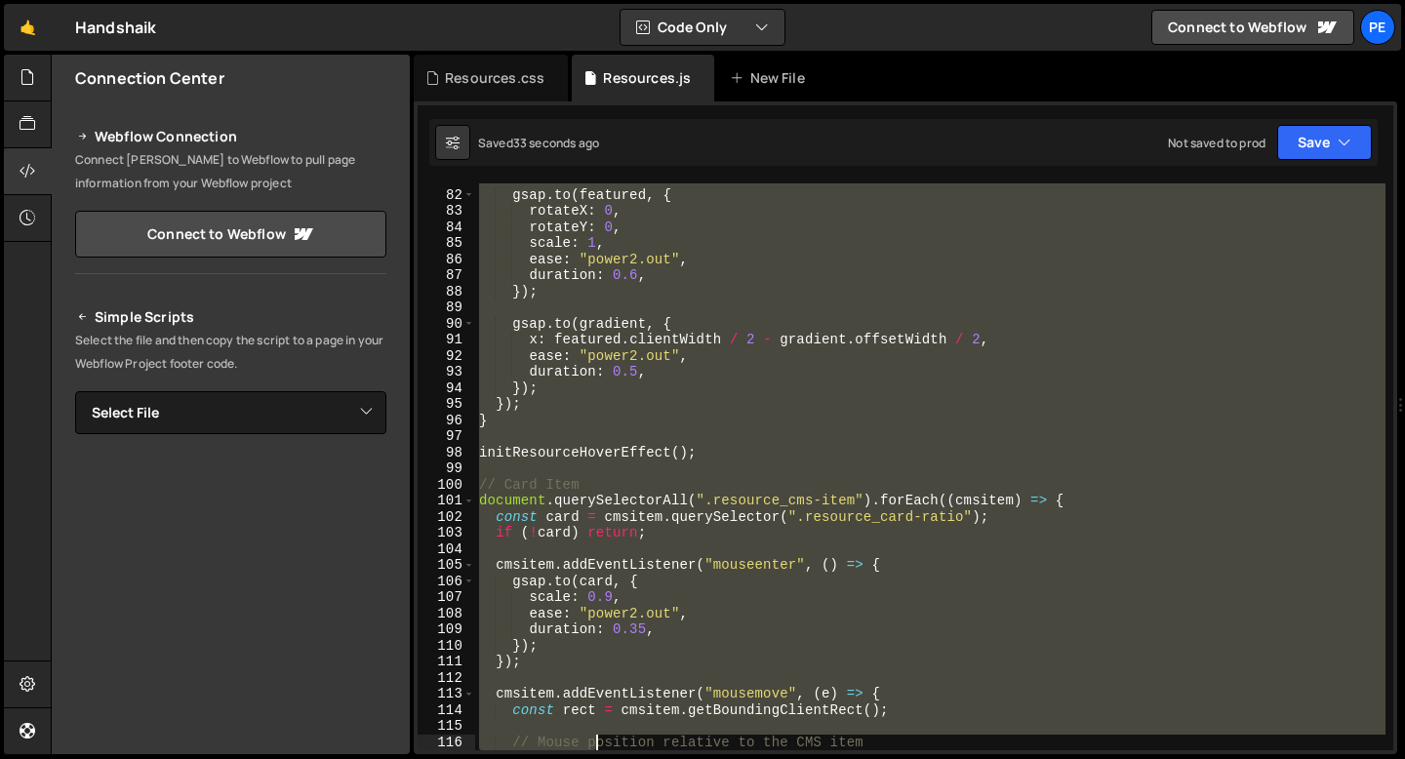
scroll to position [1381, 0]
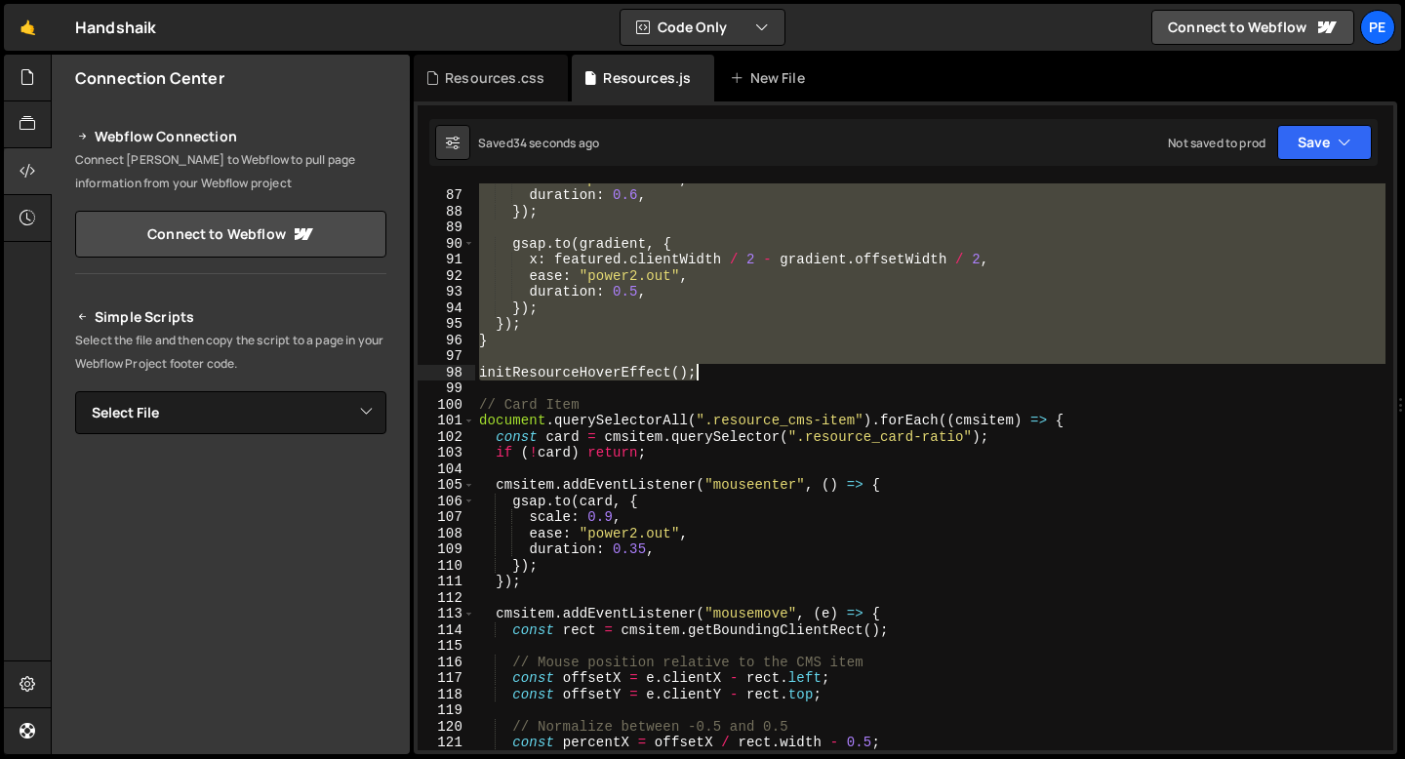
drag, startPoint x: 480, startPoint y: 194, endPoint x: 722, endPoint y: 377, distance: 303.1
click at [724, 376] on div "ease : "power2.out" , duration : 0.6 , }) ; gsap . to ( gradient , { x : featur…" at bounding box center [930, 470] width 910 height 599
type textarea "initResourceHoverEffect();"
paste textarea
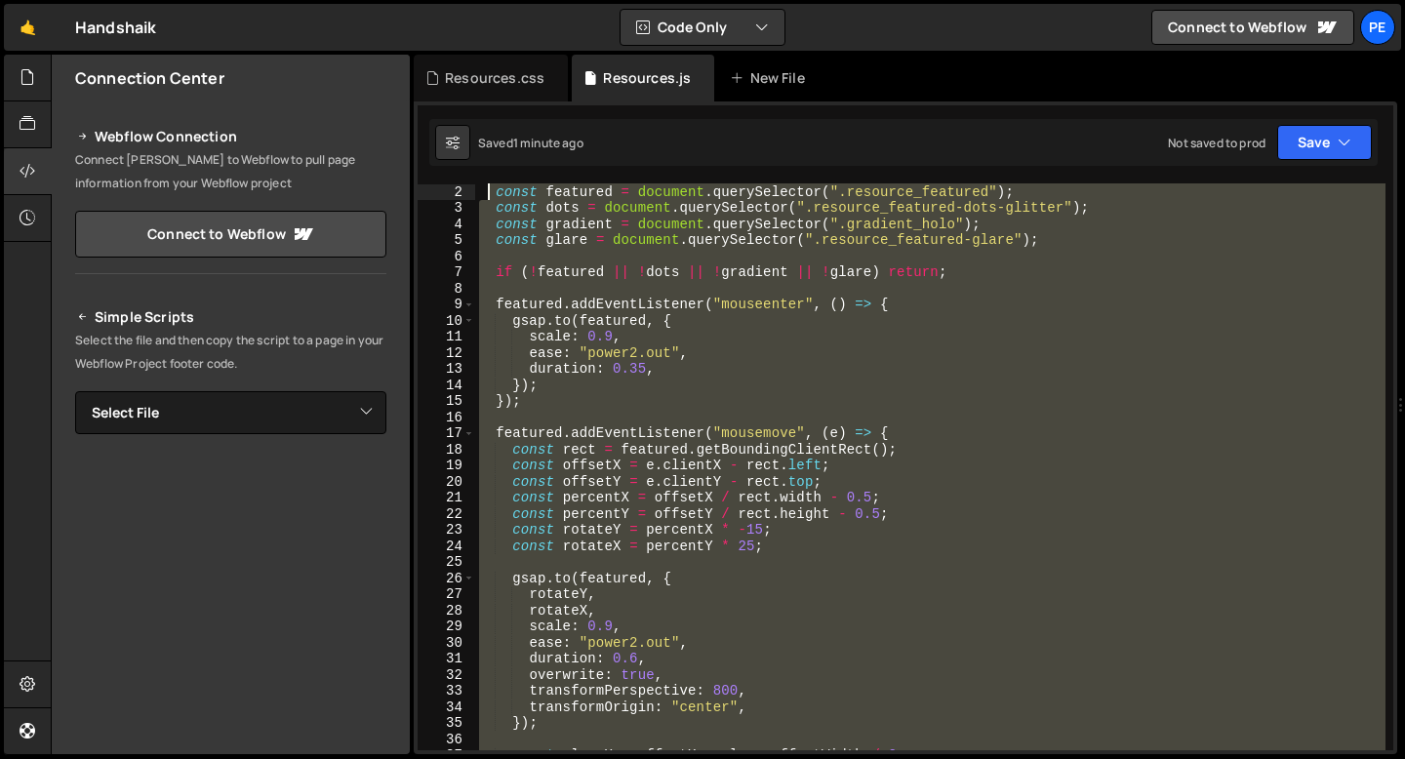
scroll to position [0, 0]
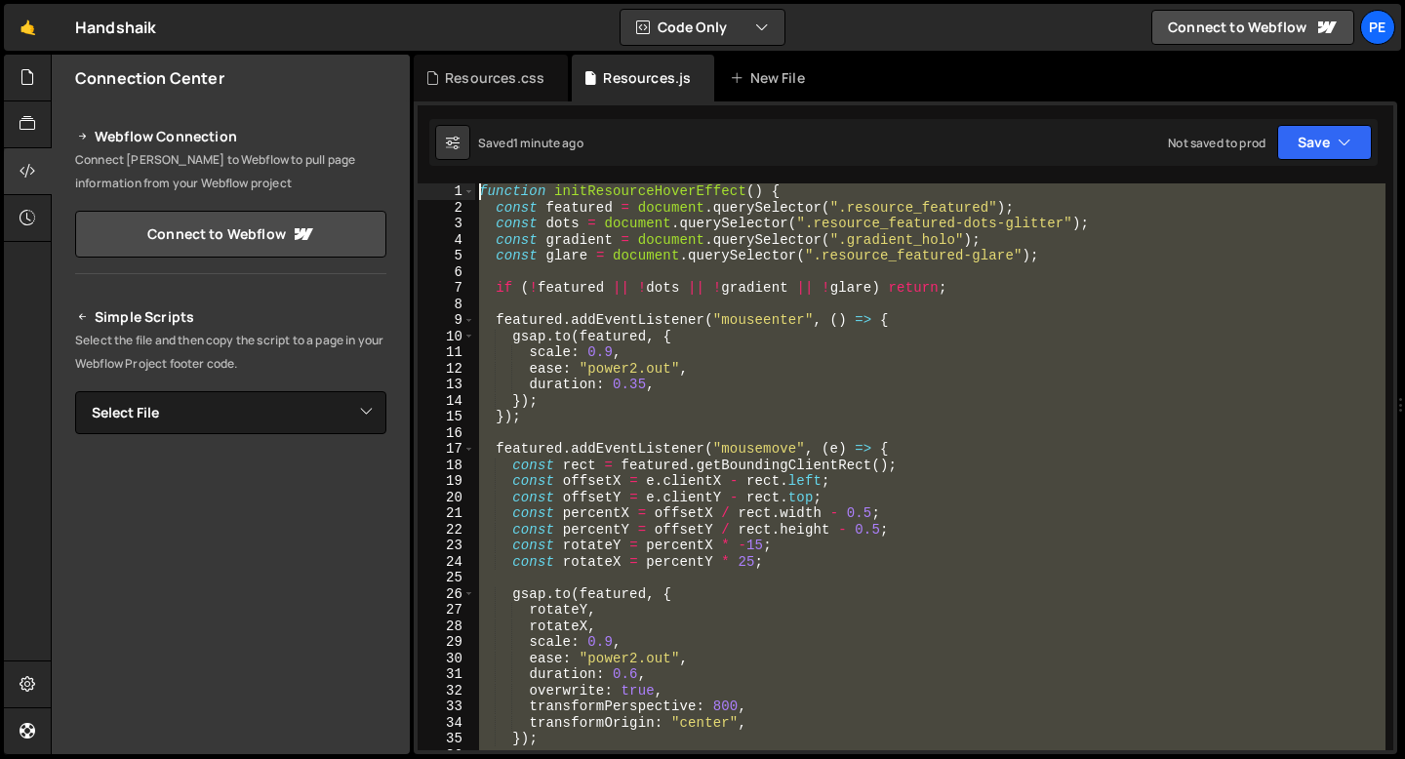
drag, startPoint x: 710, startPoint y: 470, endPoint x: 487, endPoint y: 163, distance: 380.0
click at [487, 163] on div "Debug Explain Copy Resources.css Resources.js New File Saved 1 minute ago Not s…" at bounding box center [906, 405] width 984 height 701
type textarea "function initResourceHoverEffect() { const featured = document.querySelector(".…"
paste textarea
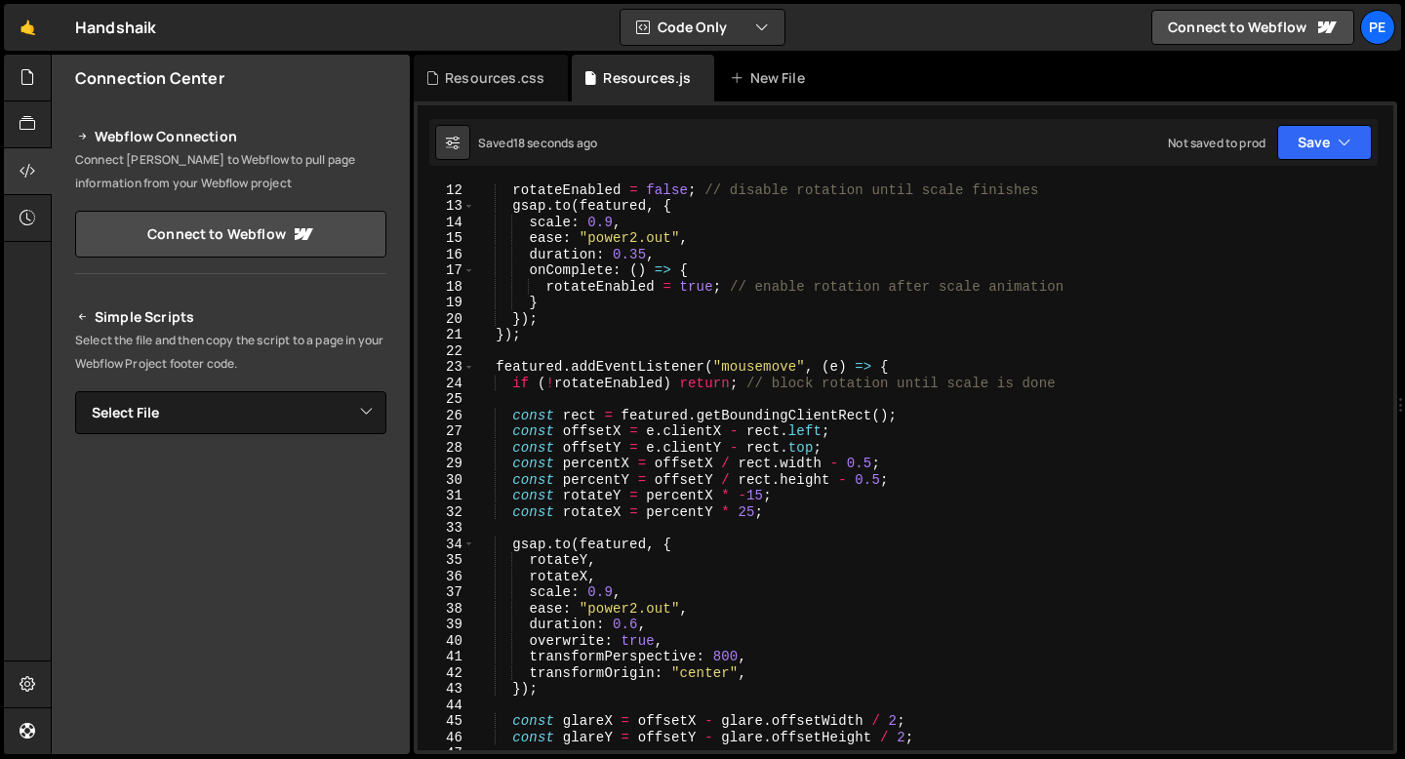
scroll to position [196, 0]
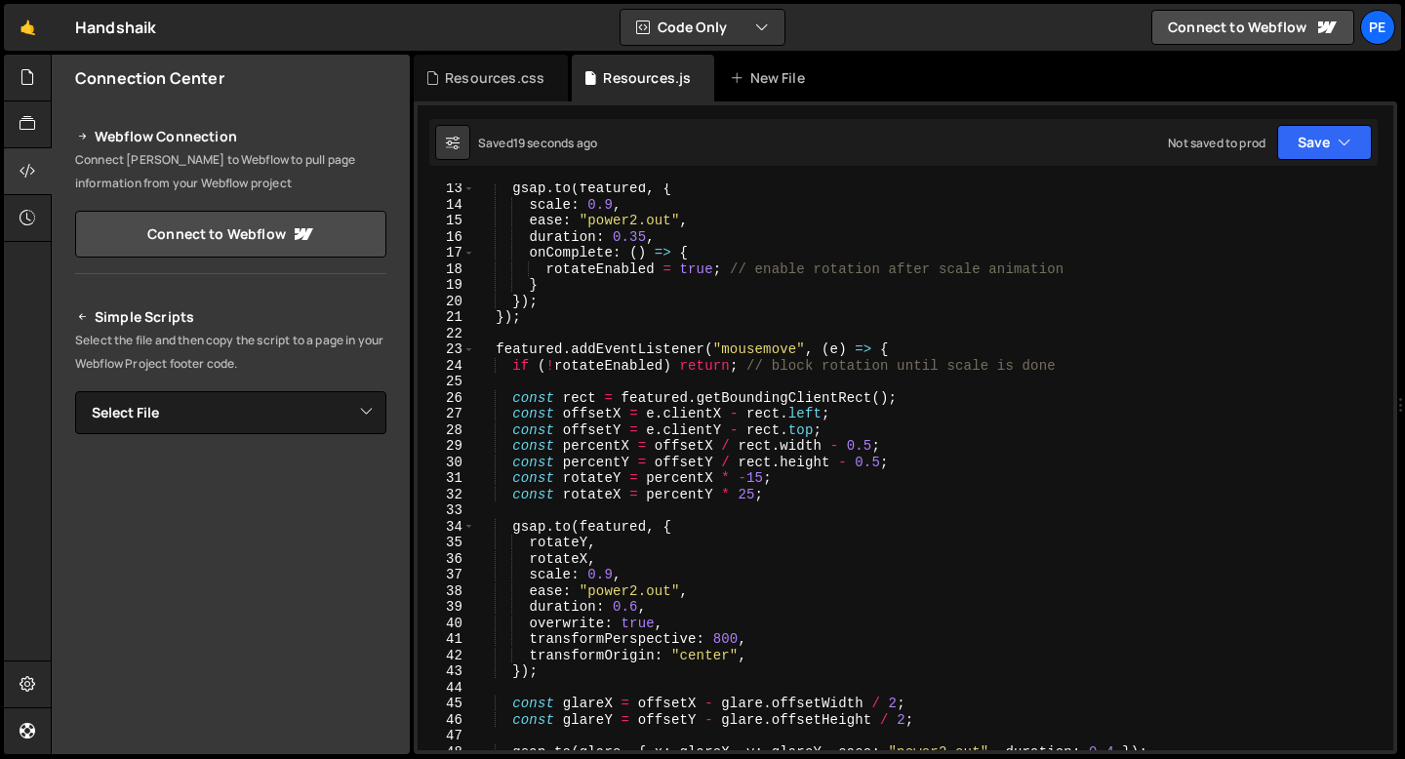
click at [637, 611] on div "gsap . to ( featured , { scale : 0.9 , ease : "power2.out" , duration : 0.35 , …" at bounding box center [930, 480] width 910 height 599
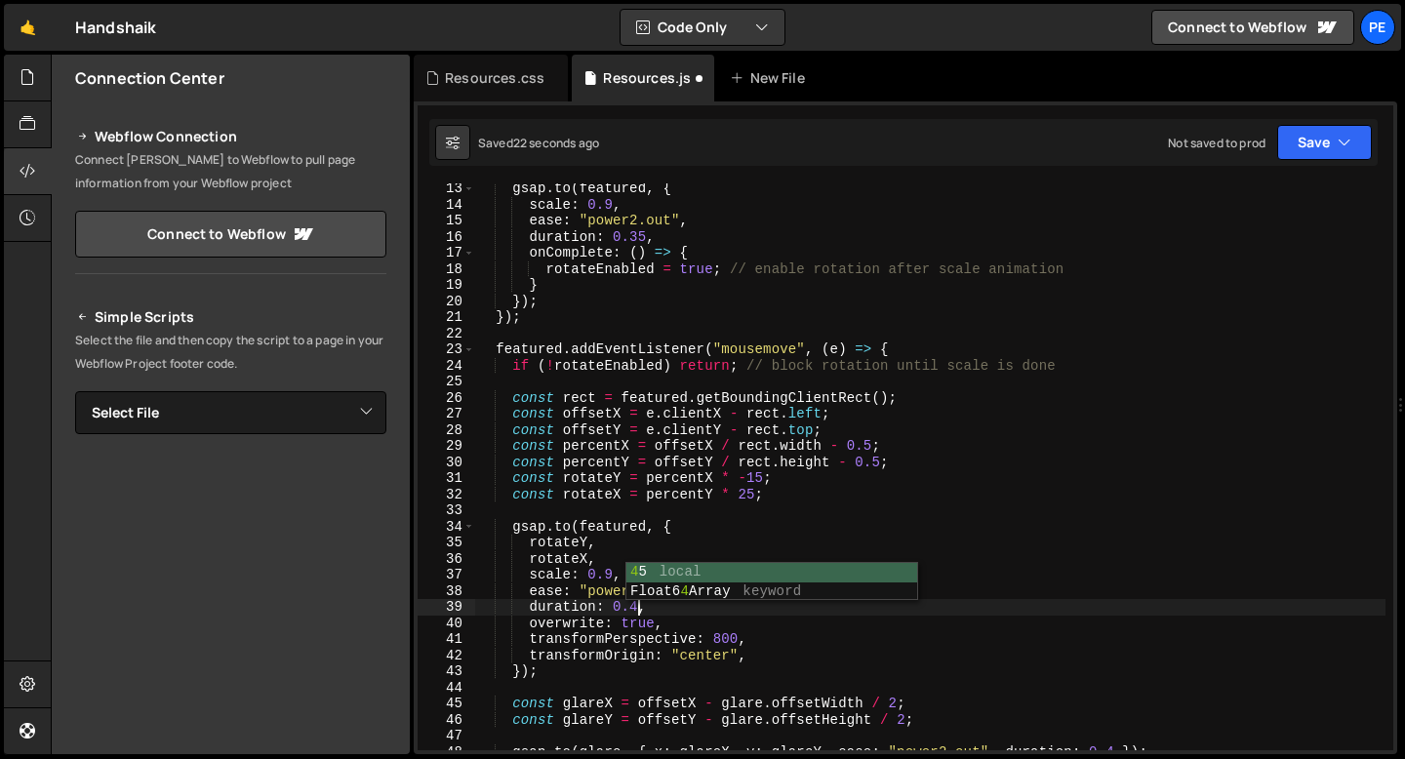
scroll to position [0, 11]
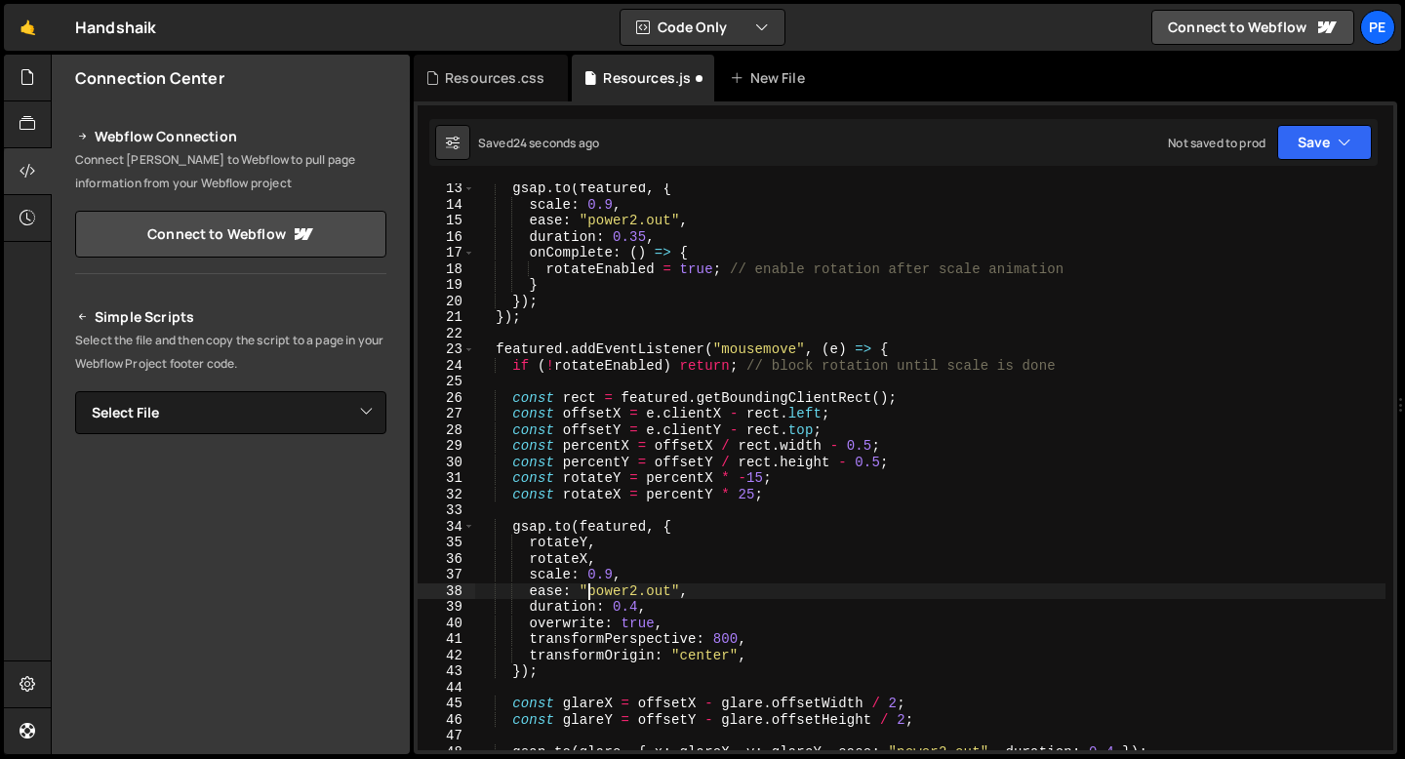
click at [589, 591] on div "gsap . to ( featured , { scale : 0.9 , ease : "power2.out" , duration : 0.35 , …" at bounding box center [930, 480] width 910 height 599
click at [634, 592] on div "gsap . to ( featured , { scale : 0.9 , ease : "power2.out" , duration : 0.35 , …" at bounding box center [930, 480] width 910 height 599
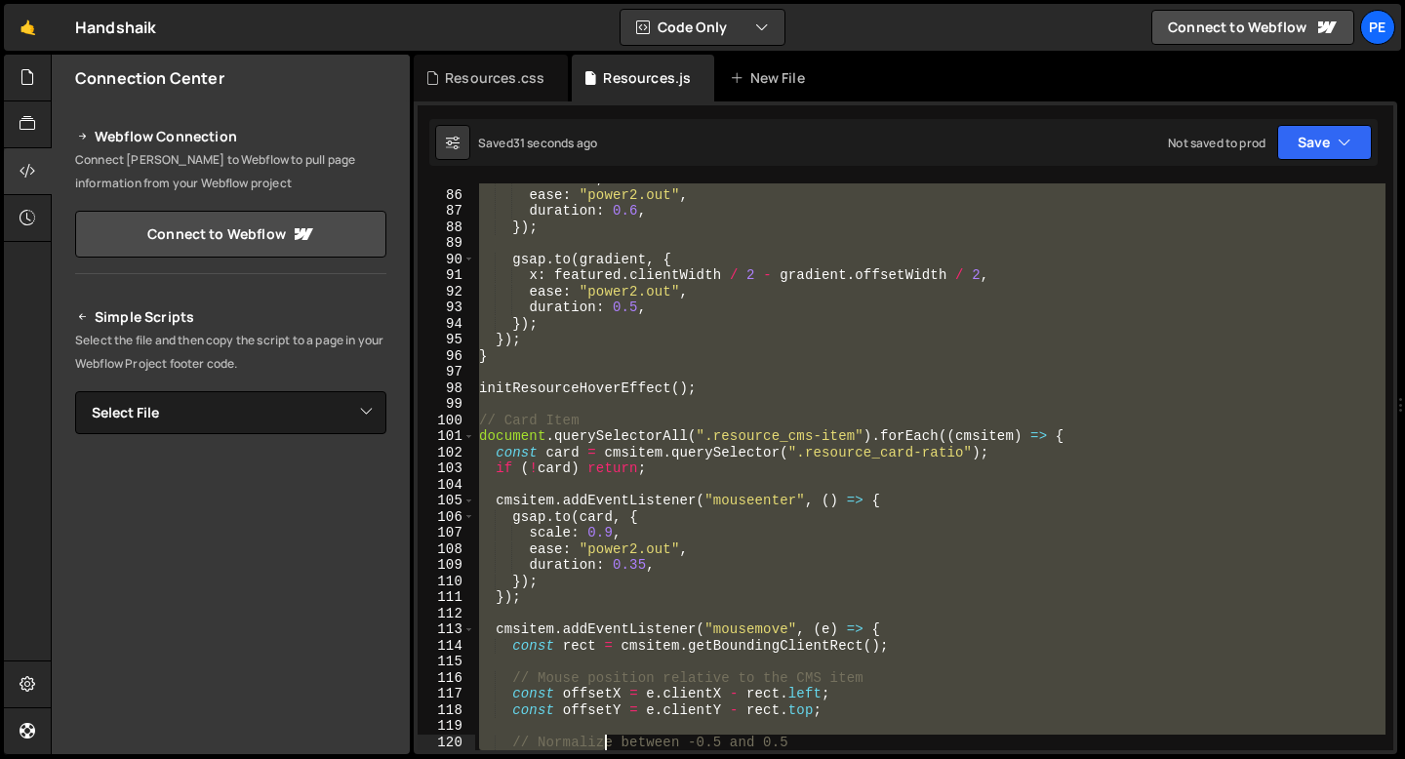
scroll to position [1462, 0]
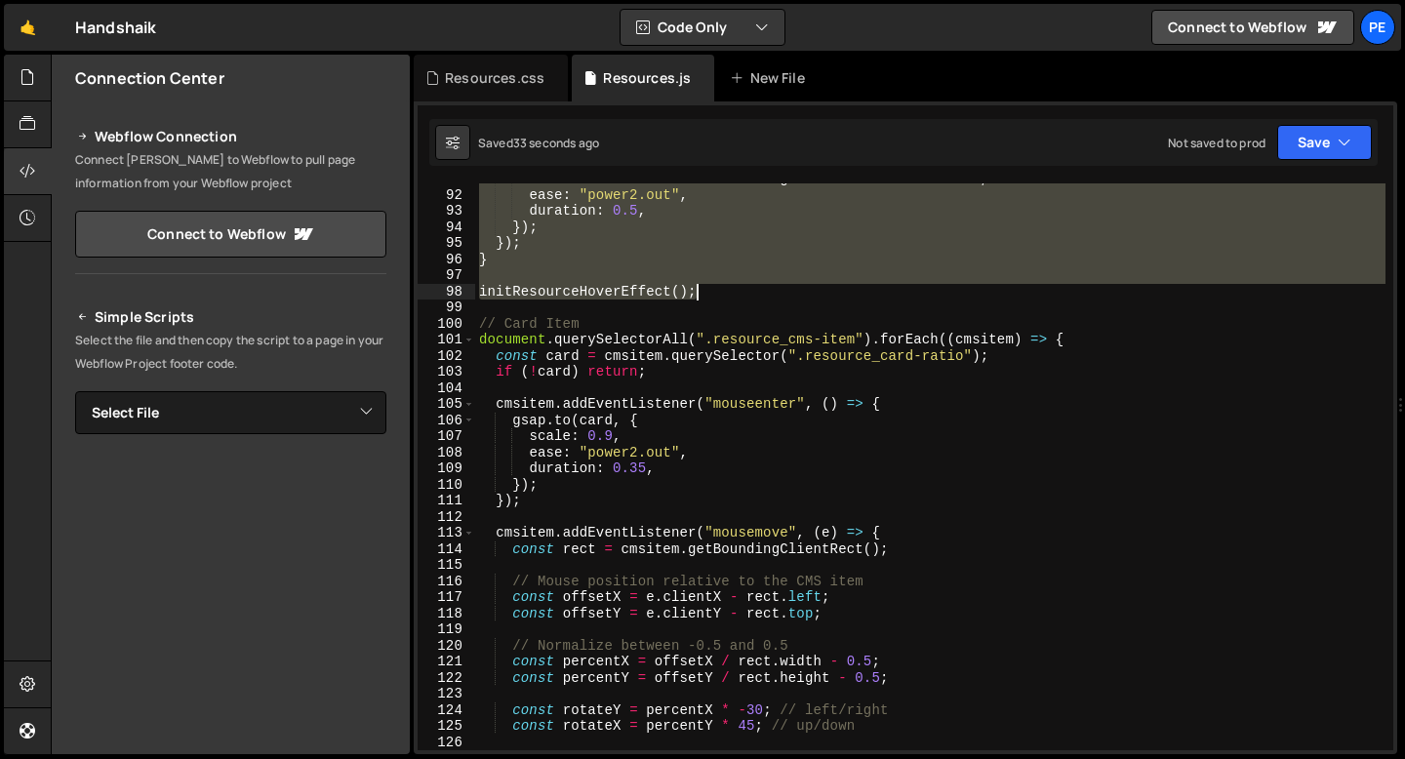
drag, startPoint x: 481, startPoint y: 186, endPoint x: 720, endPoint y: 296, distance: 262.8
click at [720, 295] on div "x : featured . clientWidth / 2 - gradient . offsetWidth / 2 , ease : "power2.ou…" at bounding box center [930, 470] width 910 height 599
type textarea "initResourceHoverEffect();"
paste textarea
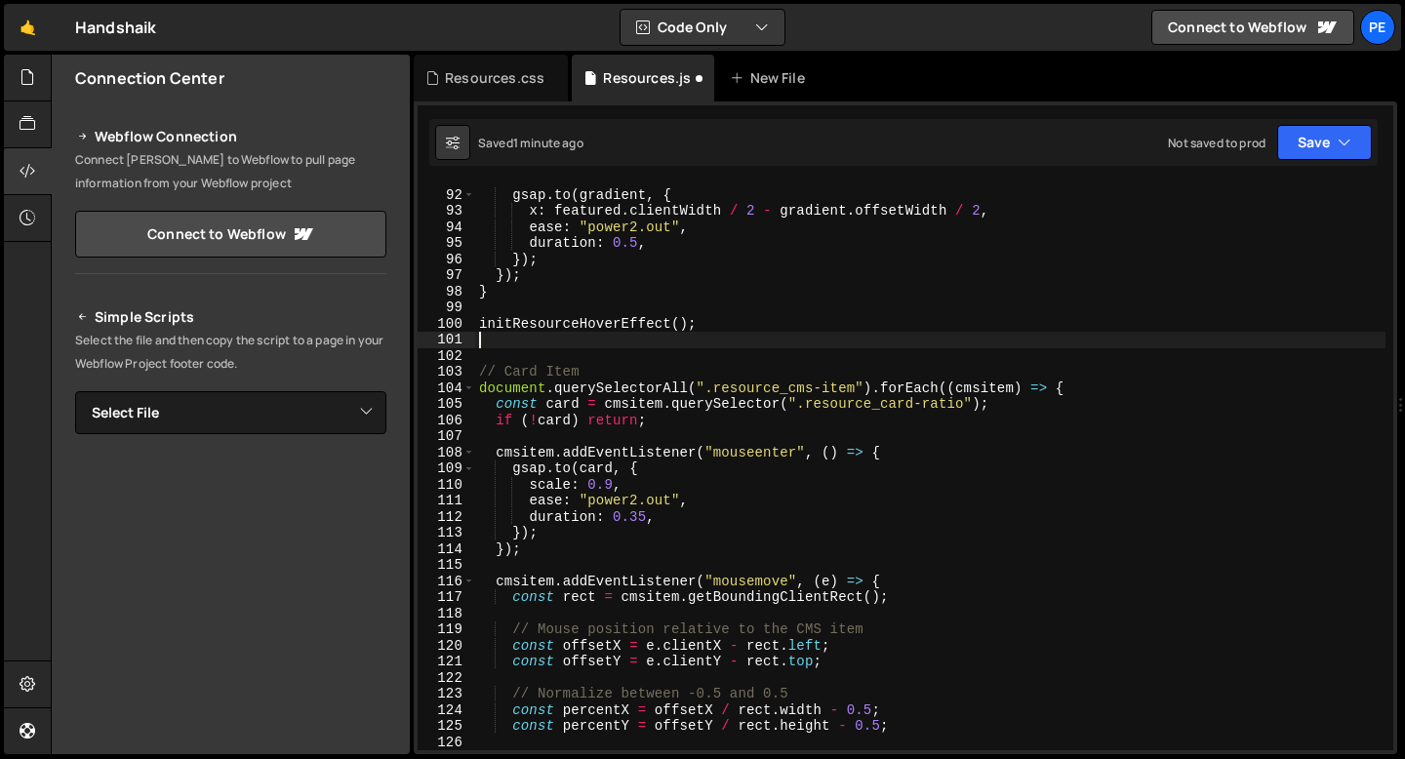
scroll to position [0, 0]
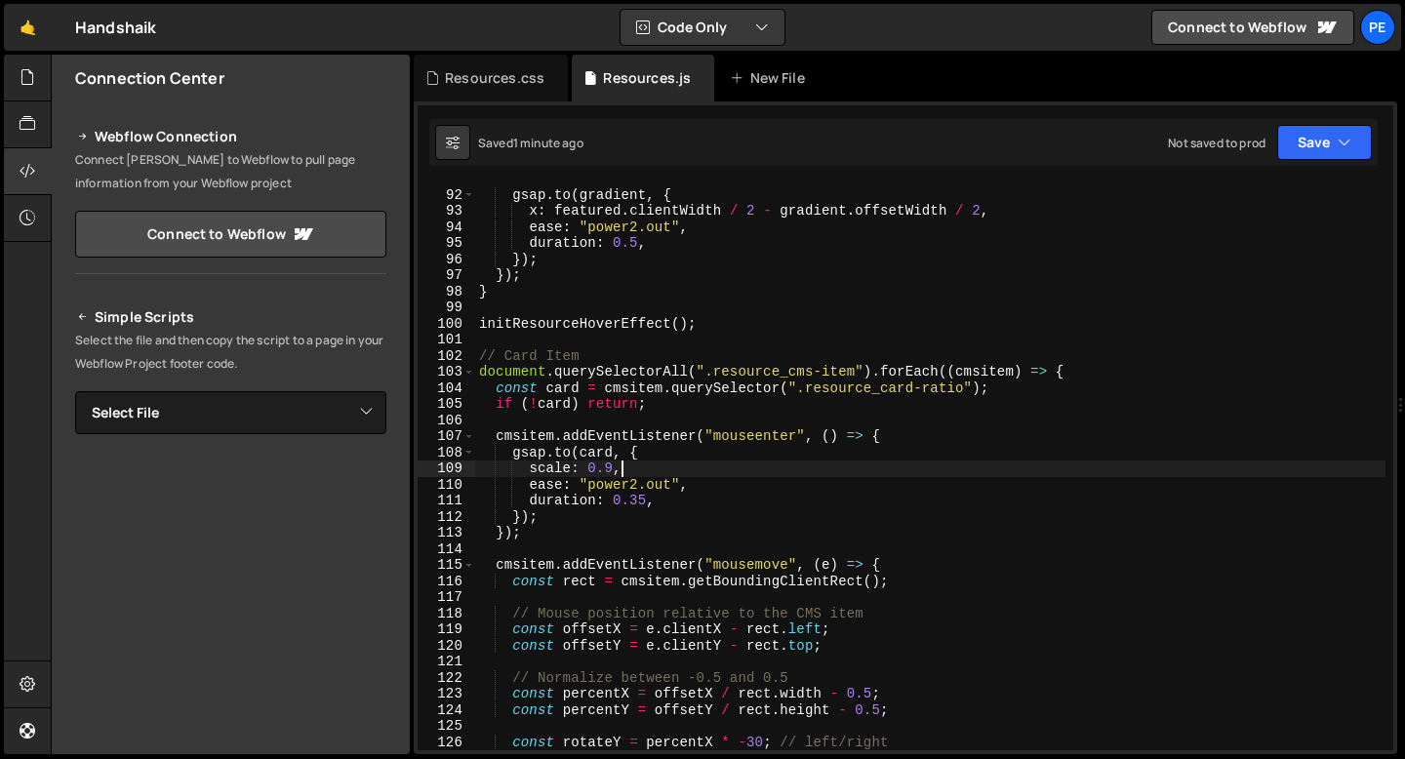
click at [647, 461] on div "gsap . to ( gradient , { x : featured . clientWidth / 2 - gradient . offsetWidt…" at bounding box center [930, 470] width 910 height 599
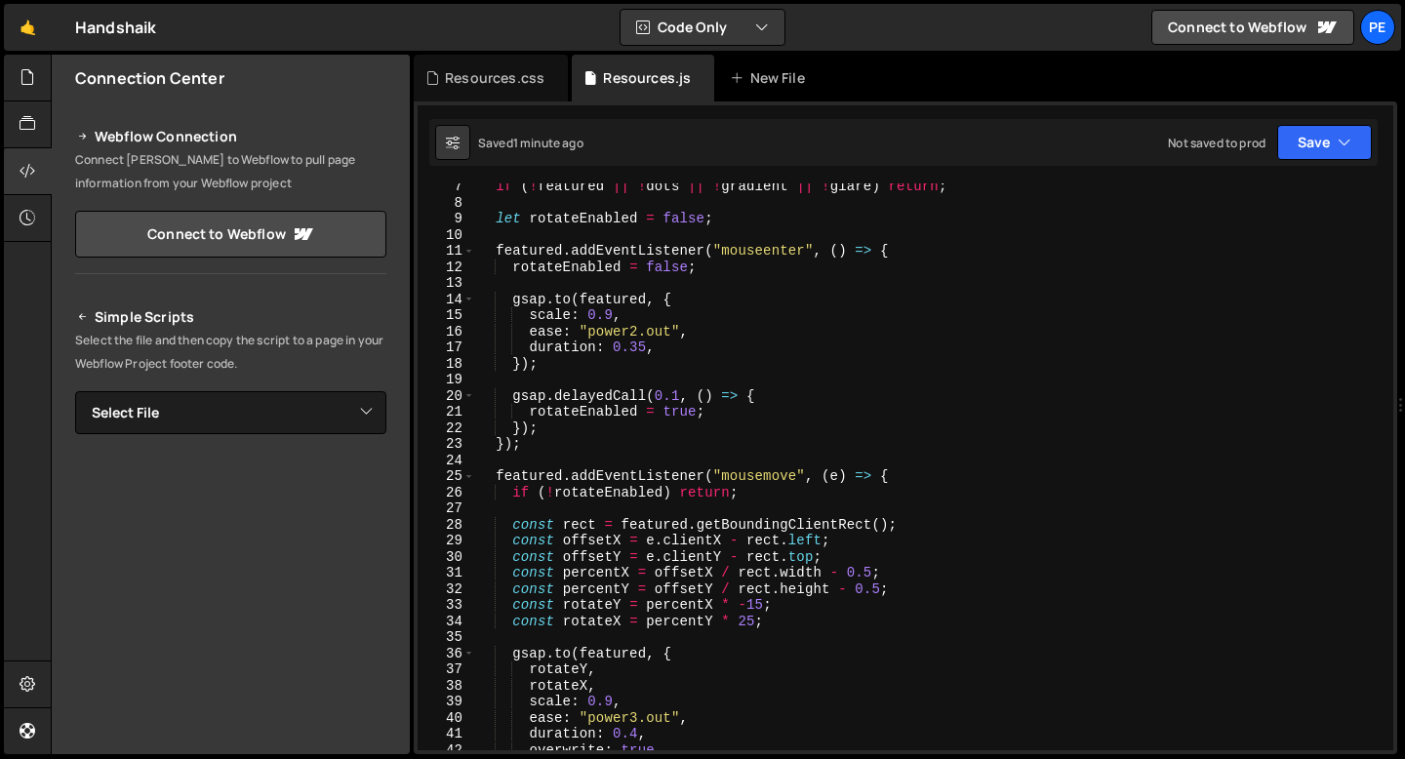
scroll to position [101, 0]
click at [614, 316] on div "if ( ! featured || ! dots || ! gradient || ! glare ) return ; let rotateEnabled…" at bounding box center [930, 478] width 910 height 599
click at [643, 343] on div "if ( ! featured || ! dots || ! gradient || ! glare ) return ; let rotateEnabled…" at bounding box center [930, 478] width 910 height 599
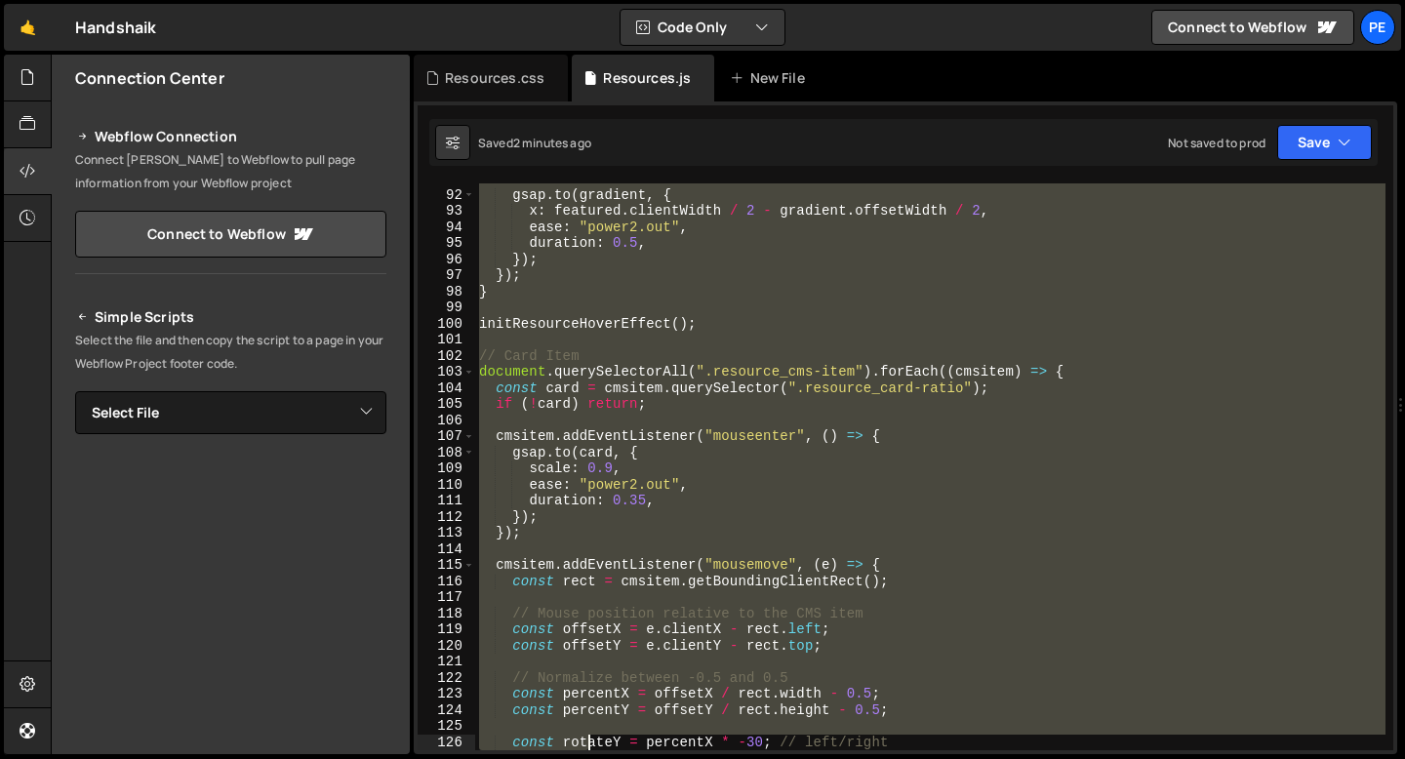
scroll to position [1494, 0]
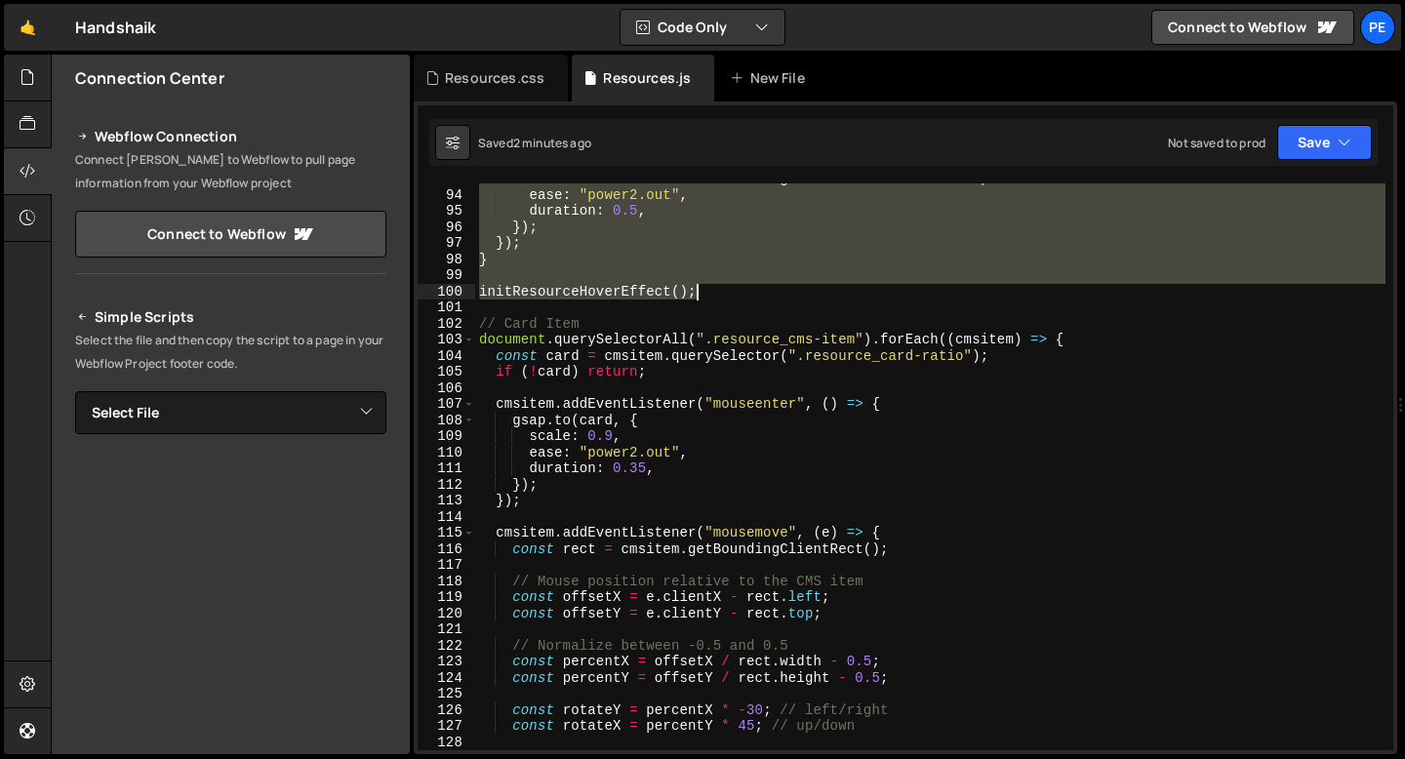
drag, startPoint x: 479, startPoint y: 192, endPoint x: 729, endPoint y: 288, distance: 267.5
click at [729, 288] on div "x : featured . clientWidth / 2 - gradient . offsetWidth / 2 , ease : "power2.ou…" at bounding box center [930, 470] width 910 height 599
type textarea "initResourceHoverEffect();"
paste textarea
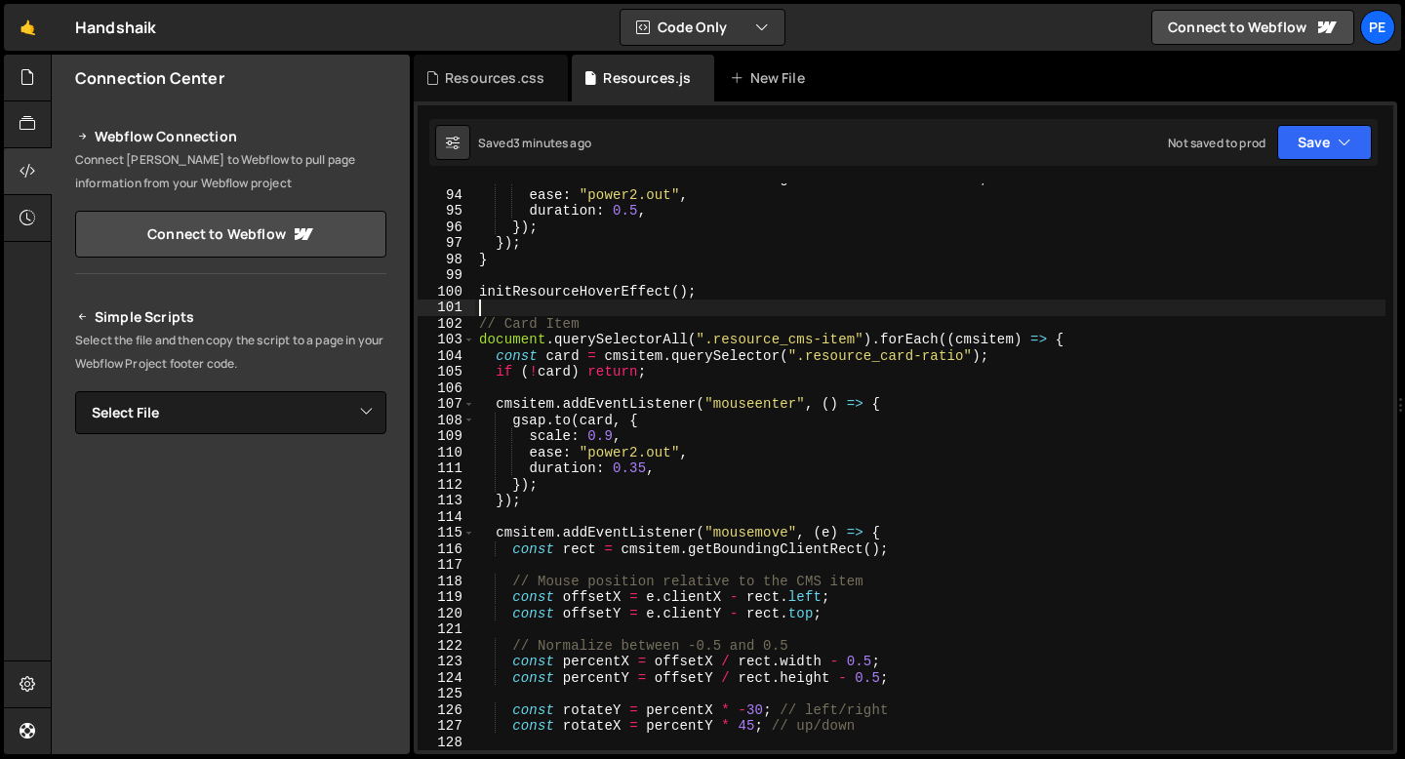
click at [524, 103] on div "93 94 95 96 97 98 99 100 101 102 103 104 105 106 107 108 109 110 111 112 113 11…" at bounding box center [906, 427] width 984 height 653
click at [520, 92] on div "Resources.css" at bounding box center [491, 78] width 154 height 47
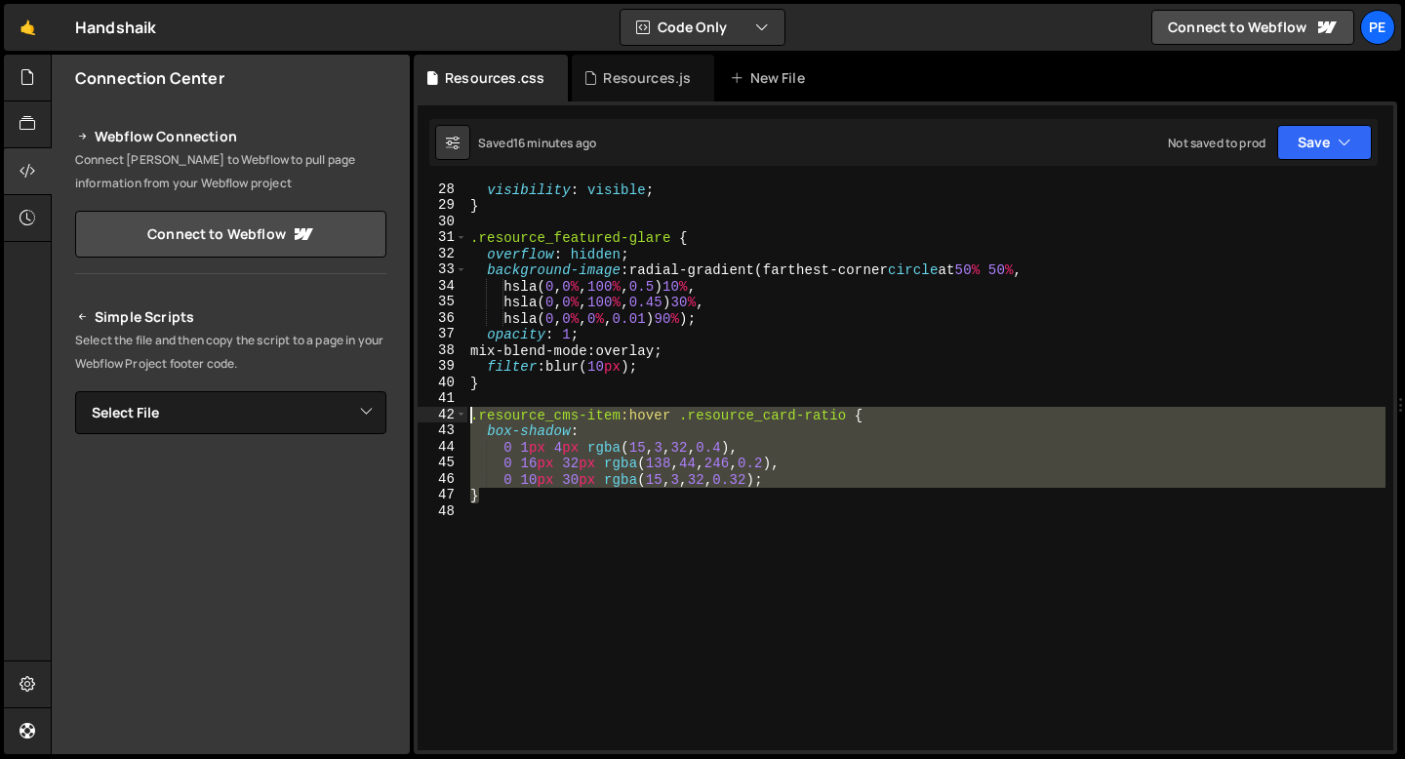
drag, startPoint x: 510, startPoint y: 502, endPoint x: 469, endPoint y: 422, distance: 89.0
click at [469, 422] on div "visibility : visible ; } .resource_featured-glare { overflow : hidden ; backgro…" at bounding box center [925, 480] width 919 height 599
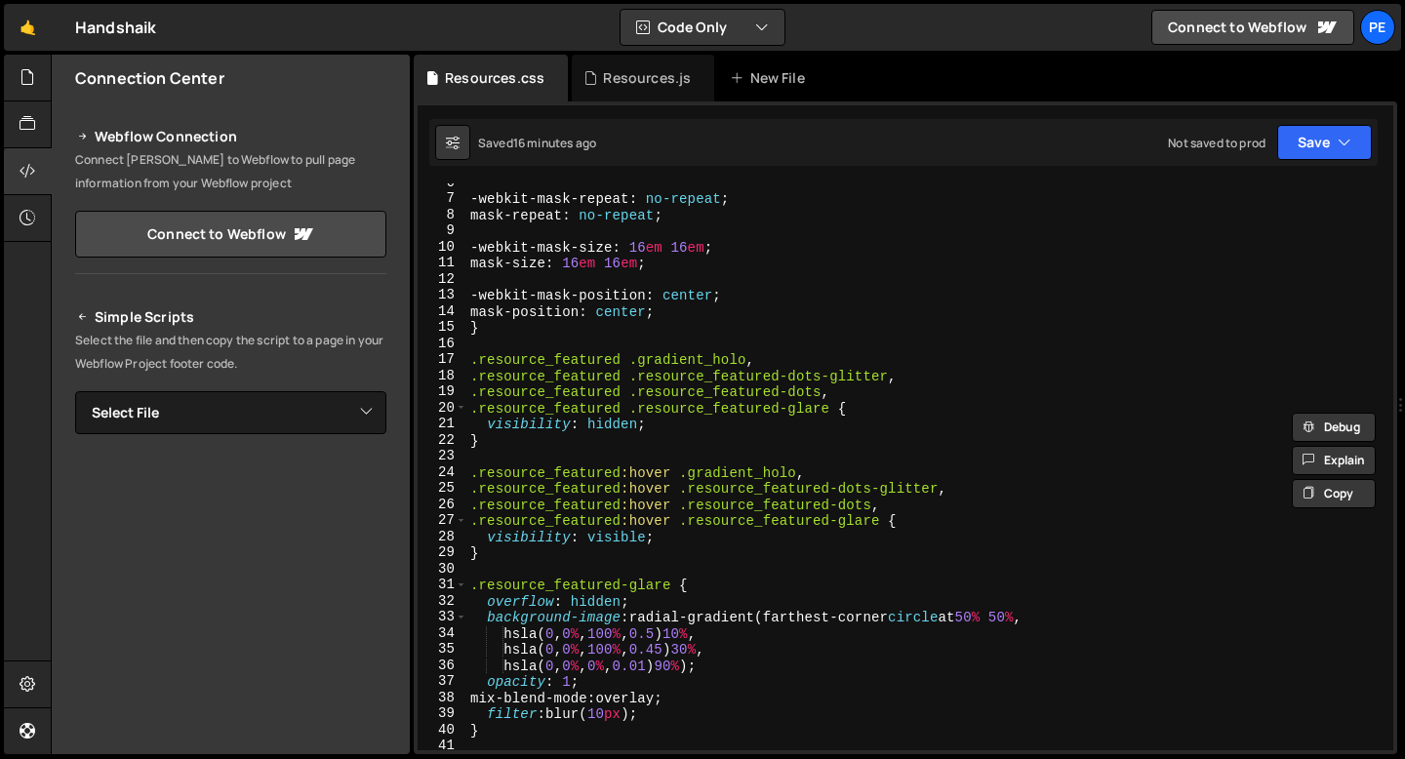
scroll to position [90, 0]
click at [497, 556] on div "-webkit-mask-repeat : no-repeat ; mask-repeat : no-repeat ; -webkit-mask-size :…" at bounding box center [925, 474] width 919 height 599
type textarea "}"
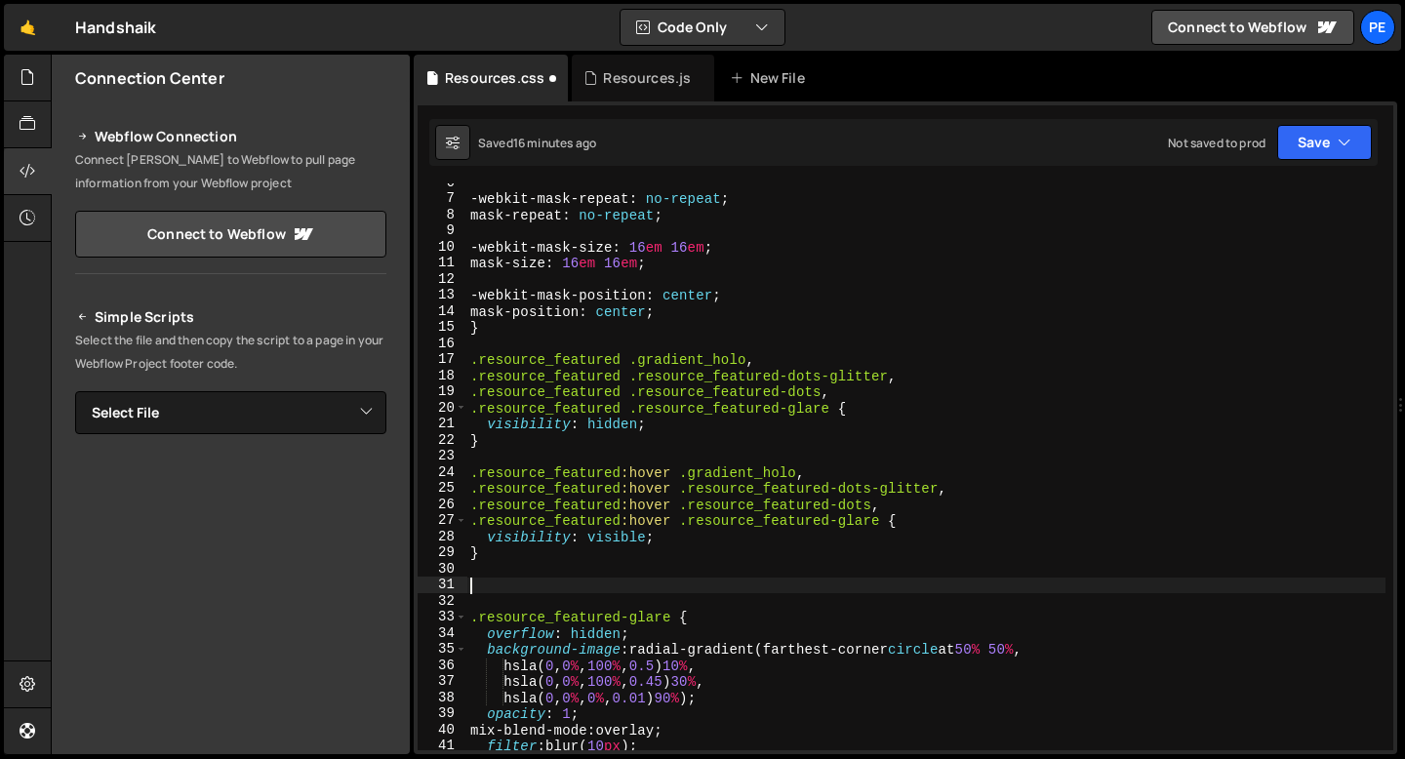
paste textarea "}"
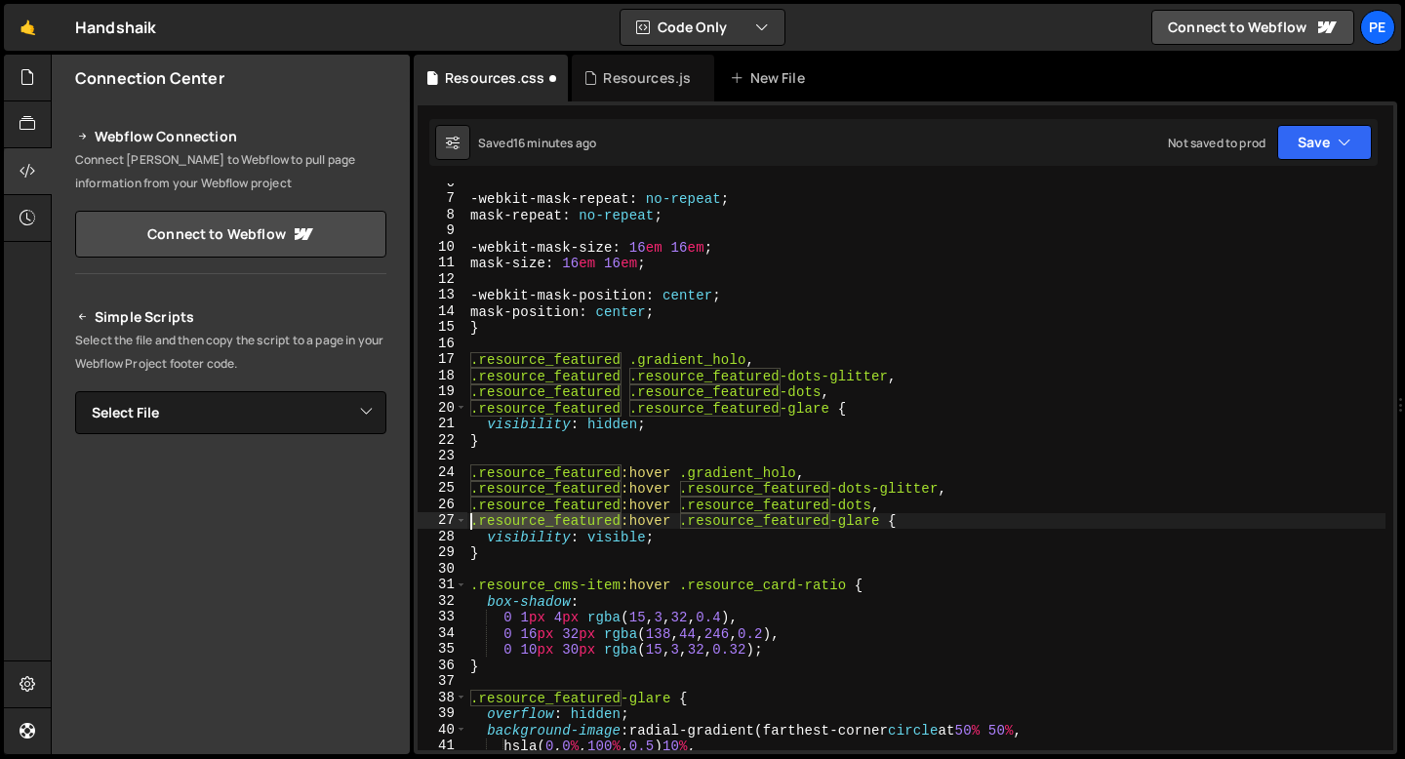
drag, startPoint x: 618, startPoint y: 516, endPoint x: 467, endPoint y: 523, distance: 150.4
click at [467, 523] on div "-webkit-mask-repeat : no-repeat ; mask-repeat : no-repeat ; -webkit-mask-size :…" at bounding box center [925, 474] width 919 height 599
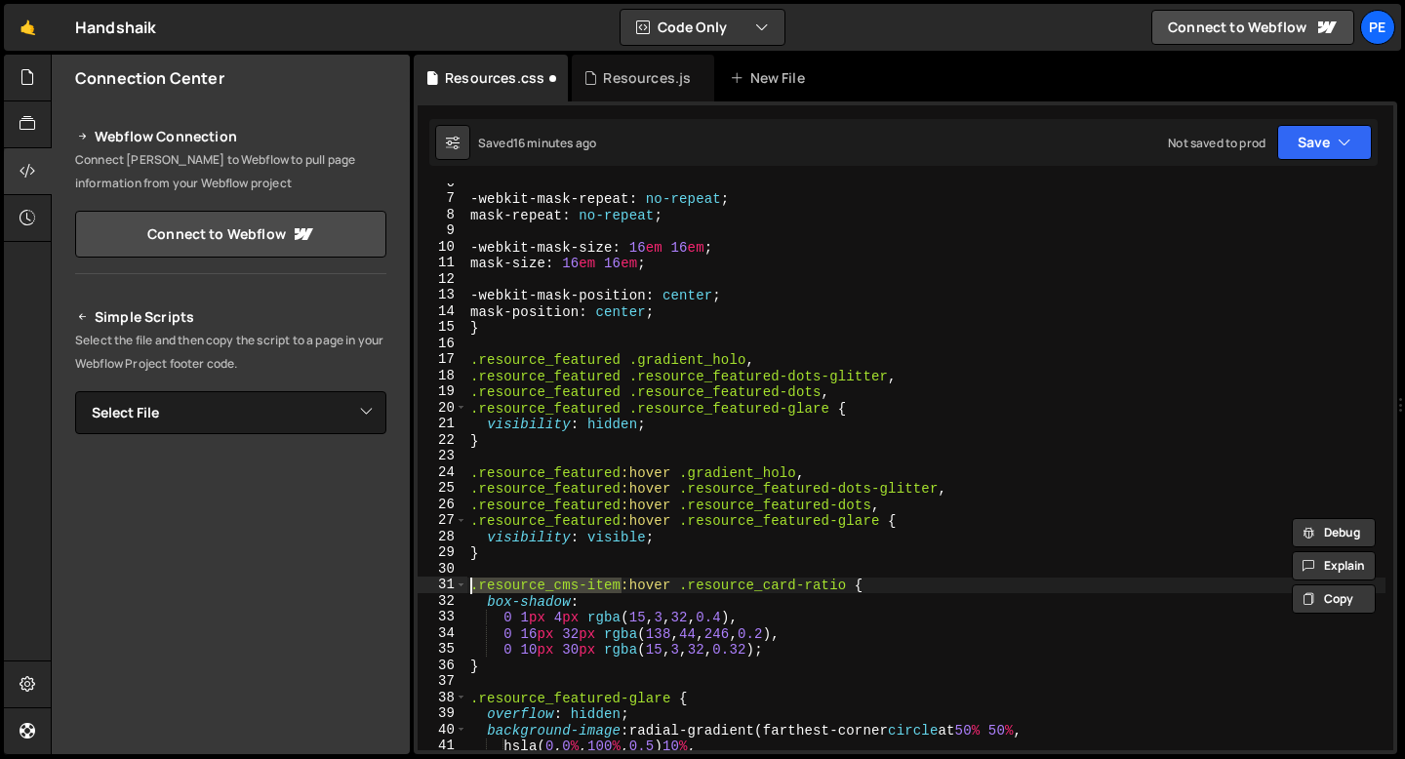
drag, startPoint x: 622, startPoint y: 584, endPoint x: 471, endPoint y: 586, distance: 150.3
click at [471, 586] on div "-webkit-mask-repeat : no-repeat ; mask-repeat : no-repeat ; -webkit-mask-size :…" at bounding box center [925, 474] width 919 height 599
paste textarea "featured"
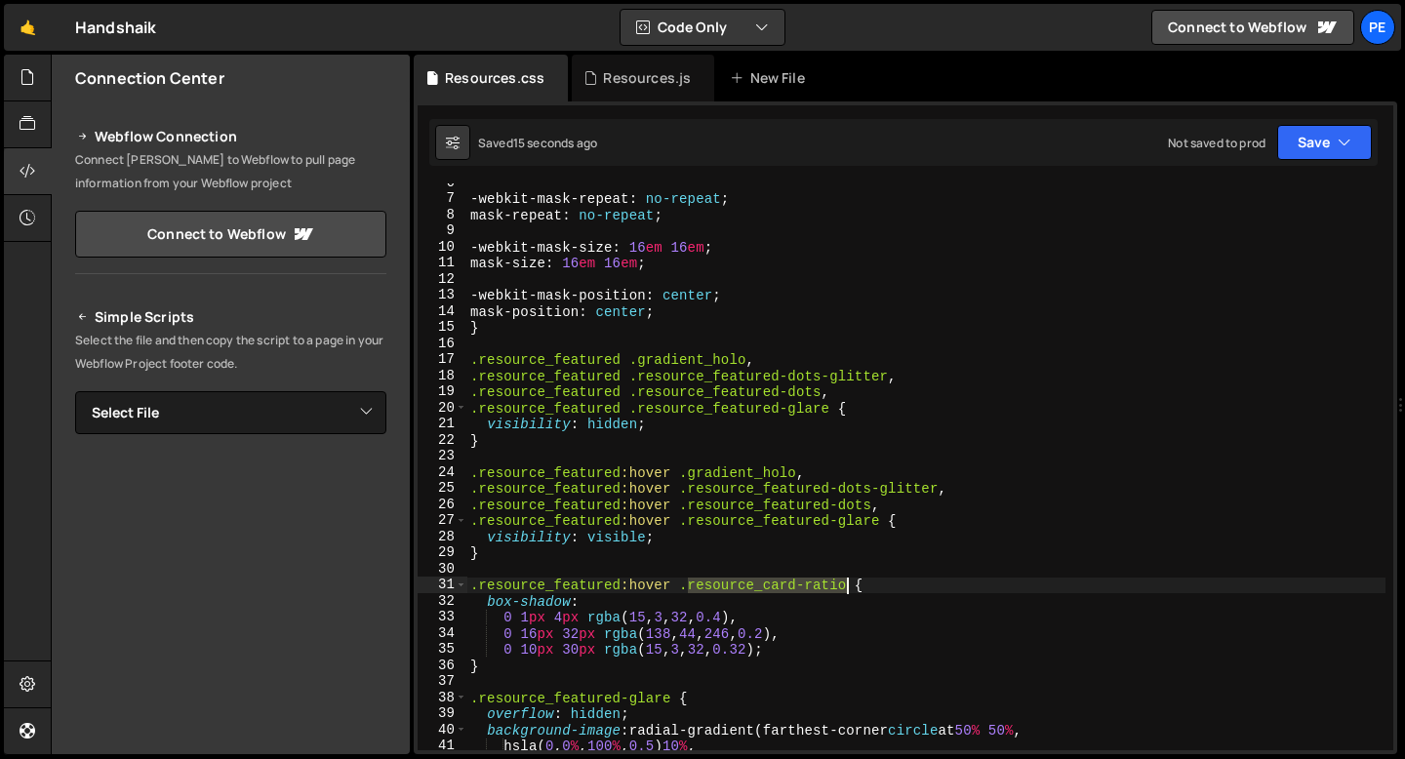
drag, startPoint x: 691, startPoint y: 586, endPoint x: 844, endPoint y: 581, distance: 153.3
click at [844, 581] on div "-webkit-mask-repeat : no-repeat ; mask-repeat : no-repeat ; -webkit-mask-size :…" at bounding box center [925, 474] width 919 height 599
paste textarea "feature"
click at [722, 651] on div "-webkit-mask-repeat : no-repeat ; mask-repeat : no-repeat ; -webkit-mask-size :…" at bounding box center [925, 474] width 919 height 599
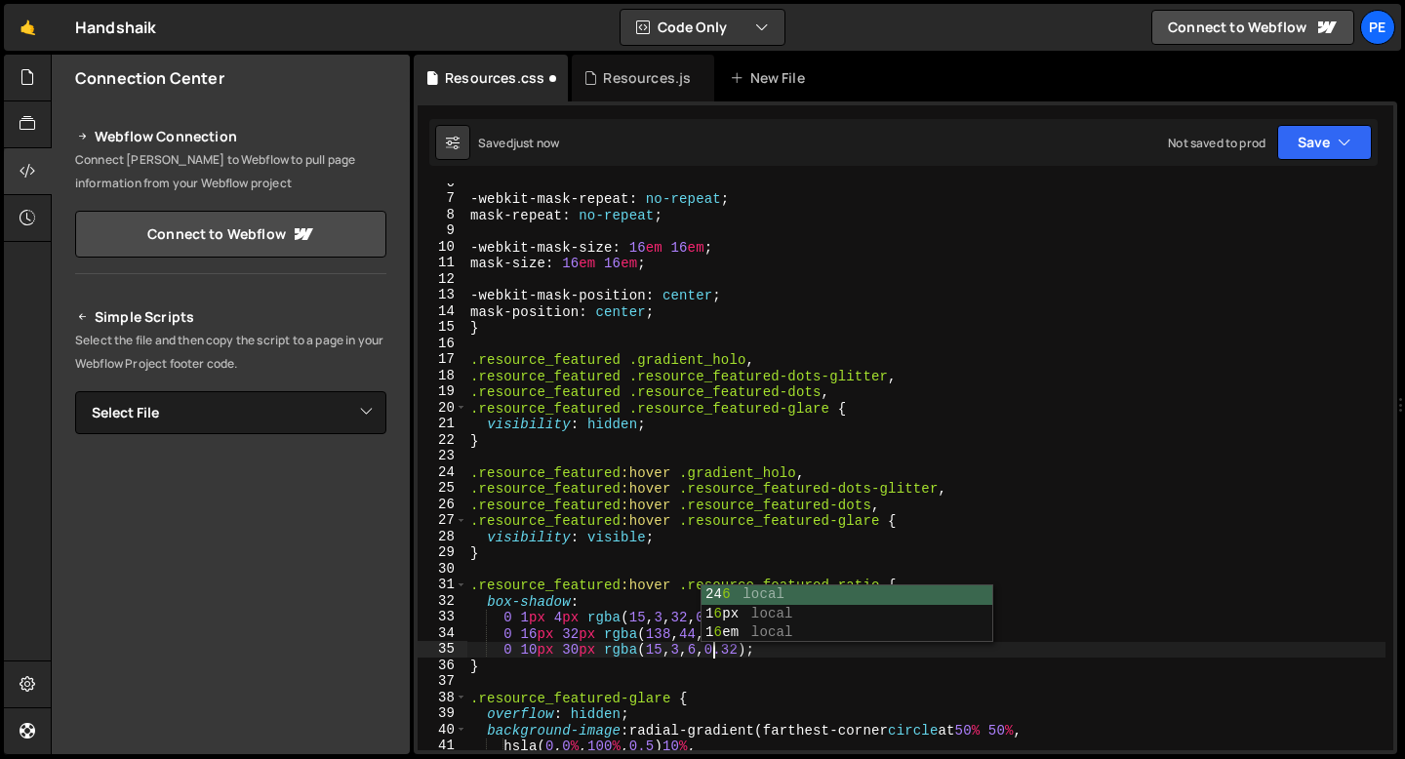
scroll to position [0, 17]
click at [660, 650] on div "-webkit-mask-repeat : no-repeat ; mask-repeat : no-repeat ; -webkit-mask-size :…" at bounding box center [925, 474] width 919 height 599
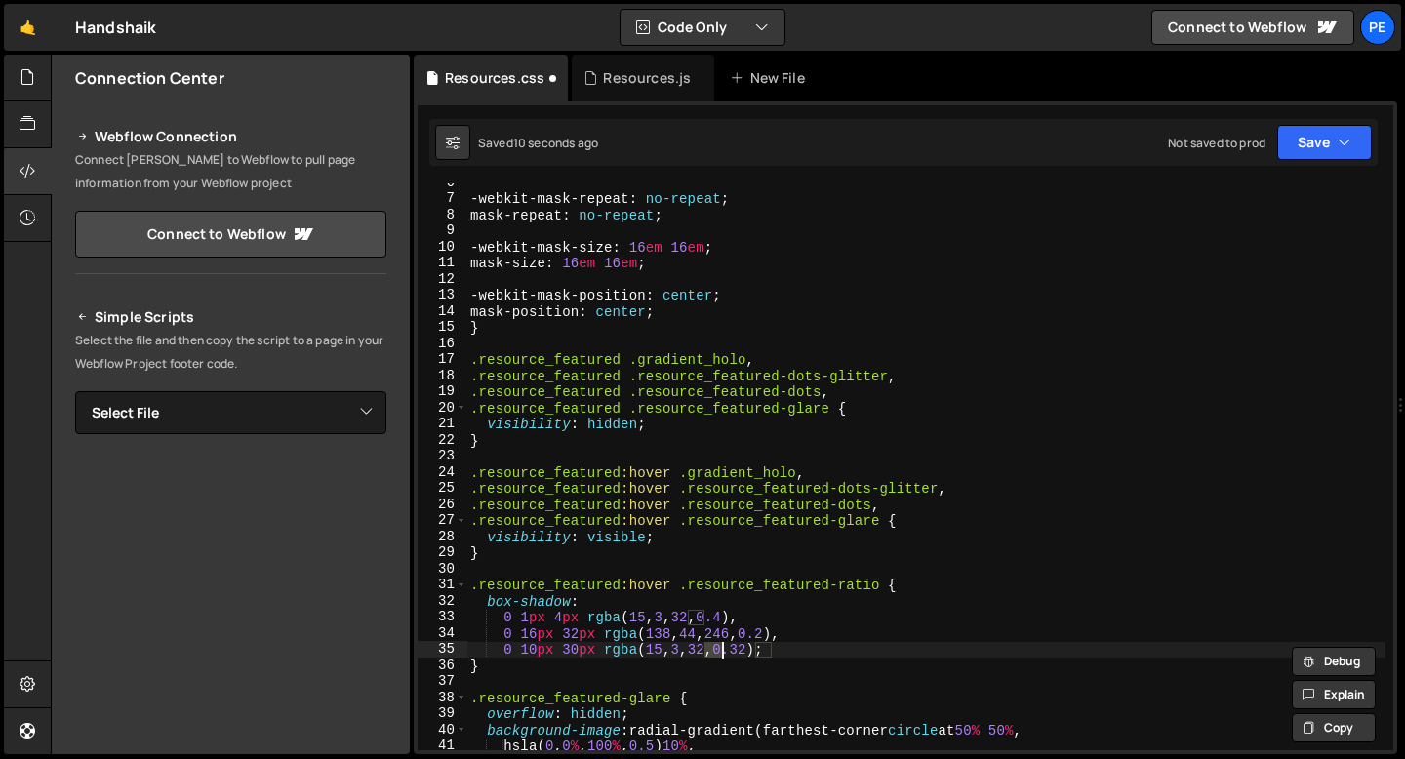
click at [579, 652] on div "-webkit-mask-repeat : no-repeat ; mask-repeat : no-repeat ; -webkit-mask-size :…" at bounding box center [925, 474] width 919 height 599
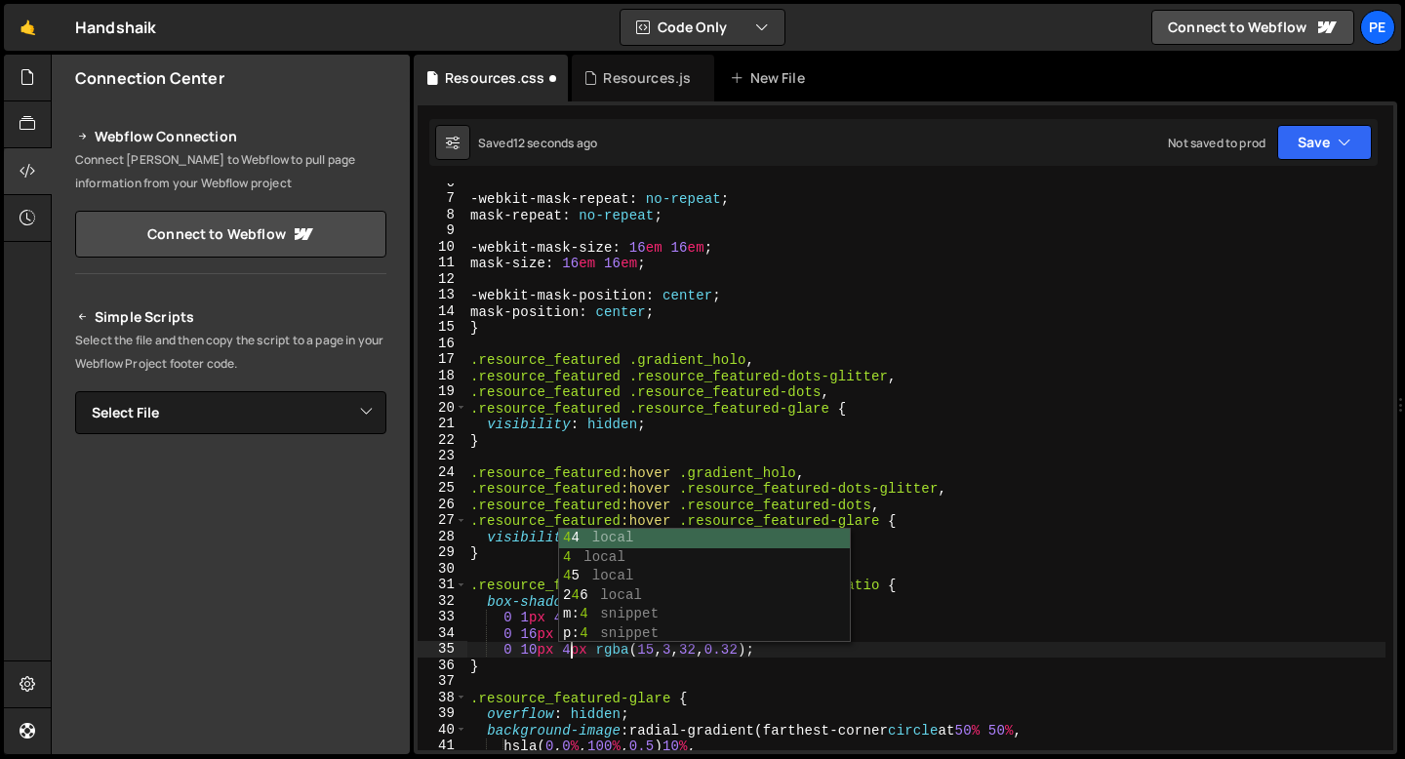
scroll to position [0, 7]
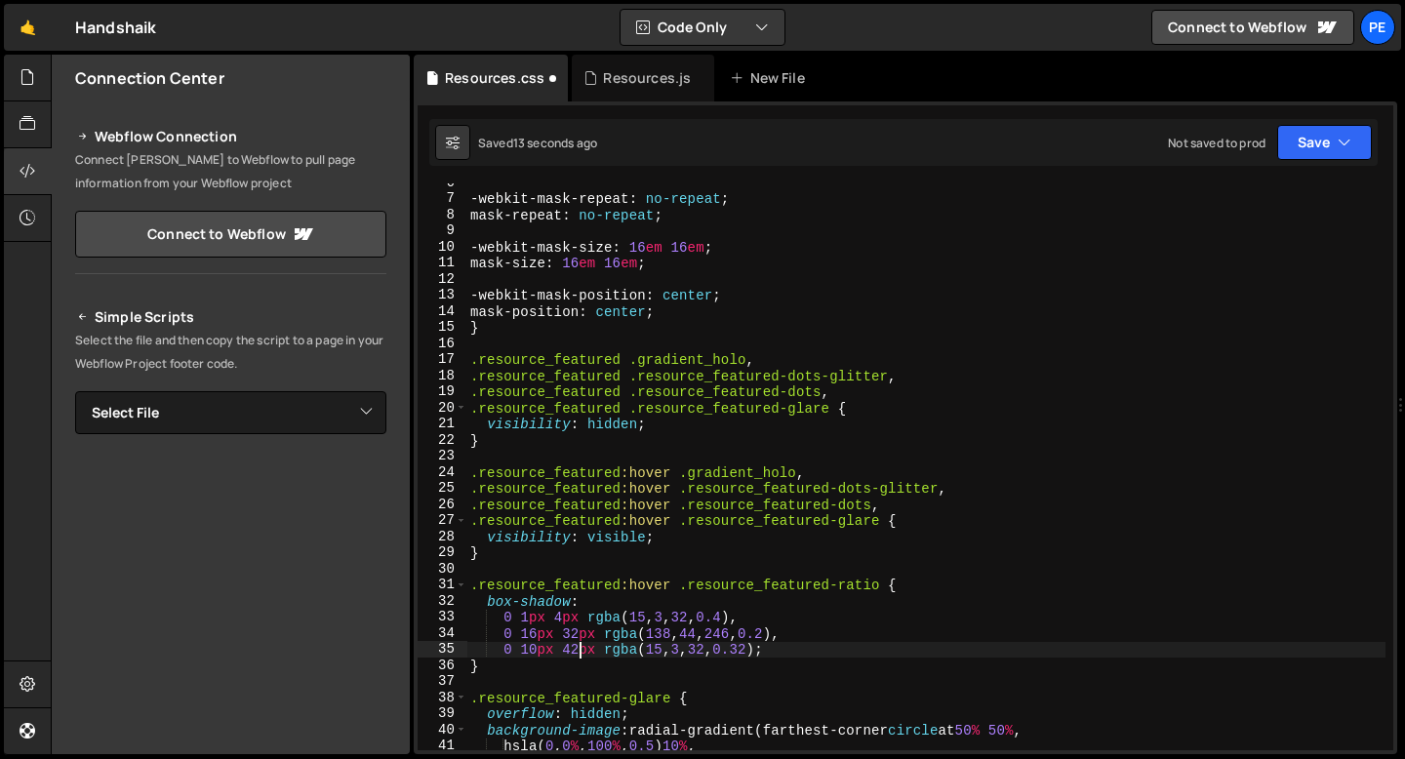
click at [537, 655] on div "-webkit-mask-repeat : no-repeat ; mask-repeat : no-repeat ; -webkit-mask-size :…" at bounding box center [925, 474] width 919 height 599
click at [506, 639] on div "-webkit-mask-repeat : no-repeat ; mask-repeat : no-repeat ; -webkit-mask-size :…" at bounding box center [925, 474] width 919 height 599
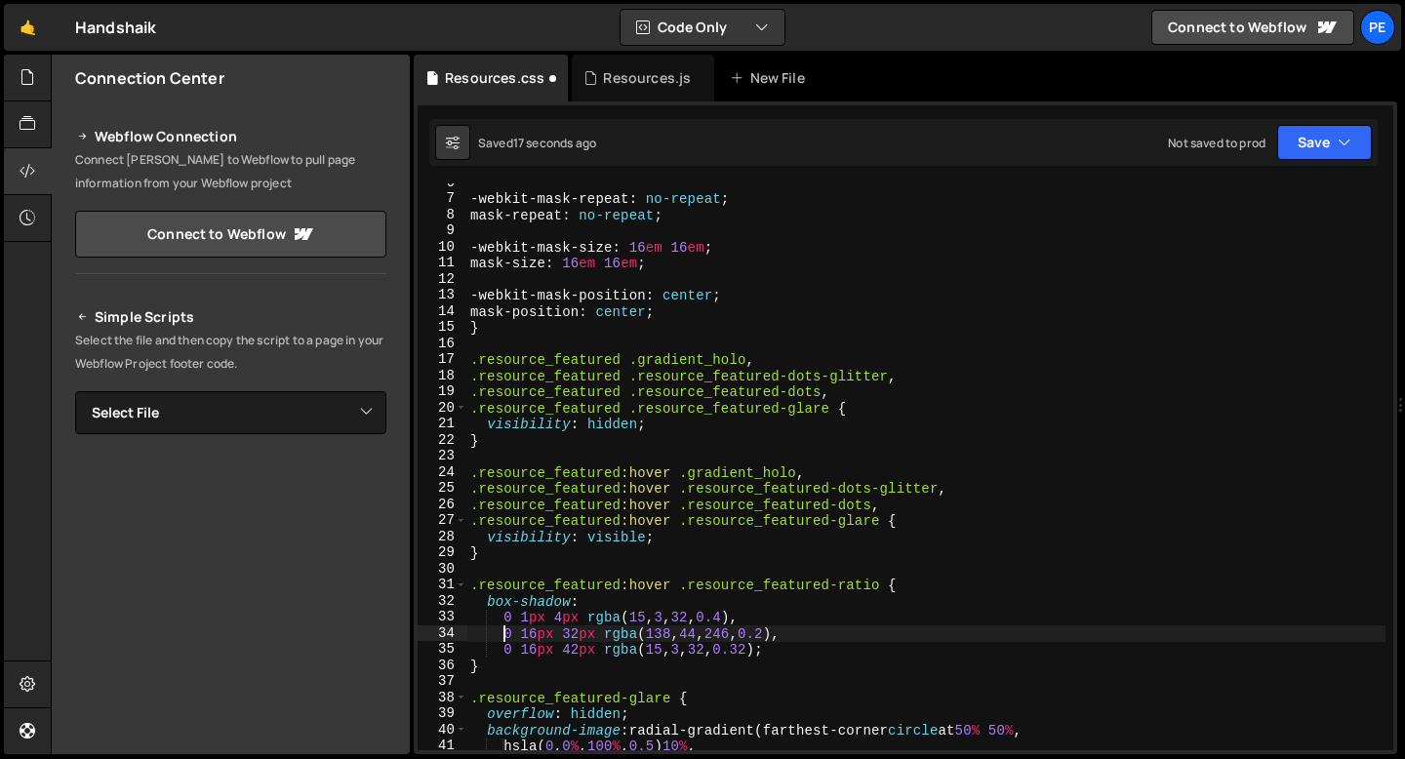
click at [533, 639] on div "-webkit-mask-repeat : no-repeat ; mask-repeat : no-repeat ; -webkit-mask-size :…" at bounding box center [925, 474] width 919 height 599
click at [526, 615] on div "-webkit-mask-repeat : no-repeat ; mask-repeat : no-repeat ; -webkit-mask-size :…" at bounding box center [925, 474] width 919 height 599
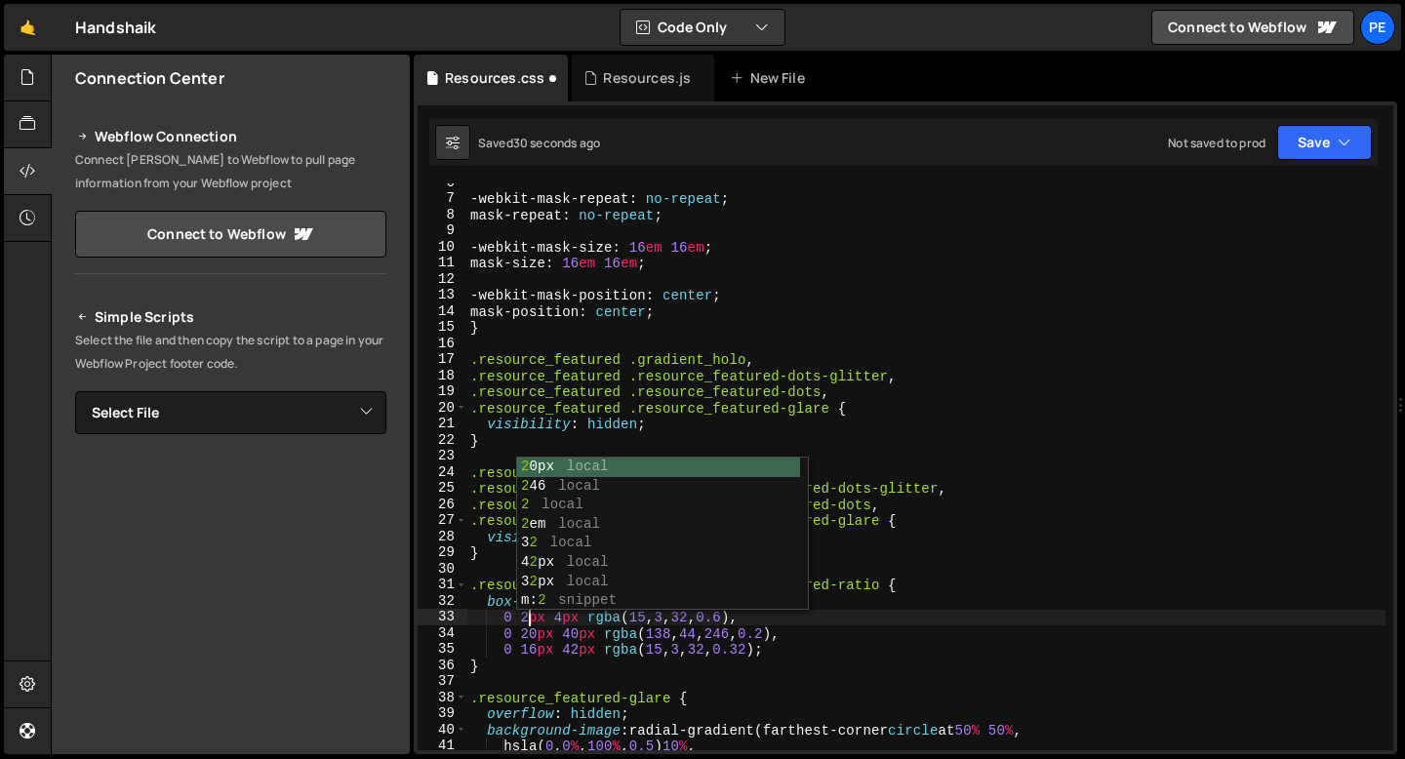
scroll to position [0, 4]
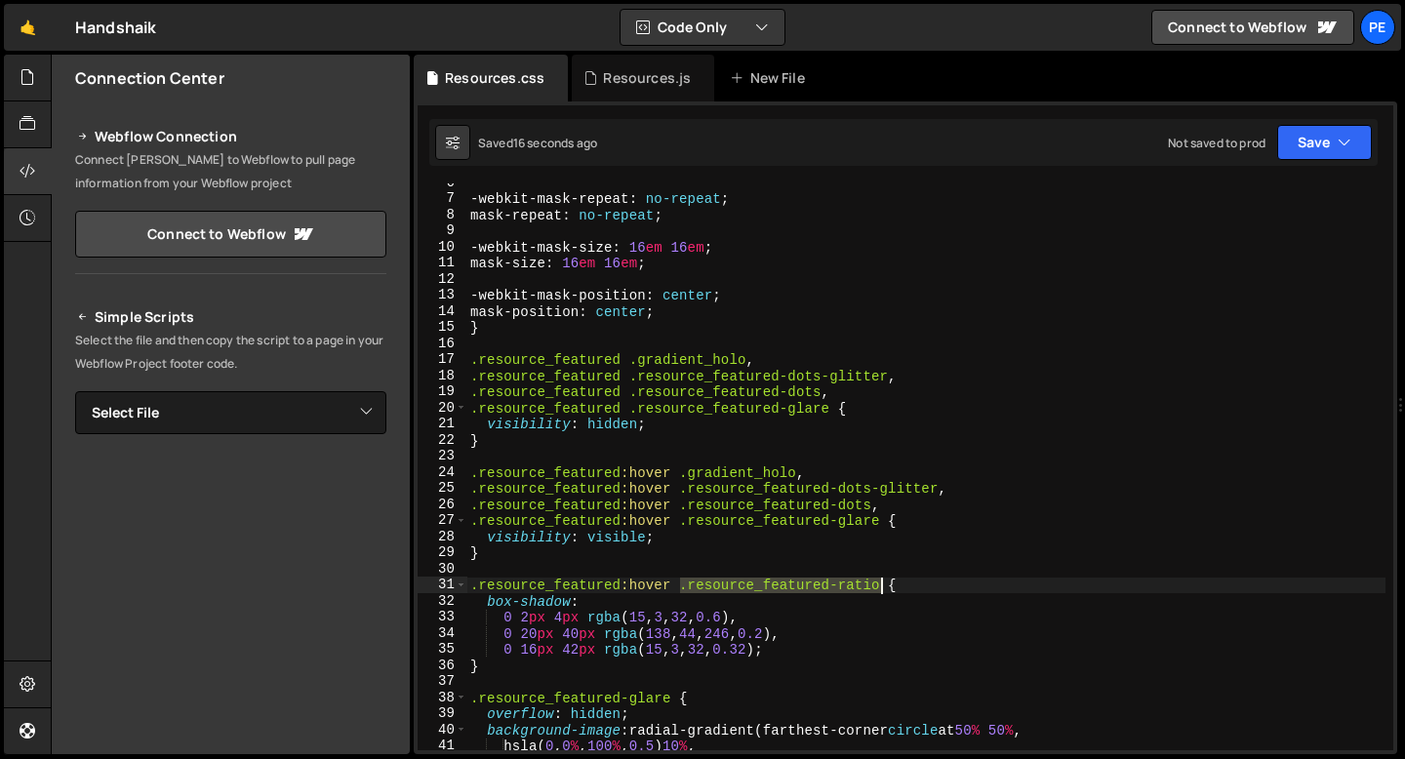
drag, startPoint x: 680, startPoint y: 588, endPoint x: 880, endPoint y: 588, distance: 200.0
click at [880, 588] on div "-webkit-mask-repeat : no-repeat ; mask-repeat : no-repeat ; -webkit-mask-size :…" at bounding box center [925, 474] width 919 height 599
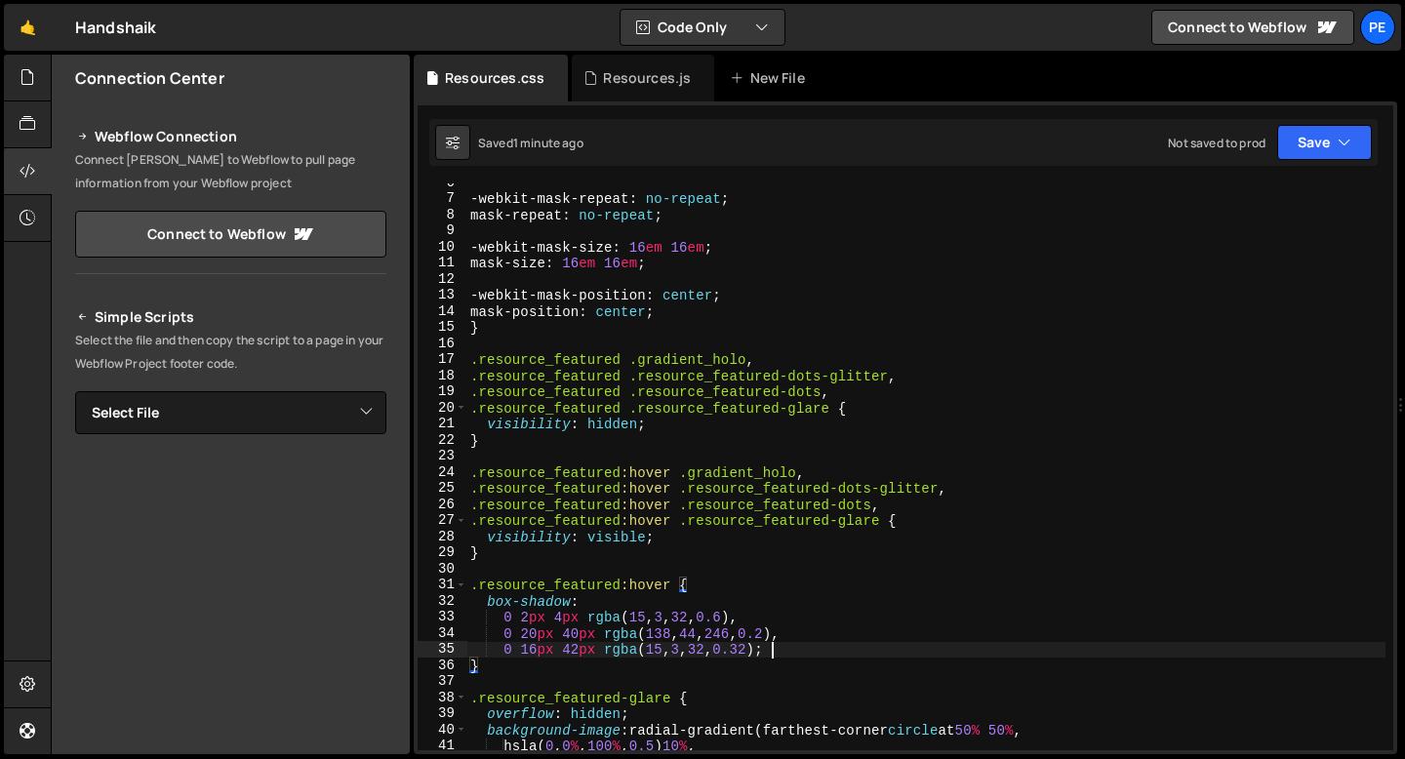
click at [771, 649] on div "-webkit-mask-repeat : no-repeat ; mask-repeat : no-repeat ; -webkit-mask-size :…" at bounding box center [925, 474] width 919 height 599
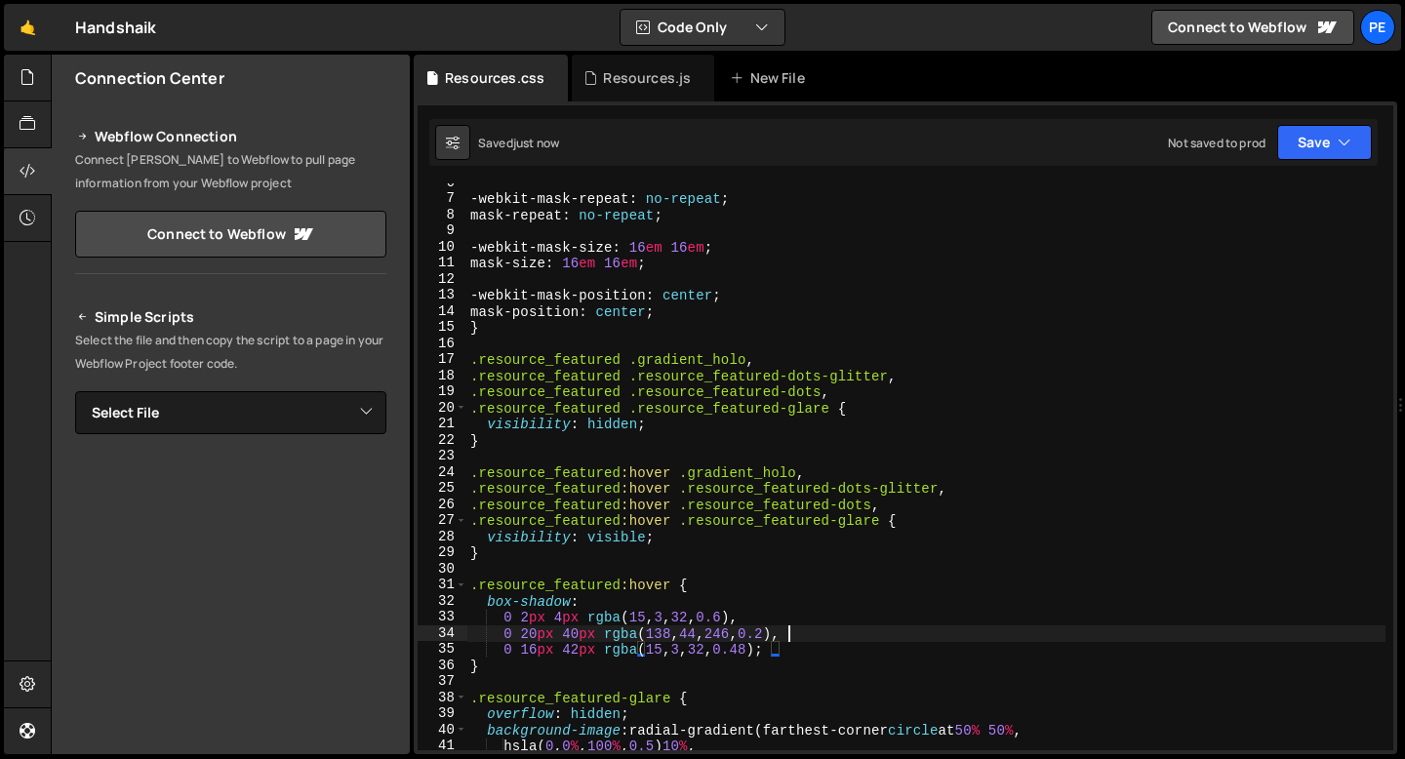
click at [789, 641] on div "-webkit-mask-repeat : no-repeat ; mask-repeat : no-repeat ; -webkit-mask-size :…" at bounding box center [925, 474] width 919 height 599
type textarea "0 20px 40px rgba(138, 44, 246, 0.3),"
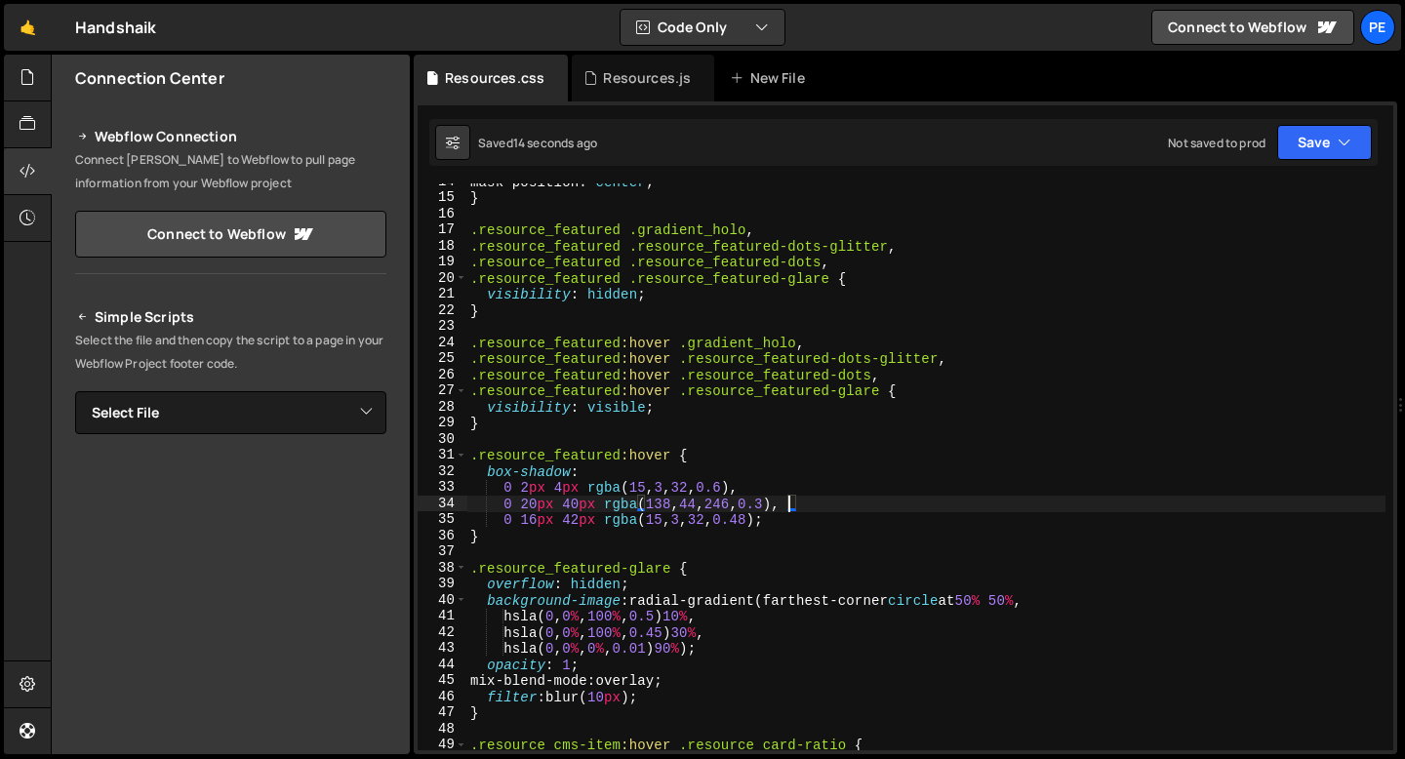
scroll to position [246, 0]
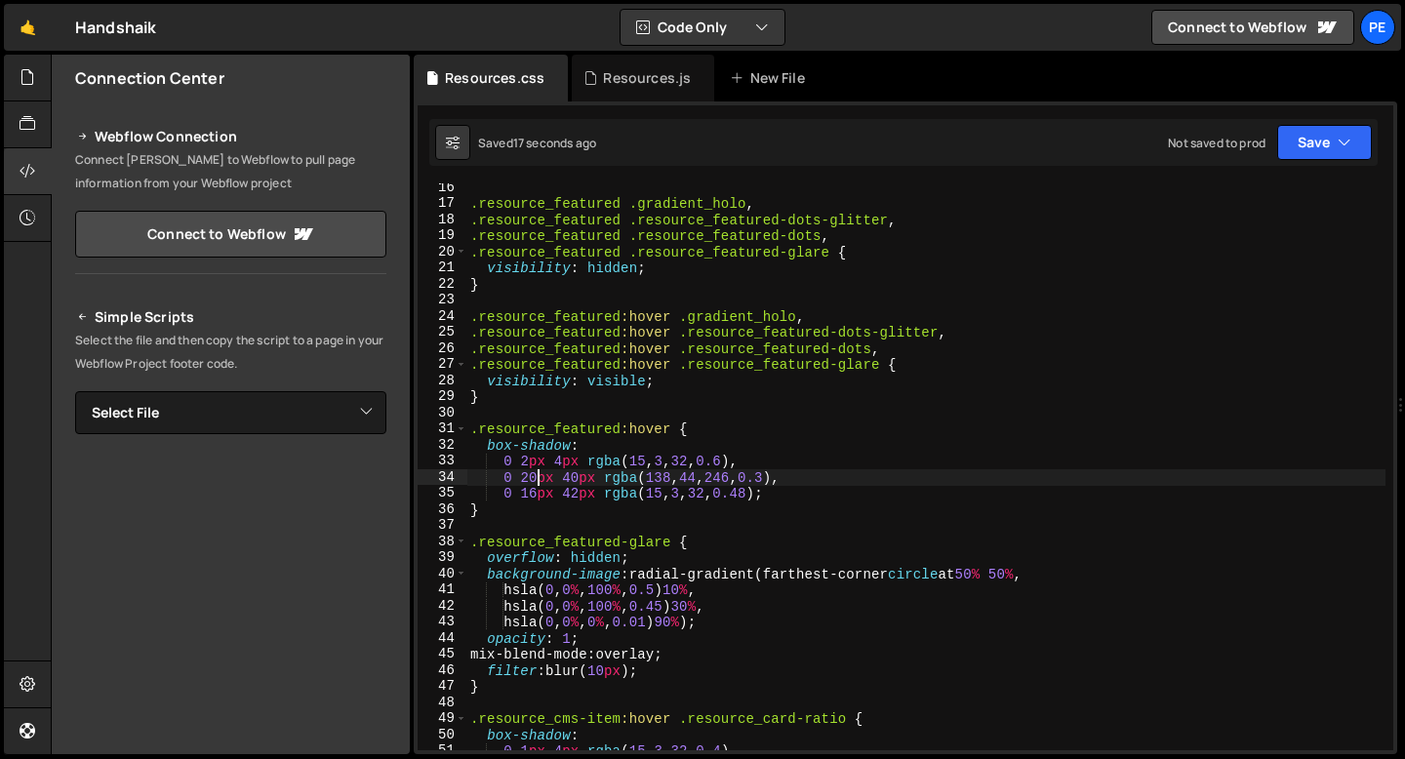
click at [536, 480] on div ".resource_featured .gradient_holo , .resource_featured .resource_featured-dots-…" at bounding box center [925, 479] width 919 height 599
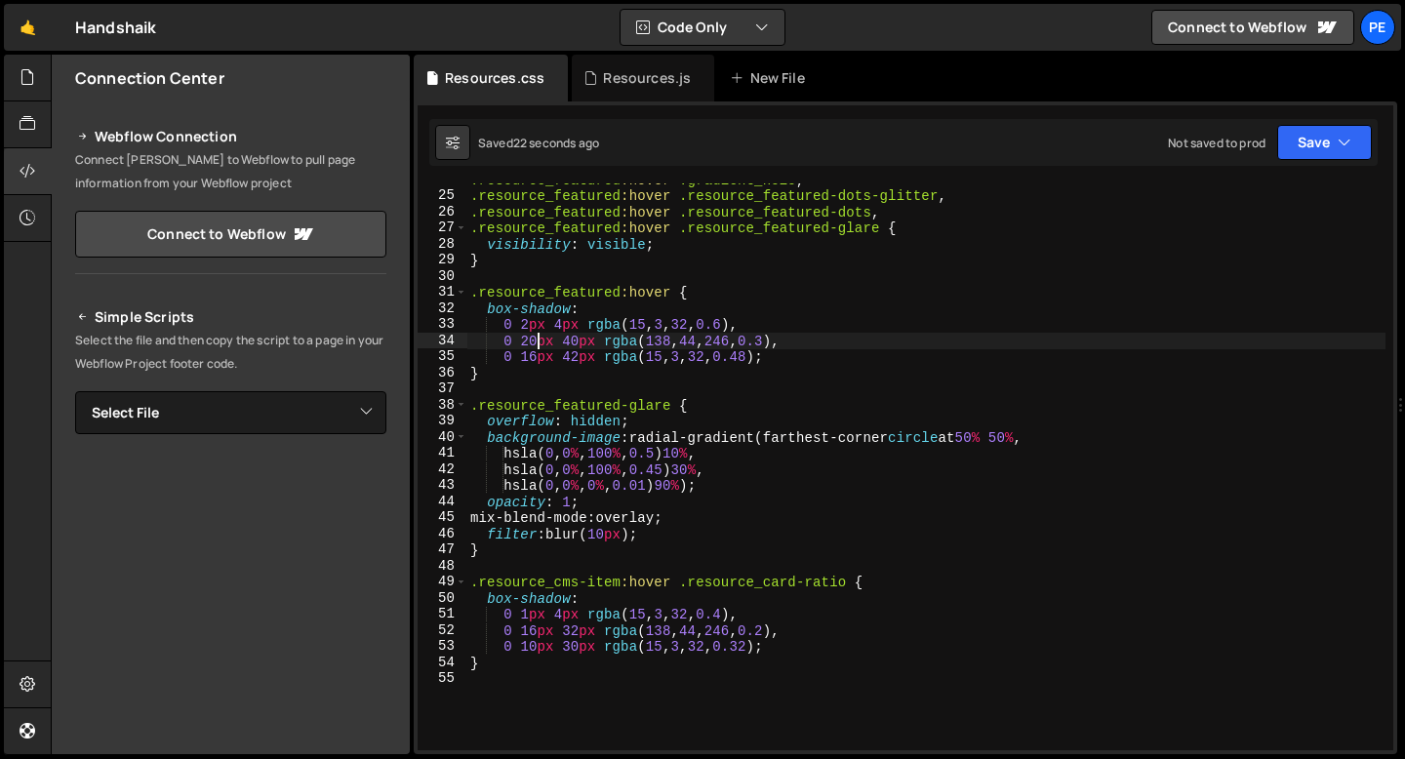
scroll to position [463, 0]
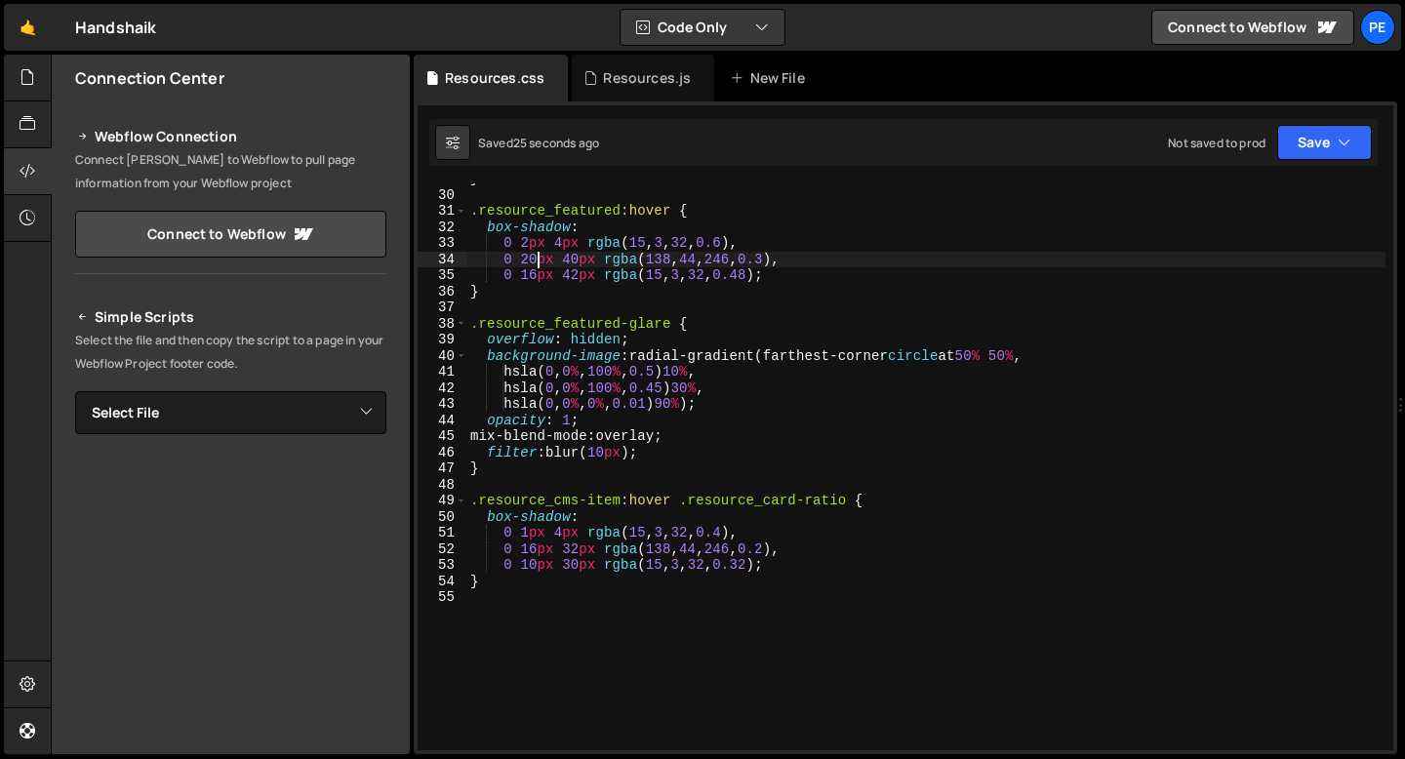
click at [598, 486] on div "} .resource_featured :hover { box-shadow : 0 2 px 4 px rgba ( 15 , 3 , 32 , 0.6…" at bounding box center [925, 470] width 919 height 599
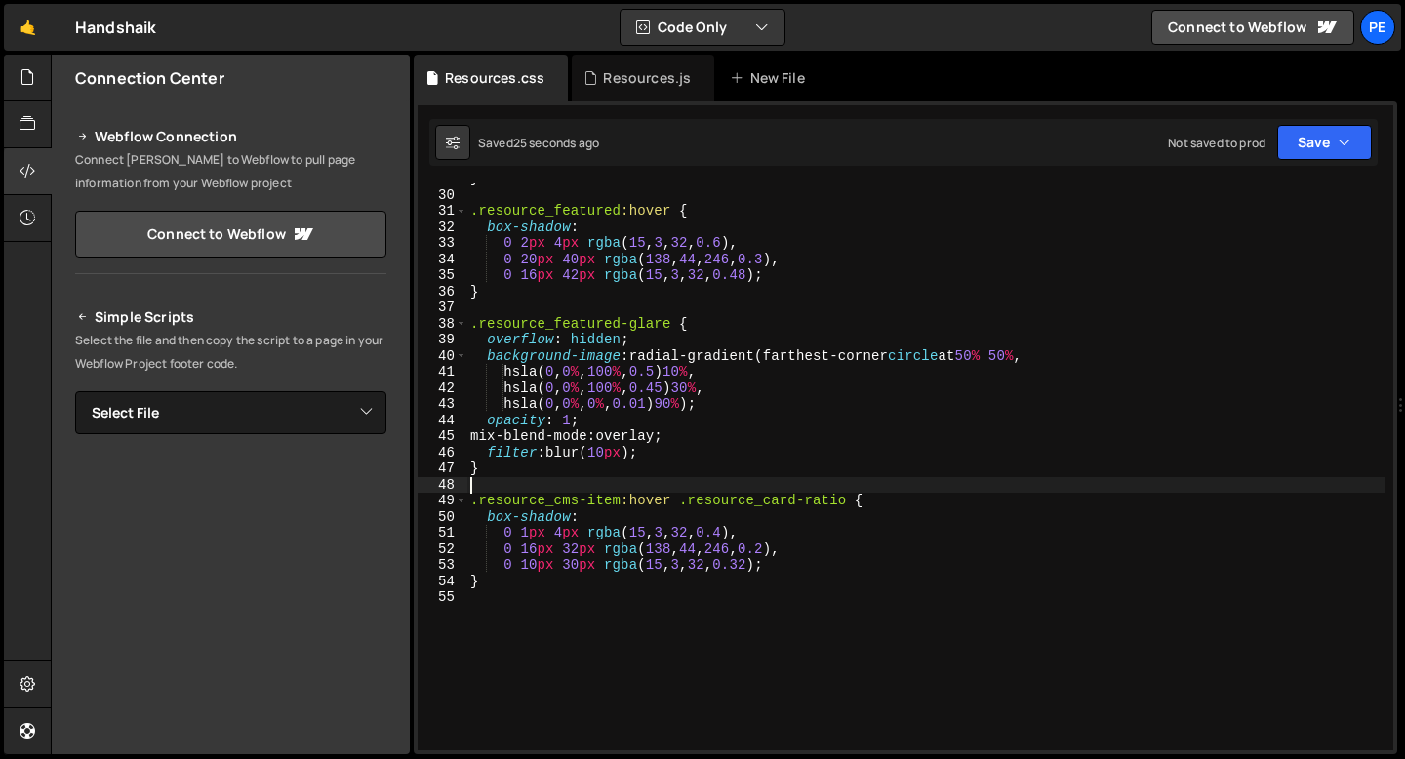
scroll to position [0, 0]
click at [651, 74] on div "Resources.js" at bounding box center [647, 78] width 88 height 20
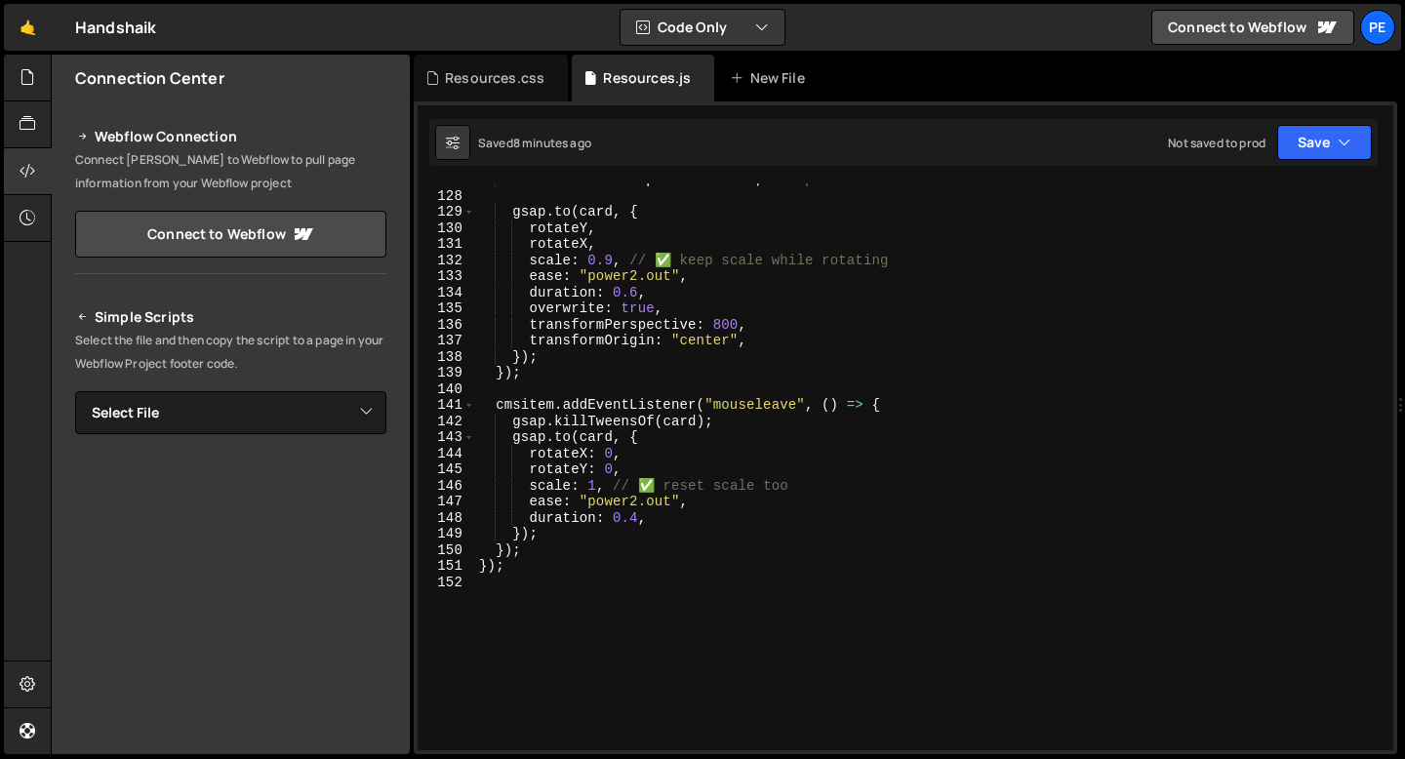
scroll to position [1905, 0]
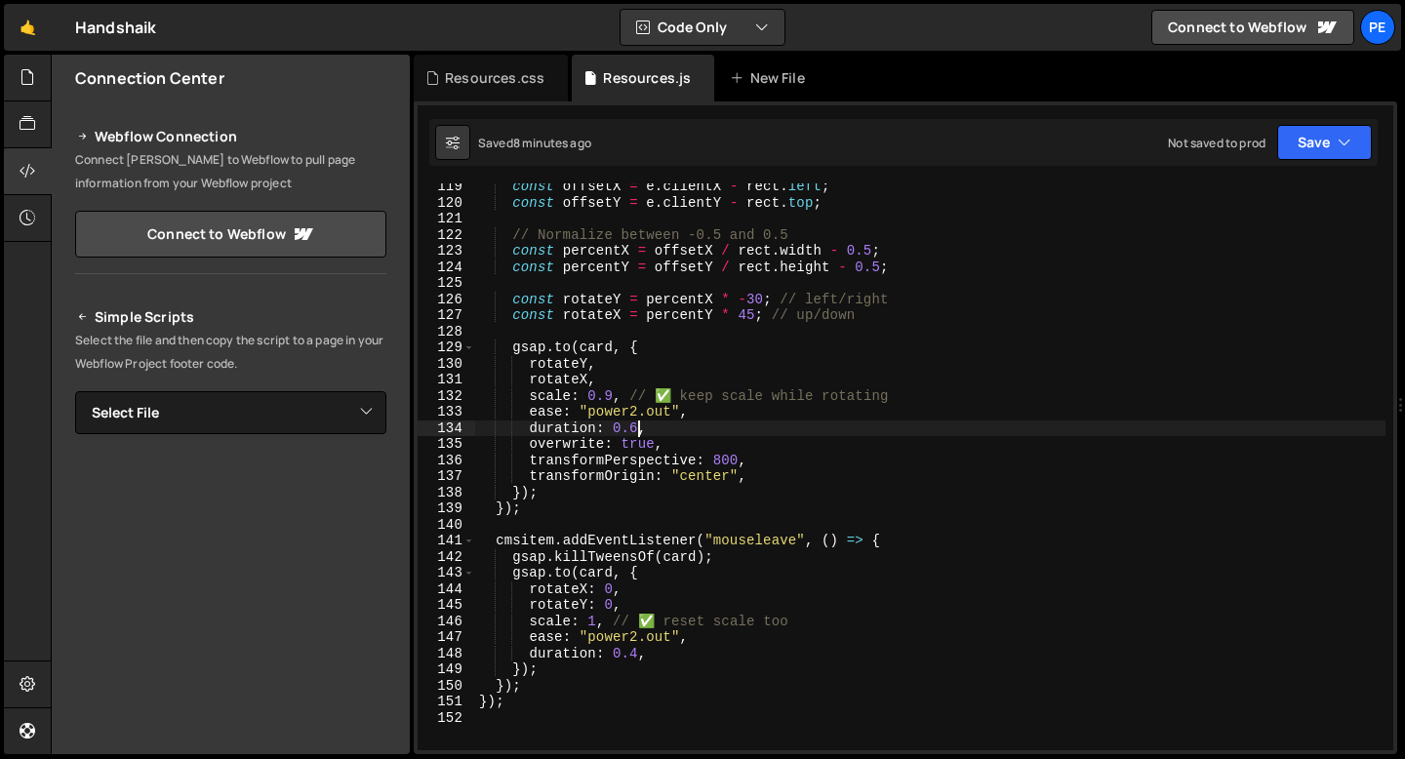
click at [635, 422] on div "const offsetX = e . clientX - rect . left ; const offsetY = e . clientY - rect …" at bounding box center [930, 478] width 910 height 599
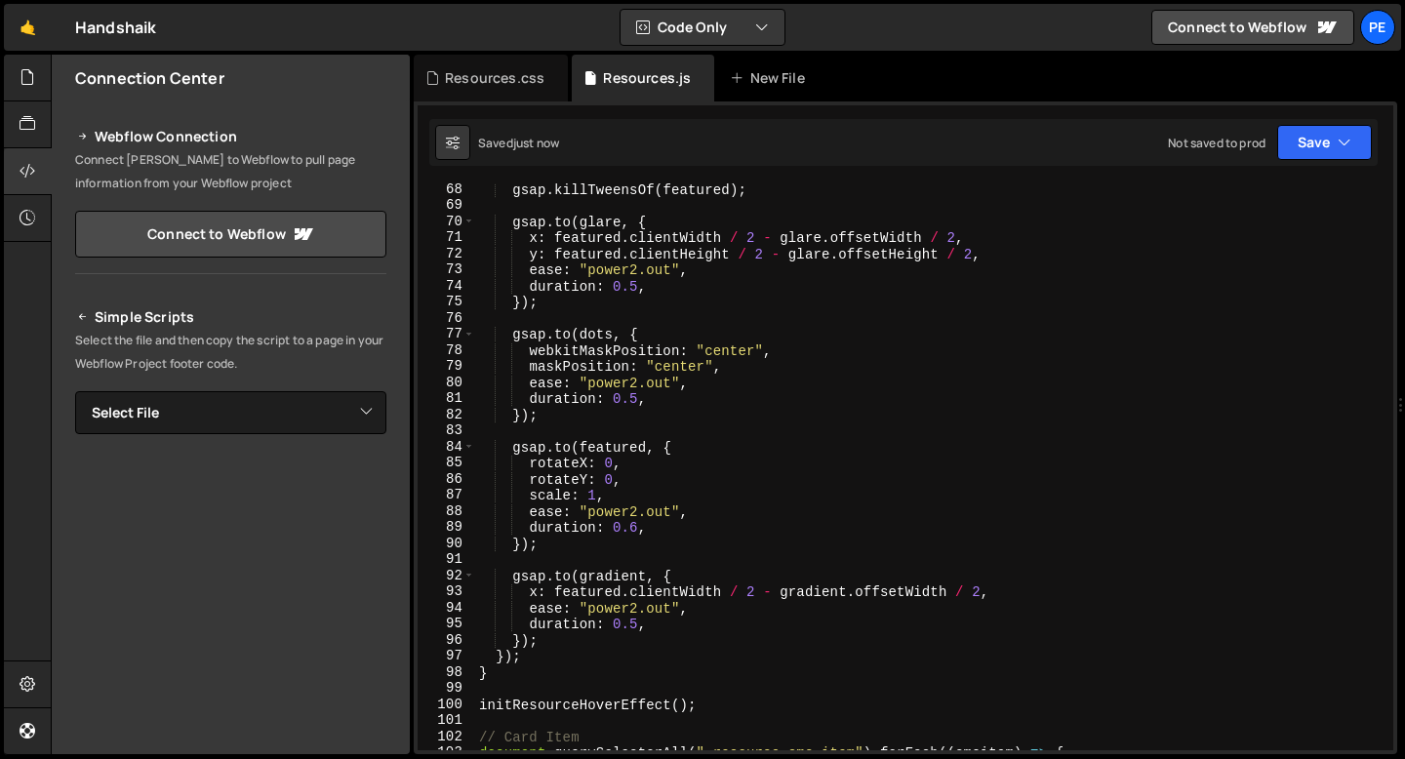
scroll to position [1036, 0]
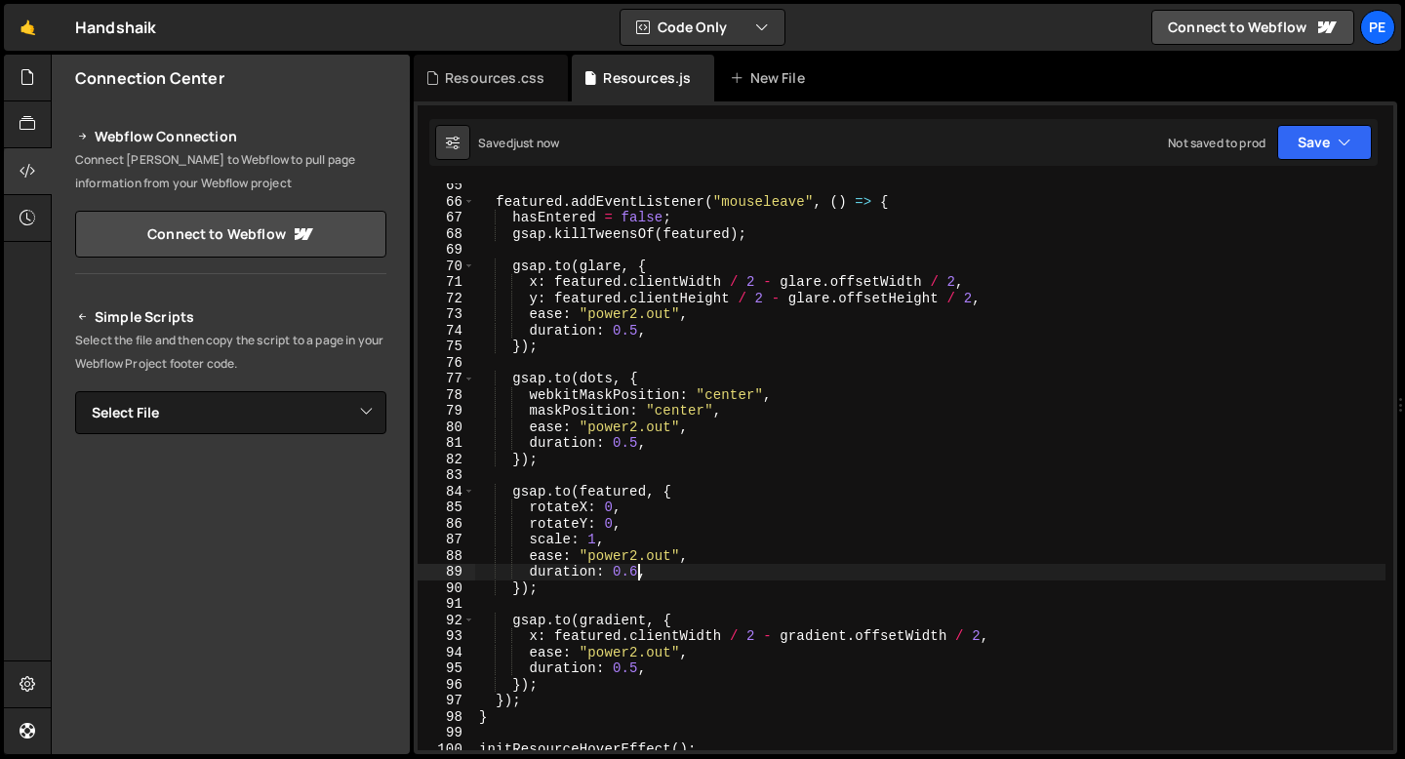
click at [635, 573] on div "featured . addEventListener ( "mouseleave" , ( ) => { hasEntered = false ; gsap…" at bounding box center [930, 477] width 910 height 599
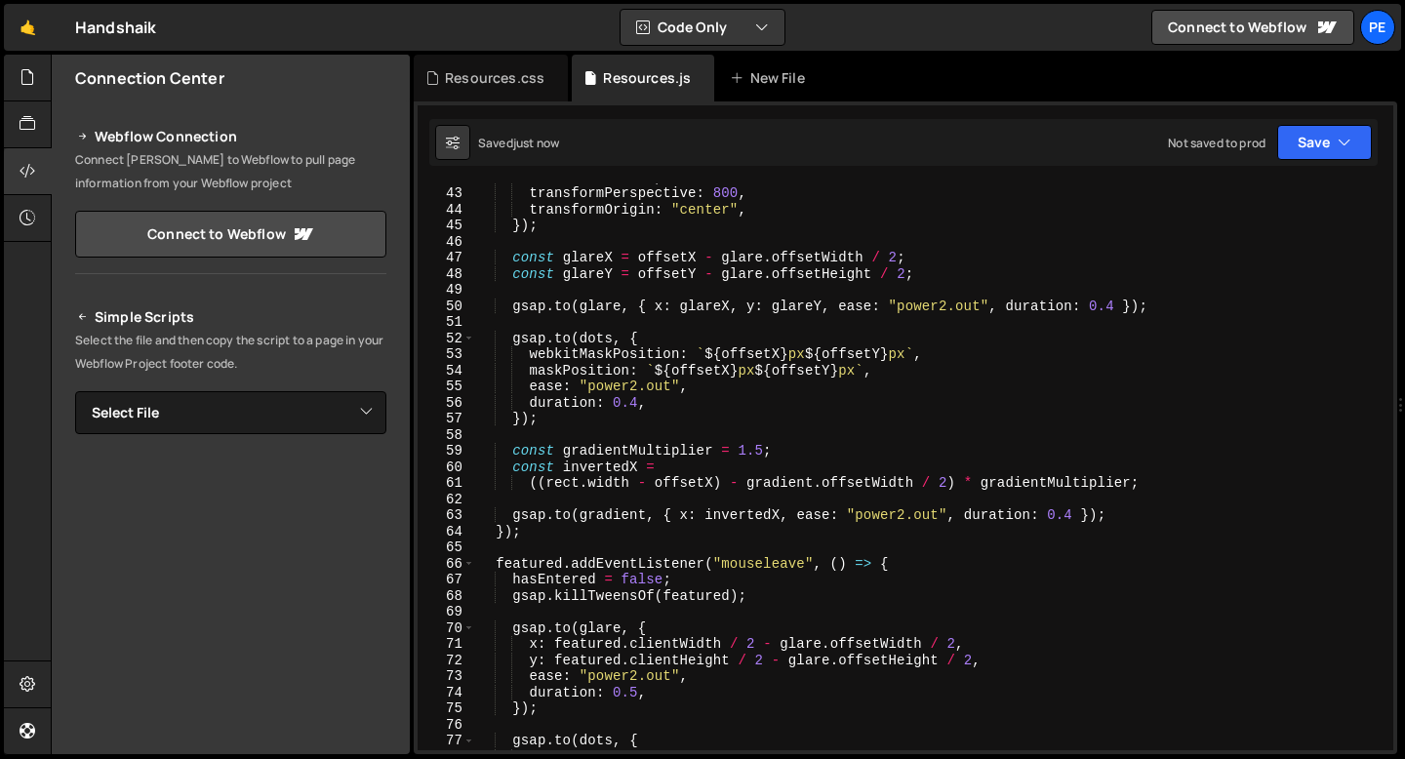
scroll to position [655, 0]
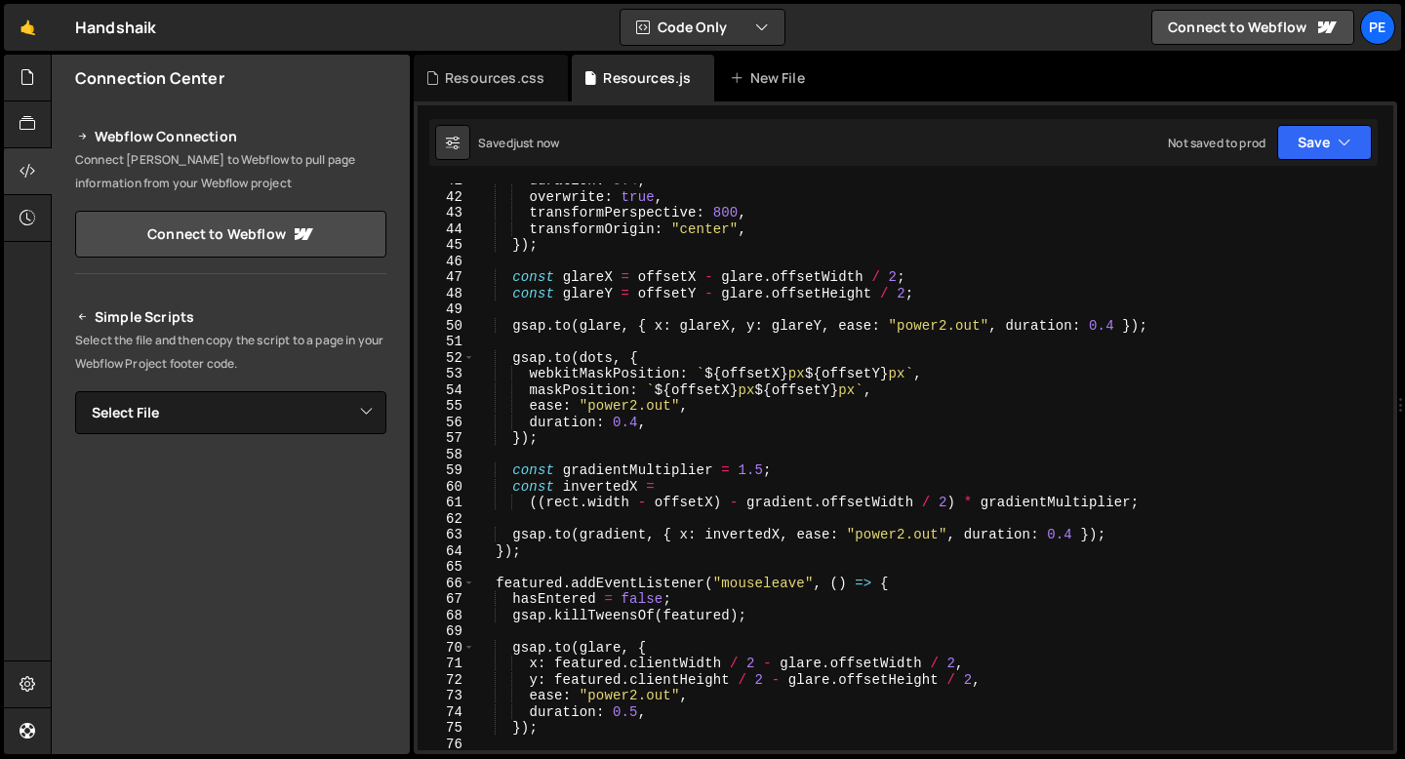
click at [638, 423] on div "duration : 0.4 , overwrite : true , transformPerspective : 800 , transformOrigi…" at bounding box center [930, 472] width 910 height 599
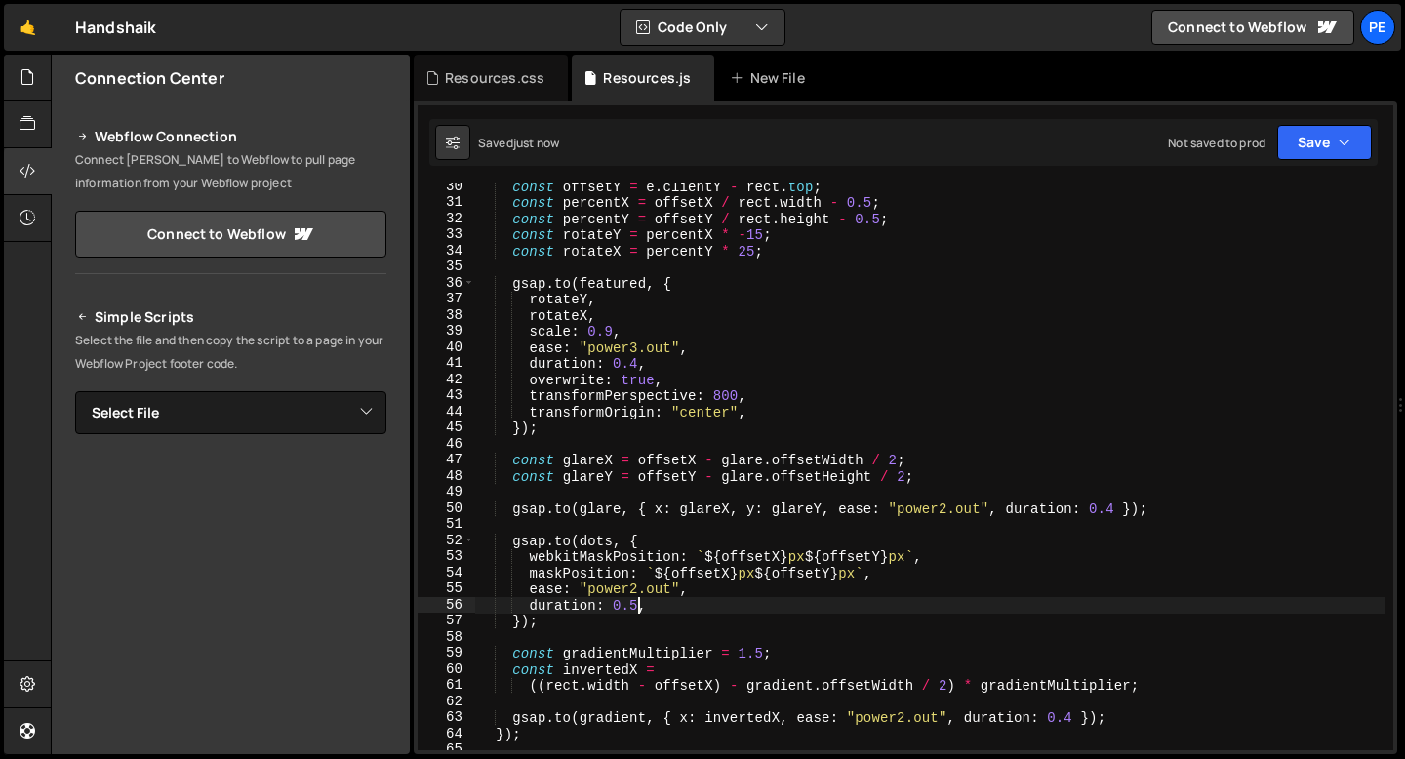
scroll to position [471, 0]
click at [617, 348] on div "const offsetY = e . clientY - rect . top ; const percentX = offsetX / rect . wi…" at bounding box center [930, 478] width 910 height 599
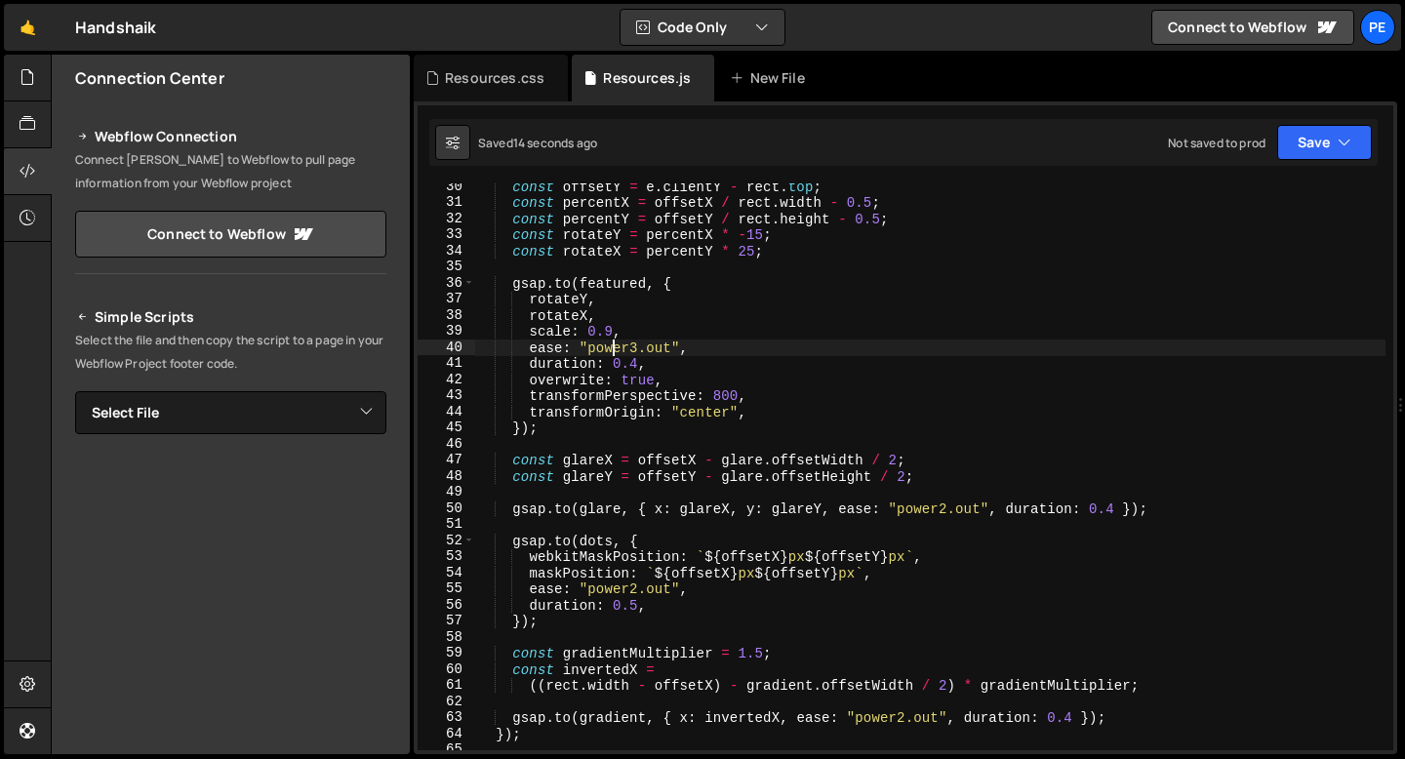
click at [617, 348] on div "const offsetY = e . clientY - rect . top ; const percentX = offsetX / rect . wi…" at bounding box center [930, 478] width 910 height 599
click at [635, 367] on div "const offsetY = e . clientY - rect . top ; const percentX = offsetX / rect . wi…" at bounding box center [930, 478] width 910 height 599
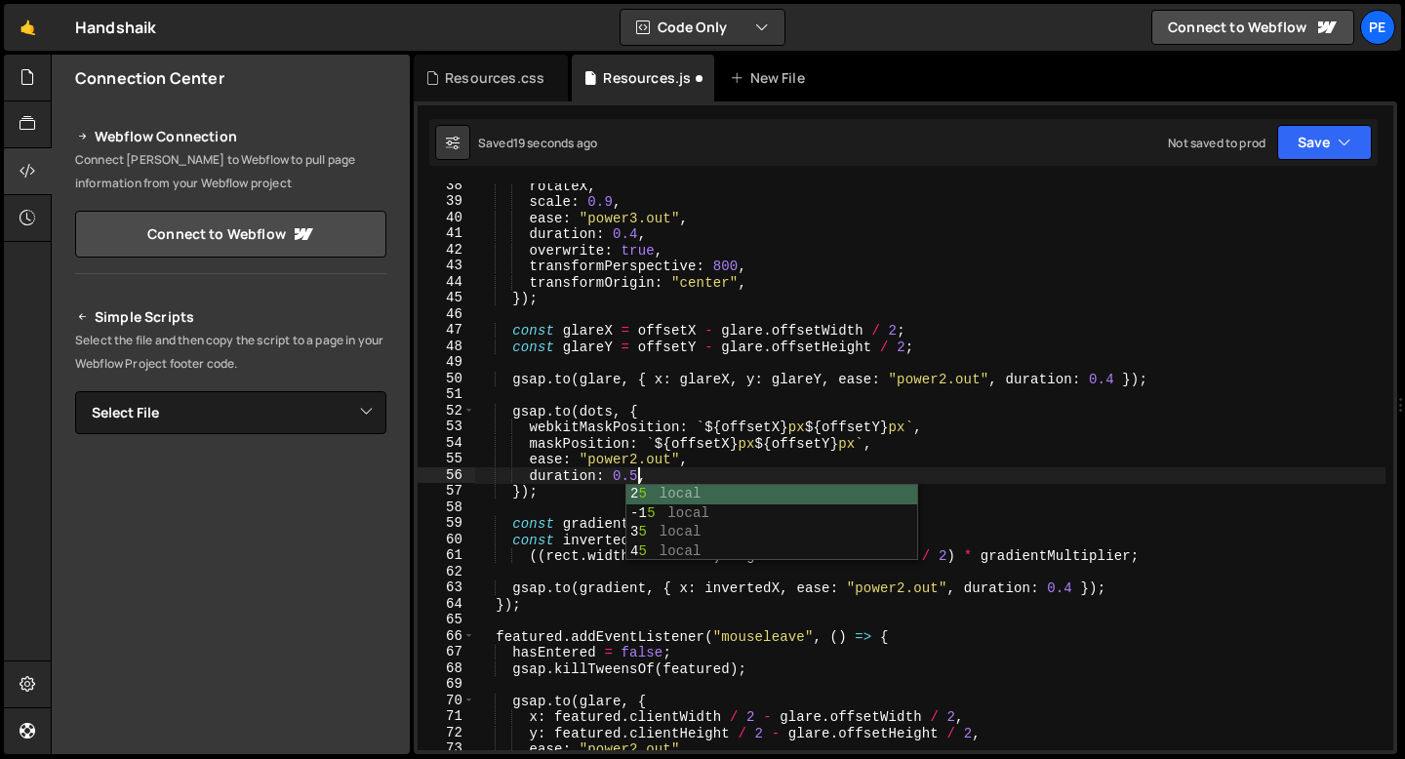
scroll to position [0, 11]
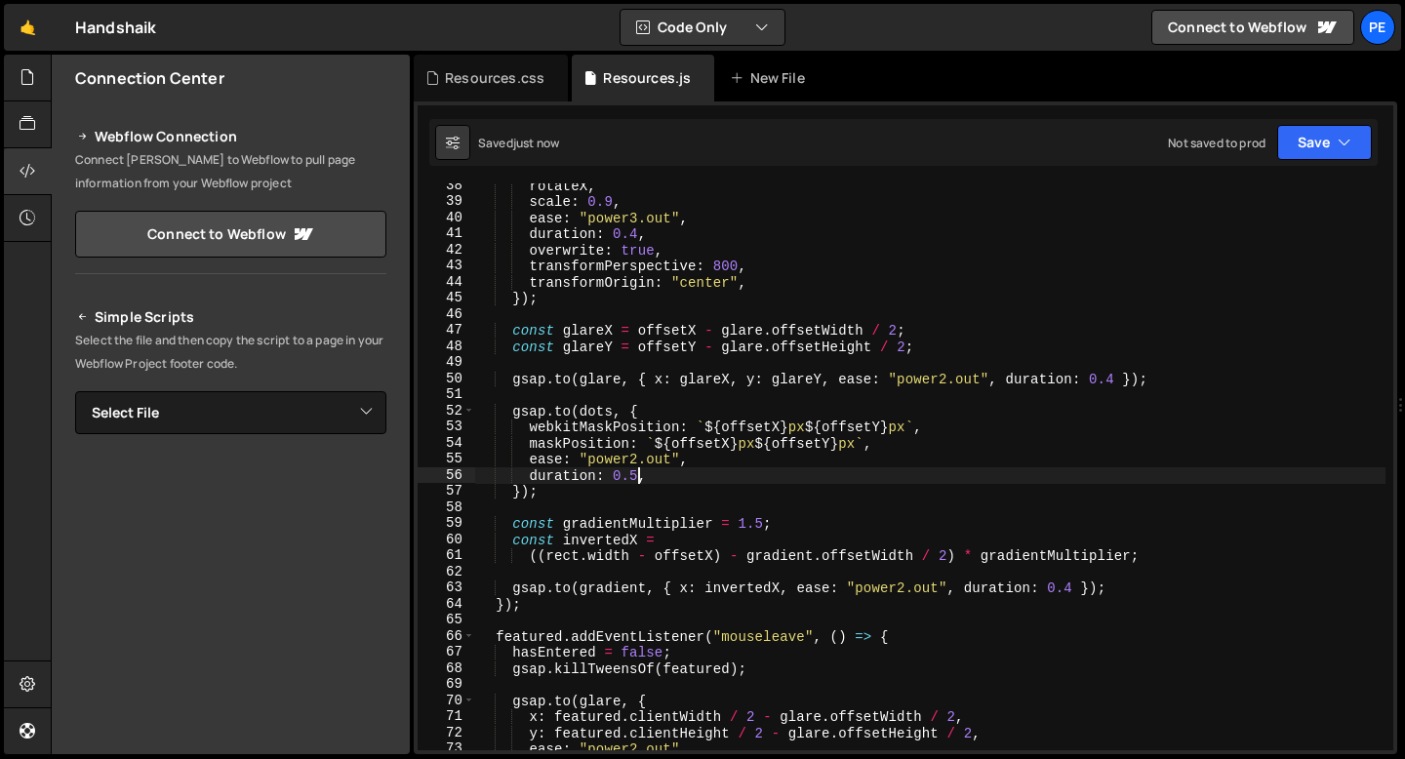
type textarea "duration: 0.5,"
